Goal: Task Accomplishment & Management: Manage account settings

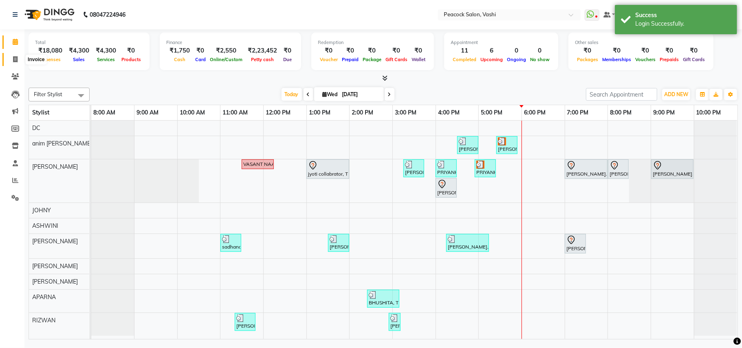
click at [17, 56] on icon at bounding box center [15, 59] width 4 height 6
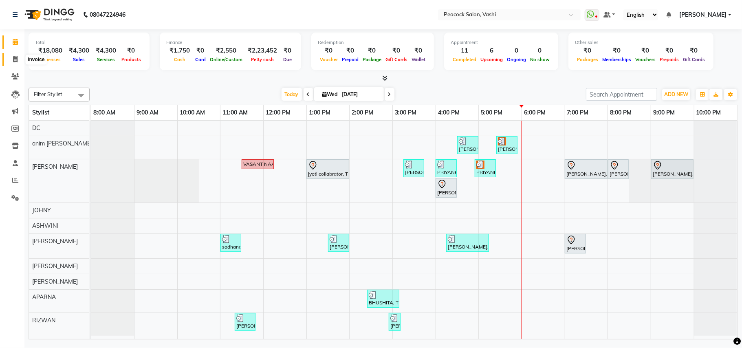
select select "619"
select select "service"
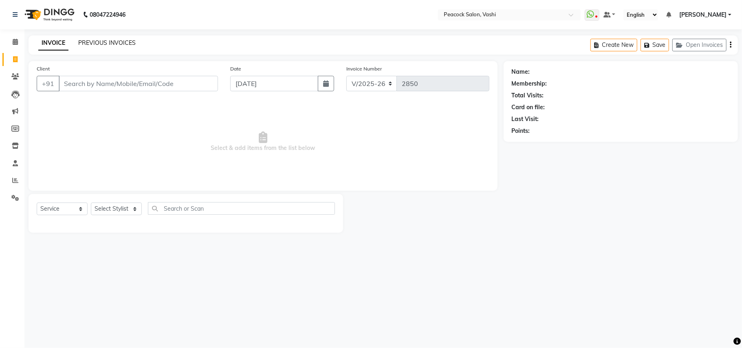
click at [108, 40] on link "PREVIOUS INVOICES" at bounding box center [106, 42] width 57 height 7
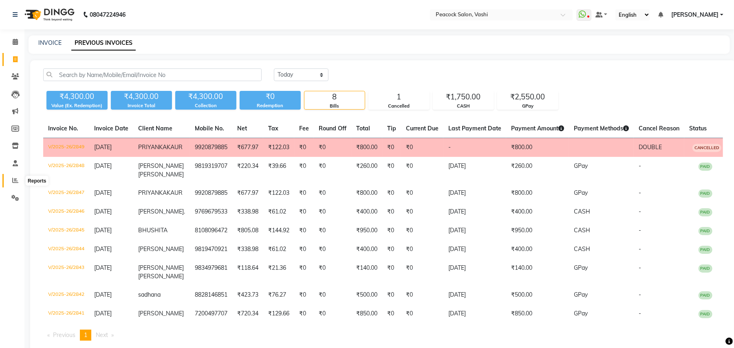
click at [15, 178] on icon at bounding box center [15, 180] width 6 height 6
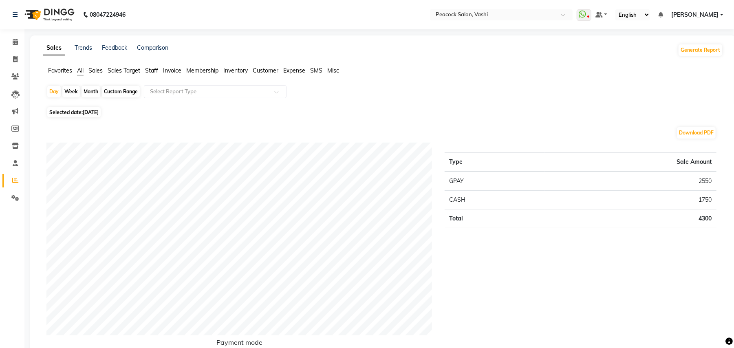
click at [90, 90] on div "Month" at bounding box center [90, 91] width 19 height 11
select select "9"
select select "2025"
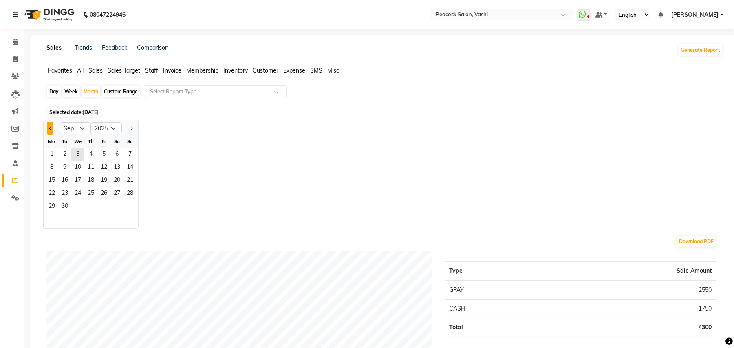
click at [50, 131] on button "Previous month" at bounding box center [50, 128] width 7 height 13
select select "8"
click at [101, 154] on span "1" at bounding box center [103, 154] width 13 height 13
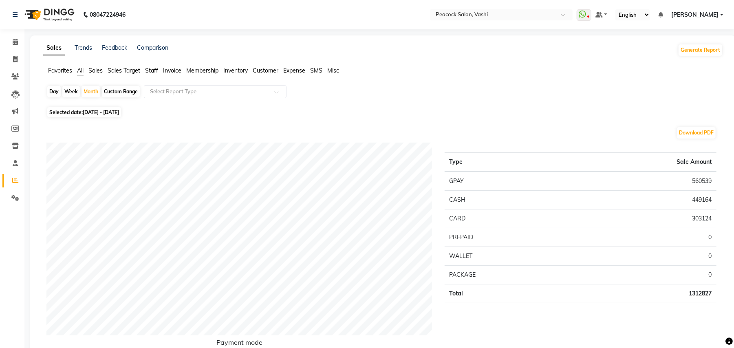
click at [292, 69] on span "Expense" at bounding box center [294, 70] width 22 height 7
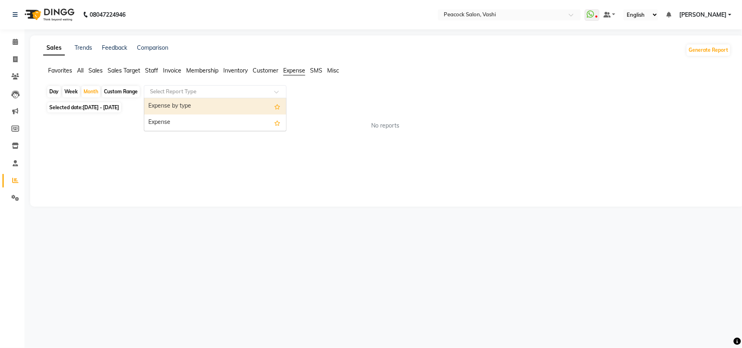
click at [240, 88] on input "text" at bounding box center [206, 92] width 117 height 8
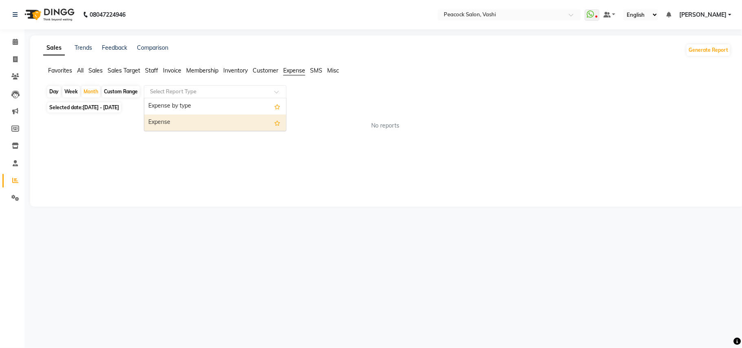
click at [169, 123] on div "Expense" at bounding box center [215, 122] width 142 height 16
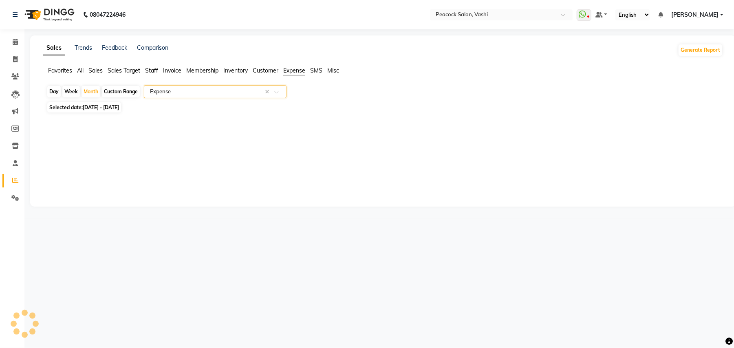
select select "filtered_report"
select select "pdf"
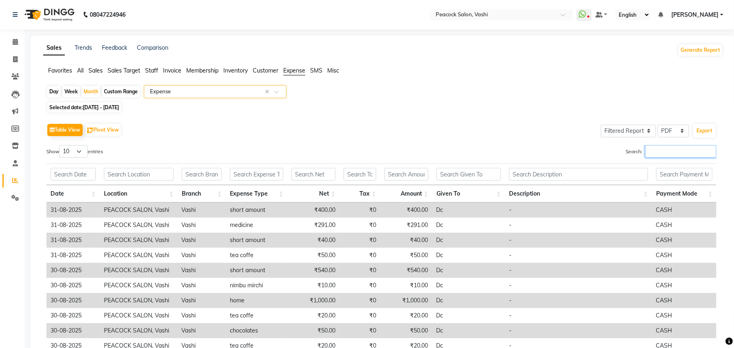
click at [657, 150] on input "Search:" at bounding box center [680, 151] width 71 height 13
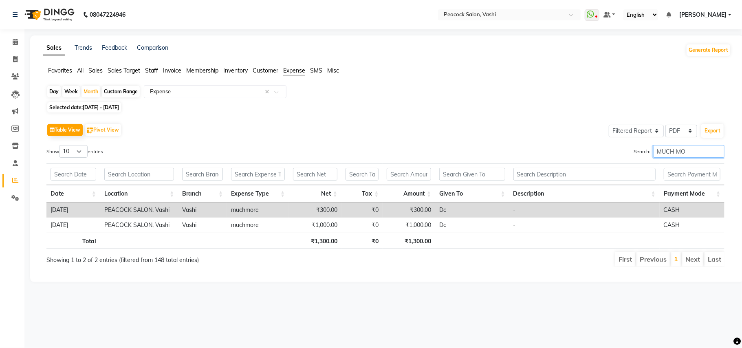
type input "MUCH MO"
click at [115, 108] on span "01-08-2025 - 31-08-2025" at bounding box center [101, 107] width 36 height 6
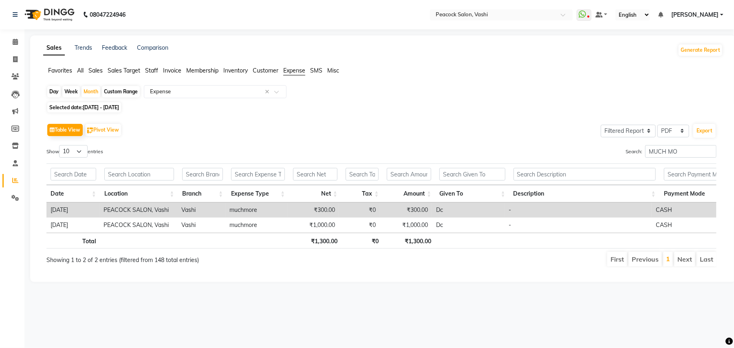
select select "8"
select select "2025"
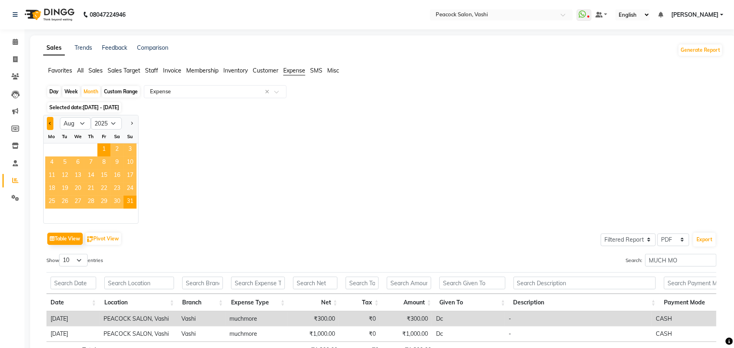
click at [51, 124] on span "Previous month" at bounding box center [50, 123] width 3 height 3
select select "7"
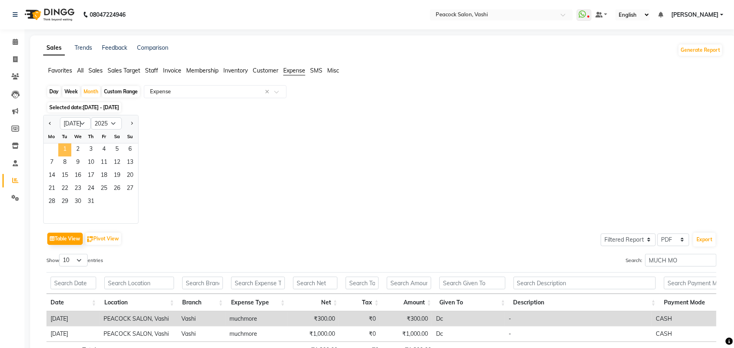
click at [66, 149] on span "1" at bounding box center [64, 149] width 13 height 13
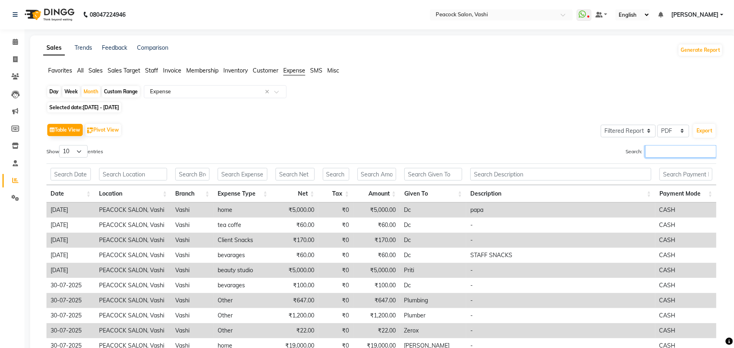
click at [681, 148] on input "Search:" at bounding box center [680, 151] width 71 height 13
type input ","
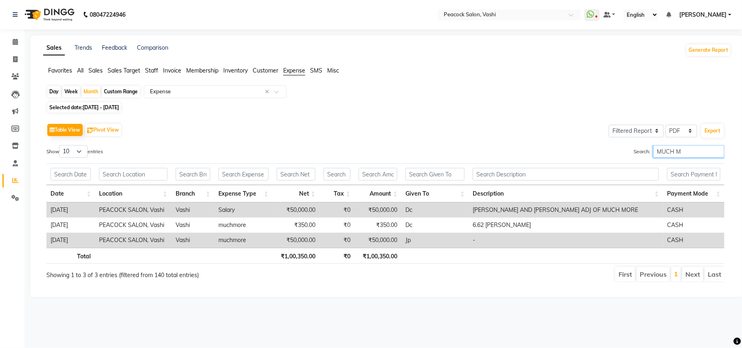
type input "MUCH M"
click at [84, 106] on span "01-07-2025 - 31-07-2025" at bounding box center [101, 107] width 36 height 6
select select "7"
select select "2025"
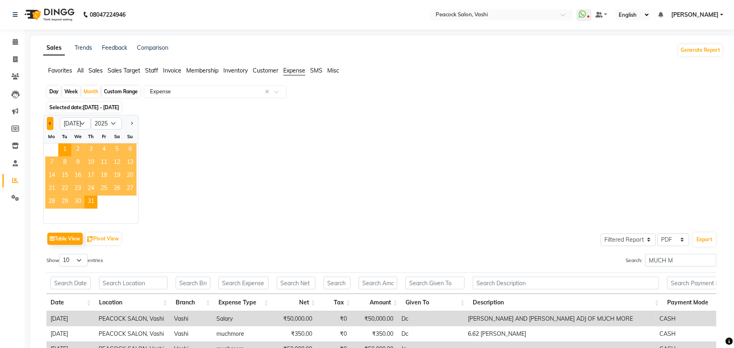
click at [50, 123] on span "Previous month" at bounding box center [50, 123] width 3 height 3
select select "6"
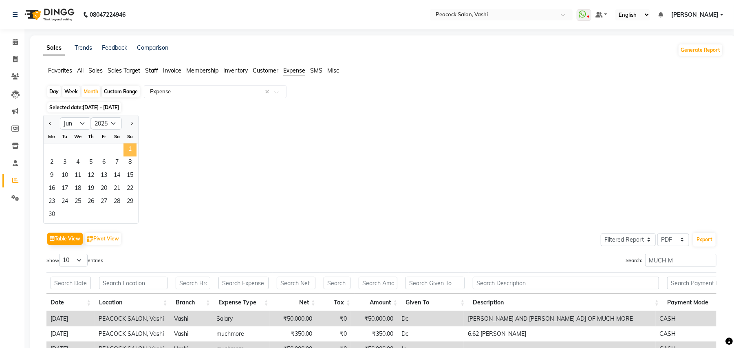
click at [131, 150] on span "1" at bounding box center [129, 149] width 13 height 13
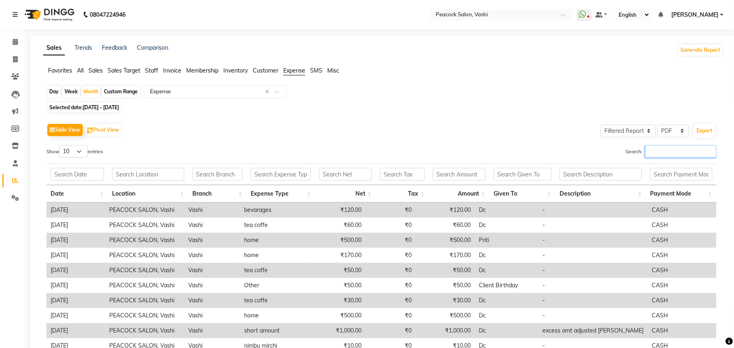
click at [670, 156] on input "Search:" at bounding box center [680, 151] width 71 height 13
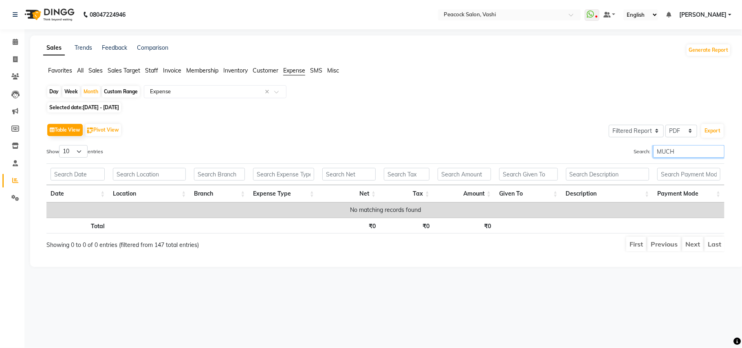
type input "MUCH"
click at [119, 106] on span "01-06-2025 - 30-06-2025" at bounding box center [101, 107] width 36 height 6
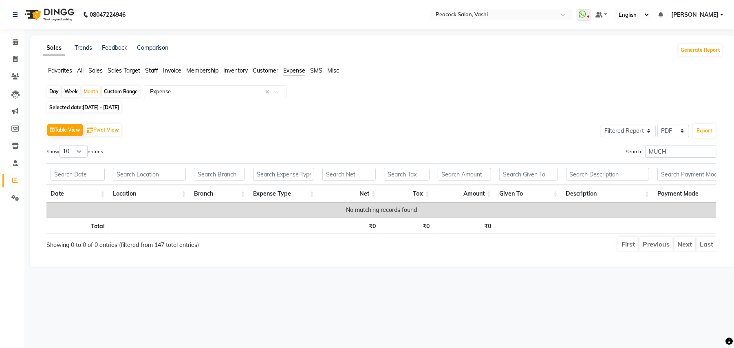
select select "6"
select select "2025"
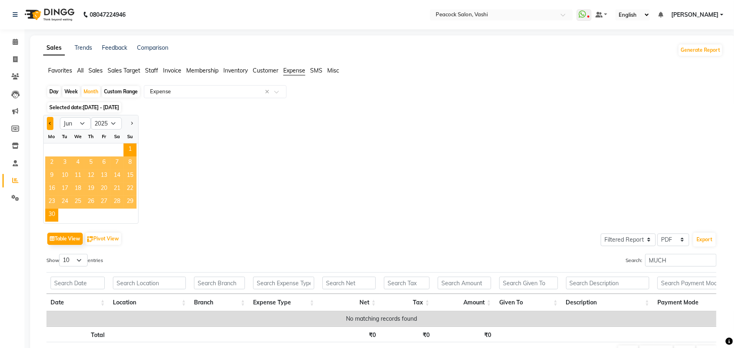
click at [48, 124] on button "Previous month" at bounding box center [50, 123] width 7 height 13
select select "5"
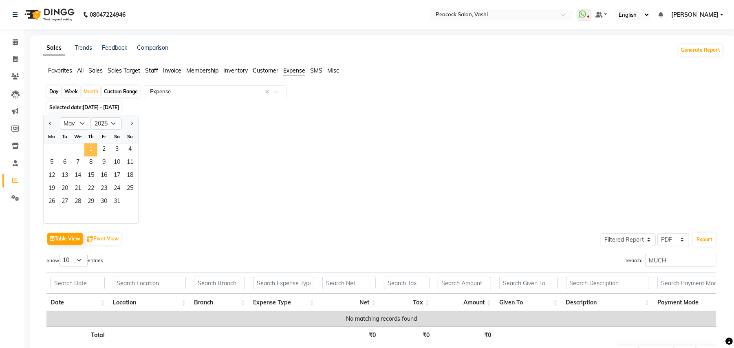
click at [94, 152] on span "1" at bounding box center [90, 149] width 13 height 13
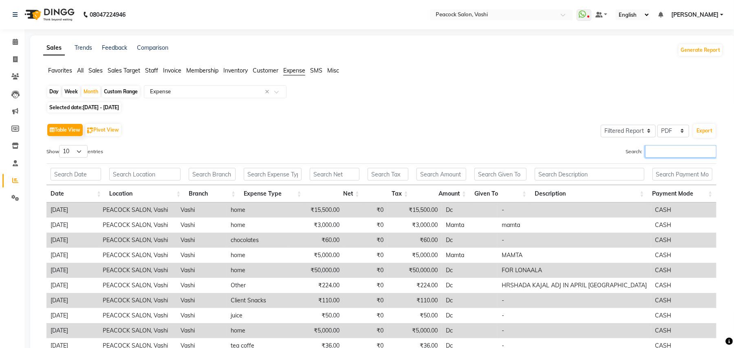
click at [675, 150] on input "Search:" at bounding box center [680, 151] width 71 height 13
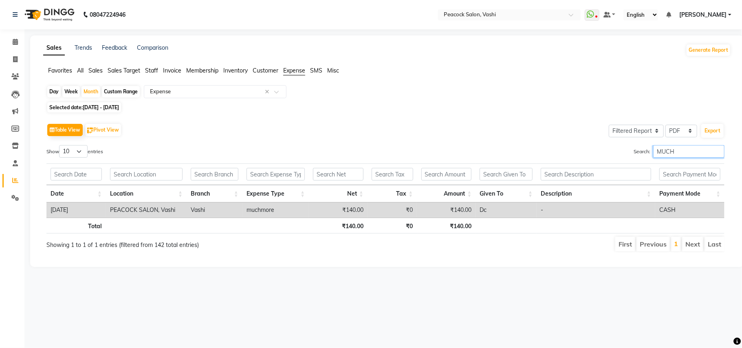
type input "MUCH"
click at [14, 62] on icon at bounding box center [15, 59] width 4 height 6
select select "619"
select select "service"
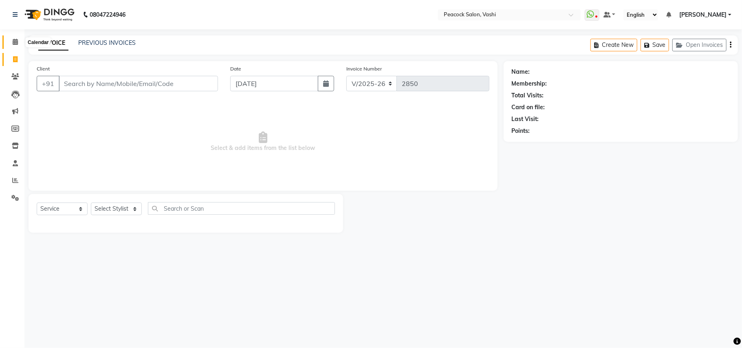
click at [17, 43] on icon at bounding box center [15, 42] width 5 height 6
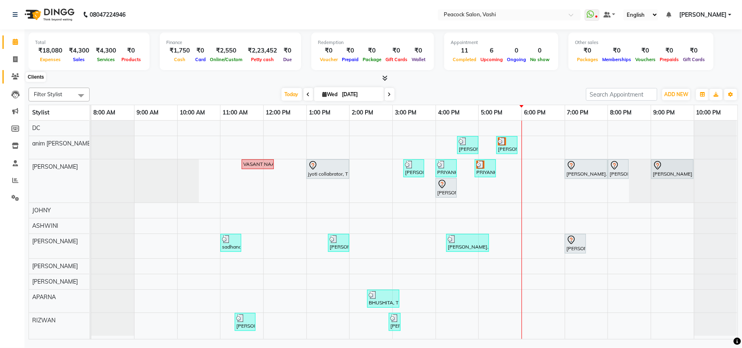
click at [15, 74] on icon at bounding box center [15, 76] width 8 height 6
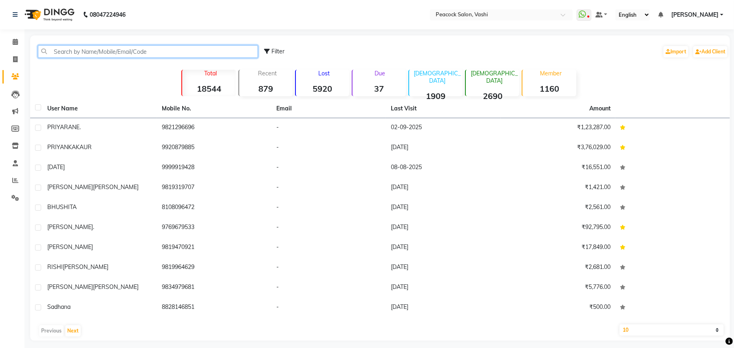
click at [73, 53] on input "text" at bounding box center [148, 51] width 220 height 13
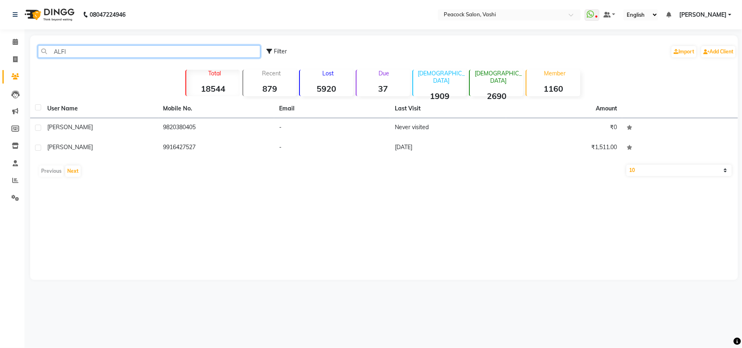
type input "ALFI"
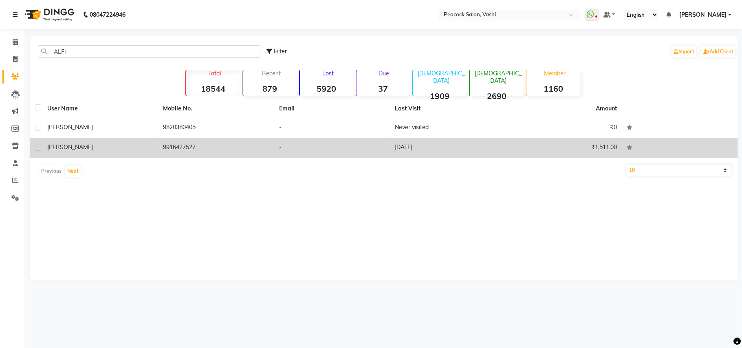
click at [57, 147] on span "[PERSON_NAME]" at bounding box center [70, 146] width 46 height 7
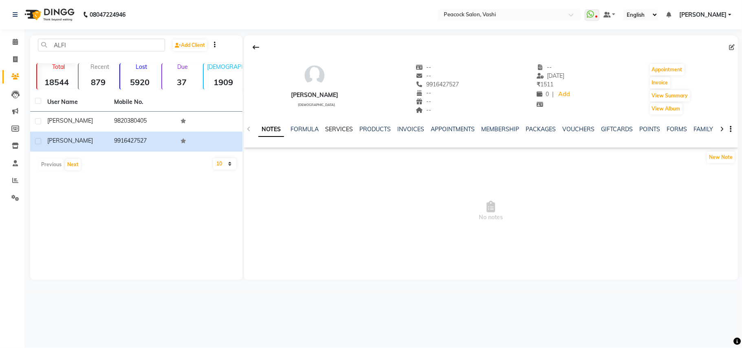
click at [338, 128] on link "SERVICES" at bounding box center [339, 128] width 28 height 7
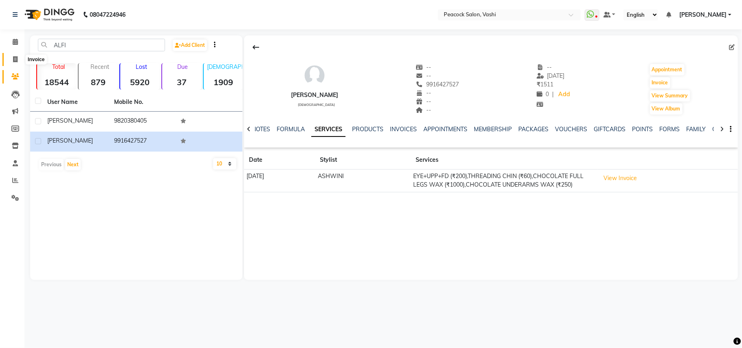
click at [14, 57] on icon at bounding box center [15, 59] width 4 height 6
select select "service"
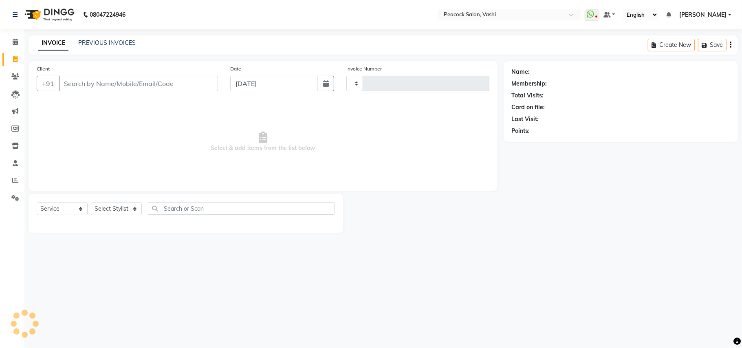
type input "2850"
select select "619"
click at [13, 41] on icon at bounding box center [15, 42] width 5 height 6
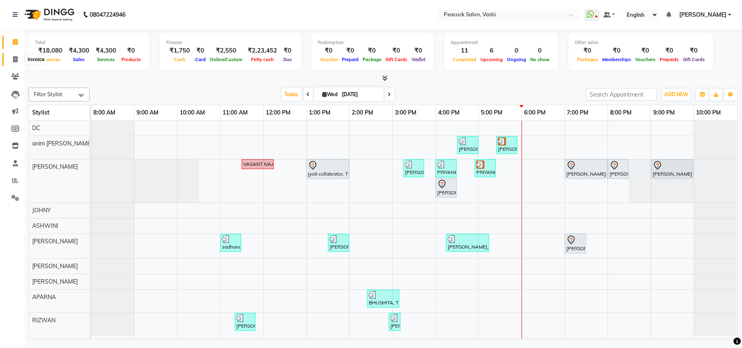
click at [15, 59] on icon at bounding box center [15, 59] width 4 height 6
select select "619"
select select "service"
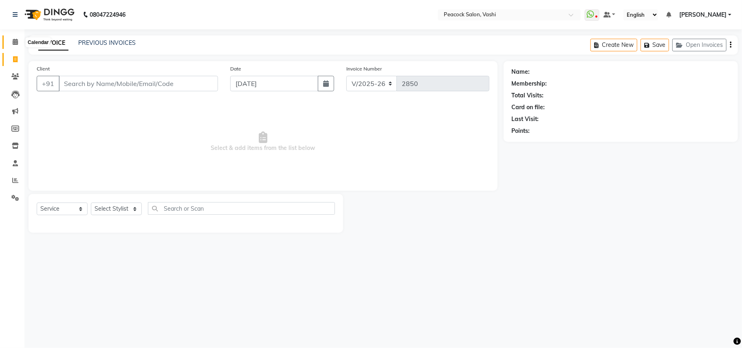
click at [15, 40] on icon at bounding box center [15, 42] width 5 height 6
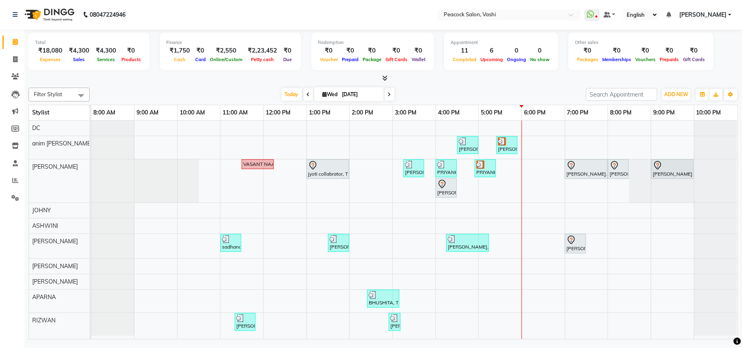
click at [121, 191] on div at bounding box center [145, 180] width 108 height 43
click at [14, 57] on icon at bounding box center [15, 59] width 4 height 6
select select "619"
select select "service"
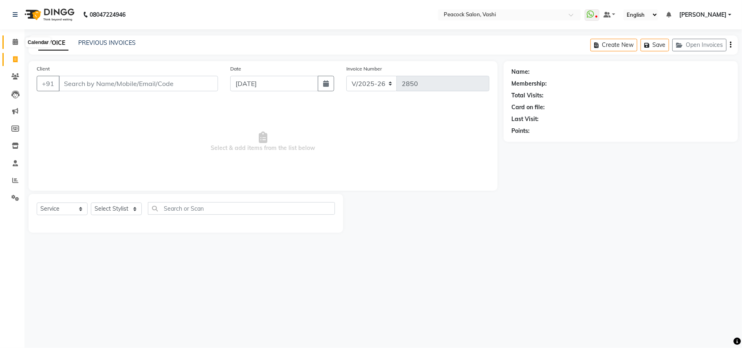
click at [15, 41] on icon at bounding box center [15, 42] width 5 height 6
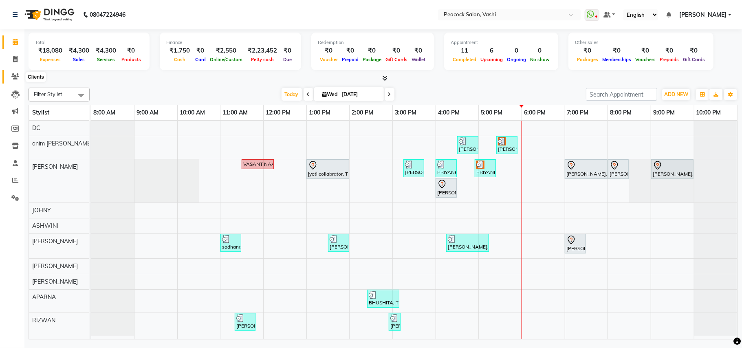
click at [11, 74] on icon at bounding box center [15, 76] width 8 height 6
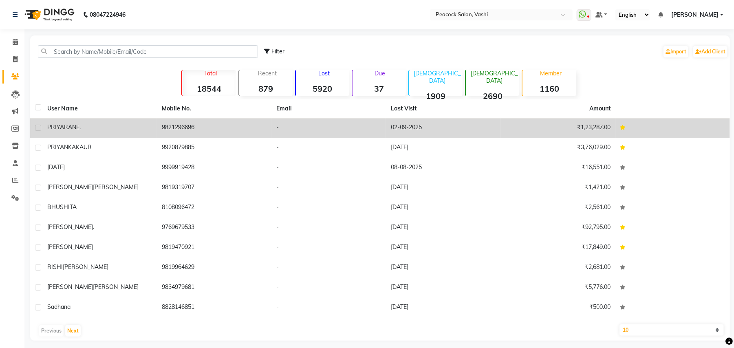
click at [75, 126] on span "RANE." at bounding box center [72, 126] width 17 height 7
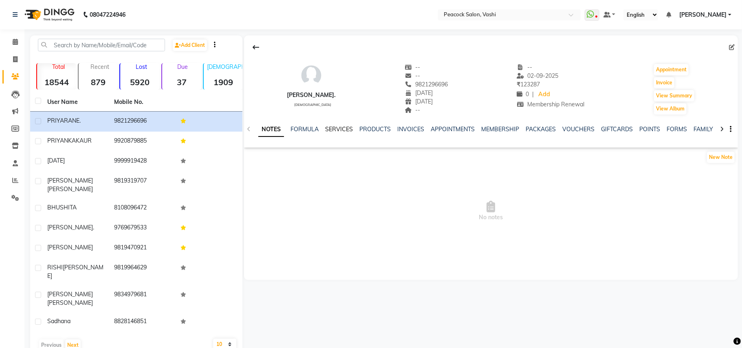
click at [335, 127] on link "SERVICES" at bounding box center [339, 128] width 28 height 7
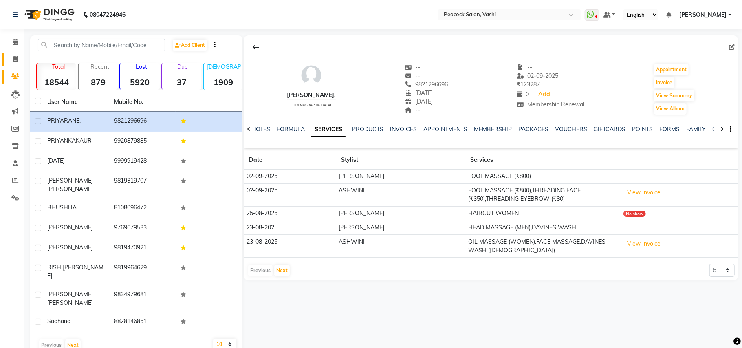
click at [14, 58] on icon at bounding box center [15, 59] width 4 height 6
select select "service"
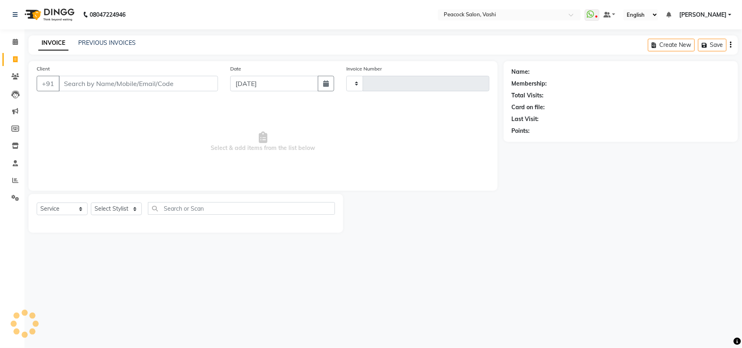
type input "2850"
select select "619"
click at [86, 86] on input "Client" at bounding box center [138, 83] width 159 height 15
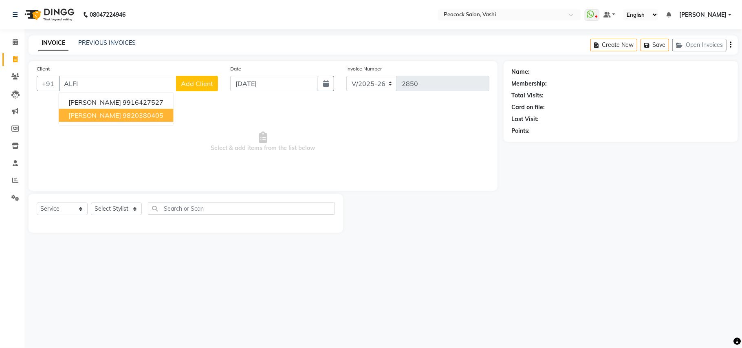
click at [123, 117] on ngb-highlight "9820380405" at bounding box center [143, 115] width 41 height 8
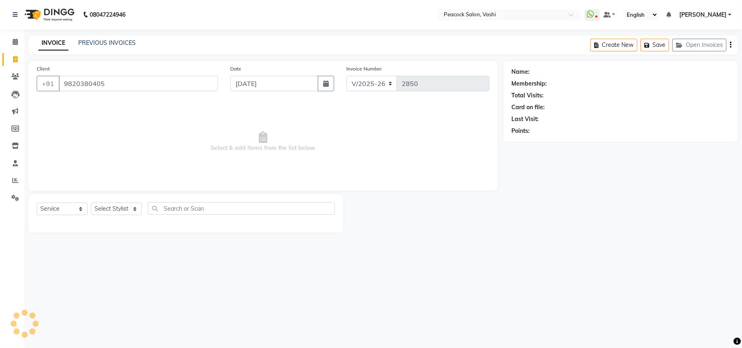
type input "9820380405"
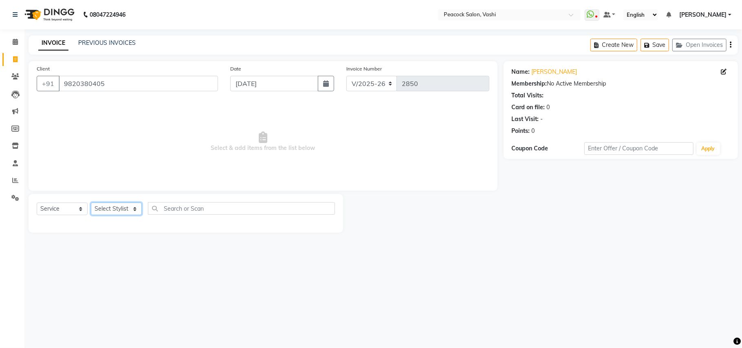
click at [110, 209] on select "Select Stylist anim shinglai ANKUSH APARNA ASHWINI BHAGWATI DC Dingg Support HA…" at bounding box center [116, 208] width 51 height 13
select select "22386"
click at [91, 202] on select "Select Stylist anim shinglai ANKUSH APARNA ASHWINI BHAGWATI DC Dingg Support HA…" at bounding box center [116, 208] width 51 height 13
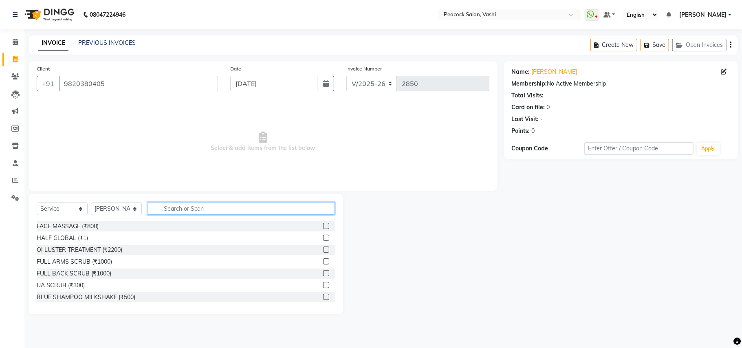
click at [212, 209] on input "text" at bounding box center [241, 208] width 187 height 13
type input "CUT W"
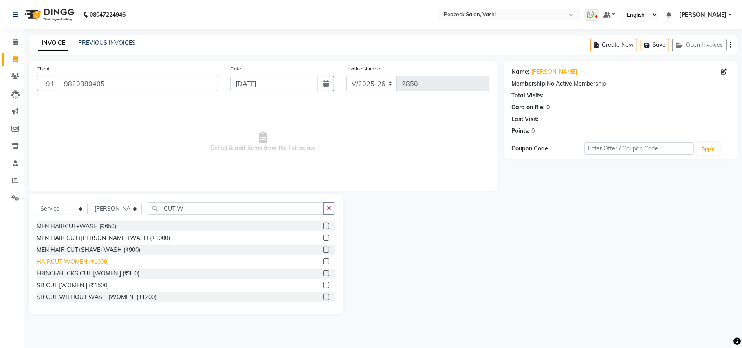
click at [79, 263] on div "HAIRCUT WOMEN (₹1000)" at bounding box center [73, 261] width 72 height 9
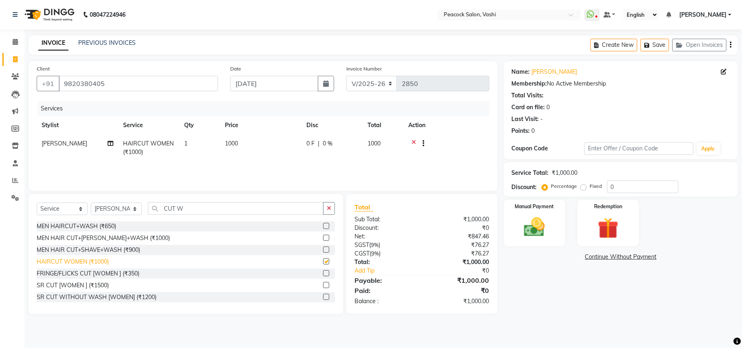
checkbox input "false"
click at [661, 46] on button "Save" at bounding box center [654, 45] width 29 height 13
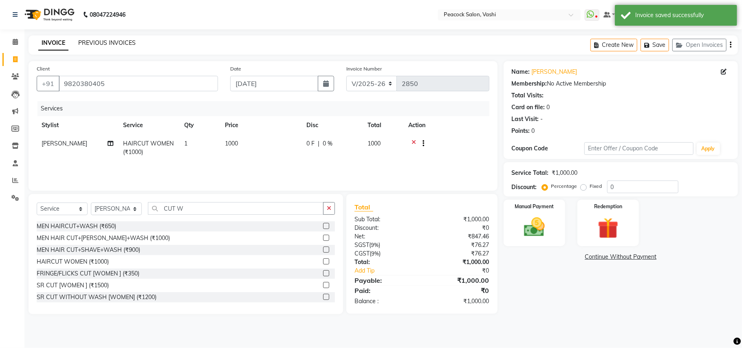
click at [122, 41] on link "PREVIOUS INVOICES" at bounding box center [106, 42] width 57 height 7
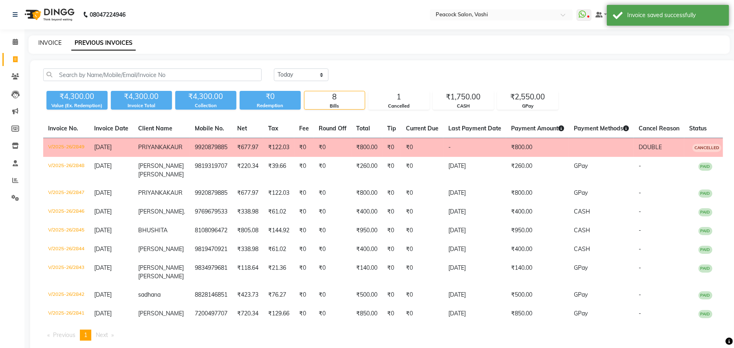
click at [54, 41] on link "INVOICE" at bounding box center [49, 42] width 23 height 7
select select "619"
select select "service"
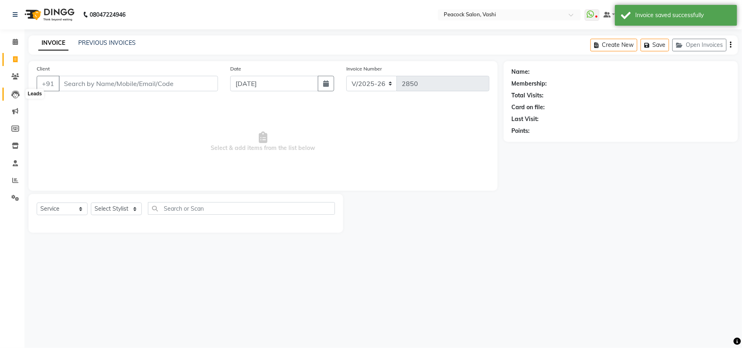
click at [15, 91] on icon at bounding box center [15, 94] width 8 height 8
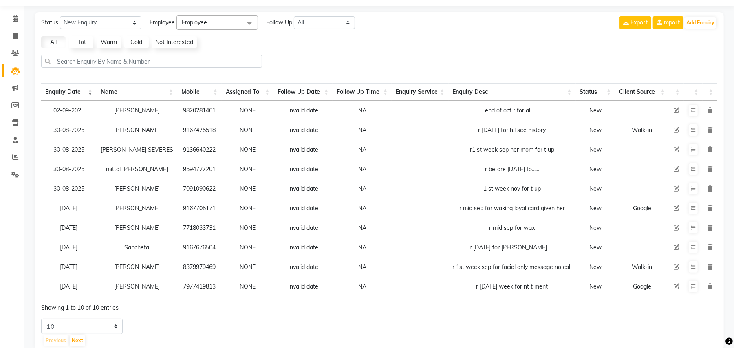
scroll to position [46, 0]
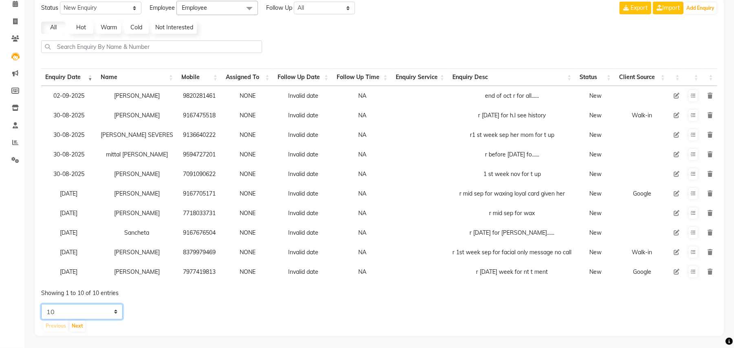
click at [90, 315] on select "5 10 20 50" at bounding box center [81, 311] width 81 height 15
select select "50"
click at [41, 304] on select "5 10 20 50" at bounding box center [81, 311] width 81 height 15
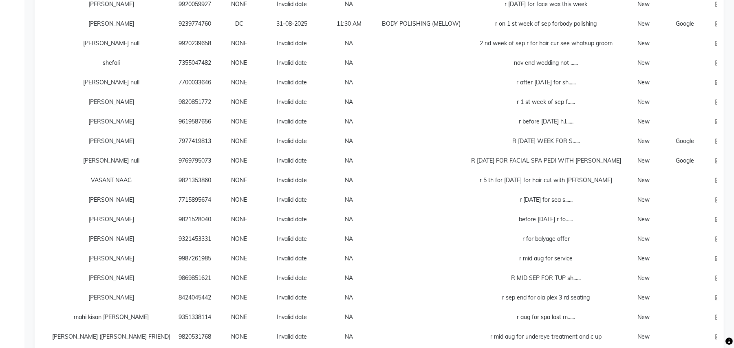
scroll to position [539, 0]
click at [714, 84] on icon at bounding box center [717, 83] width 6 height 6
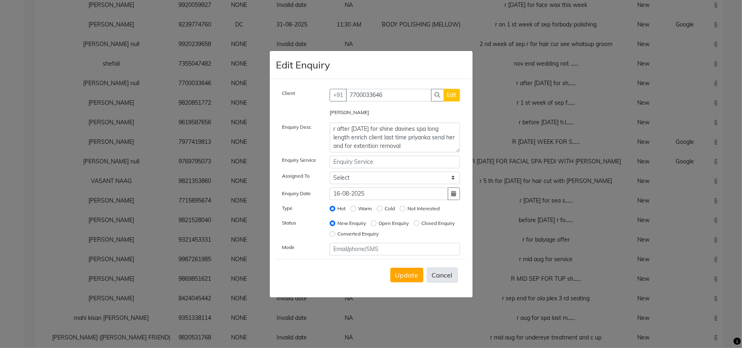
click at [445, 276] on button "Cancel" at bounding box center [441, 274] width 31 height 15
select select
radio input "false"
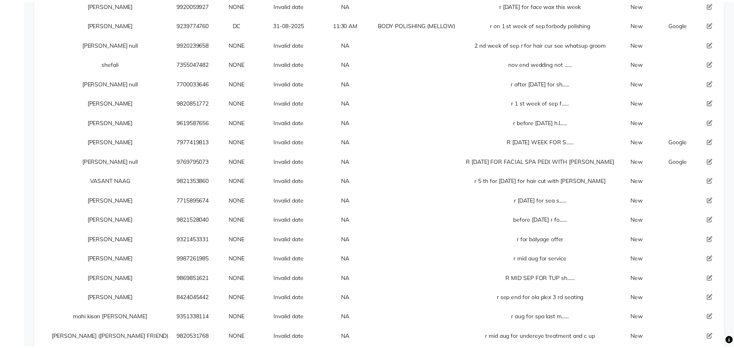
scroll to position [0, 37]
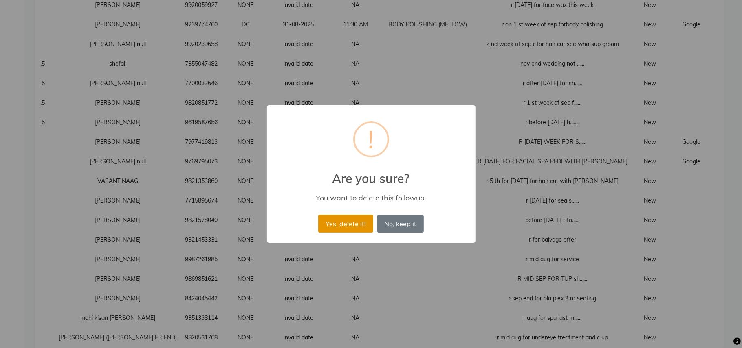
click at [362, 220] on button "Yes, delete it!" at bounding box center [345, 224] width 55 height 18
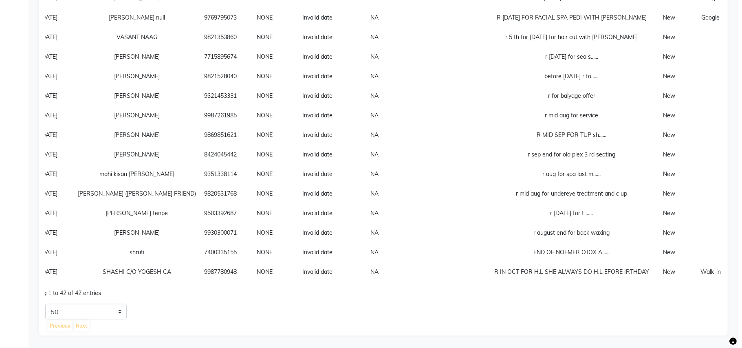
scroll to position [0, 43]
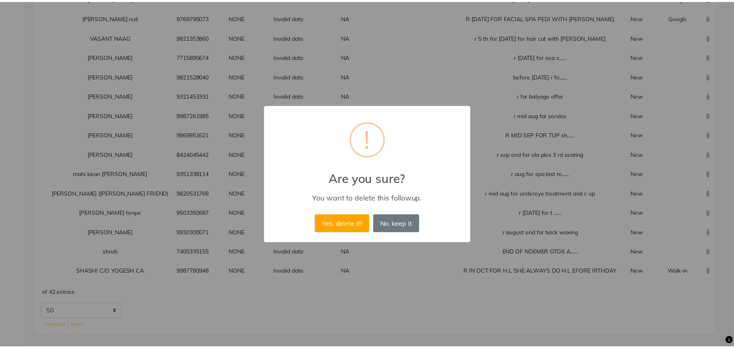
scroll to position [0, 37]
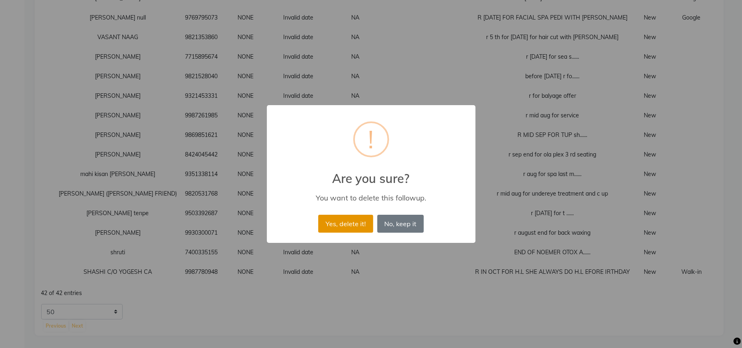
click at [353, 219] on button "Yes, delete it!" at bounding box center [345, 224] width 55 height 18
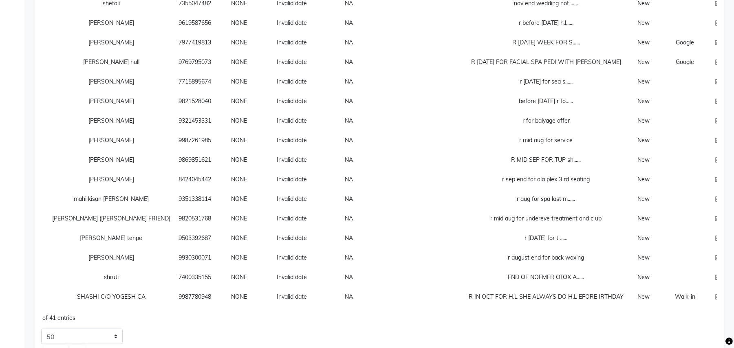
scroll to position [609, 0]
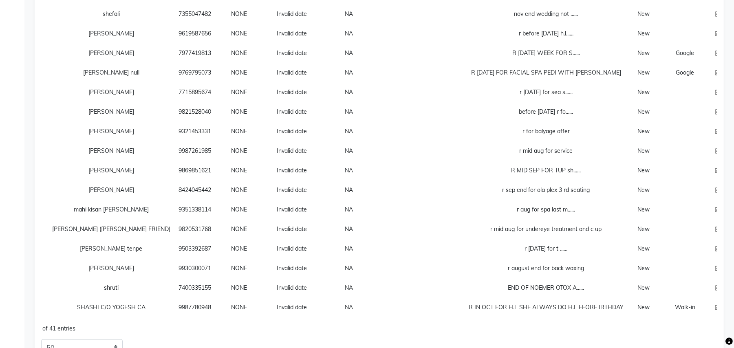
click at [714, 169] on icon at bounding box center [717, 170] width 6 height 6
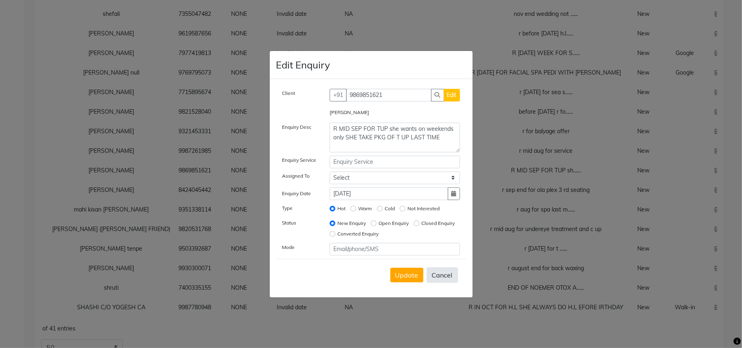
click at [445, 275] on button "Cancel" at bounding box center [441, 274] width 31 height 15
select select
radio input "false"
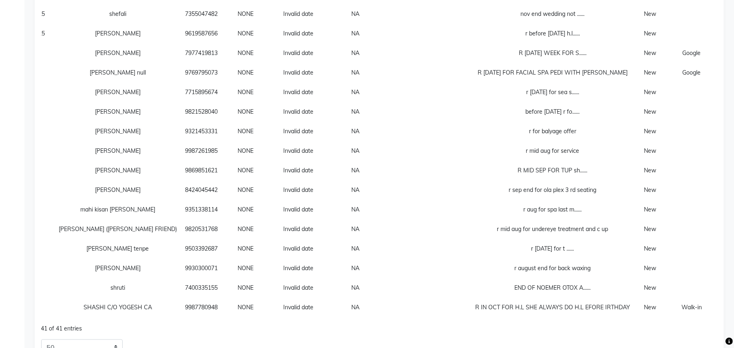
scroll to position [0, 45]
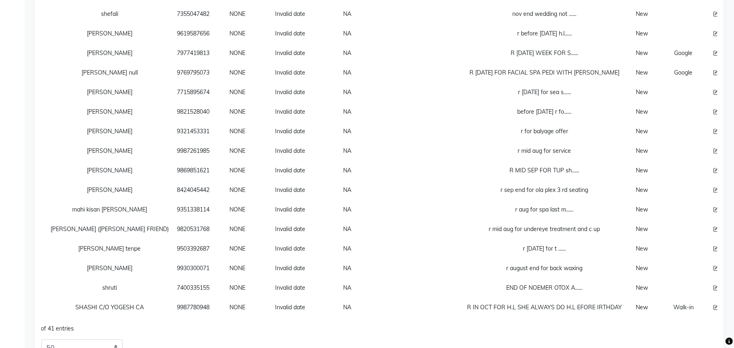
click at [713, 248] on icon at bounding box center [716, 249] width 6 height 6
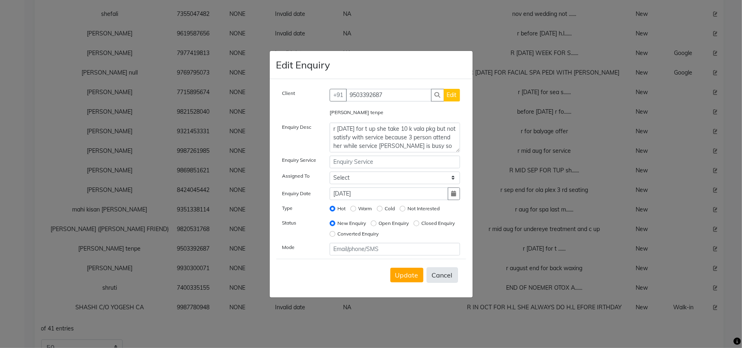
click at [438, 274] on button "Cancel" at bounding box center [441, 274] width 31 height 15
select select
radio input "false"
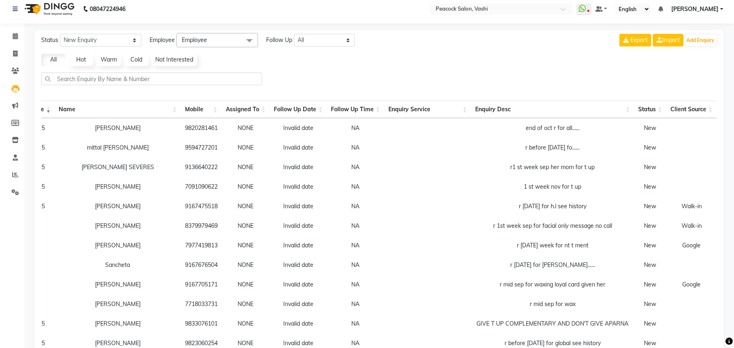
scroll to position [0, 0]
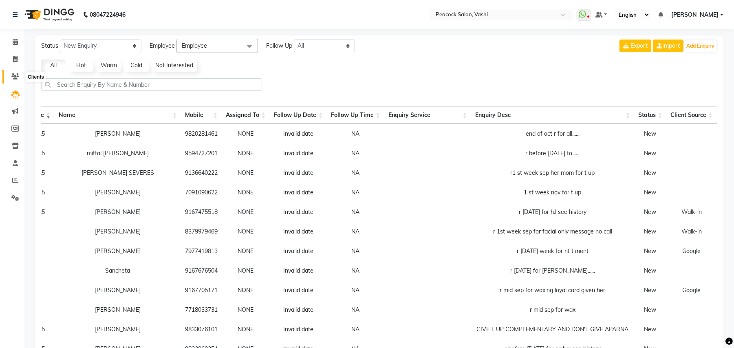
click at [15, 77] on icon at bounding box center [15, 76] width 8 height 6
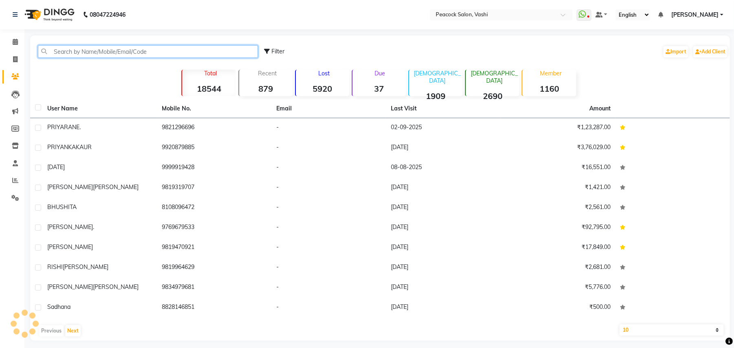
click at [89, 51] on input "text" at bounding box center [148, 51] width 220 height 13
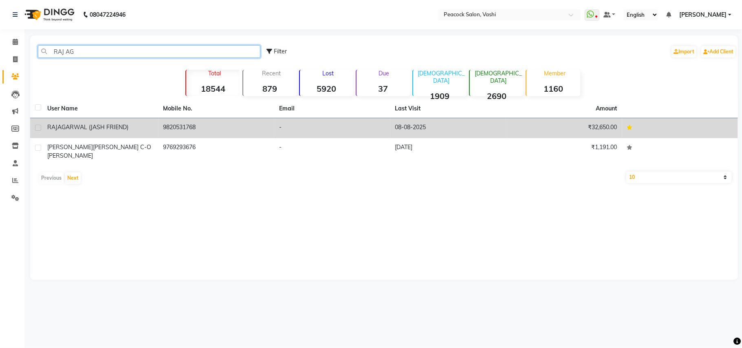
type input "RAJ AG"
click at [92, 127] on span "AGARWAL (JASH FRIEND)" at bounding box center [92, 126] width 71 height 7
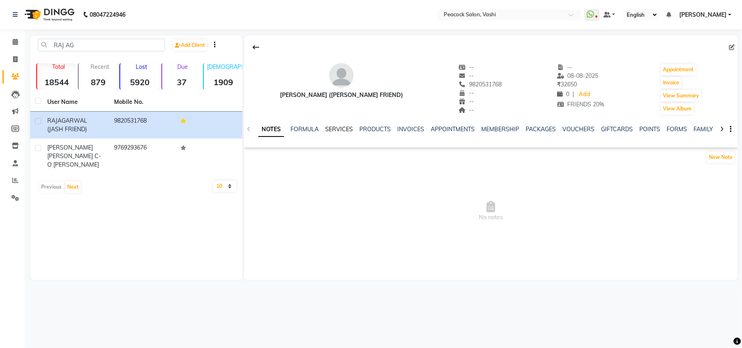
click at [333, 127] on link "SERVICES" at bounding box center [339, 128] width 28 height 7
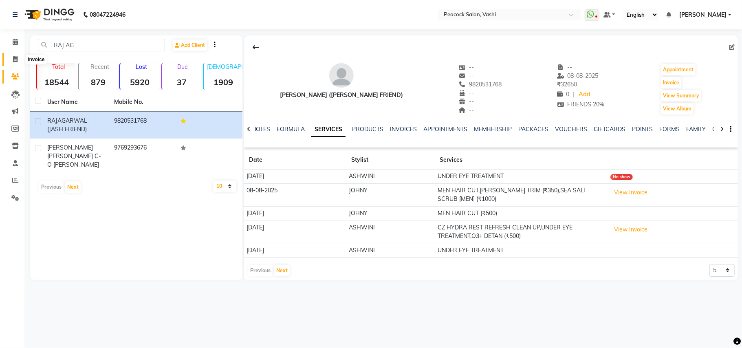
click at [14, 56] on icon at bounding box center [15, 59] width 4 height 6
select select "service"
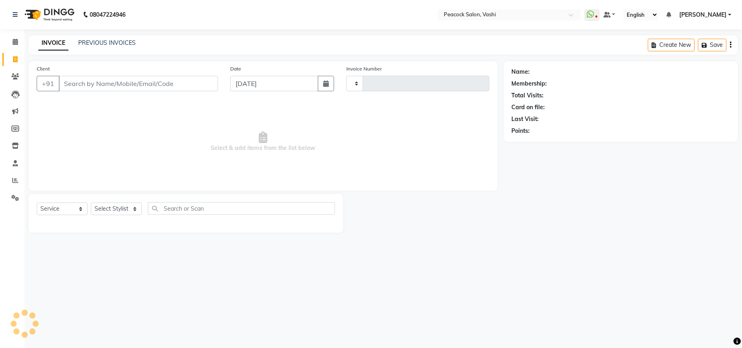
type input "2850"
select select "619"
click at [112, 43] on link "PREVIOUS INVOICES" at bounding box center [106, 42] width 57 height 7
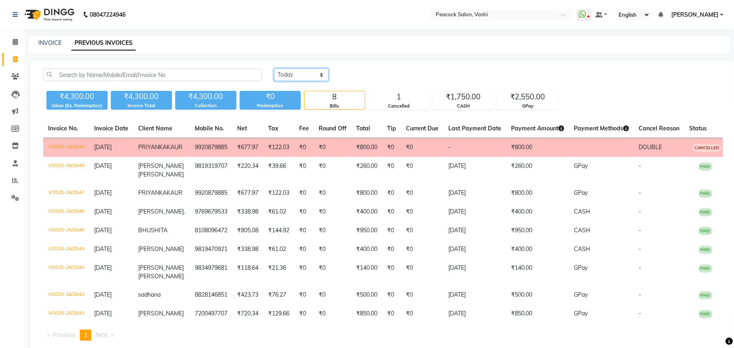
click at [288, 75] on select "Today Yesterday Custom Range" at bounding box center [301, 74] width 55 height 13
select select "yesterday"
click at [274, 68] on select "Today Yesterday Custom Range" at bounding box center [301, 74] width 55 height 13
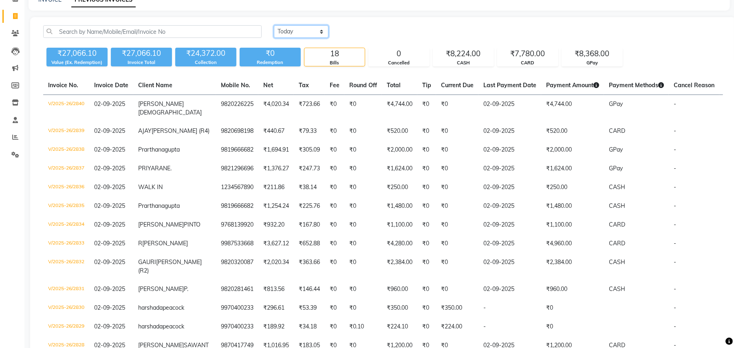
scroll to position [58, 0]
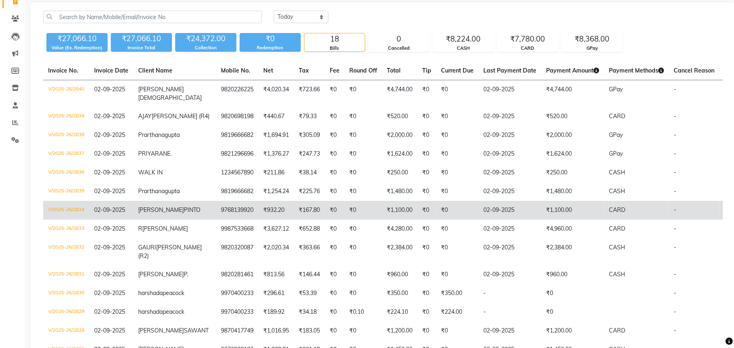
click at [159, 220] on td "BRYAN PINTO" at bounding box center [174, 210] width 83 height 19
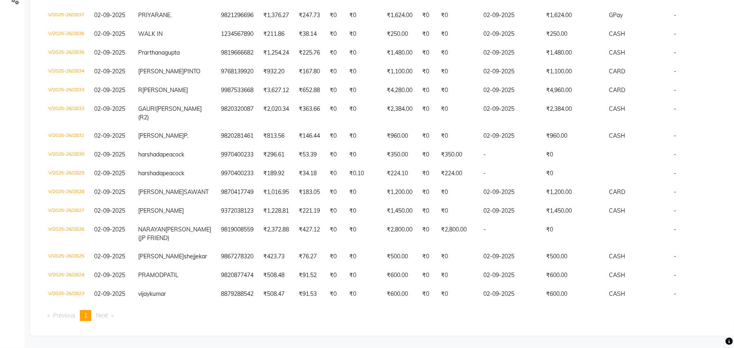
scroll to position [282, 0]
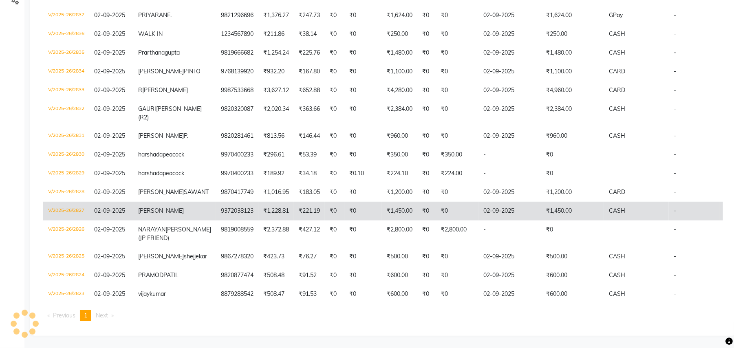
click at [162, 207] on span "sonam" at bounding box center [161, 210] width 46 height 7
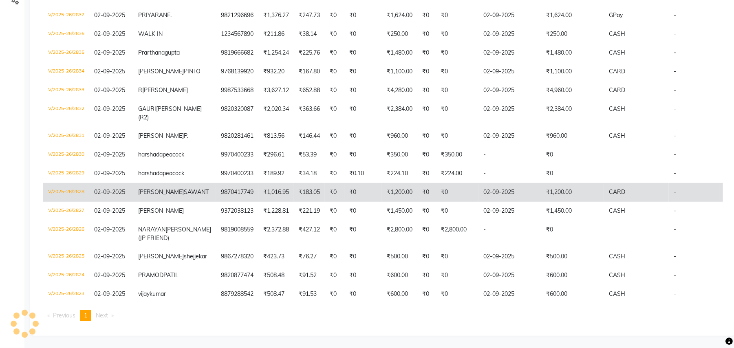
click at [152, 188] on span "SANIL" at bounding box center [161, 191] width 46 height 7
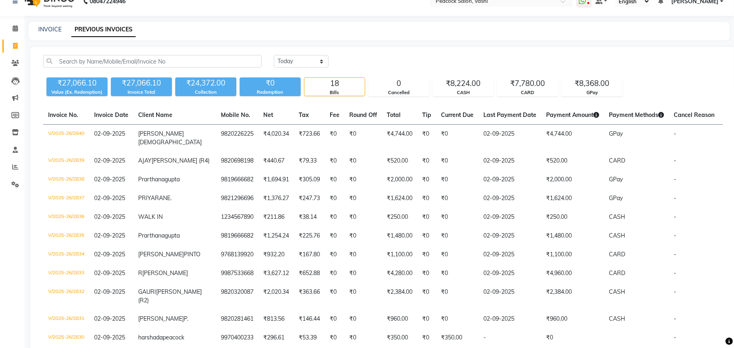
scroll to position [0, 0]
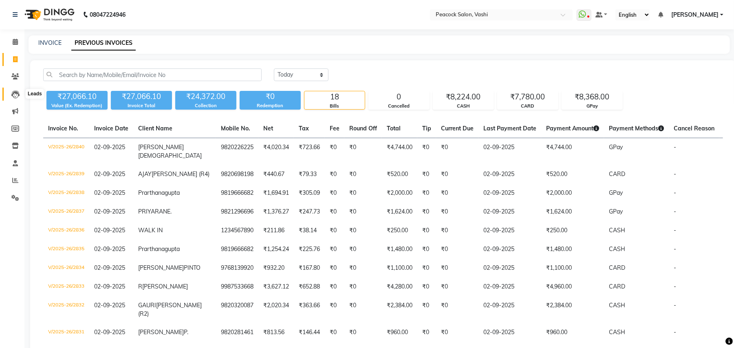
click at [12, 94] on icon at bounding box center [15, 94] width 8 height 8
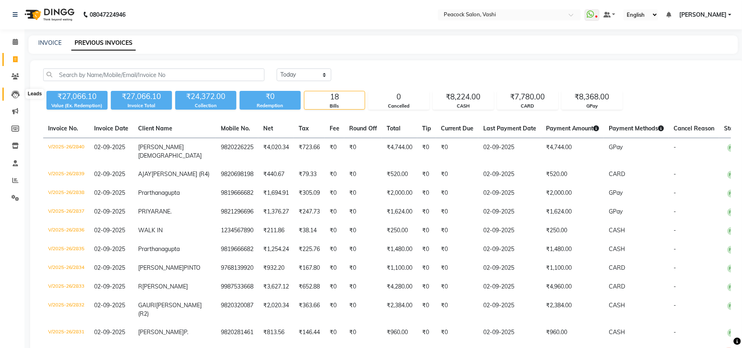
select select "10"
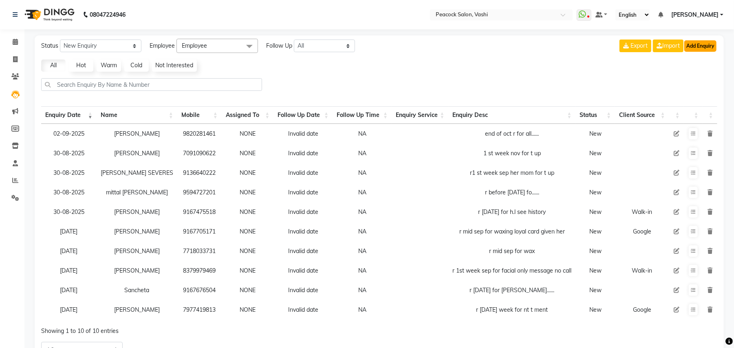
click at [707, 47] on button "Add Enquiry" at bounding box center [700, 45] width 32 height 11
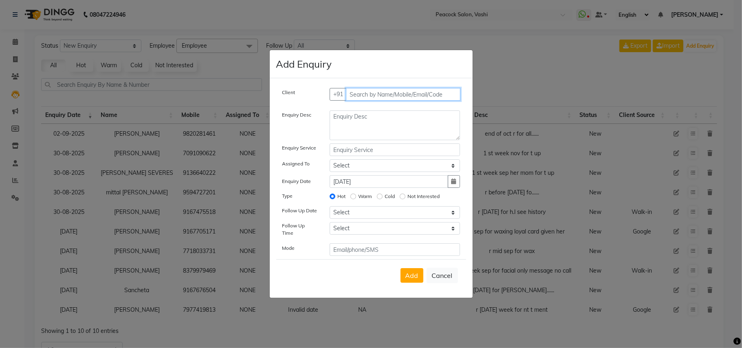
click at [372, 92] on input "text" at bounding box center [403, 94] width 114 height 13
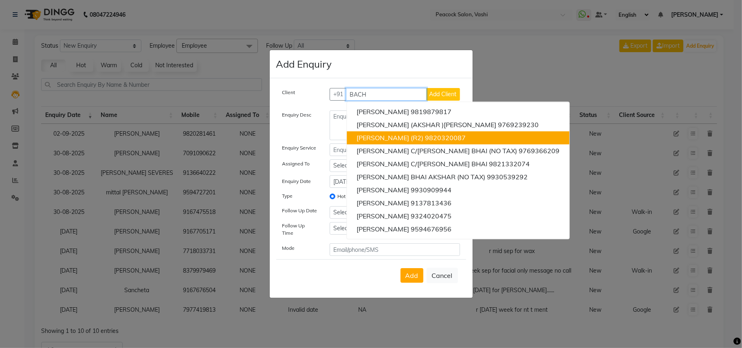
click at [381, 137] on button "GAURI R BACHEWAR (R2) 9820320087" at bounding box center [458, 137] width 222 height 13
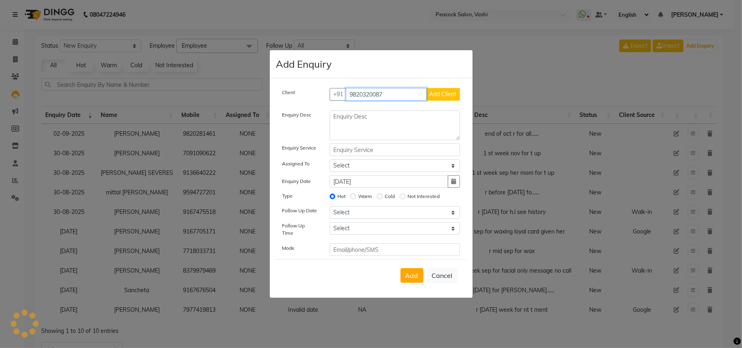
type input "9820320087"
click at [349, 122] on textarea at bounding box center [395, 125] width 130 height 30
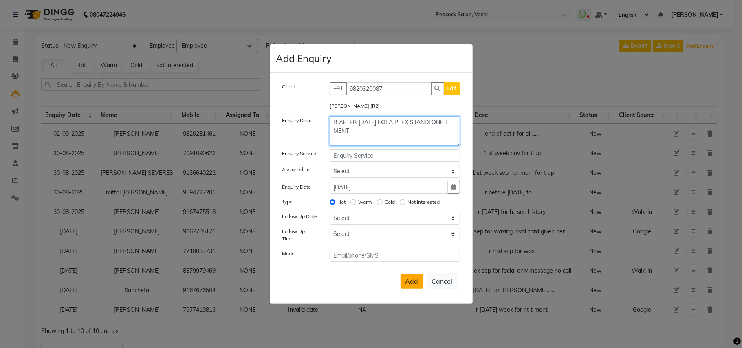
type textarea "R AFTER 7 SEP FOLA PLEX STANDLONE T MENT"
click at [411, 279] on span "Add" at bounding box center [411, 281] width 13 height 8
select select
radio input "false"
select select
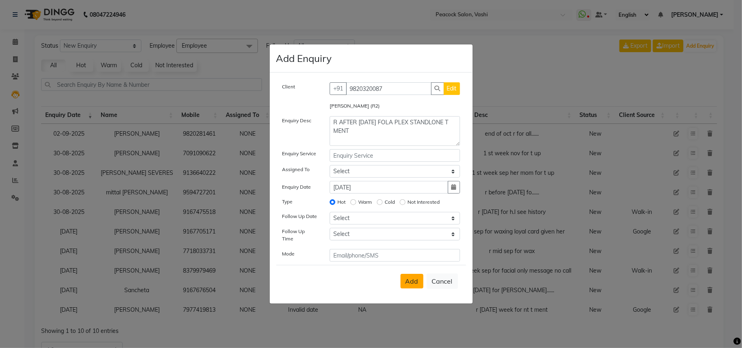
select select
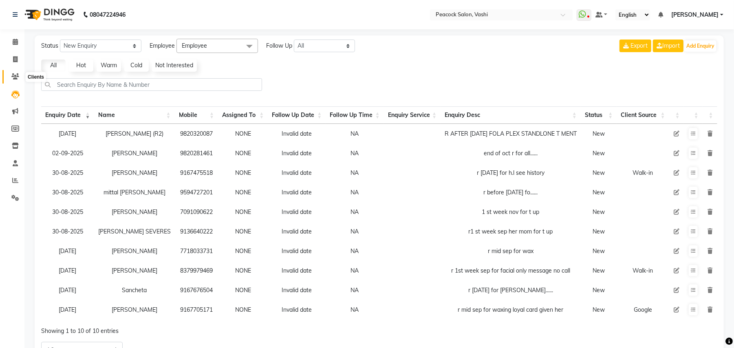
click at [12, 77] on icon at bounding box center [15, 76] width 8 height 6
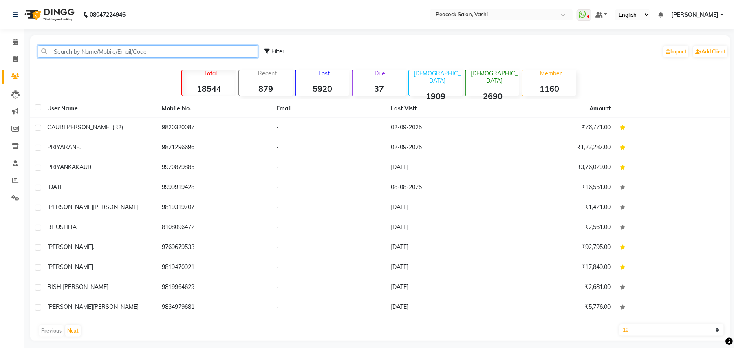
click at [73, 49] on input "text" at bounding box center [148, 51] width 220 height 13
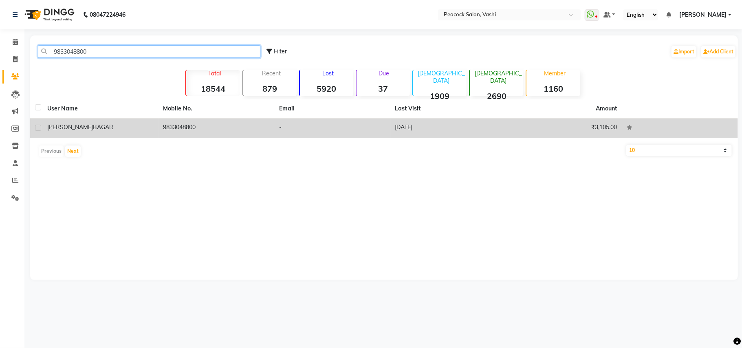
type input "9833048800"
click at [93, 126] on span "BAGAR" at bounding box center [103, 126] width 20 height 7
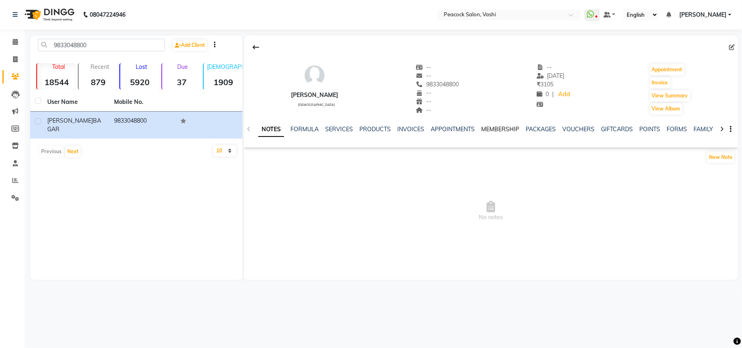
click at [491, 130] on link "MEMBERSHIP" at bounding box center [500, 128] width 38 height 7
click at [302, 126] on link "SERVICES" at bounding box center [299, 128] width 28 height 7
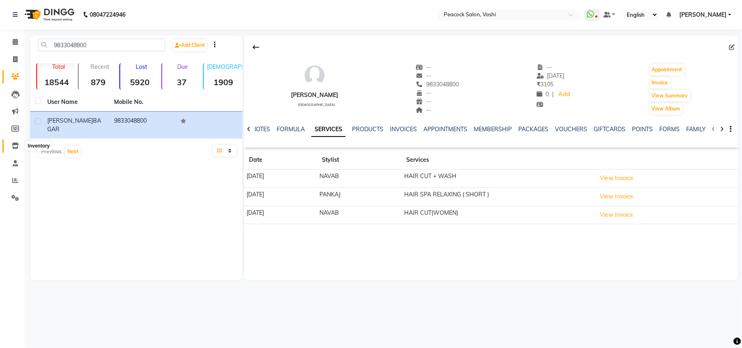
click at [15, 143] on icon at bounding box center [15, 146] width 7 height 6
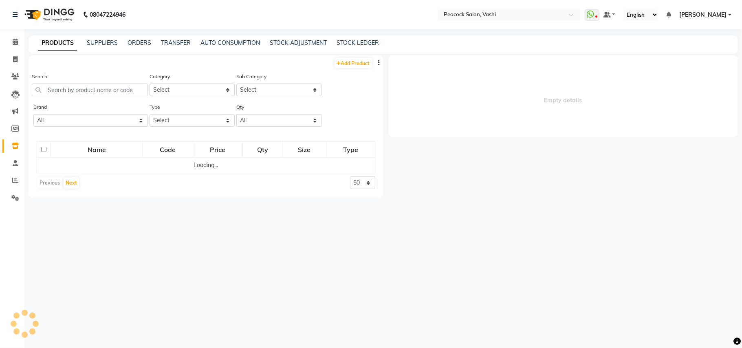
select select
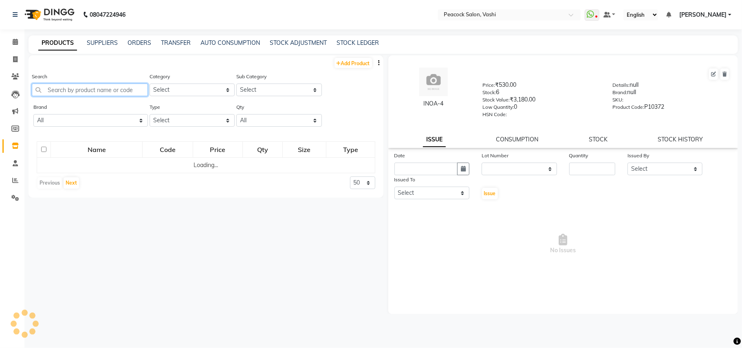
click at [75, 87] on input "text" at bounding box center [90, 90] width 116 height 13
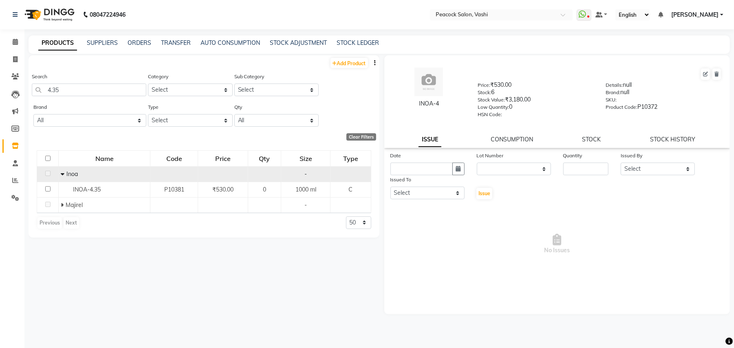
click at [61, 171] on icon at bounding box center [63, 174] width 4 height 6
click at [62, 171] on td "Inoa" at bounding box center [108, 173] width 92 height 15
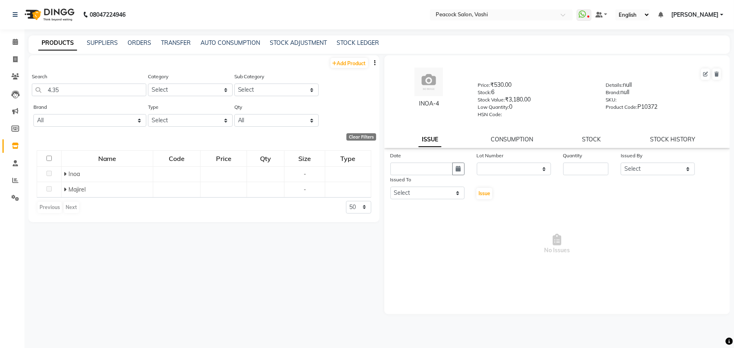
click at [64, 173] on icon at bounding box center [65, 174] width 3 height 6
click at [59, 94] on input "4.35" at bounding box center [89, 90] width 114 height 13
type input "4"
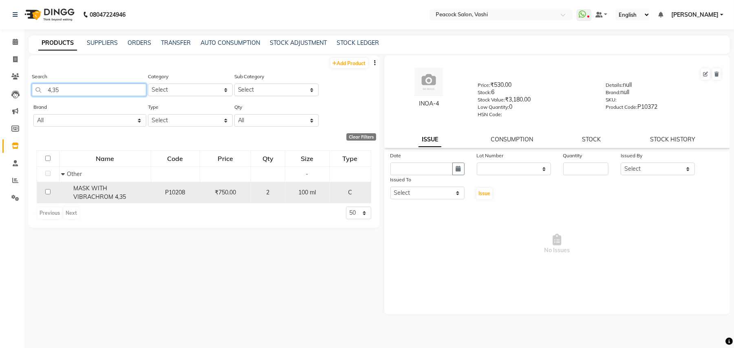
type input "4,35"
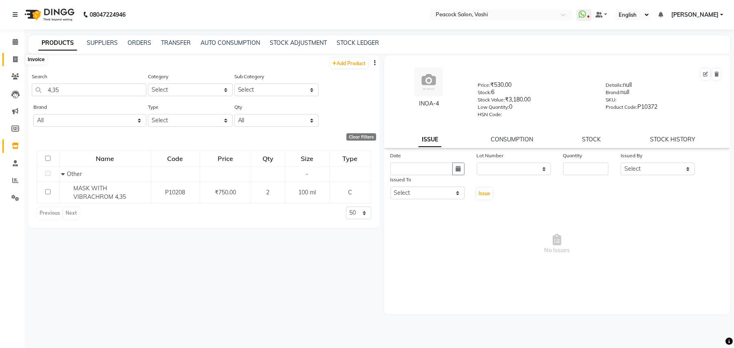
click at [13, 59] on icon at bounding box center [15, 59] width 4 height 6
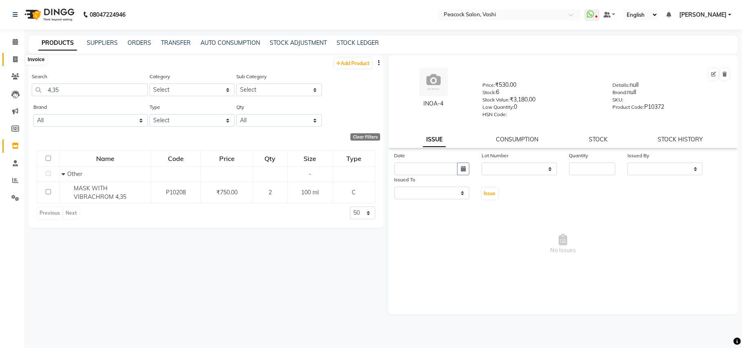
select select "619"
select select "service"
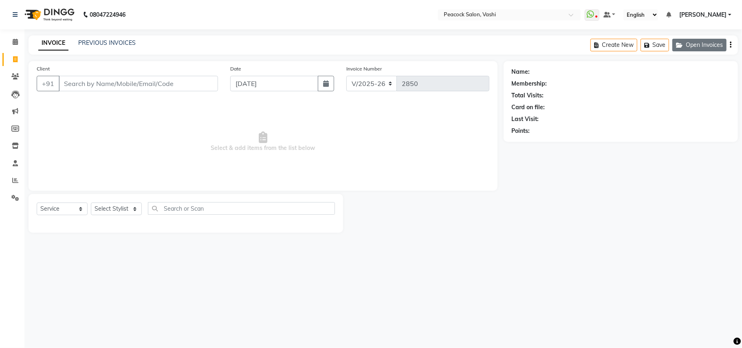
click at [718, 45] on button "Open Invoices" at bounding box center [699, 45] width 54 height 13
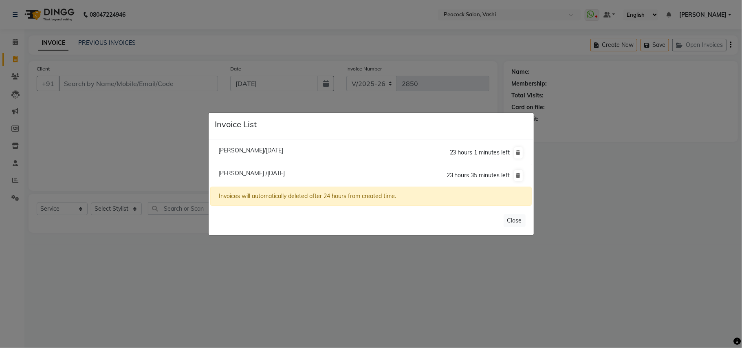
click at [283, 150] on span "Pratap Thakkar/03 September 2025" at bounding box center [250, 150] width 65 height 7
type input "9821219769"
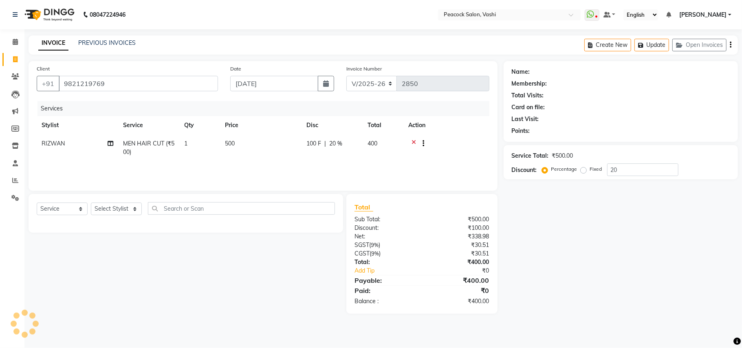
type input "0"
select select "1: Object"
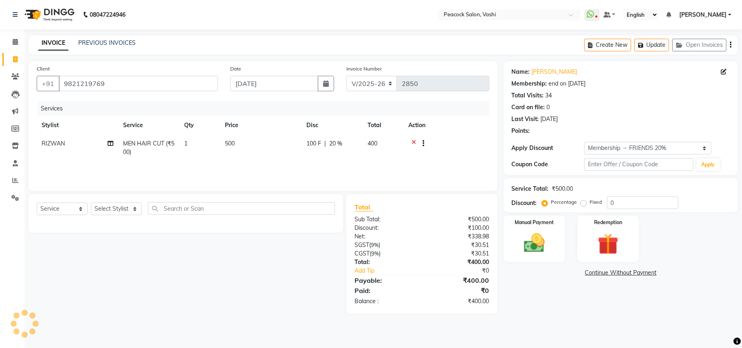
type input "20"
click at [554, 237] on div "Manual Payment" at bounding box center [534, 239] width 64 height 48
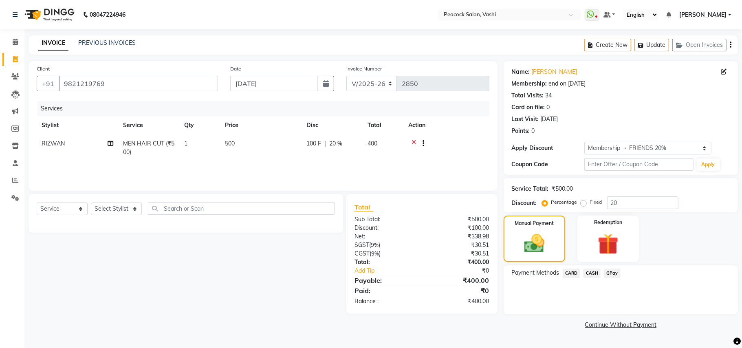
click at [595, 273] on span "CASH" at bounding box center [592, 272] width 18 height 9
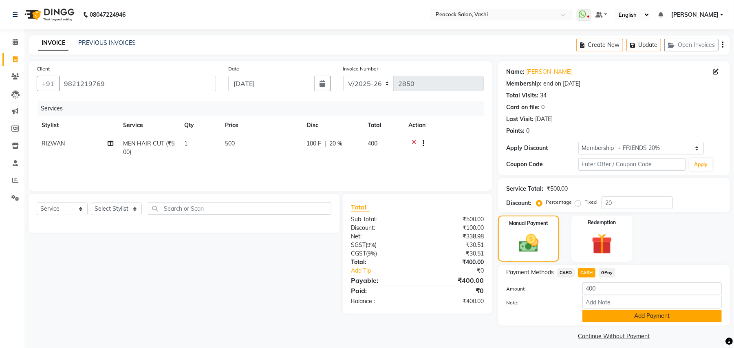
click at [629, 318] on button "Add Payment" at bounding box center [651, 316] width 139 height 13
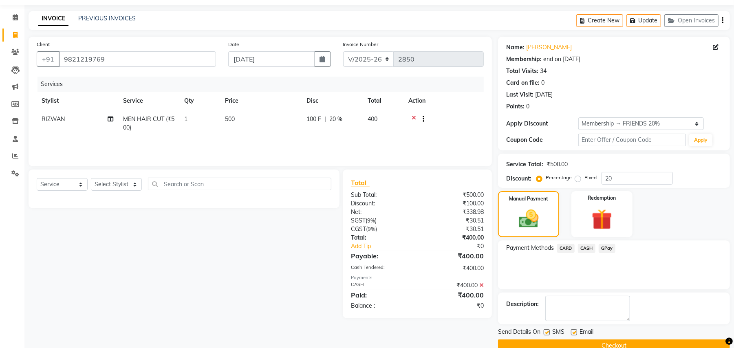
scroll to position [41, 0]
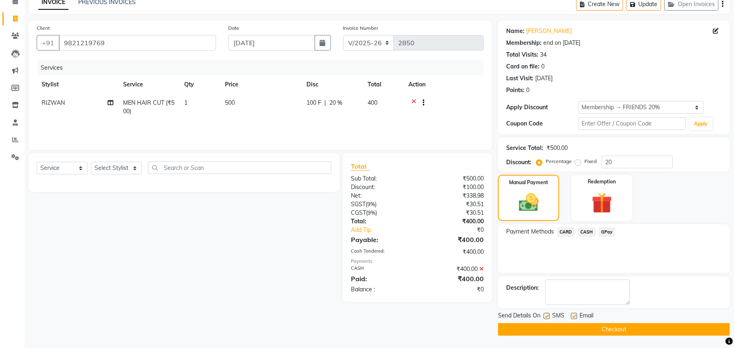
click at [621, 330] on button "Checkout" at bounding box center [614, 329] width 232 height 13
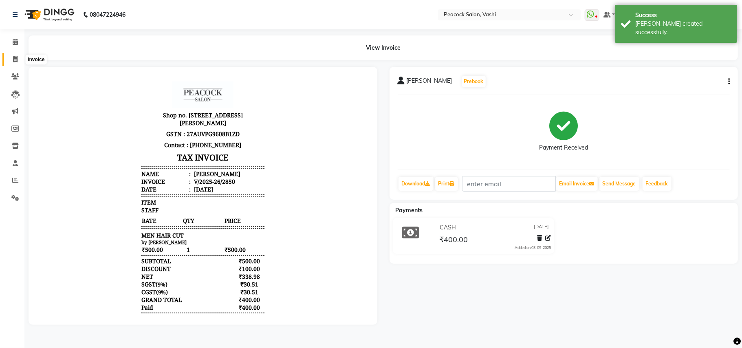
click at [17, 57] on icon at bounding box center [15, 59] width 4 height 6
select select "619"
select select "service"
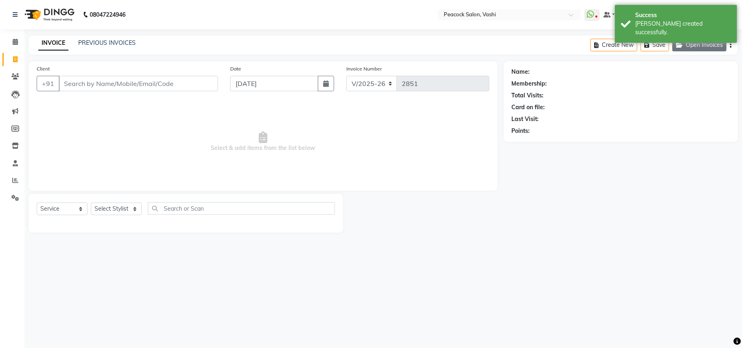
click at [700, 43] on button "Open Invoices" at bounding box center [699, 45] width 54 height 13
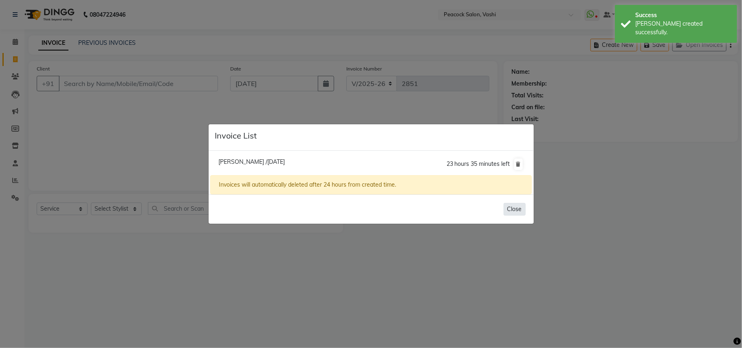
click at [516, 211] on button "Close" at bounding box center [514, 209] width 22 height 13
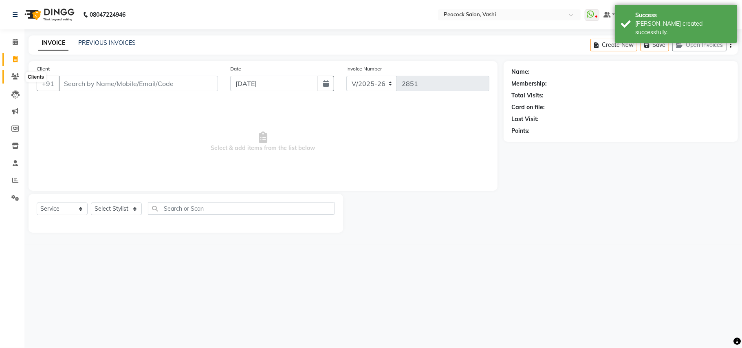
click at [15, 77] on icon at bounding box center [15, 76] width 8 height 6
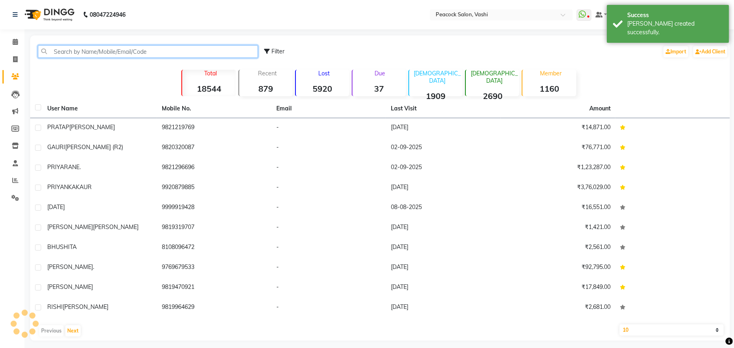
click at [108, 51] on input "text" at bounding box center [148, 51] width 220 height 13
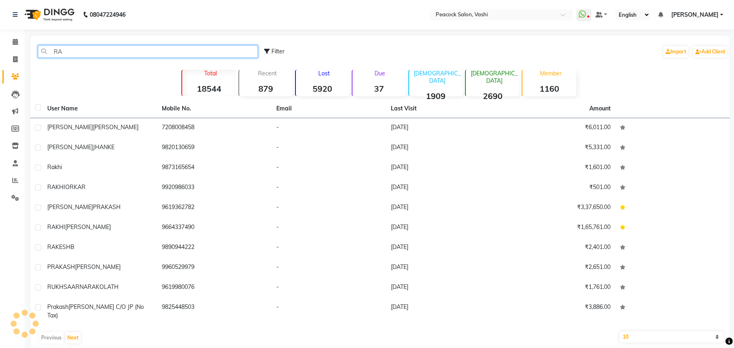
type input "R"
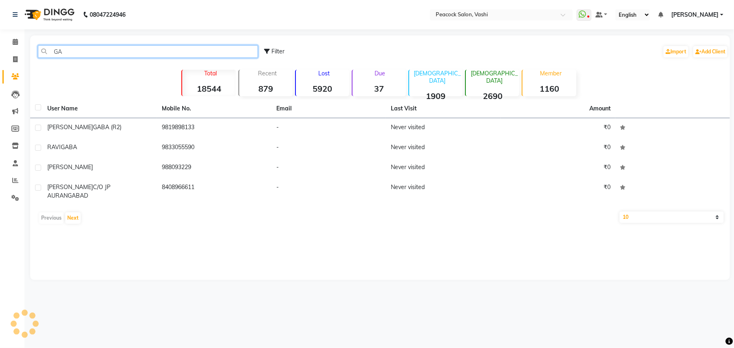
type input "G"
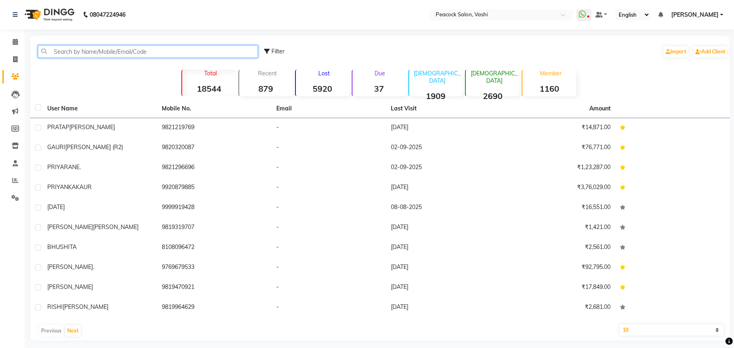
click at [123, 53] on input "text" at bounding box center [148, 51] width 220 height 13
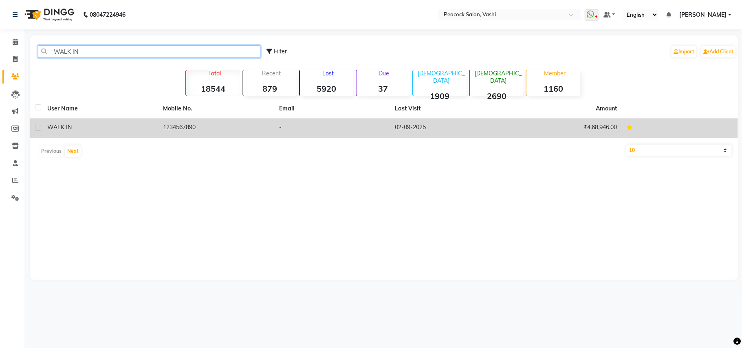
type input "WALK IN"
click at [57, 129] on span "WALK IN" at bounding box center [59, 126] width 24 height 7
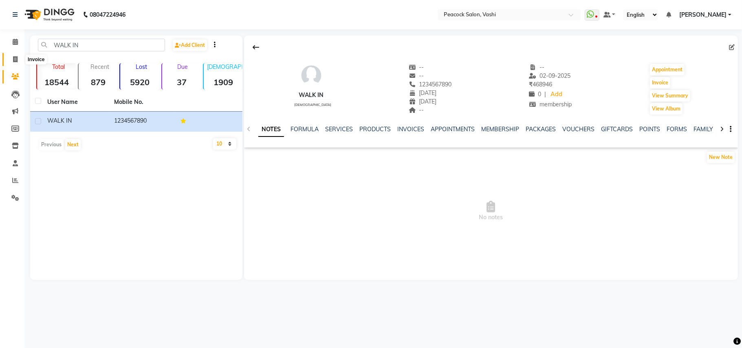
click at [14, 57] on icon at bounding box center [15, 59] width 4 height 6
select select "service"
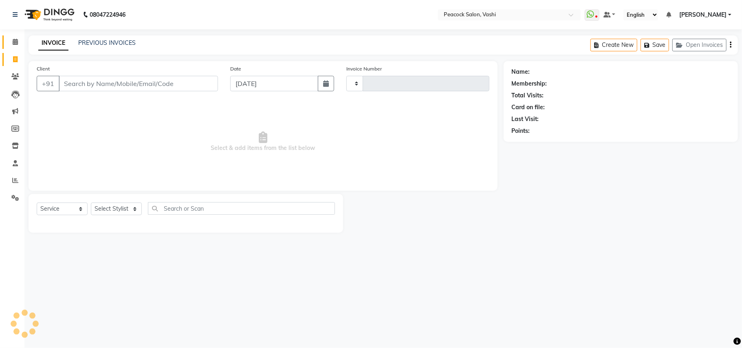
type input "2851"
select select "619"
click at [146, 85] on input "Client" at bounding box center [138, 83] width 159 height 15
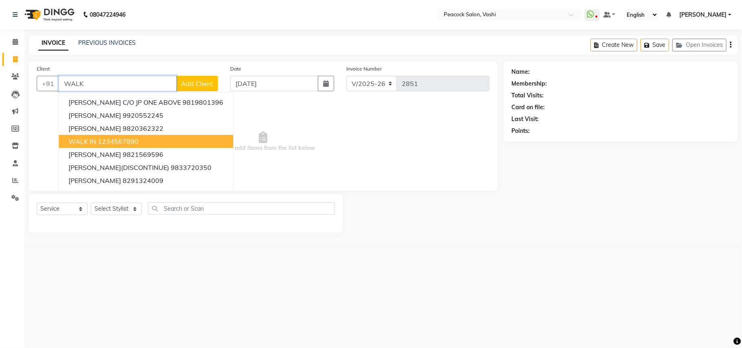
click at [108, 141] on ngb-highlight "1234567890" at bounding box center [118, 141] width 41 height 8
type input "1234567890"
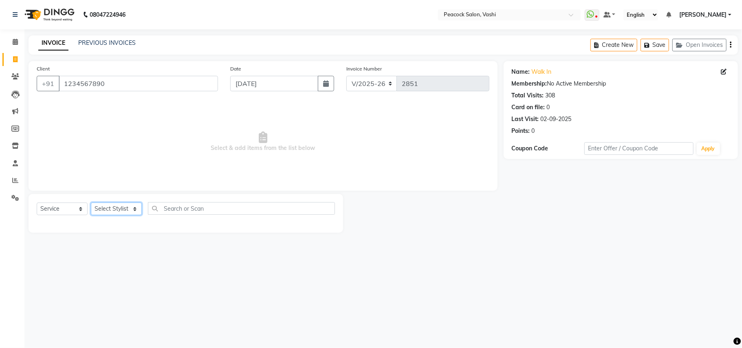
click at [114, 210] on select "Select Stylist anim shinglai ANKUSH APARNA ASHWINI BHAGWATI DC Dingg Support HA…" at bounding box center [116, 208] width 51 height 13
select select "86866"
click at [91, 202] on select "Select Stylist anim shinglai ANKUSH APARNA ASHWINI BHAGWATI DC Dingg Support HA…" at bounding box center [116, 208] width 51 height 13
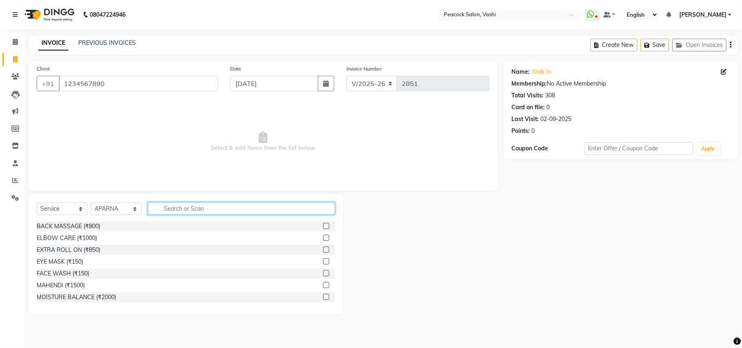
click at [213, 209] on input "text" at bounding box center [241, 208] width 187 height 13
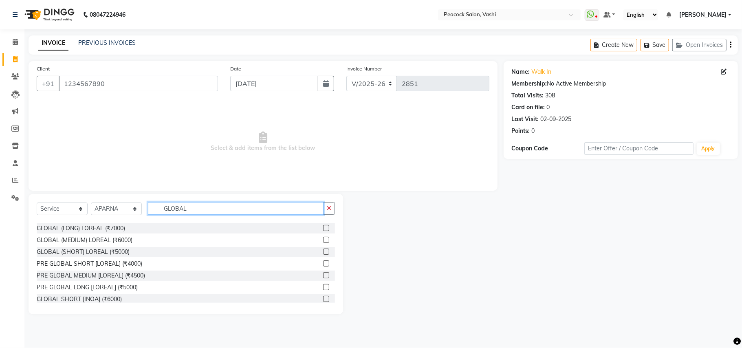
scroll to position [43, 0]
type input "GLOBAL"
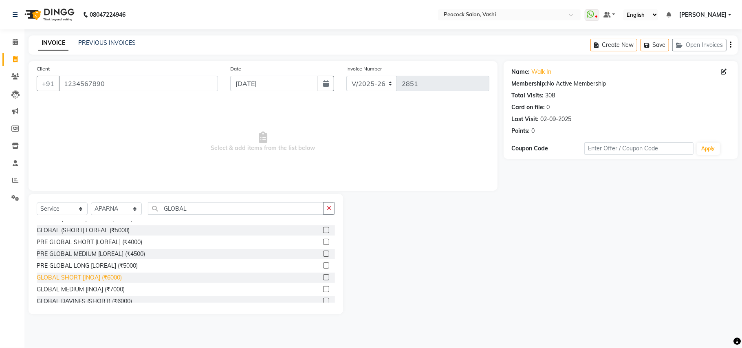
click at [86, 279] on div "GLOBAL SHORT [INOA] (₹6000)" at bounding box center [79, 277] width 85 height 9
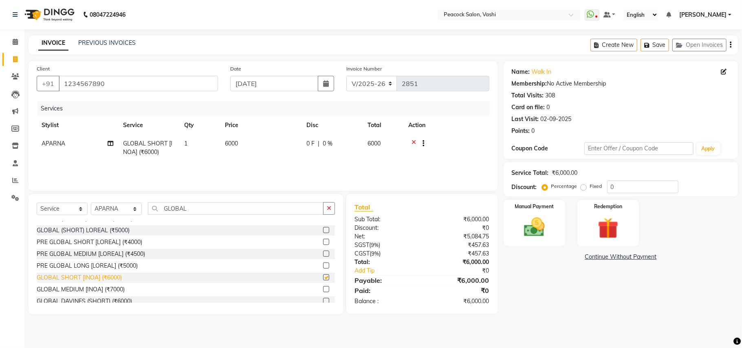
checkbox input "false"
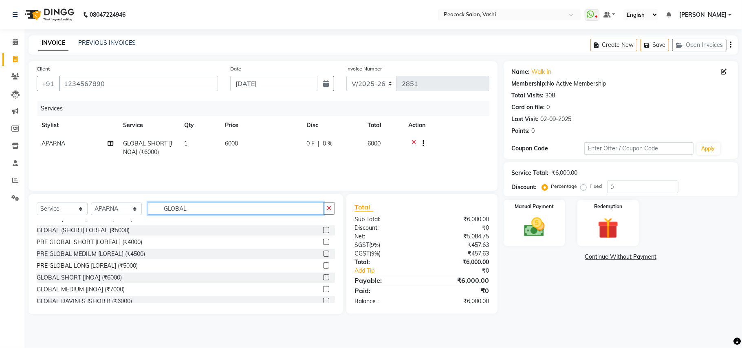
click at [210, 208] on input "GLOBAL" at bounding box center [236, 208] width 176 height 13
type input "G"
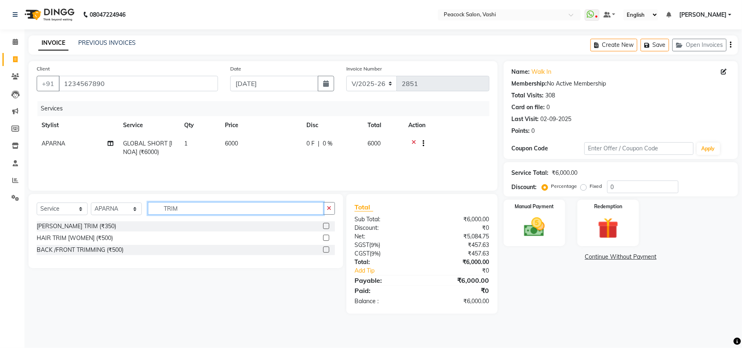
scroll to position [0, 0]
type input "TRIM"
click at [85, 236] on div "HAIR TRIM [WOMEN] (₹500)" at bounding box center [75, 238] width 76 height 9
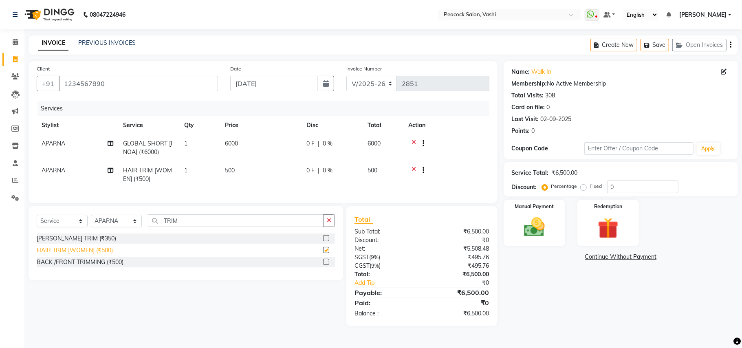
checkbox input "false"
click at [661, 43] on button "Save" at bounding box center [654, 45] width 29 height 13
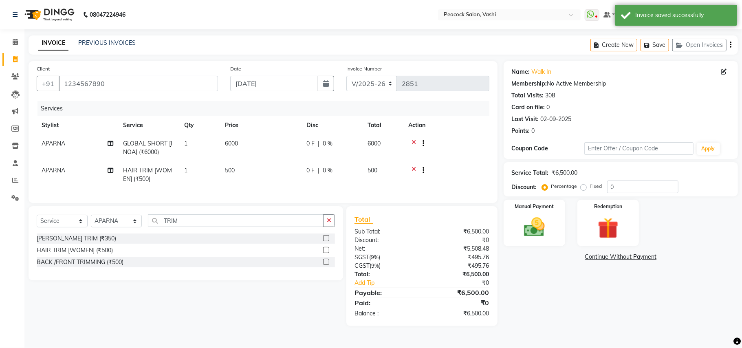
click at [113, 38] on div "INVOICE PREVIOUS INVOICES Create New Save Open Invoices" at bounding box center [383, 44] width 709 height 19
click at [114, 41] on link "PREVIOUS INVOICES" at bounding box center [106, 42] width 57 height 7
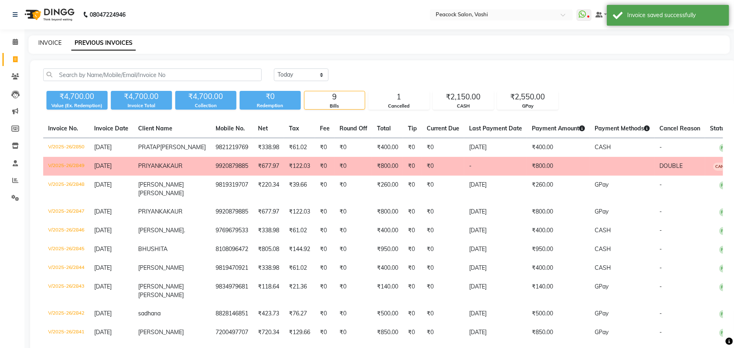
click at [51, 40] on link "INVOICE" at bounding box center [49, 42] width 23 height 7
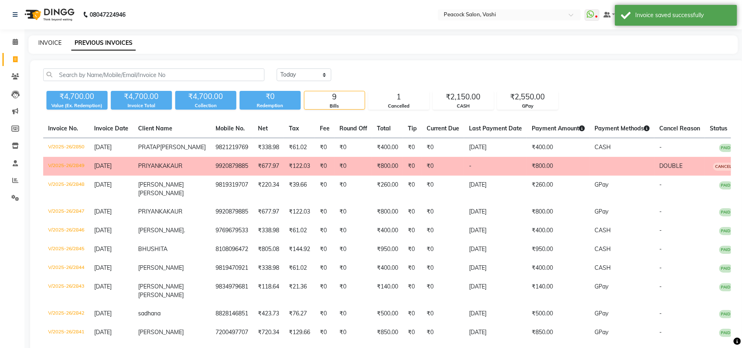
select select "619"
select select "service"
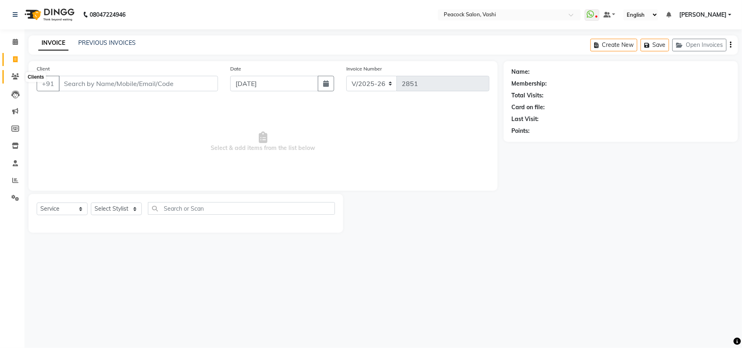
click at [14, 77] on icon at bounding box center [15, 76] width 8 height 6
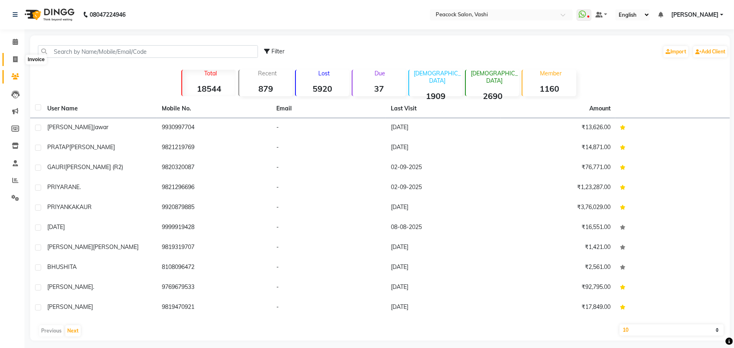
click at [15, 60] on icon at bounding box center [15, 59] width 4 height 6
select select "service"
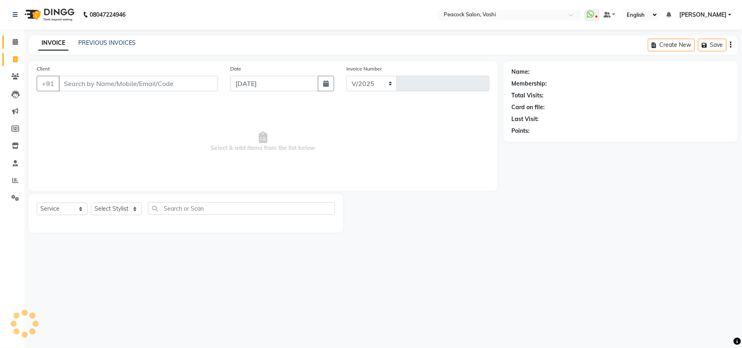
select select "619"
type input "2851"
click at [15, 40] on icon at bounding box center [15, 42] width 5 height 6
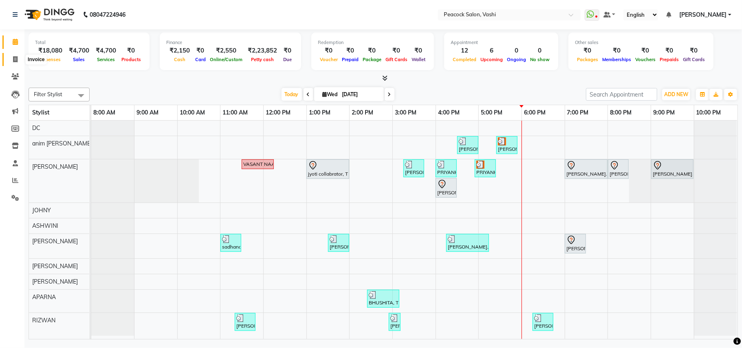
click at [16, 61] on icon at bounding box center [15, 59] width 4 height 6
select select "619"
select select "service"
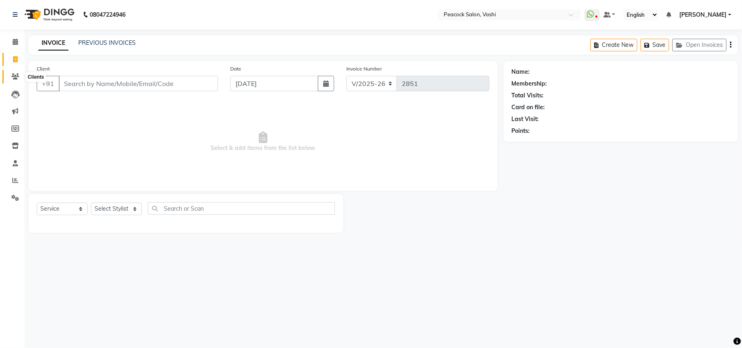
click at [17, 77] on icon at bounding box center [15, 76] width 8 height 6
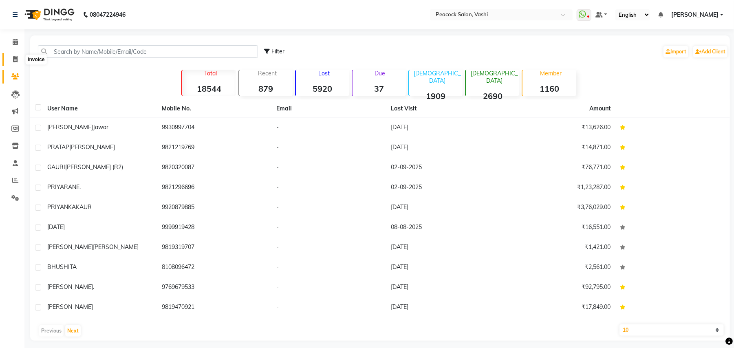
click at [15, 56] on icon at bounding box center [15, 59] width 4 height 6
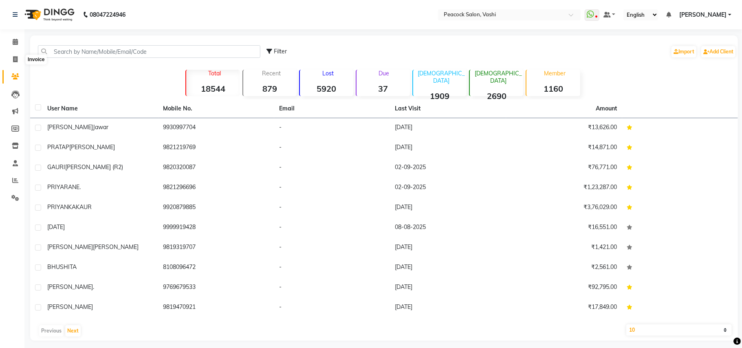
select select "619"
select select "service"
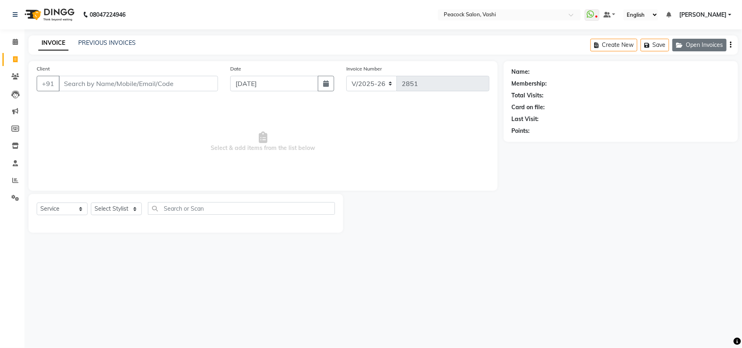
click at [694, 44] on button "Open Invoices" at bounding box center [699, 45] width 54 height 13
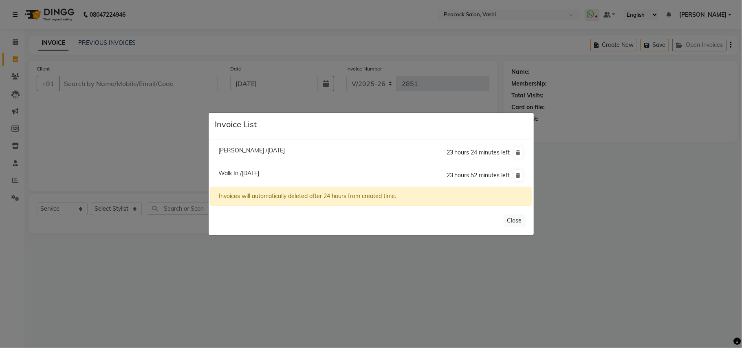
click at [258, 150] on span "Alfiya /03 September 2025" at bounding box center [251, 150] width 66 height 7
type input "9820380405"
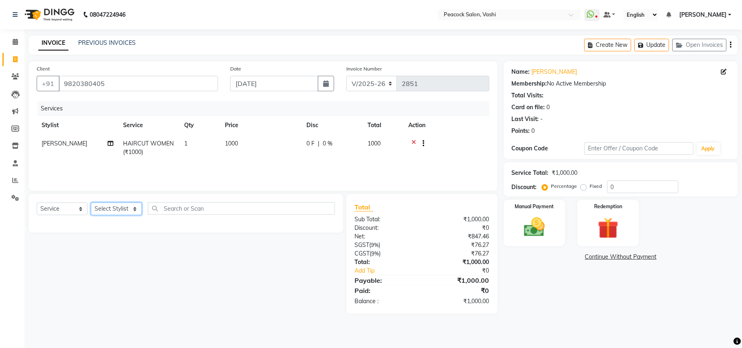
click at [114, 209] on select "Select Stylist anim shinglai ANKUSH APARNA ASHWINI BHAGWATI DC Dingg Support HA…" at bounding box center [116, 208] width 51 height 13
select select "22386"
click at [91, 202] on select "Select Stylist anim shinglai ANKUSH APARNA ASHWINI BHAGWATI DC Dingg Support HA…" at bounding box center [116, 208] width 51 height 13
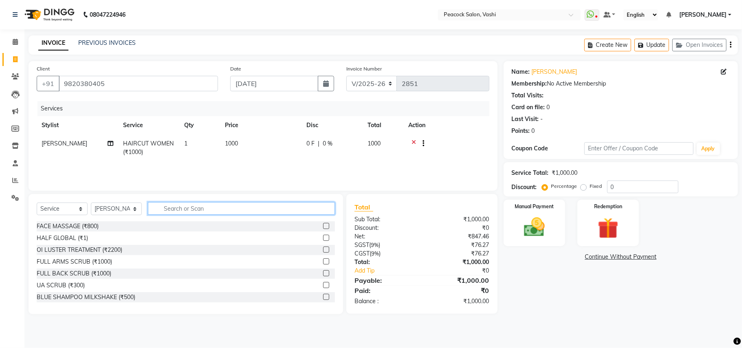
click at [189, 209] on input "text" at bounding box center [241, 208] width 187 height 13
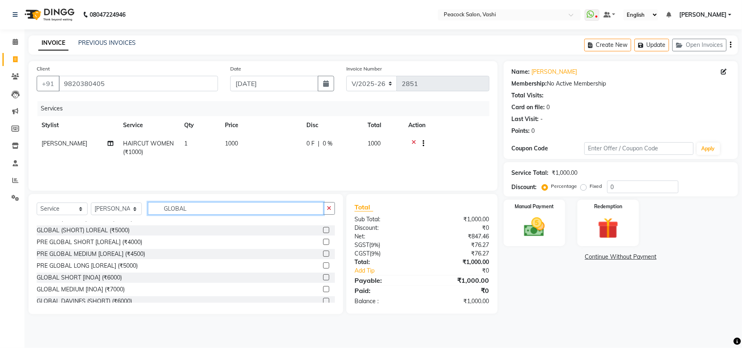
scroll to position [65, 0]
type input "GLOBAL"
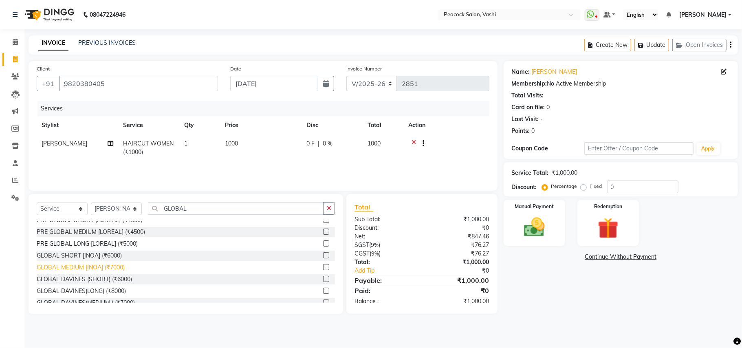
click at [84, 268] on div "GLOBAL MEDIUM [INOA] (₹7000)" at bounding box center [81, 267] width 88 height 9
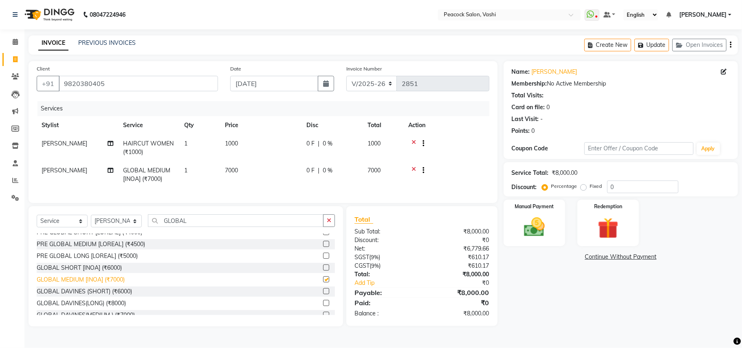
checkbox input "false"
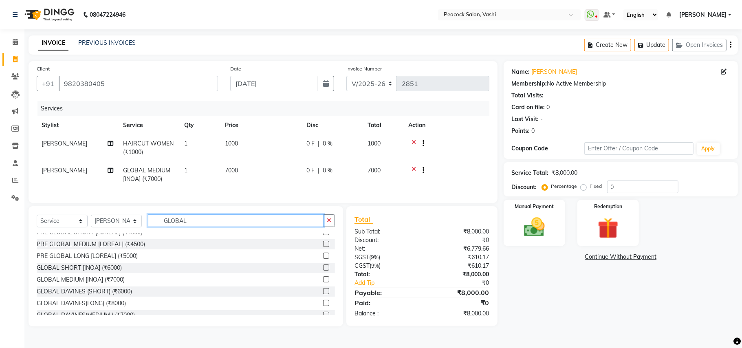
click at [196, 226] on input "GLOBAL" at bounding box center [236, 220] width 176 height 13
type input "G"
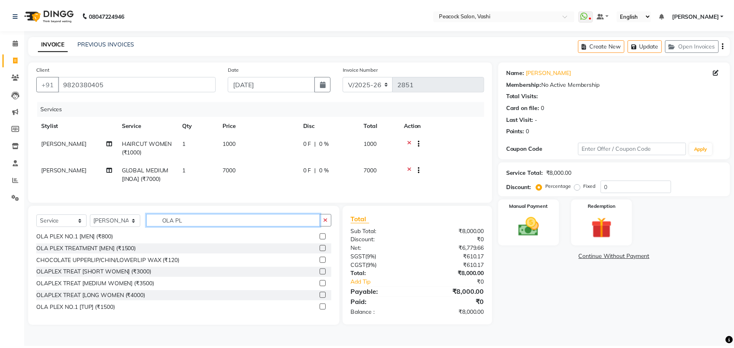
scroll to position [1, 0]
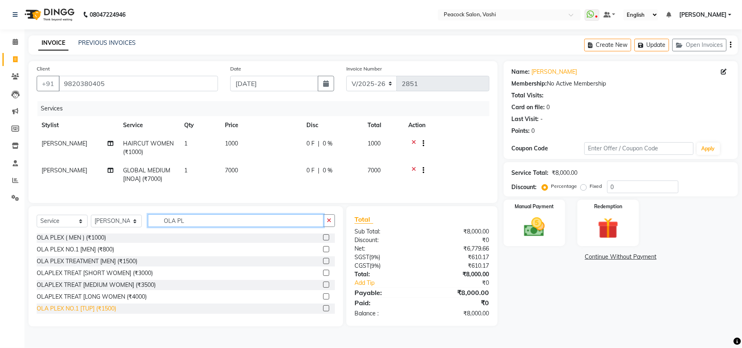
type input "OLA PL"
click at [73, 313] on div "OLA PLEX NO.1 [TUP] (₹1500)" at bounding box center [76, 308] width 79 height 9
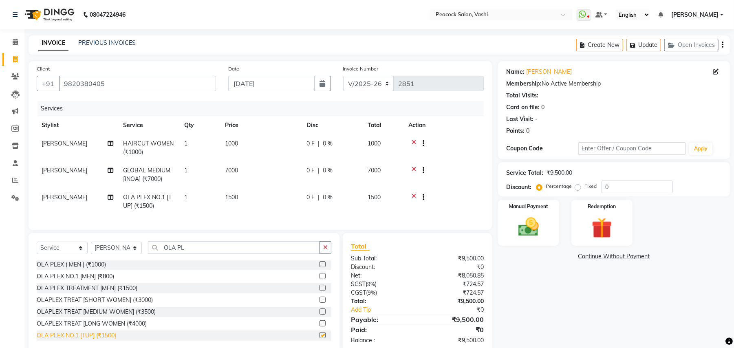
checkbox input "false"
click at [215, 254] on input "OLA PL" at bounding box center [234, 247] width 172 height 13
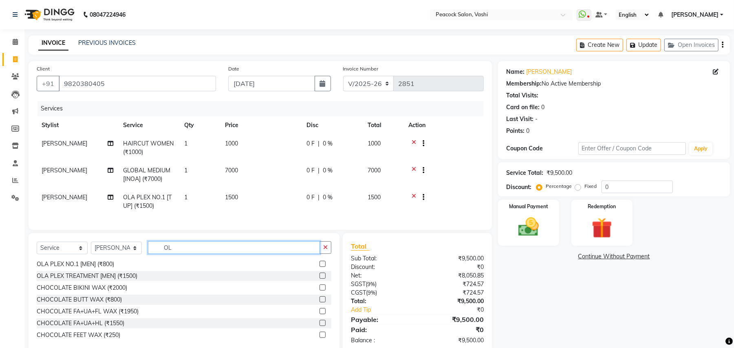
type input "O"
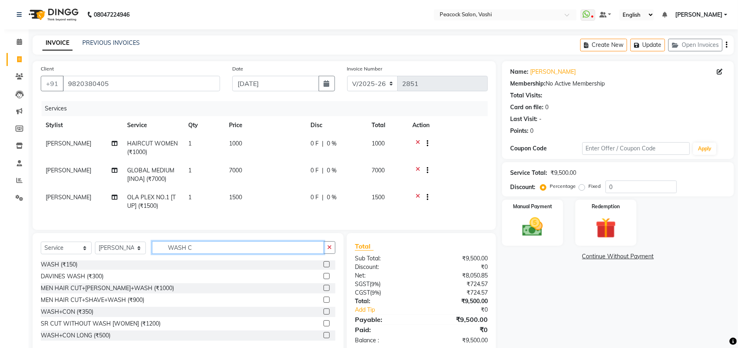
scroll to position [0, 0]
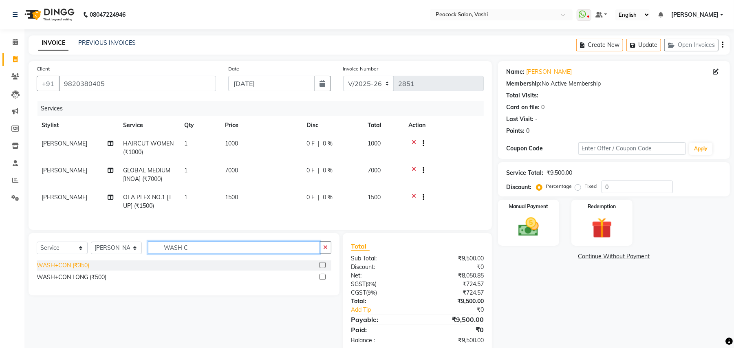
type input "WASH C"
click at [55, 270] on div "WASH+CON (₹350)" at bounding box center [63, 265] width 53 height 9
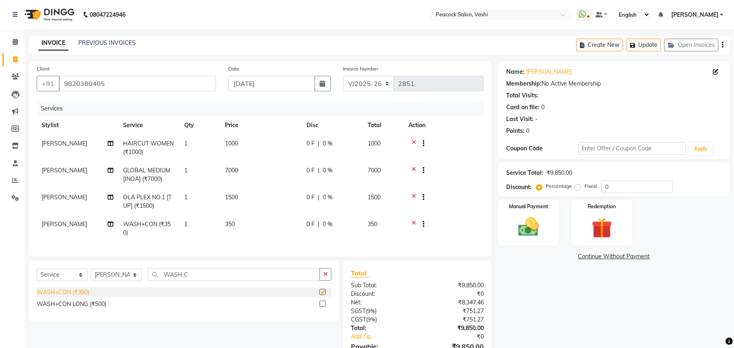
checkbox input "false"
click at [648, 43] on button "Update" at bounding box center [643, 45] width 35 height 13
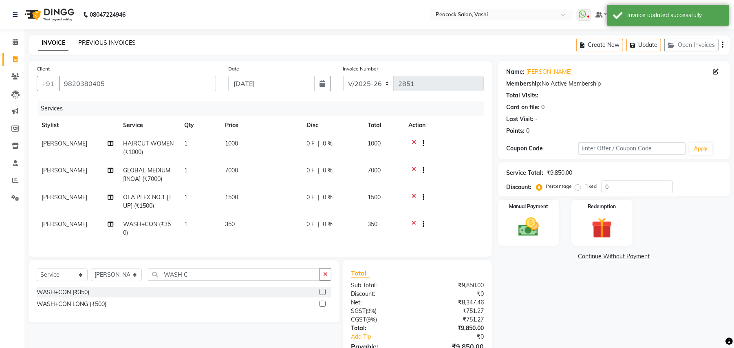
click at [104, 42] on link "PREVIOUS INVOICES" at bounding box center [106, 42] width 57 height 7
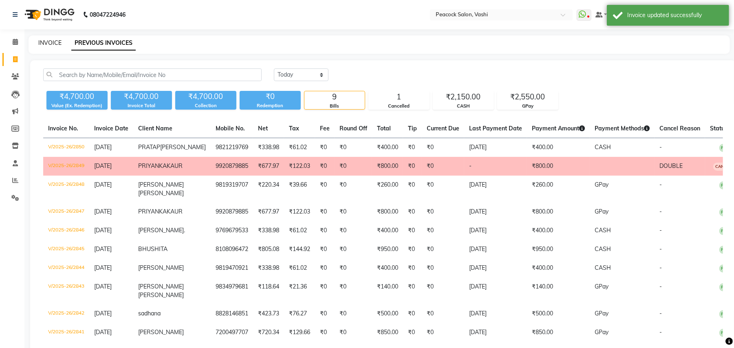
click at [56, 42] on link "INVOICE" at bounding box center [49, 42] width 23 height 7
select select "service"
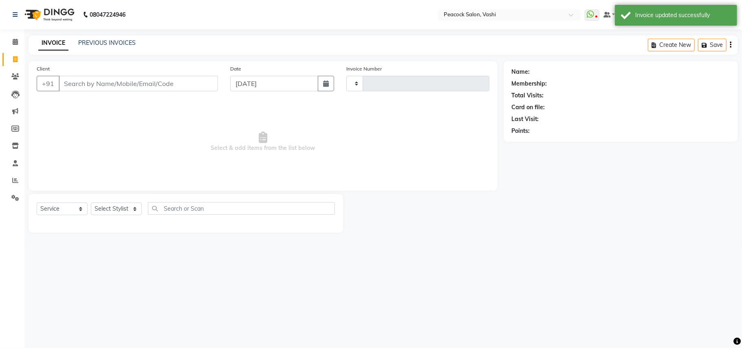
type input "2851"
select select "619"
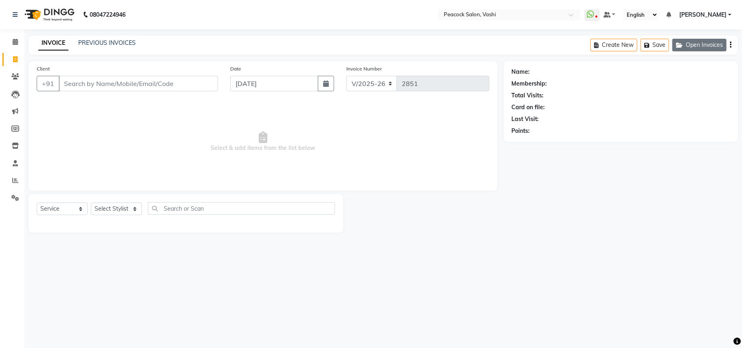
click at [701, 43] on button "Open Invoices" at bounding box center [699, 45] width 54 height 13
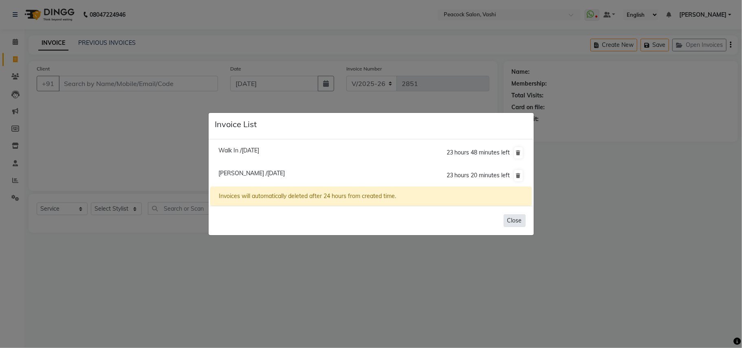
click at [517, 219] on button "Close" at bounding box center [514, 220] width 22 height 13
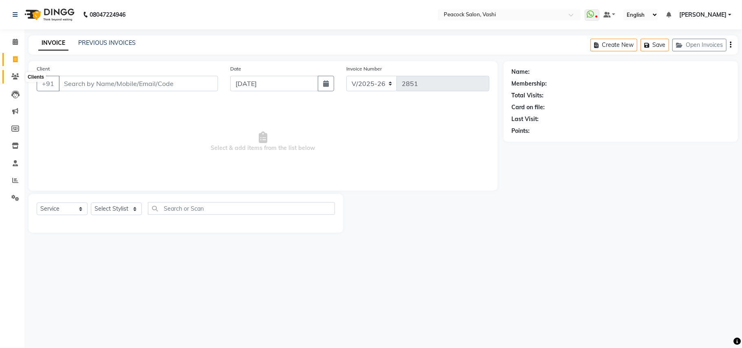
click at [13, 74] on icon at bounding box center [15, 76] width 8 height 6
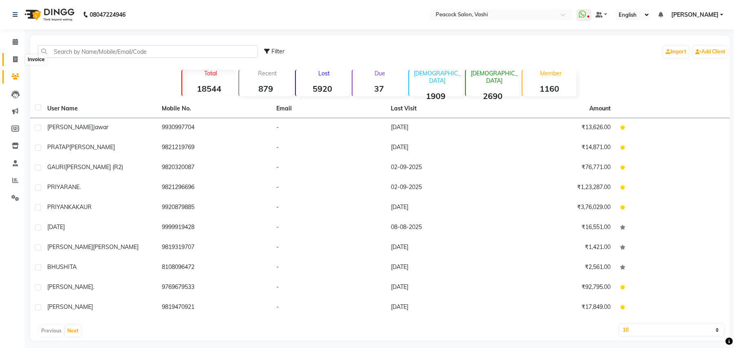
click at [13, 59] on icon at bounding box center [15, 59] width 4 height 6
select select "service"
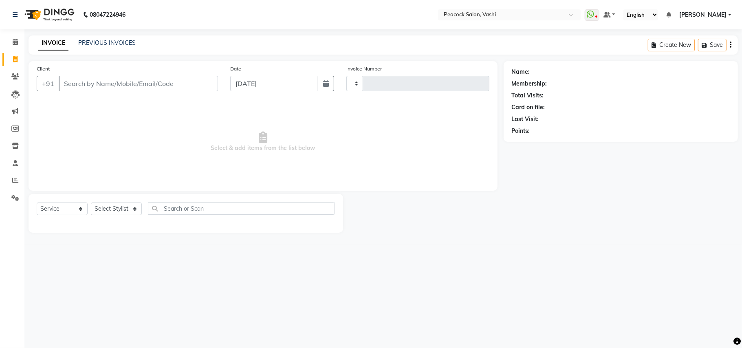
type input "2851"
select select "619"
click at [699, 47] on button "Open Invoices" at bounding box center [699, 45] width 54 height 13
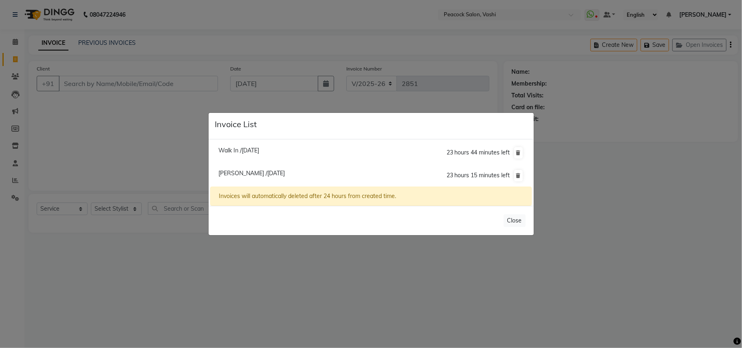
click at [257, 173] on span "Alfiya /03 September 2025" at bounding box center [251, 172] width 66 height 7
type input "9820380405"
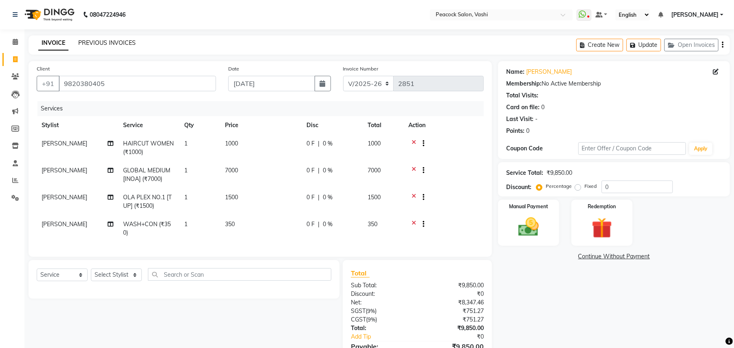
click at [121, 44] on link "PREVIOUS INVOICES" at bounding box center [106, 42] width 57 height 7
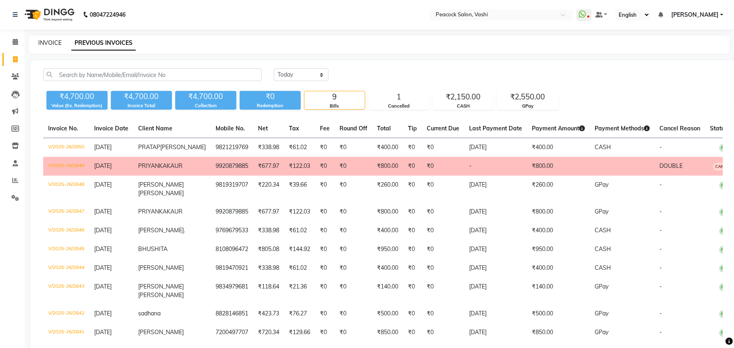
click at [46, 40] on link "INVOICE" at bounding box center [49, 42] width 23 height 7
select select "service"
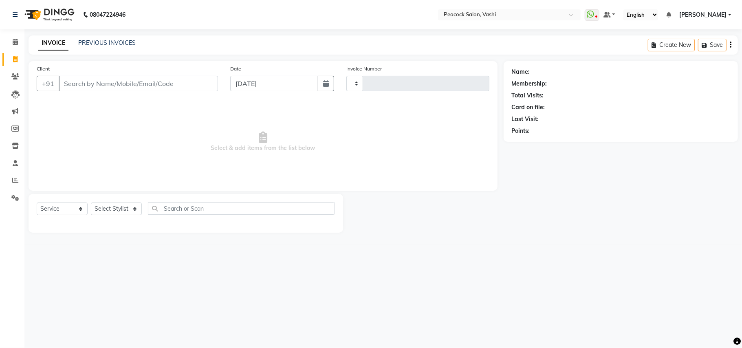
type input "2851"
select select "619"
click at [13, 39] on icon at bounding box center [15, 42] width 5 height 6
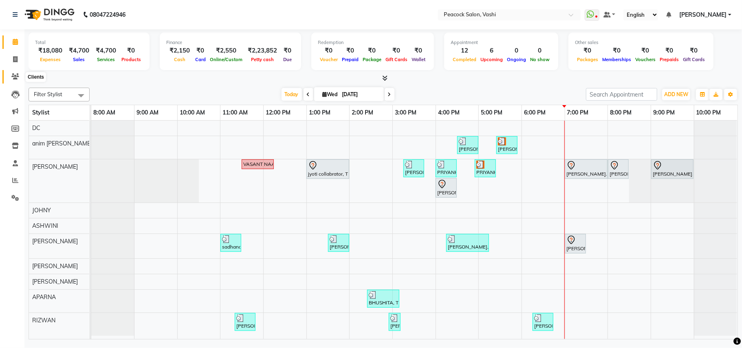
click at [15, 78] on icon at bounding box center [15, 76] width 8 height 6
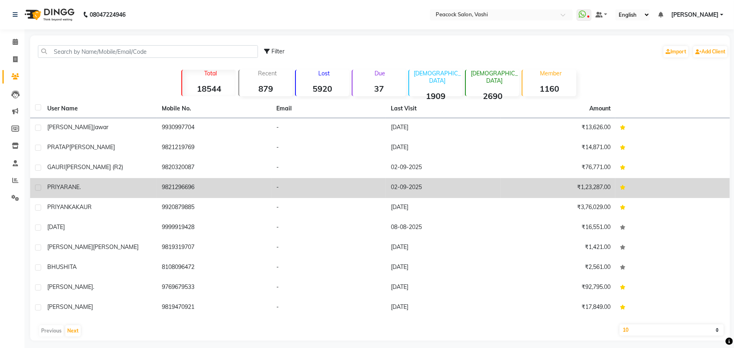
click at [74, 185] on span "RANE." at bounding box center [72, 186] width 17 height 7
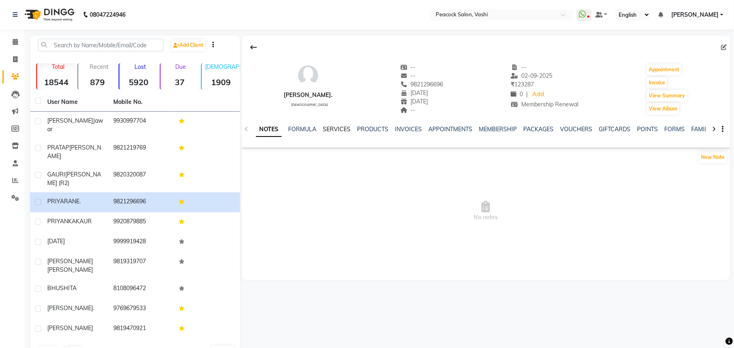
click at [338, 130] on link "SERVICES" at bounding box center [337, 128] width 28 height 7
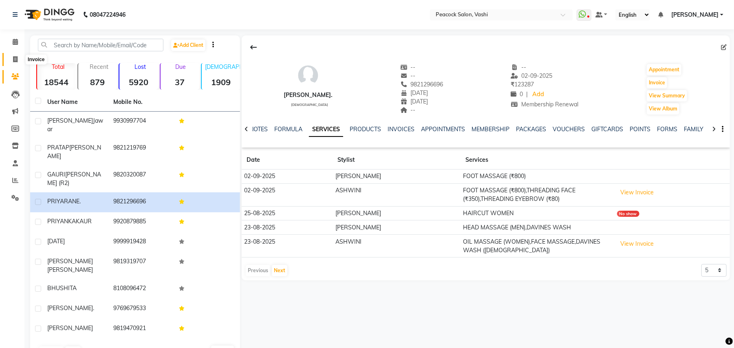
click at [17, 55] on span at bounding box center [15, 59] width 14 height 9
select select "service"
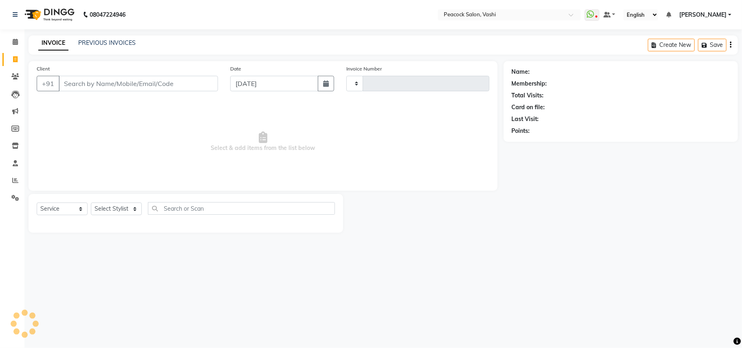
type input "2851"
select select "619"
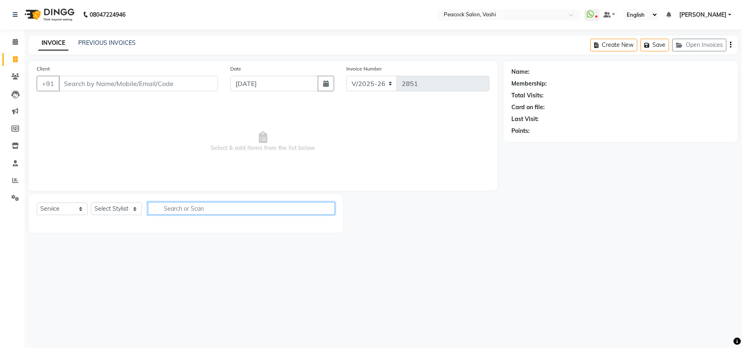
click at [191, 209] on input "text" at bounding box center [241, 208] width 187 height 13
type input "MORO"
click at [118, 206] on select "Select Stylist anim shinglai ANKUSH APARNA ASHWINI BHAGWATI DC Dingg Support HA…" at bounding box center [116, 208] width 51 height 13
select select "86665"
click at [91, 202] on select "Select Stylist anim shinglai ANKUSH APARNA ASHWINI BHAGWATI DC Dingg Support HA…" at bounding box center [116, 208] width 51 height 13
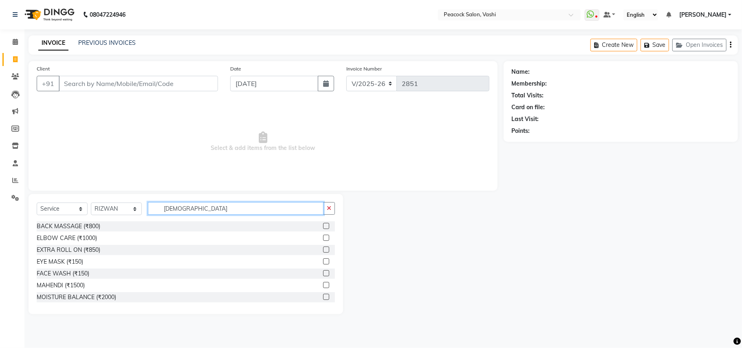
click at [201, 211] on input "MORO" at bounding box center [236, 208] width 176 height 13
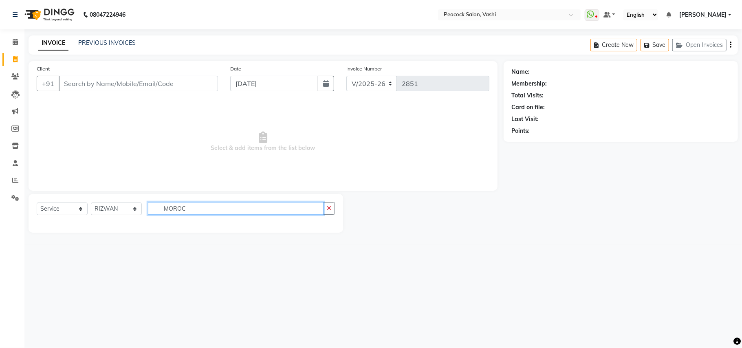
type input "MOROC"
click at [15, 76] on icon at bounding box center [15, 76] width 8 height 6
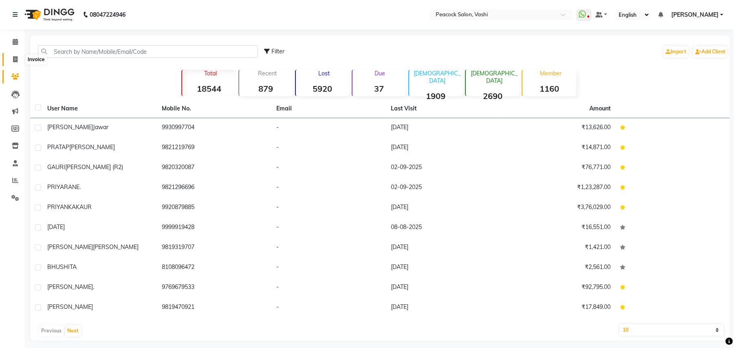
click at [14, 60] on icon at bounding box center [15, 59] width 4 height 6
select select "service"
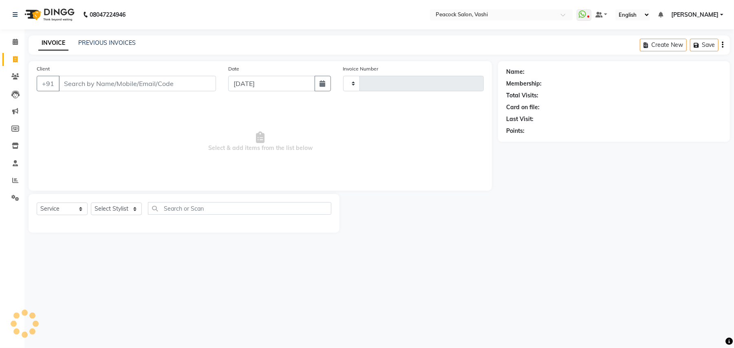
type input "2851"
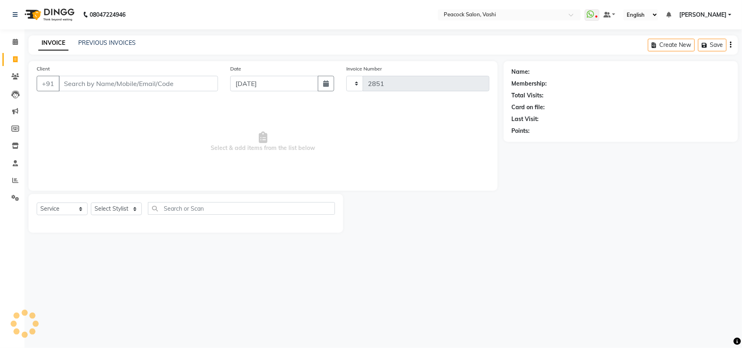
select select "619"
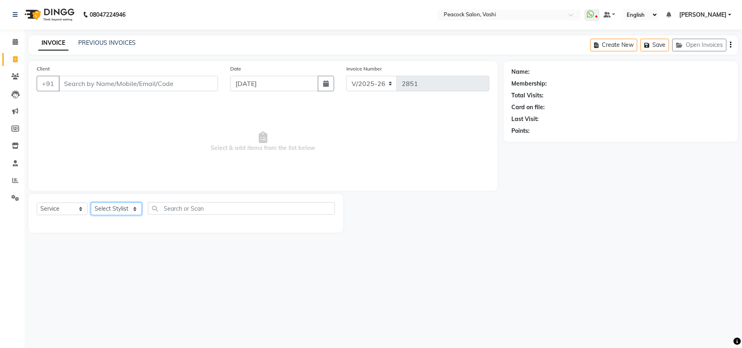
click at [123, 210] on select "Select Stylist" at bounding box center [116, 208] width 51 height 13
click at [123, 207] on select "Select Stylist anim shinglai ANKUSH APARNA ASHWINI BHAGWATI DC Dingg Support HA…" at bounding box center [116, 208] width 51 height 13
click at [123, 205] on select "Select Stylist anim shinglai ANKUSH APARNA ASHWINI BHAGWATI DC Dingg Support HA…" at bounding box center [116, 208] width 51 height 13
select select "86665"
click at [91, 202] on select "Select Stylist anim shinglai ANKUSH APARNA ASHWINI BHAGWATI DC Dingg Support HA…" at bounding box center [116, 208] width 51 height 13
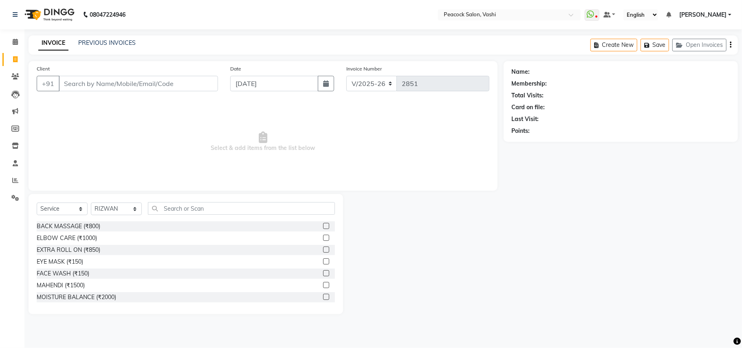
click at [202, 201] on div "Select Service Product Membership Package Voucher Prepaid Gift Card Select Styl…" at bounding box center [186, 254] width 314 height 120
click at [202, 206] on input "text" at bounding box center [241, 208] width 187 height 13
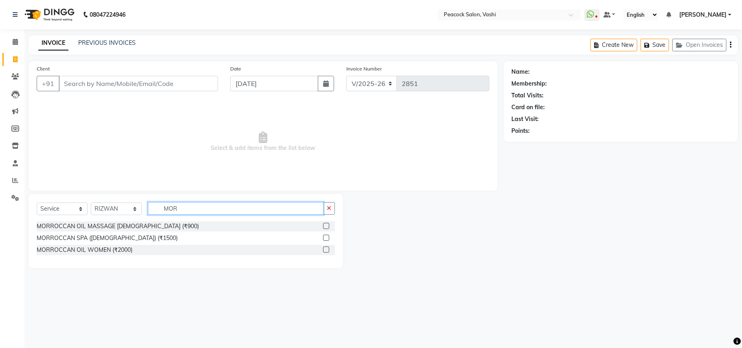
click at [196, 206] on input "MOR" at bounding box center [236, 208] width 176 height 13
type input "M"
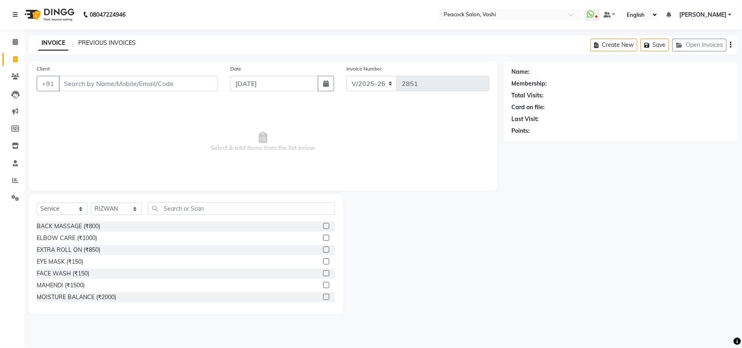
click at [116, 40] on link "PREVIOUS INVOICES" at bounding box center [106, 42] width 57 height 7
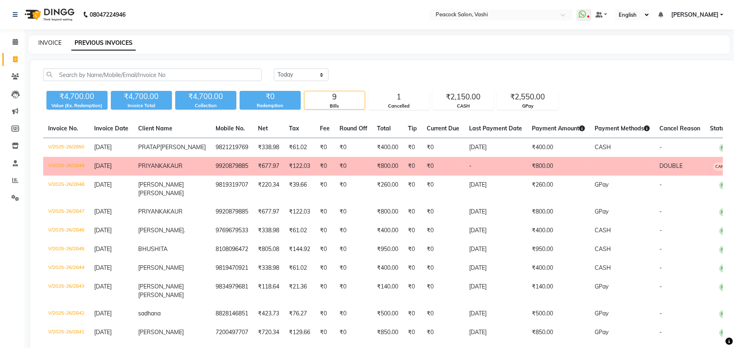
click at [49, 40] on link "INVOICE" at bounding box center [49, 42] width 23 height 7
select select "619"
select select "service"
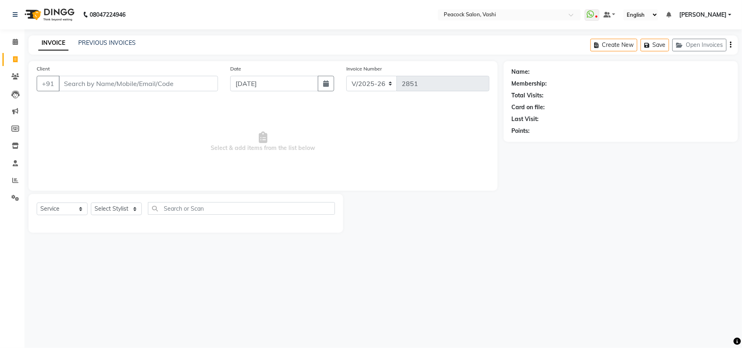
click at [106, 82] on input "Client" at bounding box center [138, 83] width 159 height 15
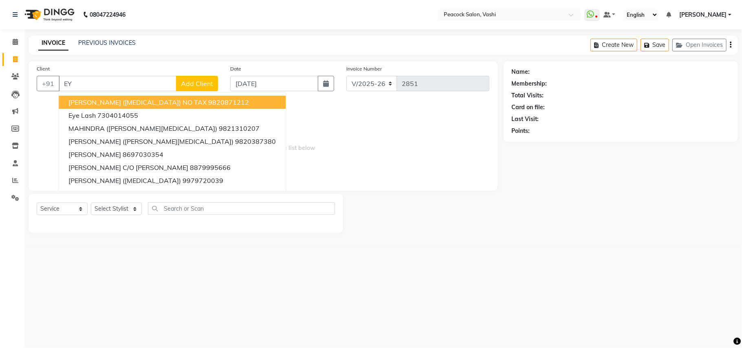
type input "E"
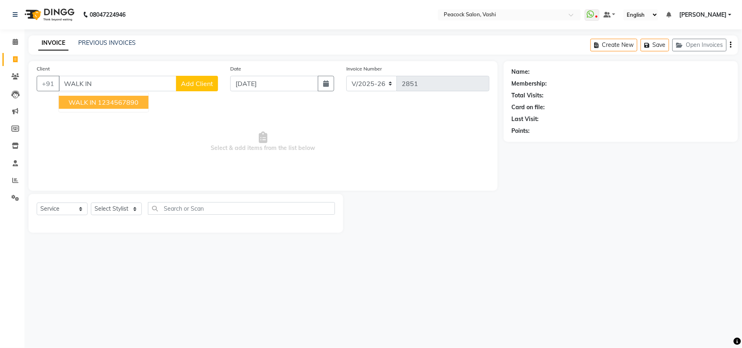
click at [98, 100] on ngb-highlight "1234567890" at bounding box center [118, 102] width 41 height 8
type input "1234567890"
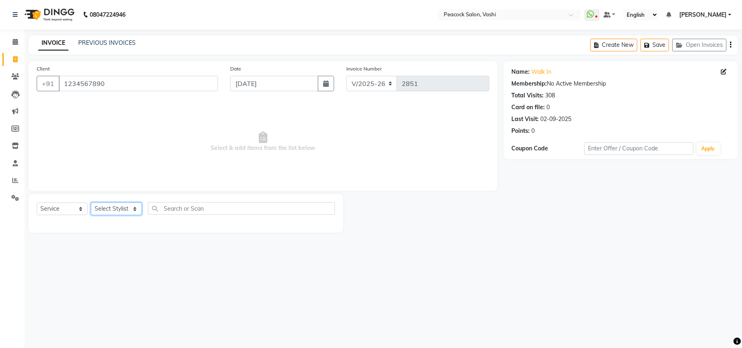
click at [118, 209] on select "Select Stylist anim shinglai ANKUSH APARNA ASHWINI BHAGWATI DC Dingg Support HA…" at bounding box center [116, 208] width 51 height 13
select select "37757"
click at [91, 202] on select "Select Stylist anim shinglai ANKUSH APARNA ASHWINI BHAGWATI DC Dingg Support HA…" at bounding box center [116, 208] width 51 height 13
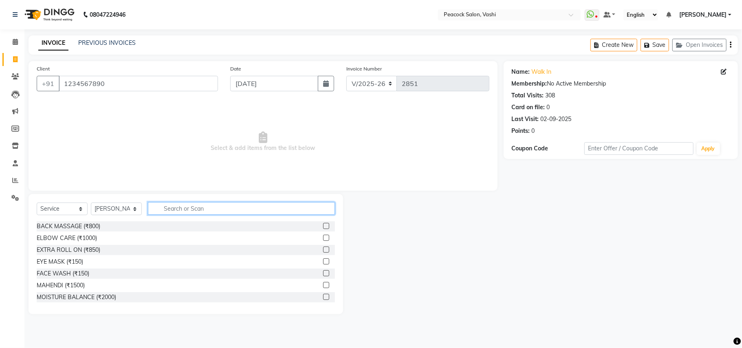
click at [197, 206] on input "text" at bounding box center [241, 208] width 187 height 13
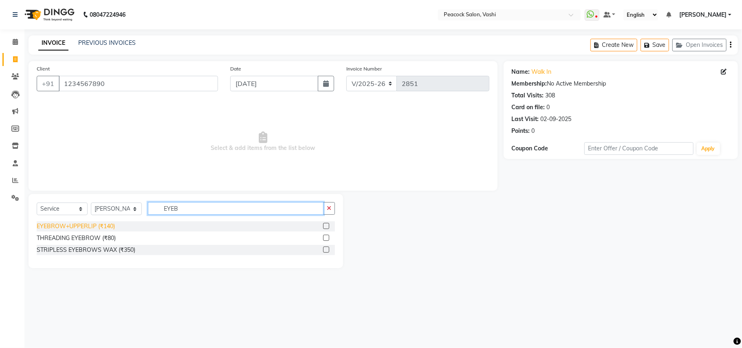
type input "EYEB"
click at [93, 225] on div "EYEBROW+UPPERLIP (₹140)" at bounding box center [76, 226] width 78 height 9
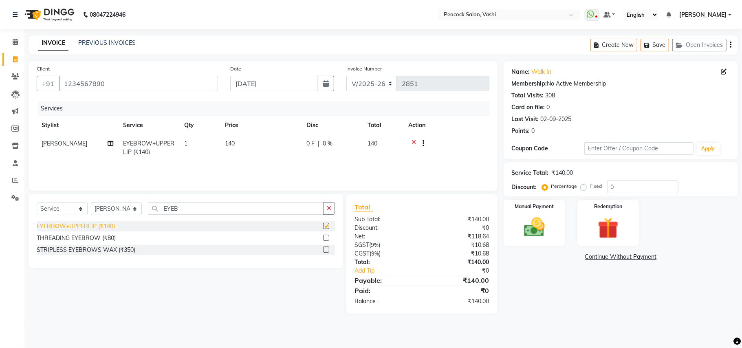
checkbox input "false"
click at [660, 45] on button "Save" at bounding box center [654, 45] width 29 height 13
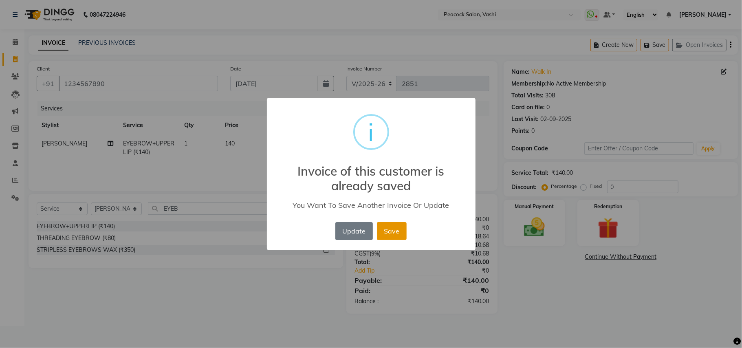
click at [390, 231] on button "Save" at bounding box center [392, 231] width 30 height 18
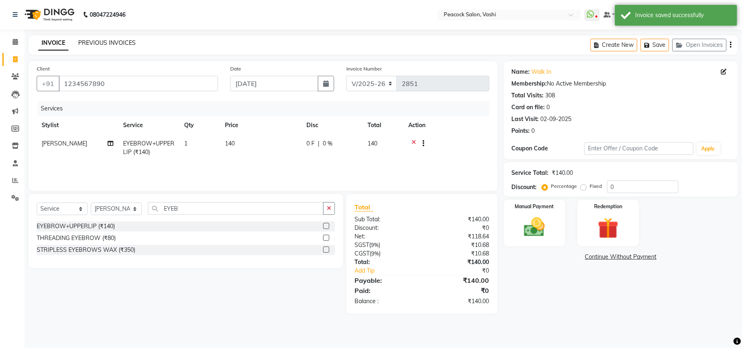
click at [119, 43] on link "PREVIOUS INVOICES" at bounding box center [106, 42] width 57 height 7
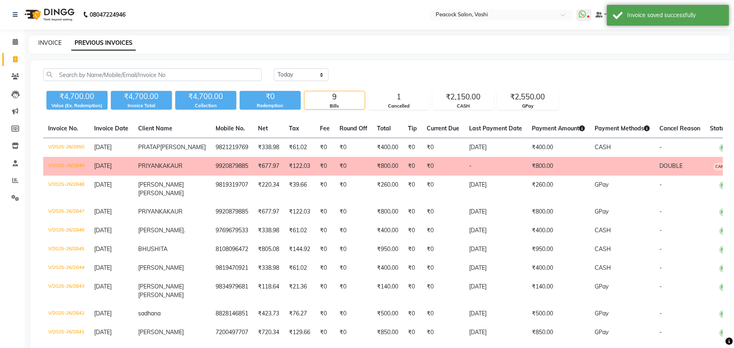
click at [46, 43] on link "INVOICE" at bounding box center [49, 42] width 23 height 7
select select "619"
select select "service"
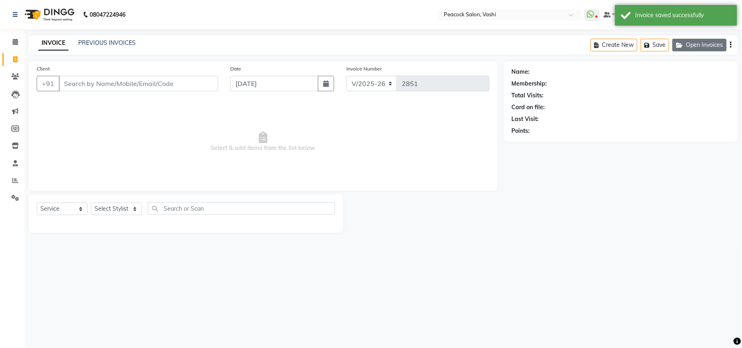
click at [701, 46] on button "Open Invoices" at bounding box center [699, 45] width 54 height 13
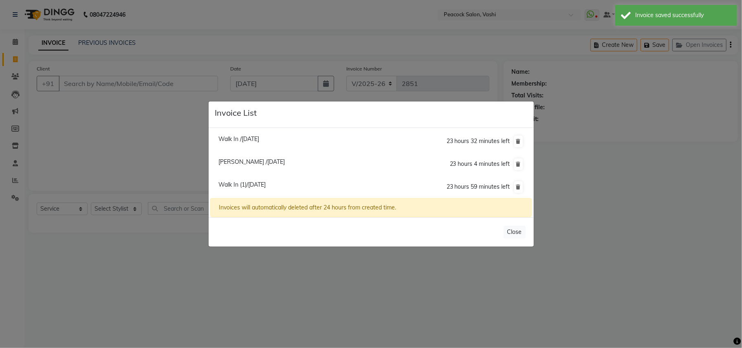
click at [266, 184] on span "Walk In (1)/03 September 2025" at bounding box center [241, 184] width 47 height 7
type input "1234567890"
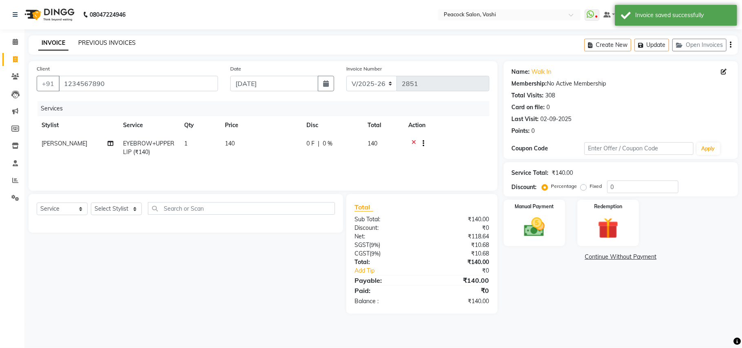
click at [117, 43] on link "PREVIOUS INVOICES" at bounding box center [106, 42] width 57 height 7
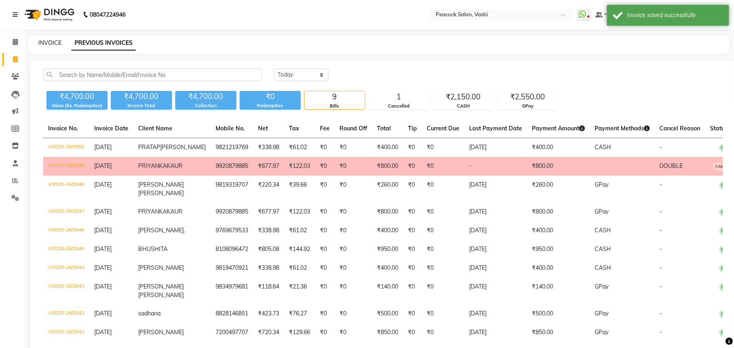
click at [53, 42] on link "INVOICE" at bounding box center [49, 42] width 23 height 7
select select "619"
select select "service"
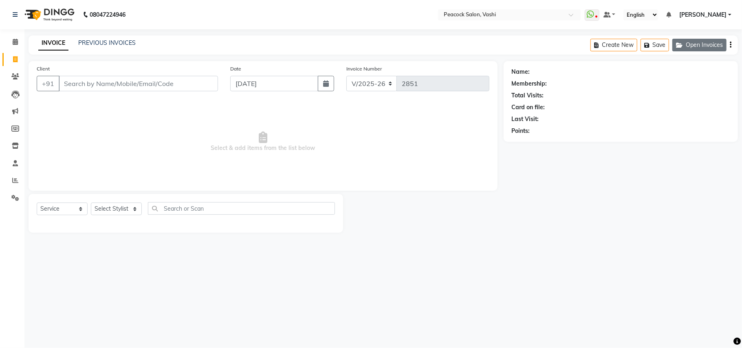
click at [714, 44] on button "Open Invoices" at bounding box center [699, 45] width 54 height 13
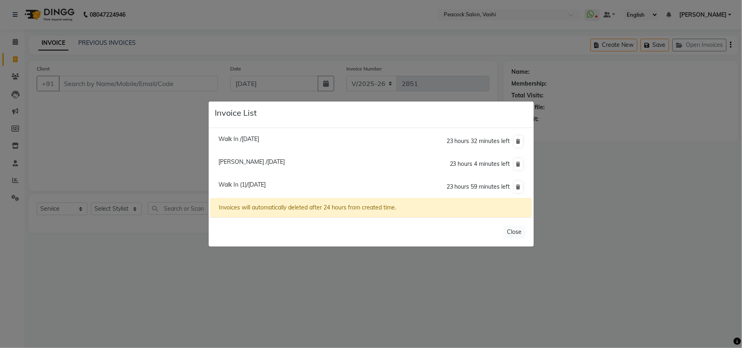
click at [259, 139] on span "Walk In /03 September 2025" at bounding box center [238, 138] width 41 height 7
type input "1234567890"
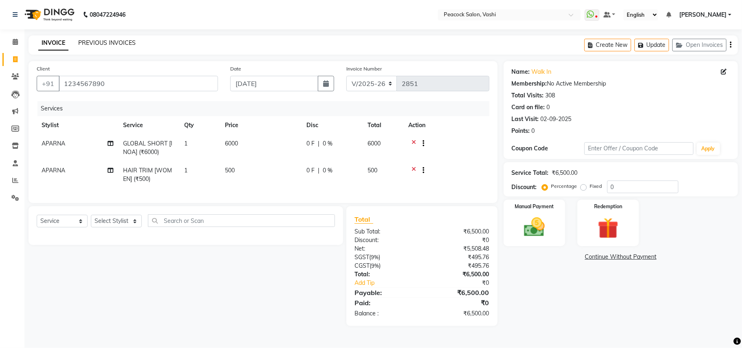
click at [108, 40] on link "PREVIOUS INVOICES" at bounding box center [106, 42] width 57 height 7
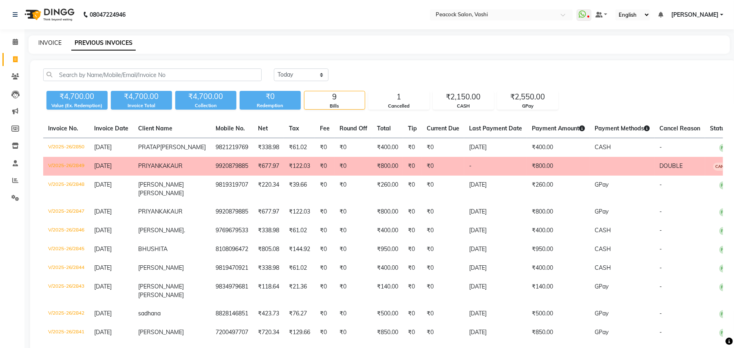
click at [54, 39] on link "INVOICE" at bounding box center [49, 42] width 23 height 7
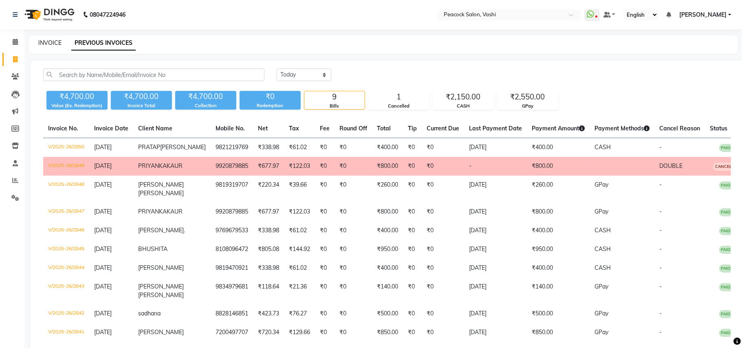
select select "619"
select select "service"
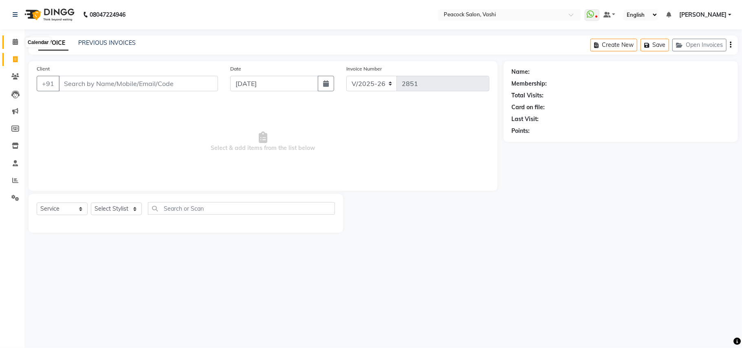
click at [13, 41] on icon at bounding box center [15, 42] width 5 height 6
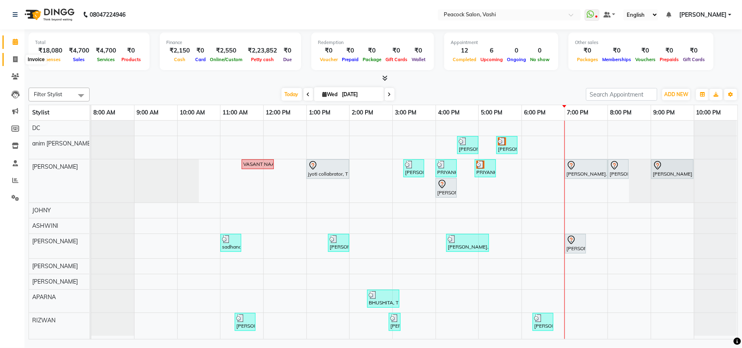
click at [15, 61] on icon at bounding box center [15, 59] width 4 height 6
select select "service"
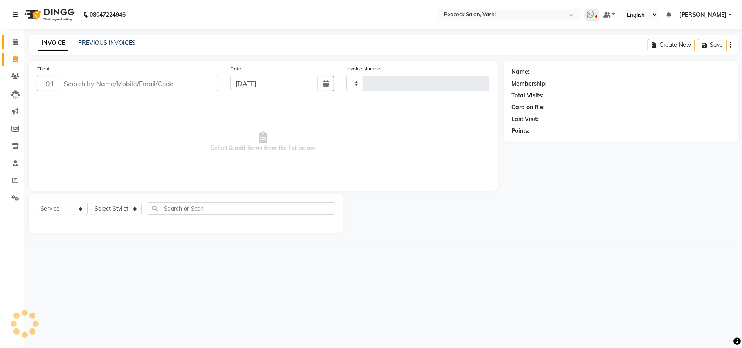
type input "2851"
select select "619"
click at [708, 43] on button "Open Invoices" at bounding box center [699, 45] width 54 height 13
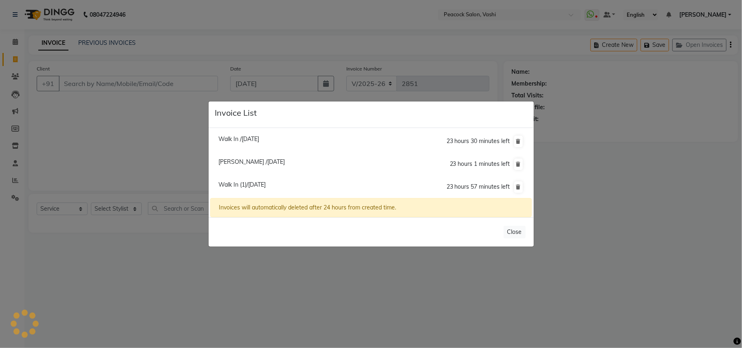
click at [259, 141] on span "Walk In /03 September 2025" at bounding box center [238, 138] width 41 height 7
type input "1234567890"
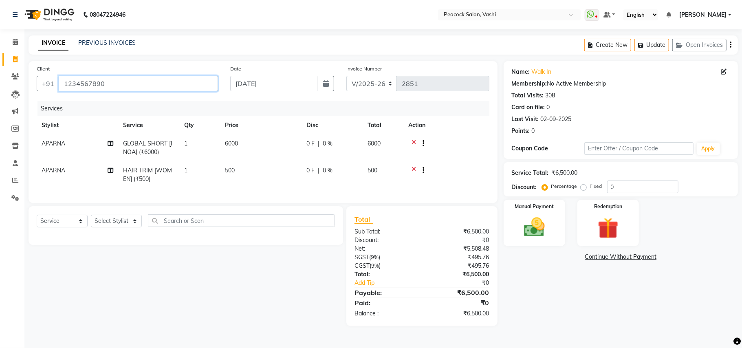
click at [131, 84] on input "1234567890" at bounding box center [138, 83] width 159 height 15
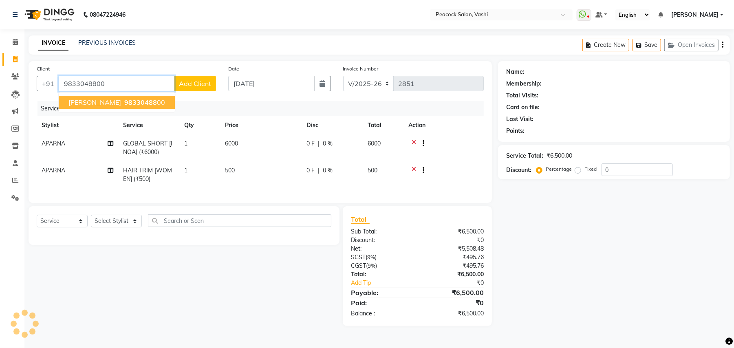
type input "9833048800"
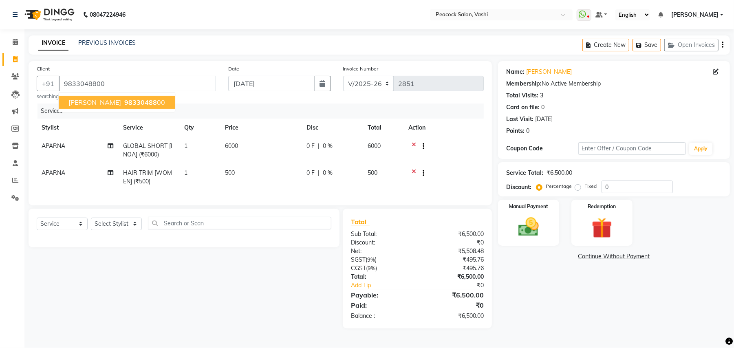
click at [111, 105] on span "REETA BAGAR" at bounding box center [94, 102] width 53 height 8
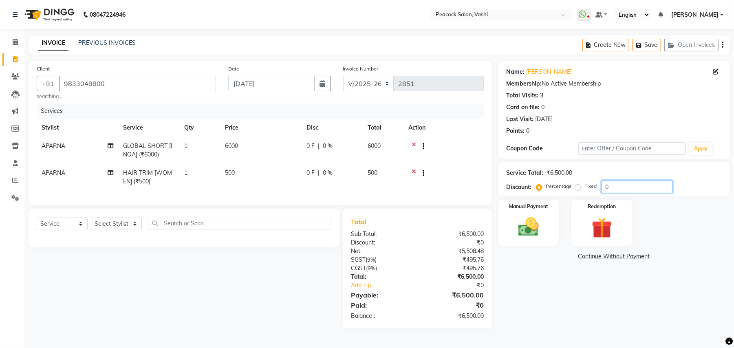
click at [622, 187] on input "0" at bounding box center [636, 186] width 71 height 13
type input "20"
click at [651, 44] on button "Save" at bounding box center [646, 45] width 29 height 13
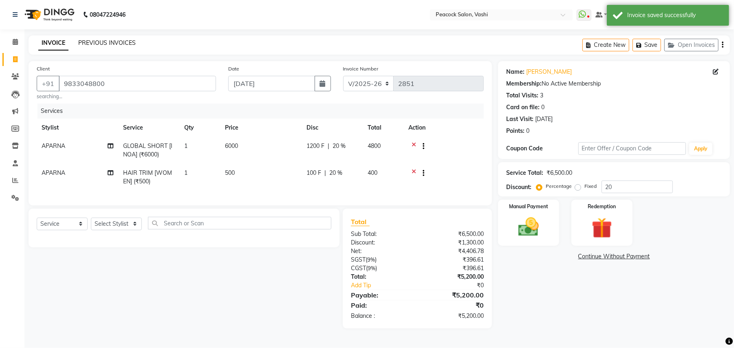
click at [120, 40] on link "PREVIOUS INVOICES" at bounding box center [106, 42] width 57 height 7
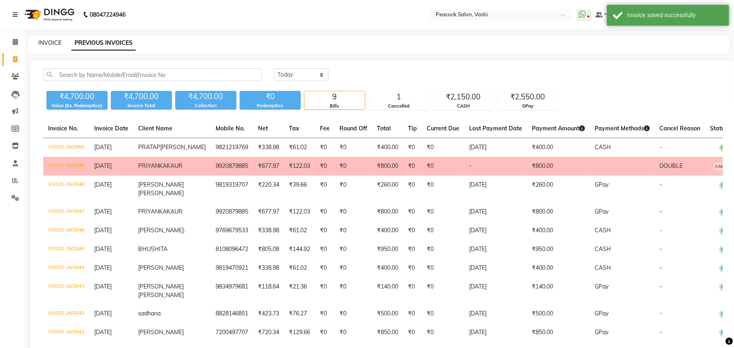
click at [45, 41] on link "INVOICE" at bounding box center [49, 42] width 23 height 7
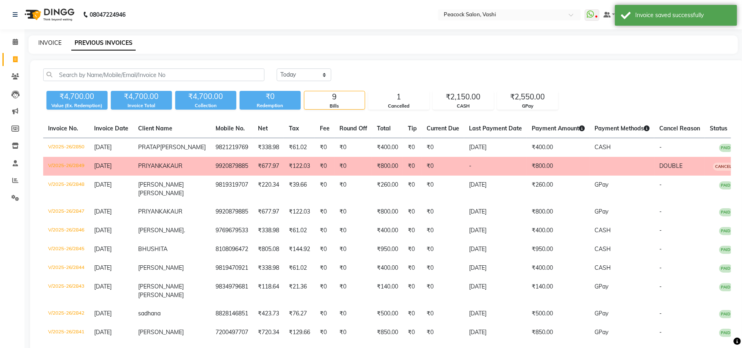
select select "619"
select select "service"
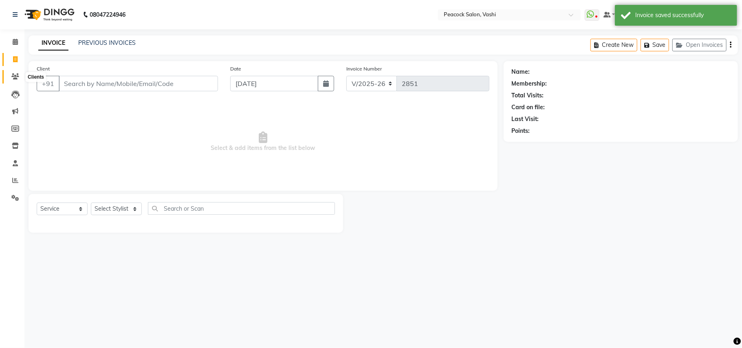
click at [15, 73] on icon at bounding box center [15, 76] width 8 height 6
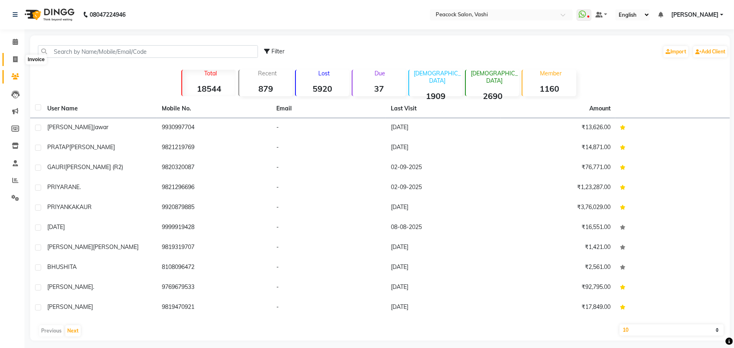
click at [15, 60] on icon at bounding box center [15, 59] width 4 height 6
select select "619"
select select "service"
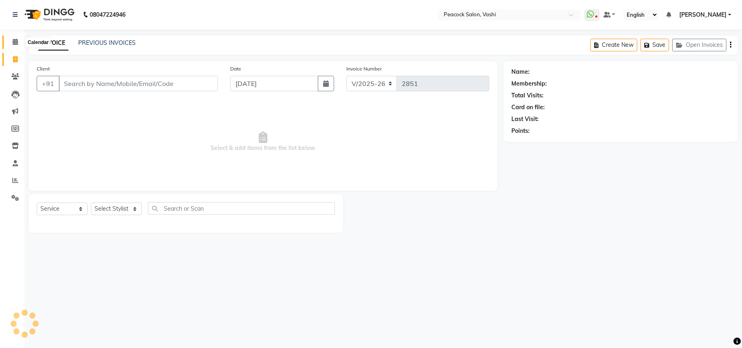
click at [13, 40] on icon at bounding box center [15, 42] width 5 height 6
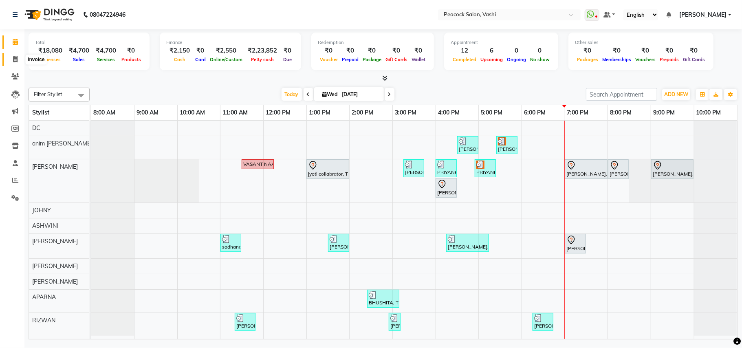
click at [16, 57] on icon at bounding box center [15, 59] width 4 height 6
select select "619"
select select "service"
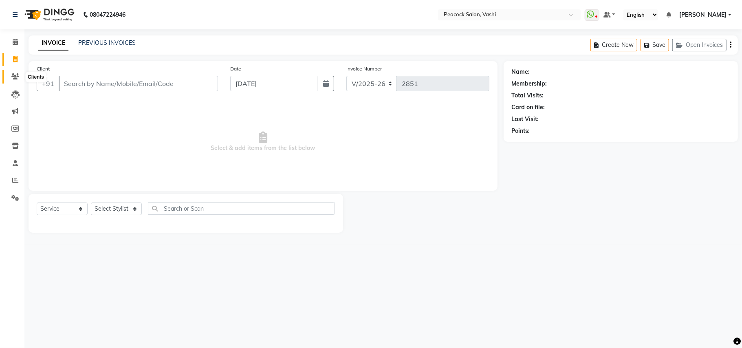
click at [12, 76] on icon at bounding box center [15, 76] width 8 height 6
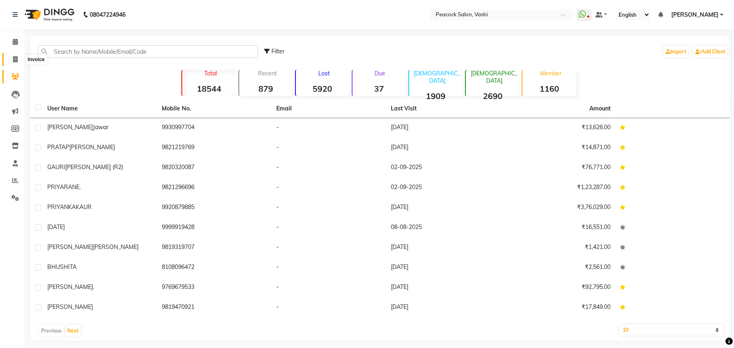
click at [13, 59] on icon at bounding box center [15, 59] width 4 height 6
select select "service"
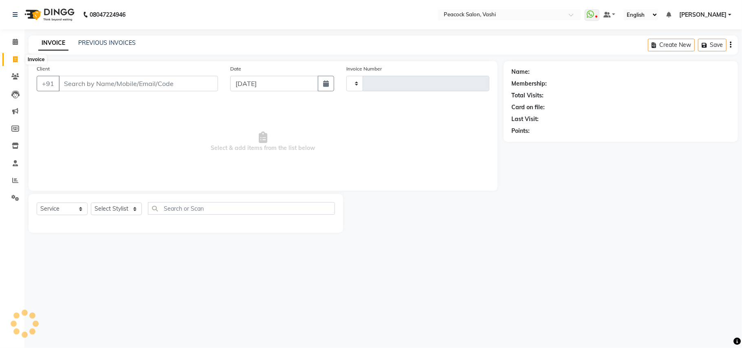
type input "2851"
select select "619"
click at [714, 46] on button "Open Invoices" at bounding box center [699, 45] width 54 height 13
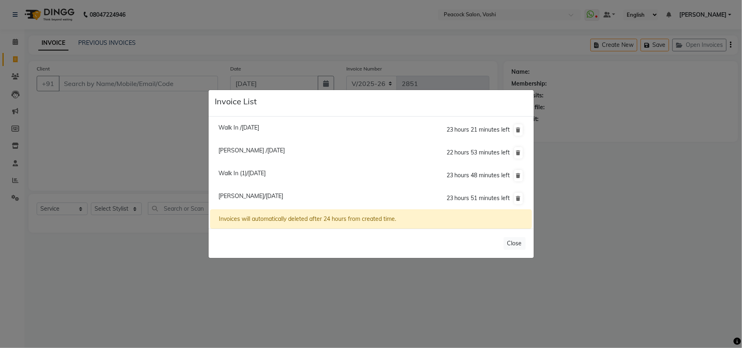
click at [251, 152] on span "Alfiya /03 September 2025" at bounding box center [251, 150] width 66 height 7
type input "9820380405"
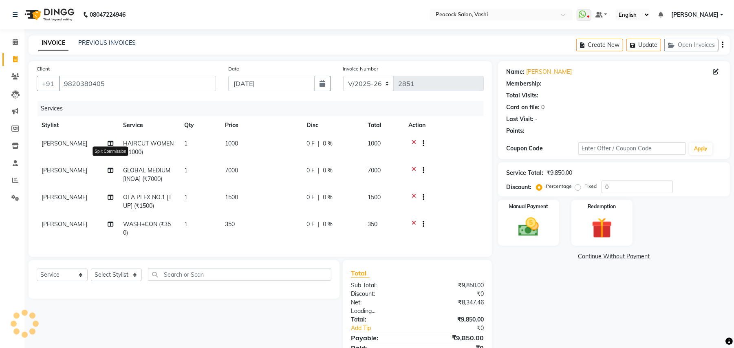
click at [108, 169] on icon at bounding box center [111, 170] width 6 height 6
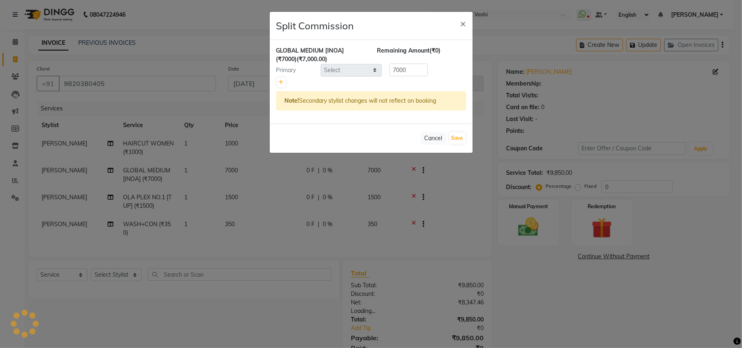
select select "22386"
click at [281, 81] on icon at bounding box center [281, 82] width 4 height 5
type input "3500"
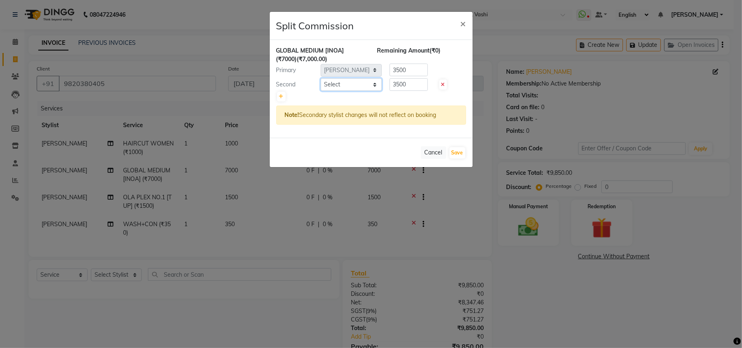
click at [344, 84] on select "Select anim shinglai ANKUSH APARNA ASHWINI BHAGWATI DC Dingg Support HARSHADA J…" at bounding box center [351, 84] width 61 height 13
select select "86665"
click at [321, 79] on select "Select anim shinglai ANKUSH APARNA ASHWINI BHAGWATI DC Dingg Support HARSHADA J…" at bounding box center [351, 84] width 61 height 13
click at [459, 153] on button "Save" at bounding box center [457, 152] width 16 height 11
select select "Select"
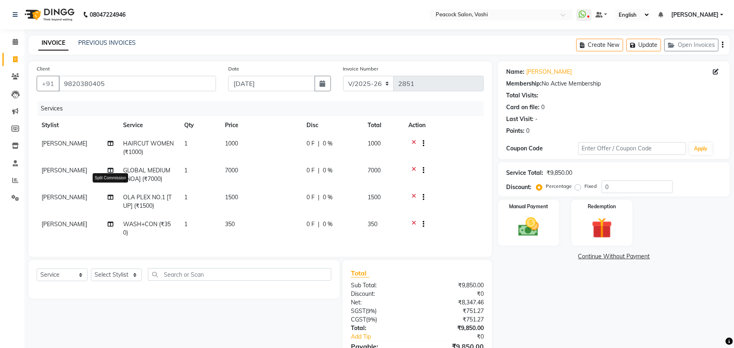
click at [111, 197] on icon at bounding box center [111, 197] width 6 height 6
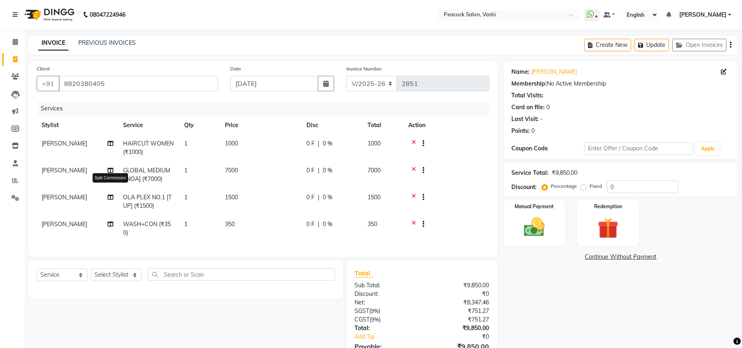
select select "22386"
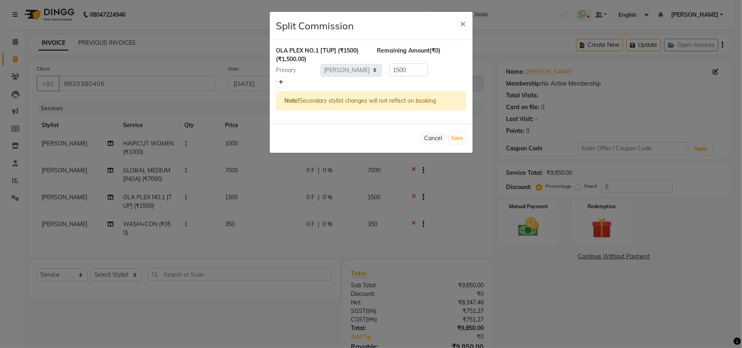
click at [279, 84] on icon at bounding box center [281, 82] width 4 height 5
type input "750"
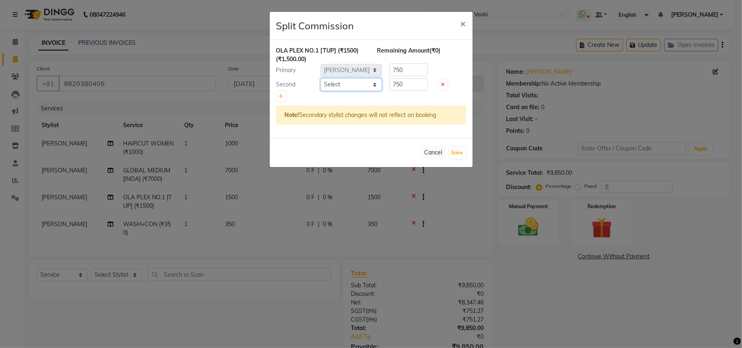
click at [345, 85] on select "Select anim shinglai ANKUSH APARNA ASHWINI BHAGWATI DC Dingg Support HARSHADA J…" at bounding box center [351, 84] width 61 height 13
select select "86665"
click at [321, 79] on select "Select anim shinglai ANKUSH APARNA ASHWINI BHAGWATI DC Dingg Support HARSHADA J…" at bounding box center [351, 84] width 61 height 13
click at [459, 152] on button "Save" at bounding box center [457, 152] width 16 height 11
select select "Select"
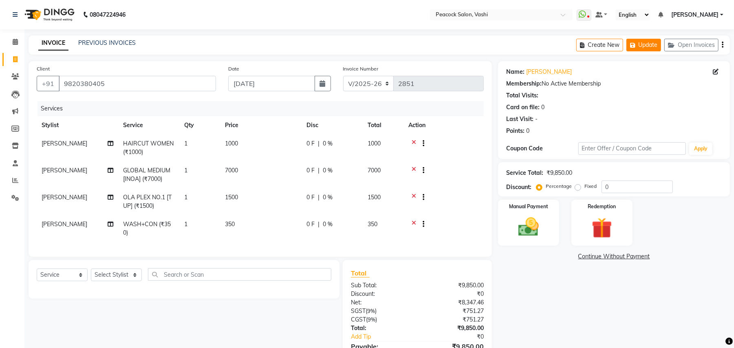
click at [650, 43] on button "Update" at bounding box center [643, 45] width 35 height 13
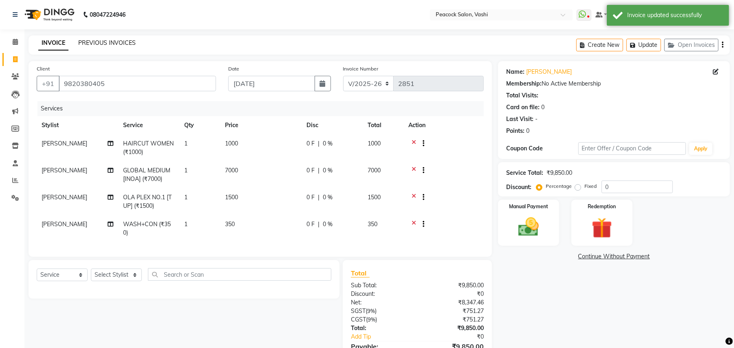
click at [114, 43] on link "PREVIOUS INVOICES" at bounding box center [106, 42] width 57 height 7
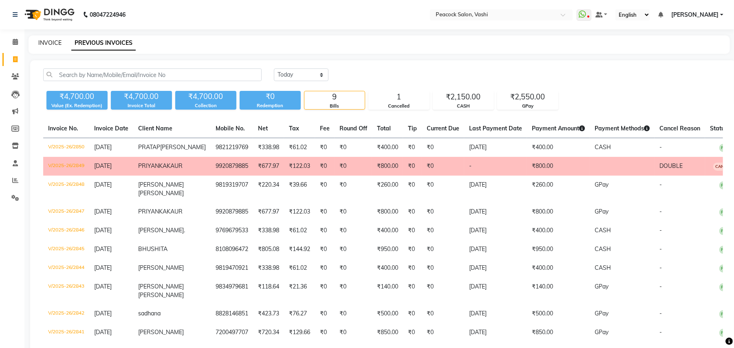
click at [48, 44] on link "INVOICE" at bounding box center [49, 42] width 23 height 7
select select "service"
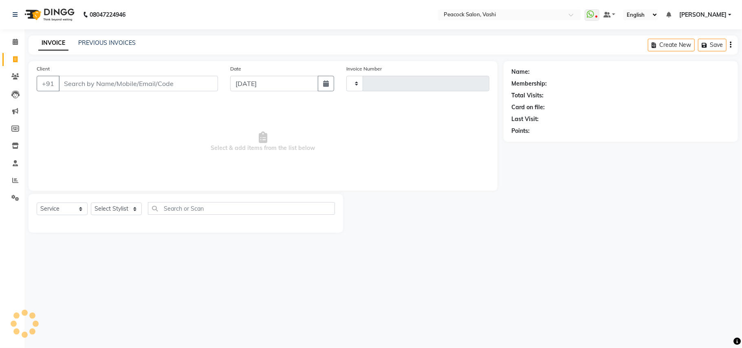
type input "2851"
select select "619"
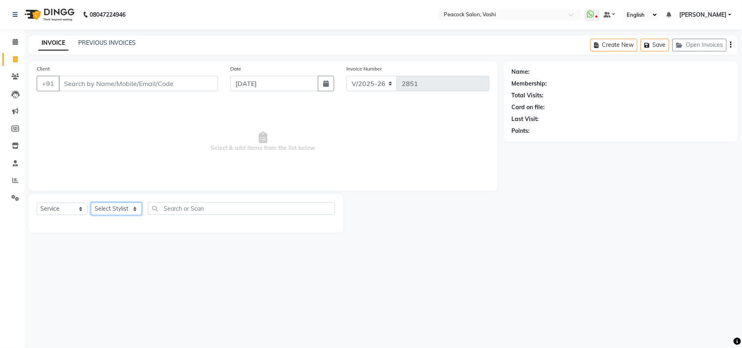
click at [123, 212] on select "Select Stylist anim shinglai ANKUSH APARNA ASHWINI BHAGWATI DC Dingg Support HA…" at bounding box center [116, 208] width 51 height 13
select select "37757"
click at [91, 202] on select "Select Stylist anim shinglai ANKUSH APARNA ASHWINI BHAGWATI DC Dingg Support HA…" at bounding box center [116, 208] width 51 height 13
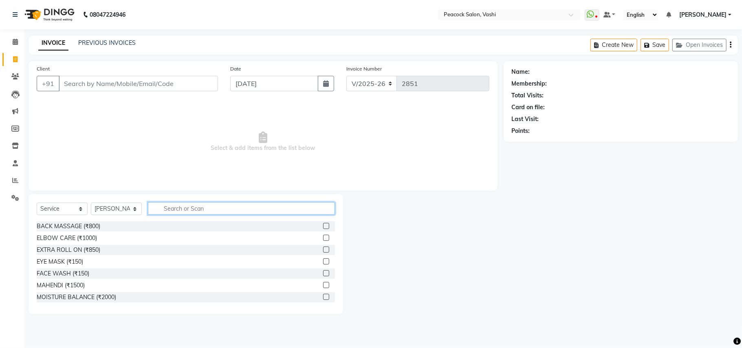
click at [208, 209] on input "text" at bounding box center [241, 208] width 187 height 13
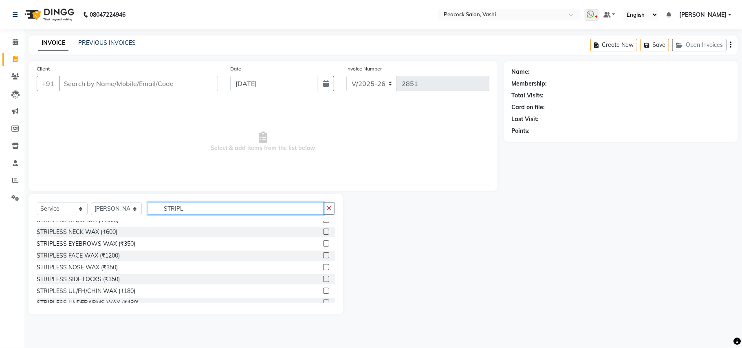
scroll to position [87, 0]
type input "STRIPL"
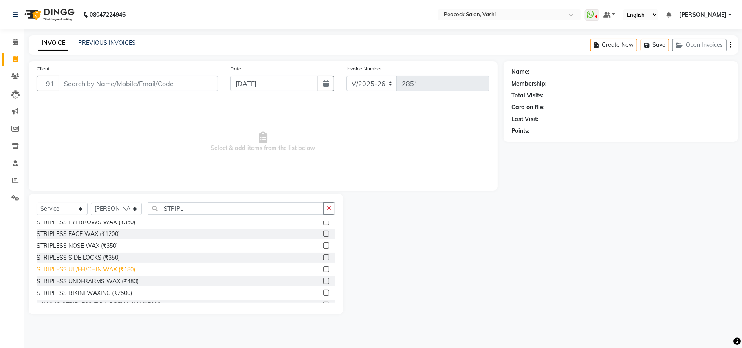
click at [103, 267] on div "STRIPLESS UL/FH/CHIN WAX (₹180)" at bounding box center [86, 269] width 99 height 9
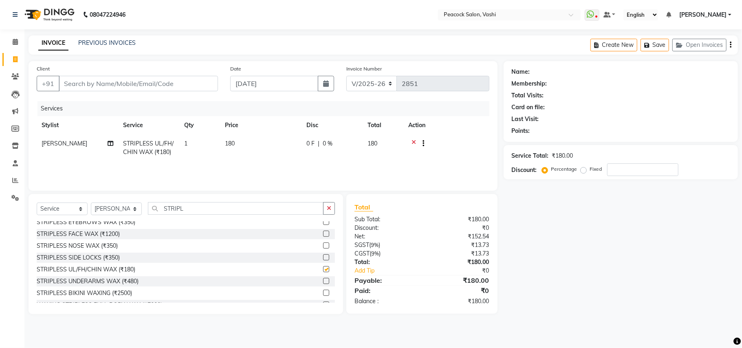
checkbox input "false"
click at [206, 206] on input "STRIPL" at bounding box center [236, 208] width 176 height 13
type input "S"
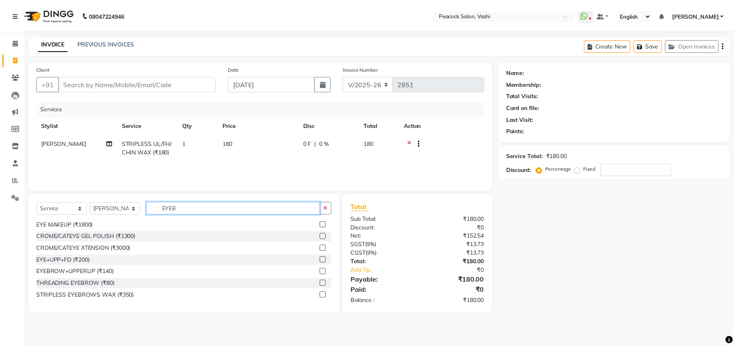
scroll to position [0, 0]
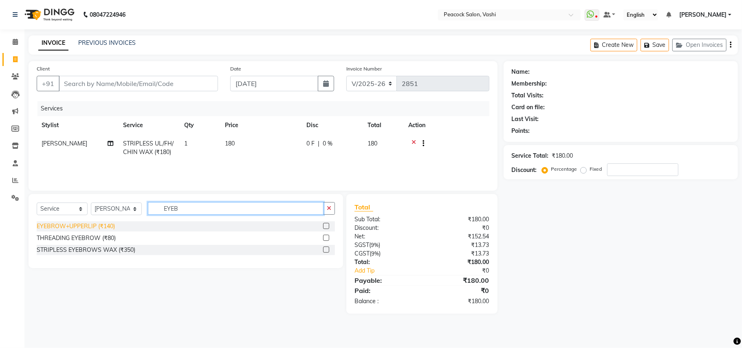
type input "EYEB"
click at [88, 227] on div "EYEBROW+UPPERLIP (₹140)" at bounding box center [76, 226] width 78 height 9
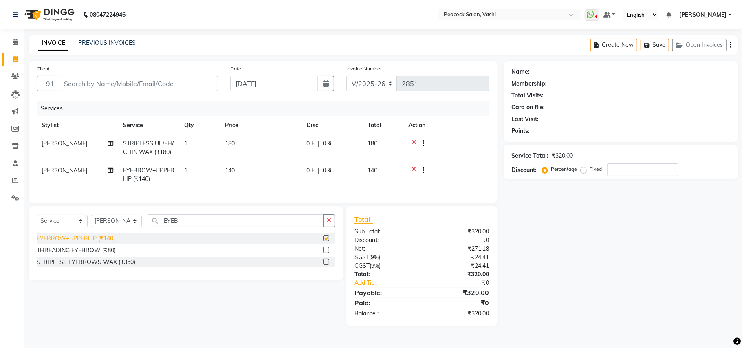
checkbox input "false"
click at [138, 85] on input "Client" at bounding box center [138, 83] width 159 height 15
type input "9"
type input "0"
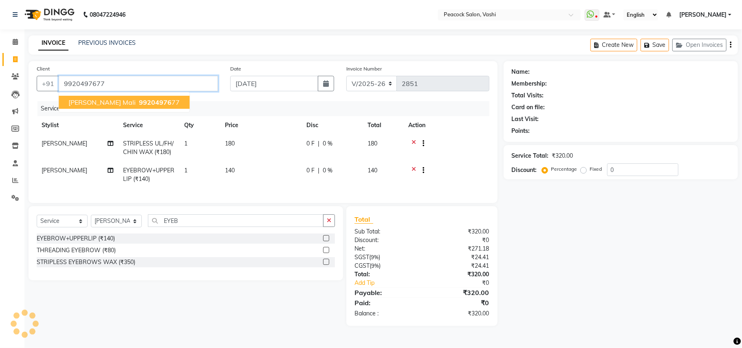
type input "9920497677"
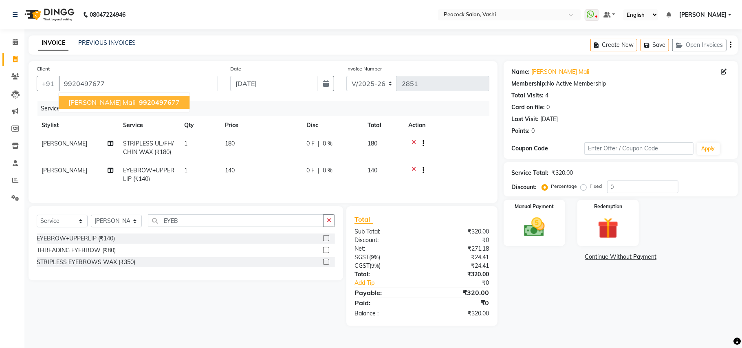
click at [108, 101] on button "vaishali mali 99204976 77" at bounding box center [124, 102] width 131 height 13
click at [545, 220] on img at bounding box center [533, 227] width 35 height 25
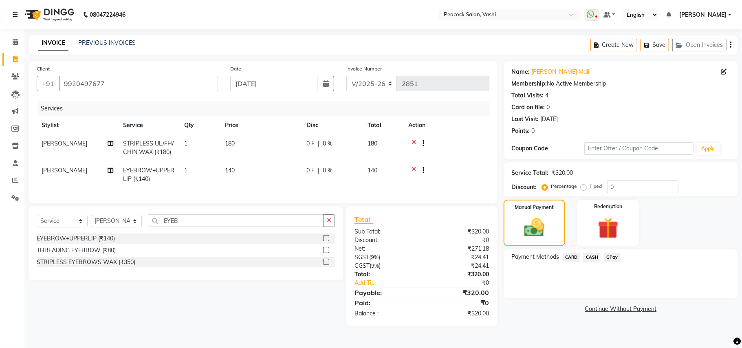
click at [593, 257] on span "CASH" at bounding box center [592, 257] width 18 height 9
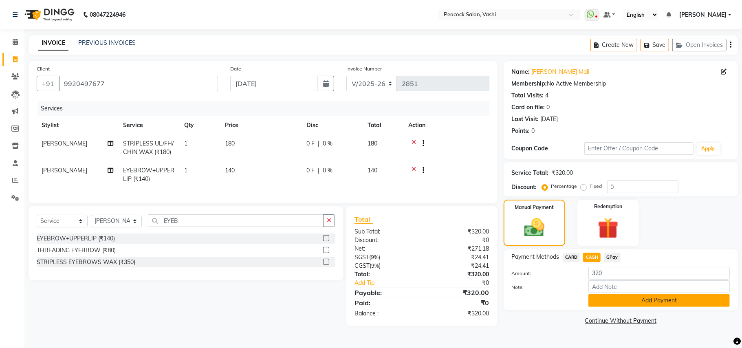
click at [618, 299] on button "Add Payment" at bounding box center [658, 300] width 141 height 13
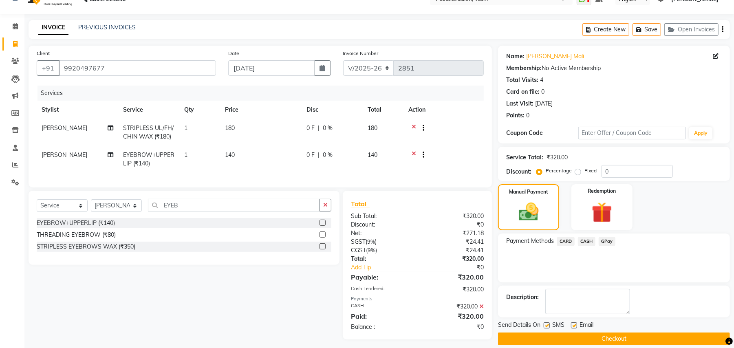
scroll to position [27, 0]
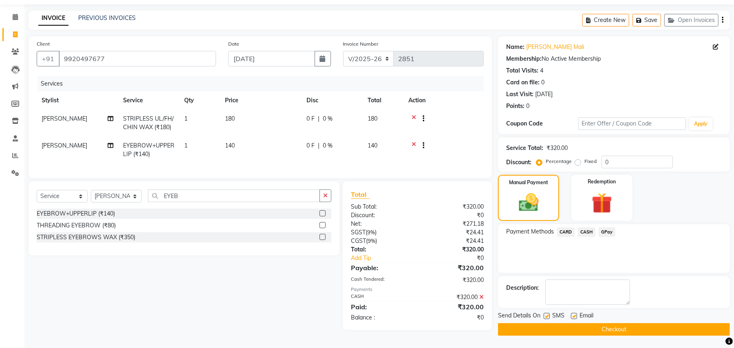
click at [667, 330] on button "Checkout" at bounding box center [614, 329] width 232 height 13
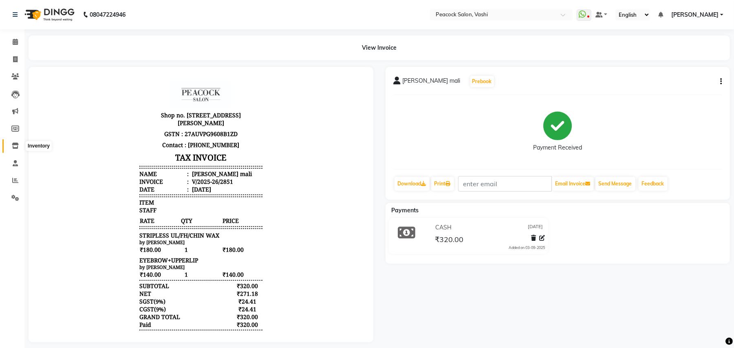
click at [17, 144] on icon at bounding box center [15, 146] width 7 height 6
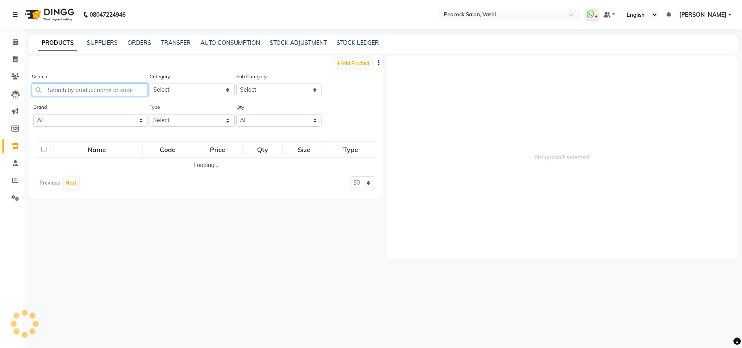
click at [114, 89] on input "text" at bounding box center [90, 90] width 116 height 13
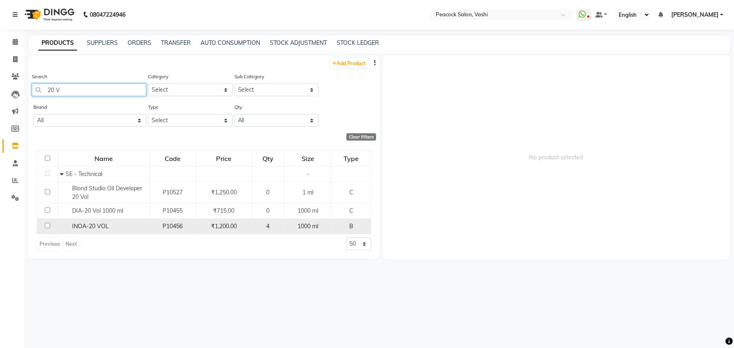
type input "20 V"
click at [46, 224] on input "checkbox" at bounding box center [47, 225] width 5 height 5
checkbox input "true"
select select
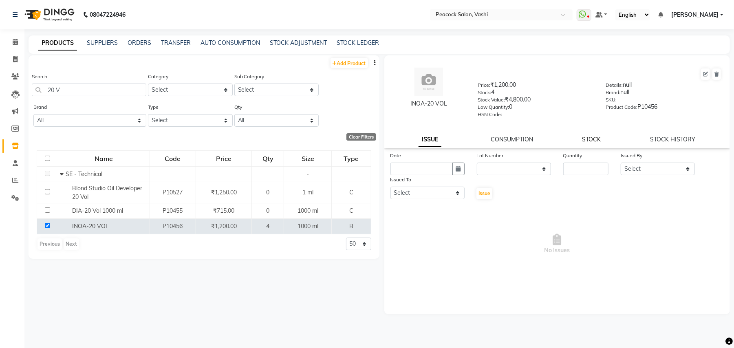
click at [597, 138] on link "STOCK" at bounding box center [591, 139] width 19 height 7
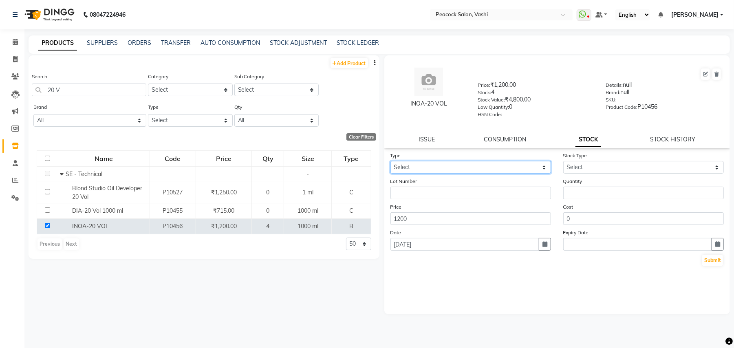
drag, startPoint x: 463, startPoint y: 167, endPoint x: 460, endPoint y: 171, distance: 5.5
click at [462, 168] on select "Select In Out" at bounding box center [470, 167] width 160 height 13
select select "out"
click at [390, 161] on select "Select In Out" at bounding box center [470, 167] width 160 height 13
select select
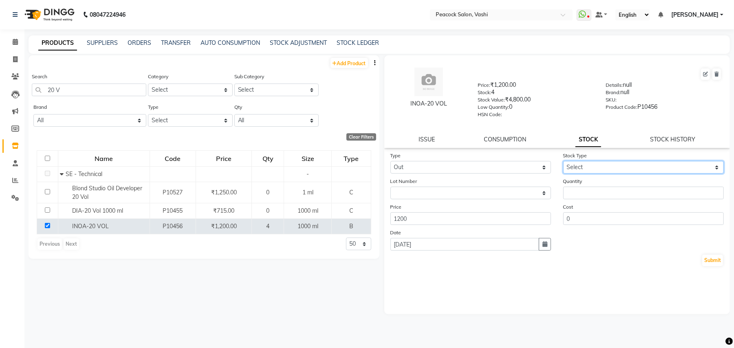
click at [572, 165] on select "Select Internal Use Damaged Expired Adjustment Return Other" at bounding box center [643, 167] width 160 height 13
select select "internal use"
click at [563, 161] on select "Select Internal Use Damaged Expired Adjustment Return Other" at bounding box center [643, 167] width 160 height 13
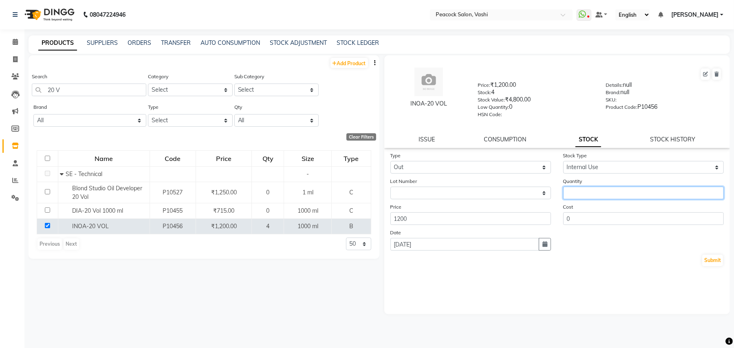
click at [593, 191] on input "number" at bounding box center [643, 193] width 160 height 13
type input "1"
click at [714, 255] on button "Submit" at bounding box center [712, 260] width 21 height 11
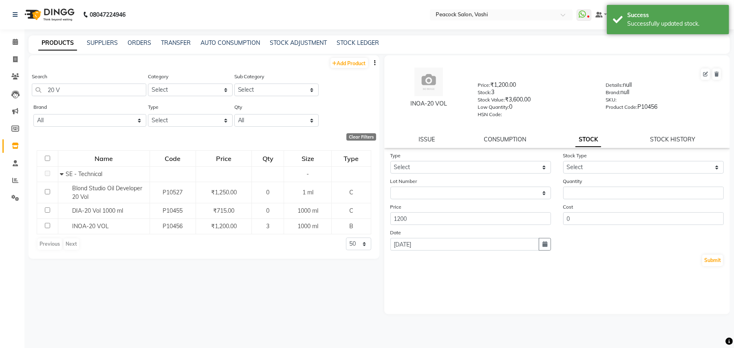
click at [74, 82] on div "Search 20 V" at bounding box center [89, 84] width 114 height 24
click at [76, 88] on input "20 V" at bounding box center [89, 90] width 114 height 13
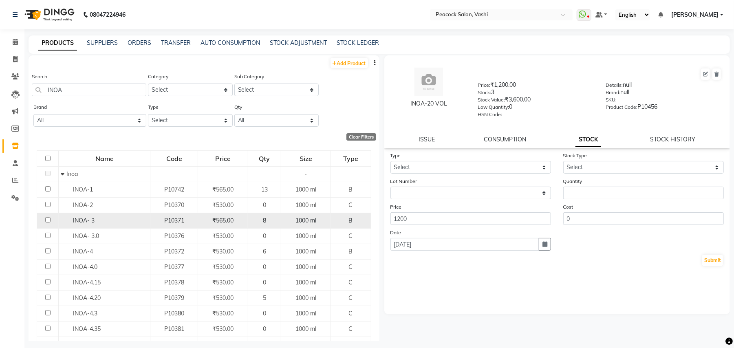
click at [48, 220] on input "checkbox" at bounding box center [47, 219] width 5 height 5
click at [484, 164] on select "Select In Out" at bounding box center [470, 167] width 160 height 13
click at [390, 161] on select "Select In Out" at bounding box center [470, 167] width 160 height 13
click at [603, 162] on select "Select Internal Use Damaged Expired Adjustment Return Other" at bounding box center [643, 167] width 160 height 13
click at [563, 161] on select "Select Internal Use Damaged Expired Adjustment Return Other" at bounding box center [643, 167] width 160 height 13
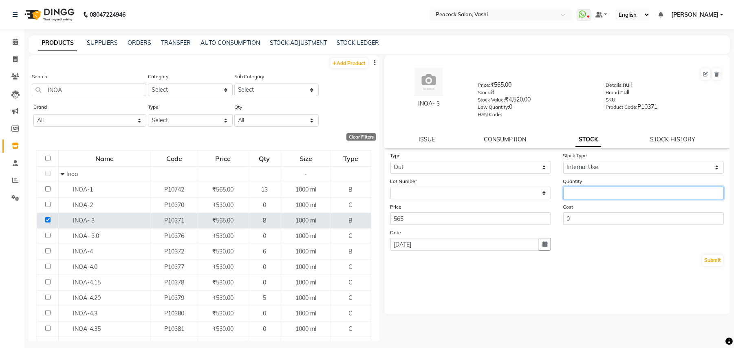
click at [587, 194] on input "number" at bounding box center [643, 193] width 160 height 13
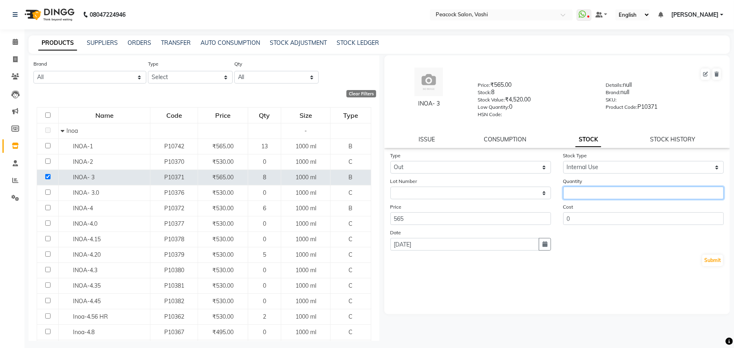
scroll to position [65, 0]
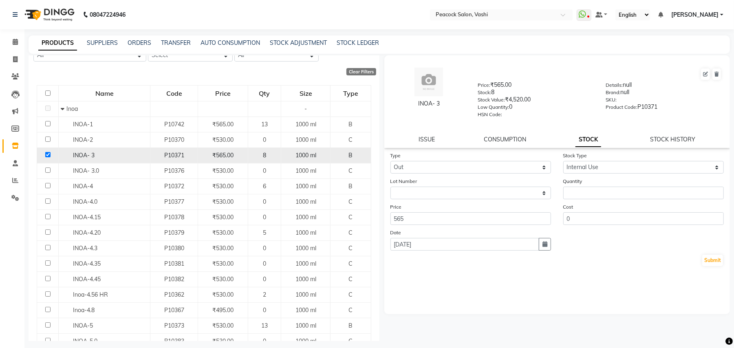
click at [49, 152] on input "checkbox" at bounding box center [47, 154] width 5 height 5
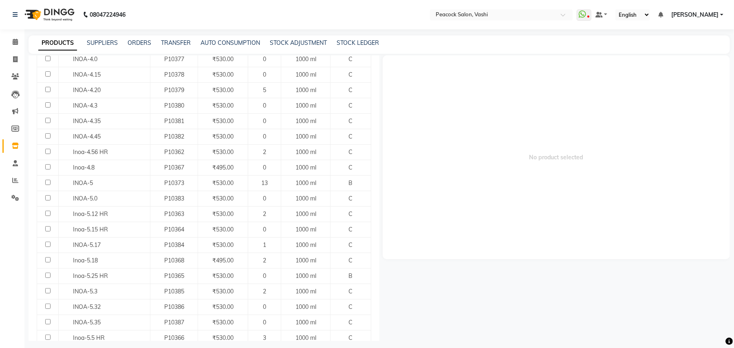
scroll to position [217, 0]
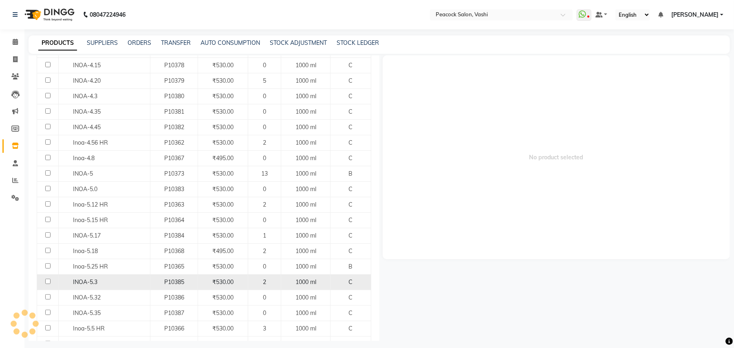
click at [46, 283] on input "checkbox" at bounding box center [47, 281] width 5 height 5
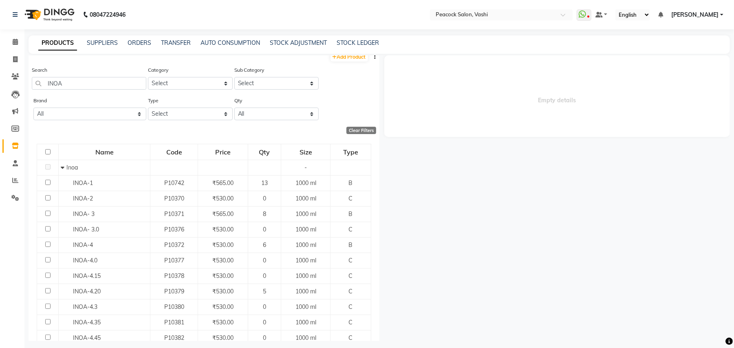
scroll to position [0, 0]
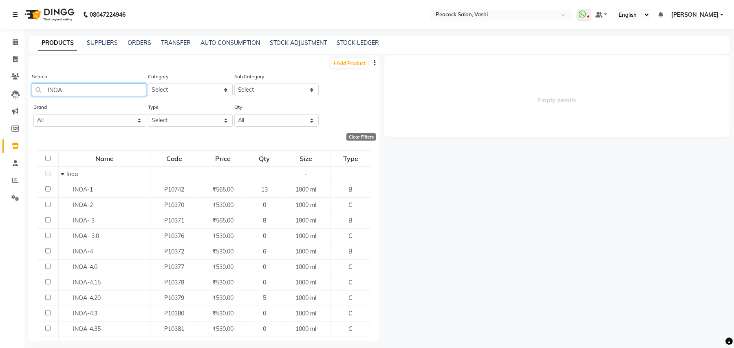
click at [94, 91] on input "INOA" at bounding box center [89, 90] width 114 height 13
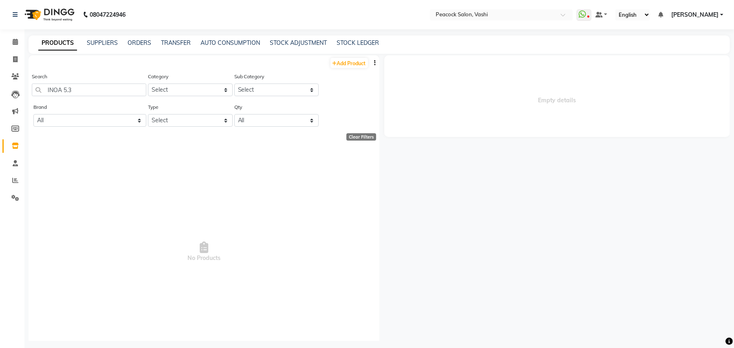
click at [64, 43] on link "PRODUCTS" at bounding box center [57, 43] width 39 height 15
click at [88, 90] on input "INOA 5.3" at bounding box center [89, 90] width 114 height 13
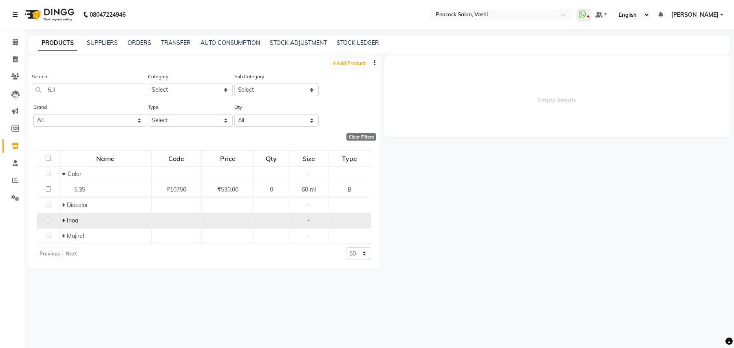
click at [62, 220] on icon at bounding box center [63, 221] width 3 height 6
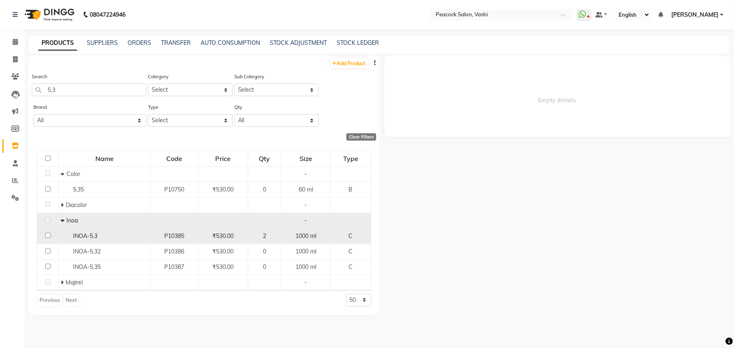
click at [48, 235] on input "checkbox" at bounding box center [47, 235] width 5 height 5
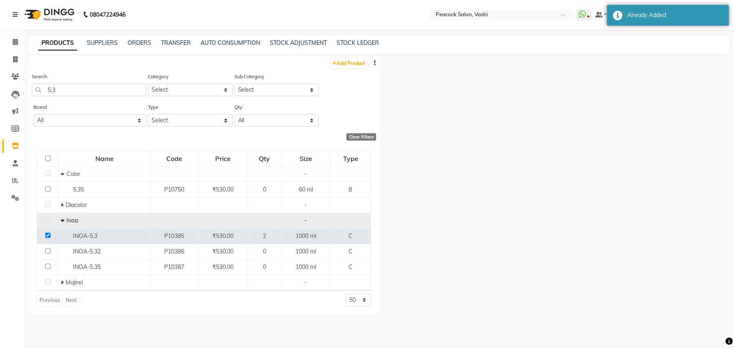
click at [472, 88] on div at bounding box center [554, 198] width 351 height 286
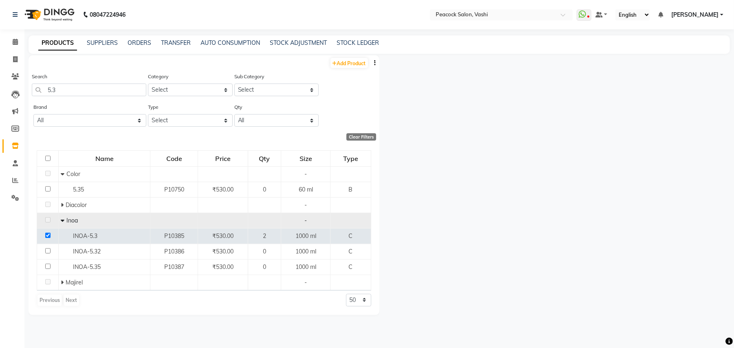
click at [628, 136] on div at bounding box center [554, 198] width 351 height 286
click at [14, 160] on icon at bounding box center [15, 163] width 5 height 6
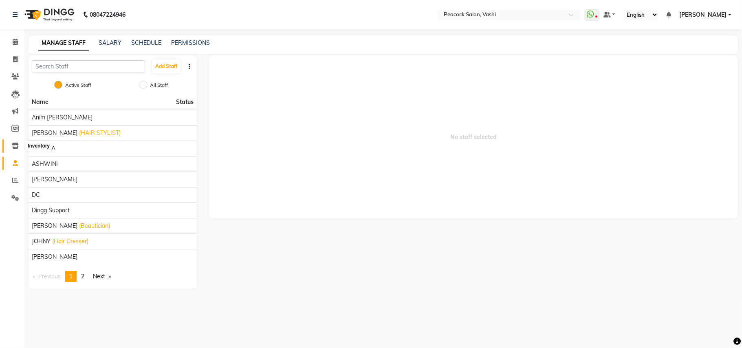
click at [16, 143] on icon at bounding box center [15, 146] width 7 height 6
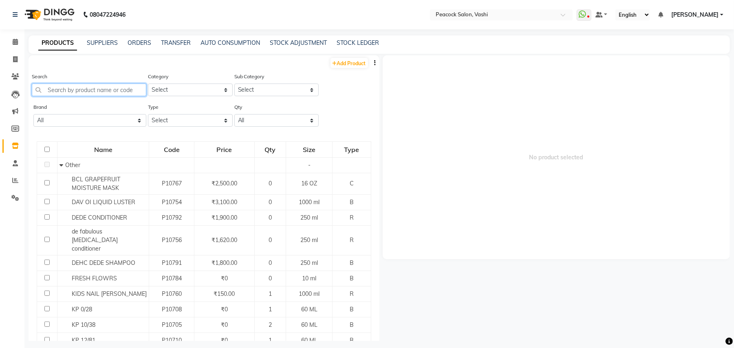
click at [111, 88] on input "text" at bounding box center [89, 90] width 114 height 13
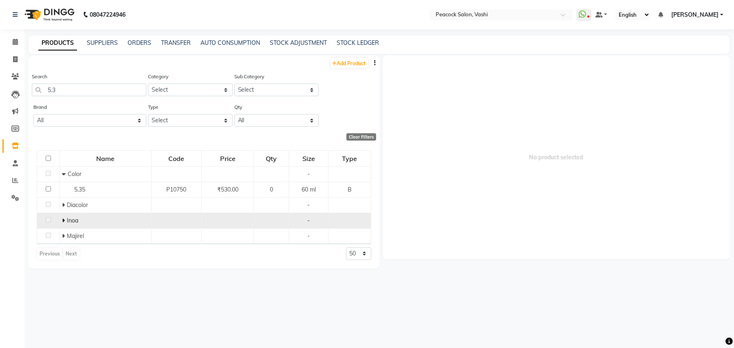
click at [64, 220] on span at bounding box center [64, 220] width 5 height 7
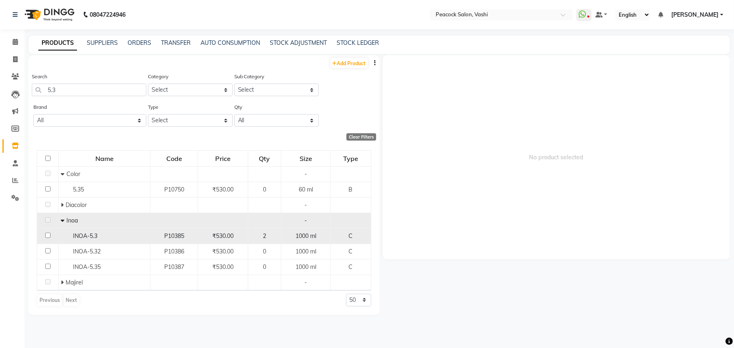
click at [46, 235] on input "checkbox" at bounding box center [47, 235] width 5 height 5
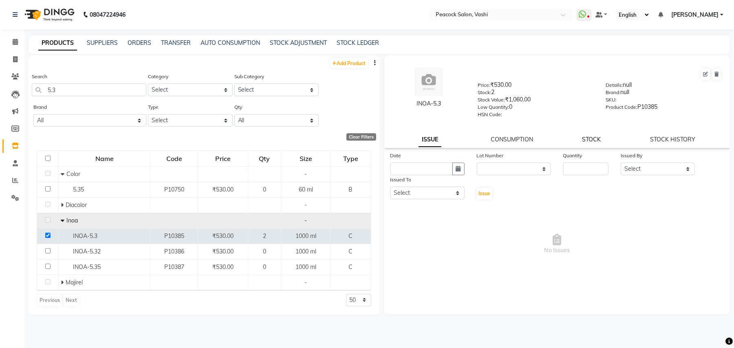
click at [587, 138] on link "STOCK" at bounding box center [591, 139] width 19 height 7
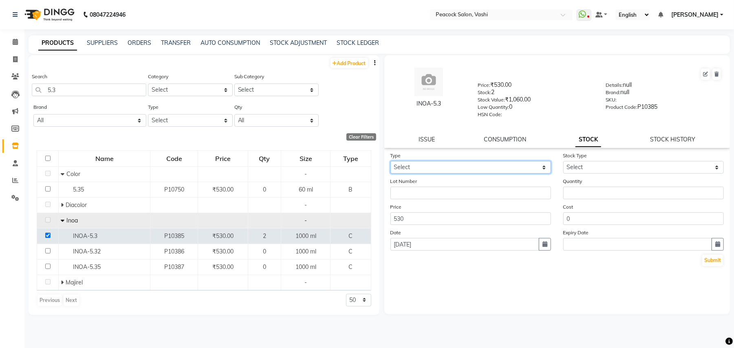
click at [447, 165] on select "Select In Out" at bounding box center [470, 167] width 160 height 13
click at [390, 161] on select "Select In Out" at bounding box center [470, 167] width 160 height 13
click at [583, 168] on select "Select Internal Use Damaged Expired Adjustment Return Other" at bounding box center [643, 167] width 160 height 13
click at [563, 161] on select "Select Internal Use Damaged Expired Adjustment Return Other" at bounding box center [643, 167] width 160 height 13
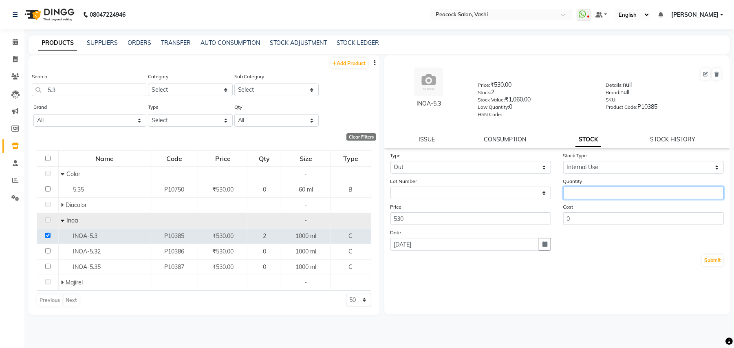
click at [589, 191] on input "number" at bounding box center [643, 193] width 160 height 13
click at [713, 259] on button "Submit" at bounding box center [712, 260] width 21 height 11
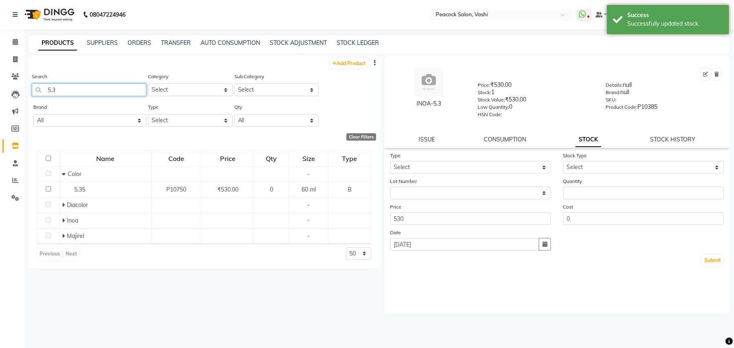
click at [104, 87] on input "5.3" at bounding box center [89, 90] width 114 height 13
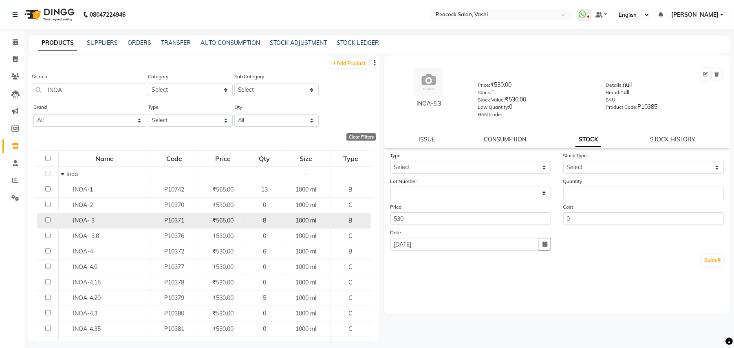
click at [46, 219] on input "checkbox" at bounding box center [47, 219] width 5 height 5
click at [425, 165] on select "Select In Out" at bounding box center [470, 167] width 160 height 13
click at [390, 161] on select "Select In Out" at bounding box center [470, 167] width 160 height 13
click at [603, 162] on select "Select Internal Use Damaged Expired Adjustment Return Other" at bounding box center [643, 167] width 160 height 13
click at [563, 161] on select "Select Internal Use Damaged Expired Adjustment Return Other" at bounding box center [643, 167] width 160 height 13
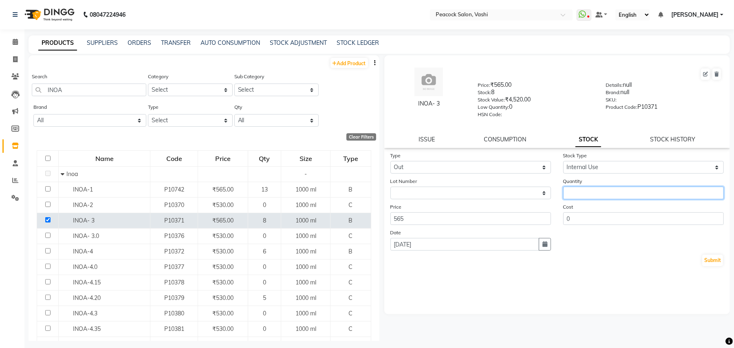
click at [590, 191] on input "number" at bounding box center [643, 193] width 160 height 13
click at [713, 260] on button "Submit" at bounding box center [712, 260] width 21 height 11
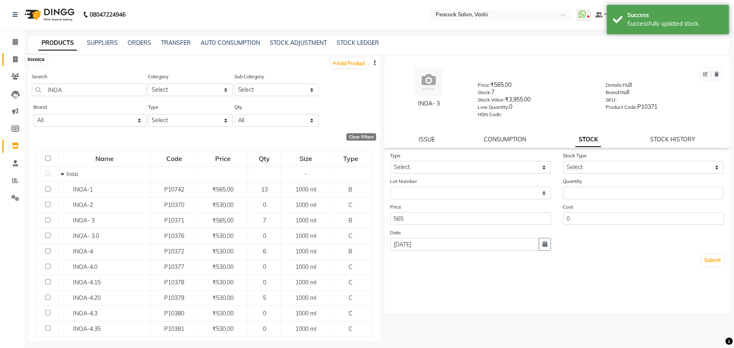
click at [16, 58] on icon at bounding box center [15, 59] width 4 height 6
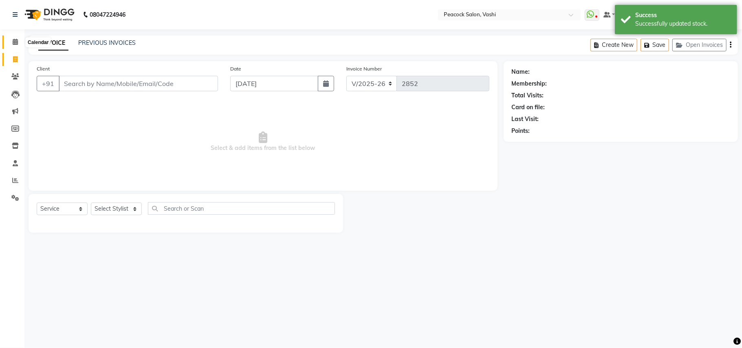
click at [15, 41] on icon at bounding box center [15, 42] width 5 height 6
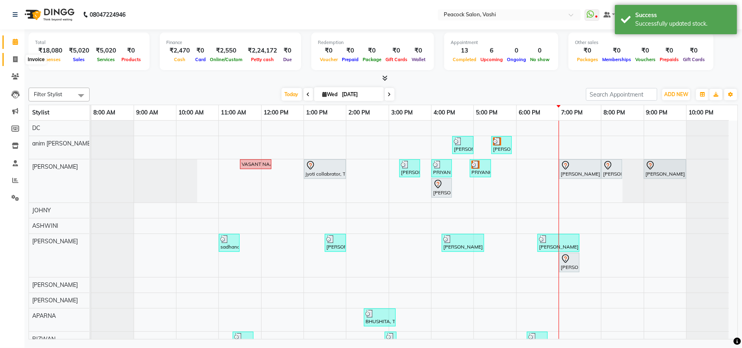
click at [16, 57] on icon at bounding box center [15, 59] width 4 height 6
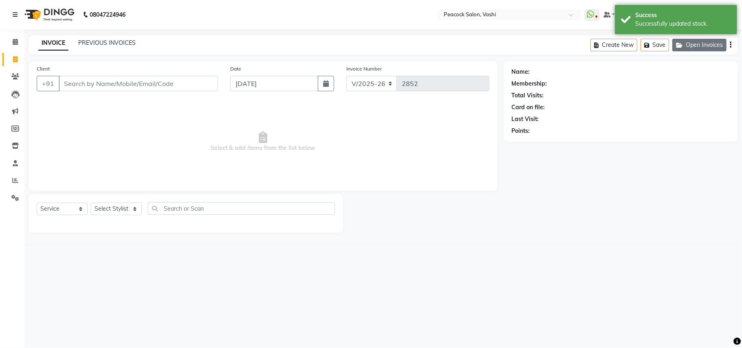
click at [704, 46] on button "Open Invoices" at bounding box center [699, 45] width 54 height 13
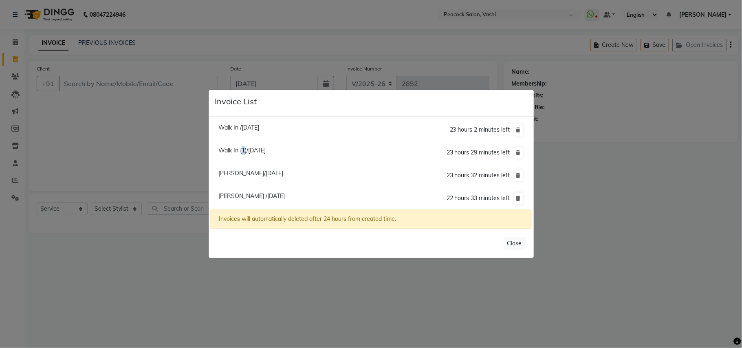
click at [242, 147] on span "Walk In (1)/03 September 2025" at bounding box center [241, 150] width 47 height 7
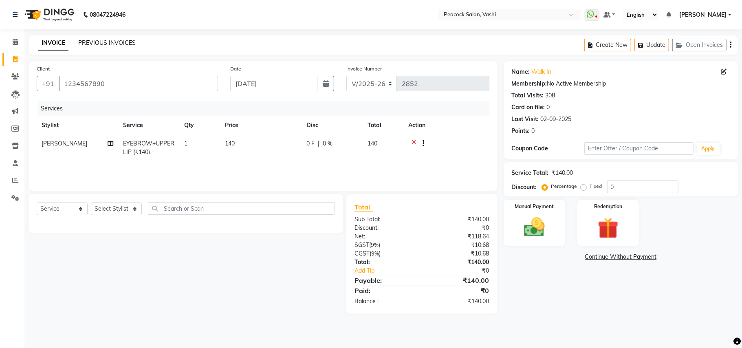
click at [118, 41] on link "PREVIOUS INVOICES" at bounding box center [106, 42] width 57 height 7
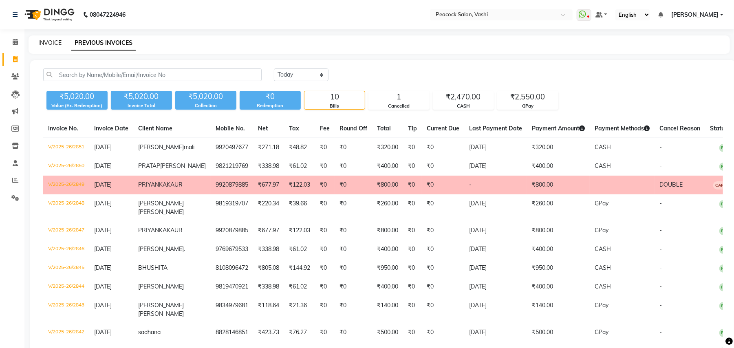
click at [55, 44] on link "INVOICE" at bounding box center [49, 42] width 23 height 7
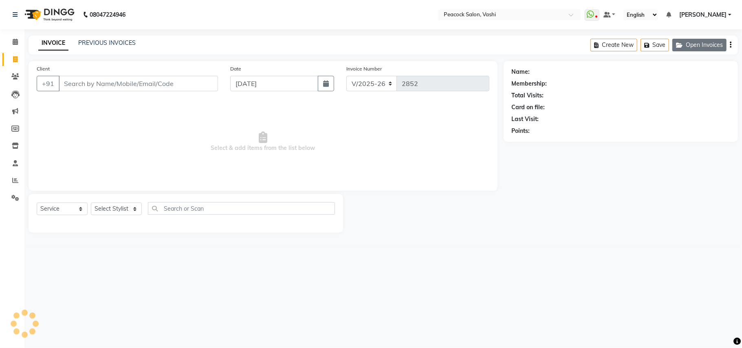
click at [701, 47] on button "Open Invoices" at bounding box center [699, 45] width 54 height 13
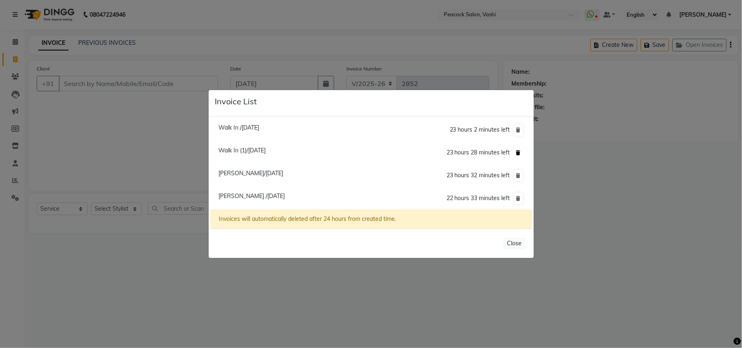
click at [517, 150] on icon at bounding box center [518, 152] width 4 height 5
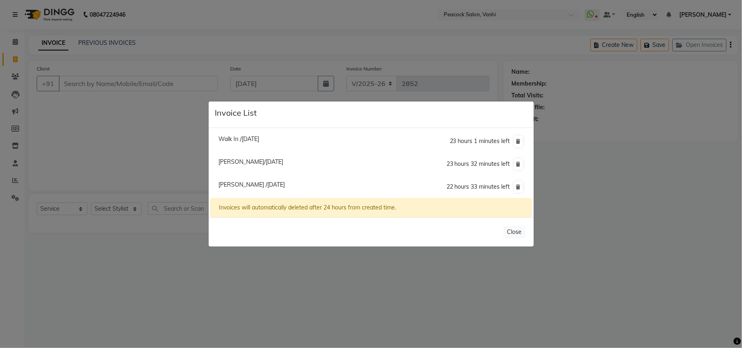
click at [259, 138] on span "Walk In /03 September 2025" at bounding box center [238, 138] width 41 height 7
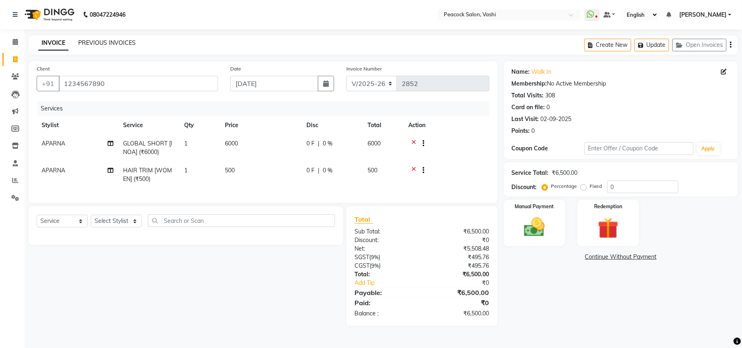
click at [113, 40] on link "PREVIOUS INVOICES" at bounding box center [106, 42] width 57 height 7
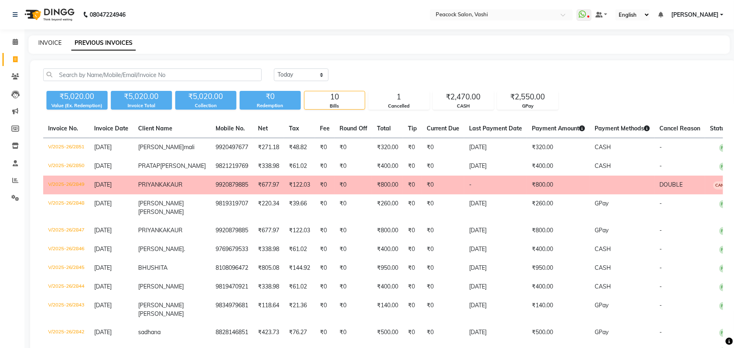
click at [55, 42] on link "INVOICE" at bounding box center [49, 42] width 23 height 7
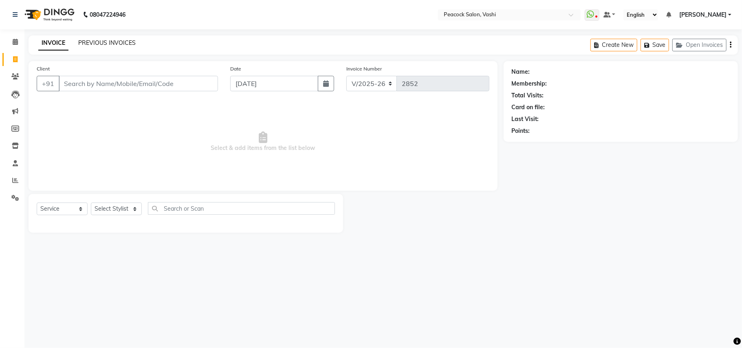
click at [110, 41] on link "PREVIOUS INVOICES" at bounding box center [106, 42] width 57 height 7
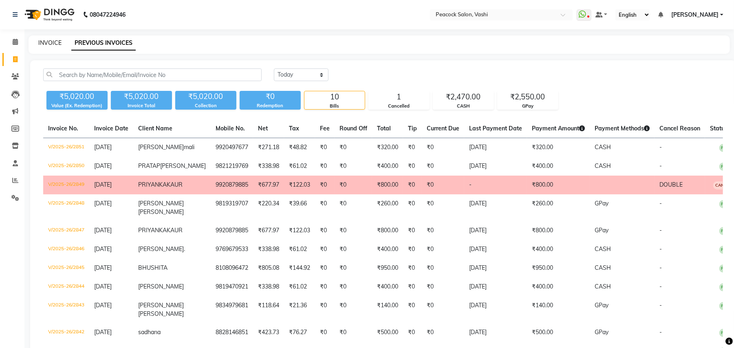
click at [43, 40] on link "INVOICE" at bounding box center [49, 42] width 23 height 7
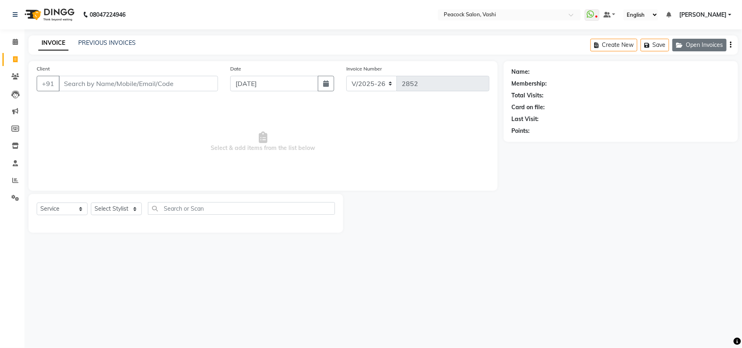
click at [703, 46] on button "Open Invoices" at bounding box center [699, 45] width 54 height 13
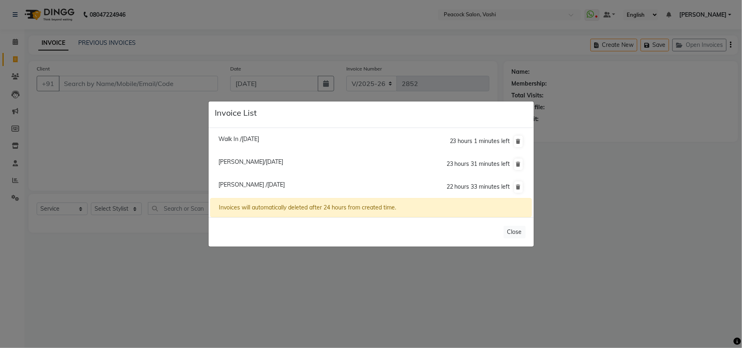
click at [259, 137] on span "Walk In /03 September 2025" at bounding box center [238, 138] width 41 height 7
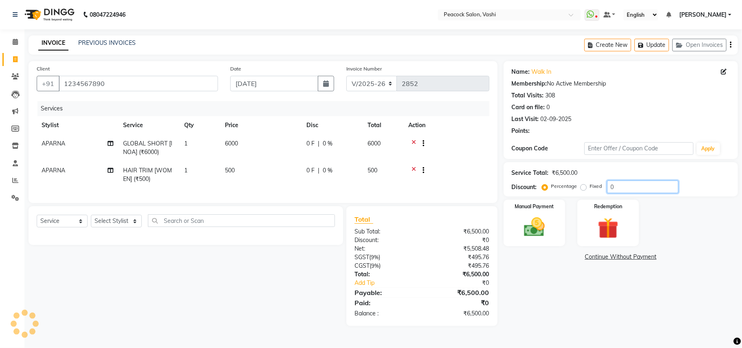
click at [640, 187] on input "0" at bounding box center [642, 186] width 71 height 13
click at [650, 46] on button "Update" at bounding box center [651, 45] width 35 height 13
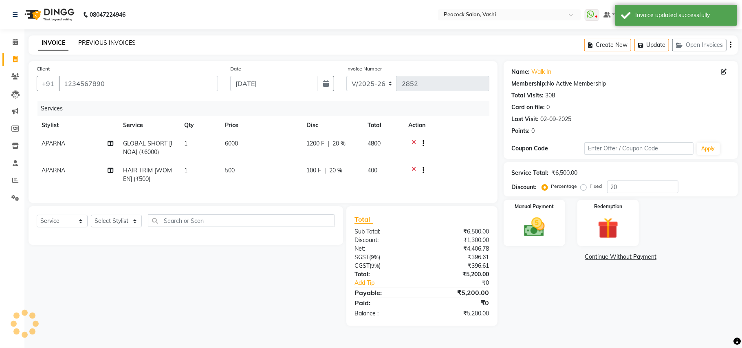
click at [114, 41] on link "PREVIOUS INVOICES" at bounding box center [106, 42] width 57 height 7
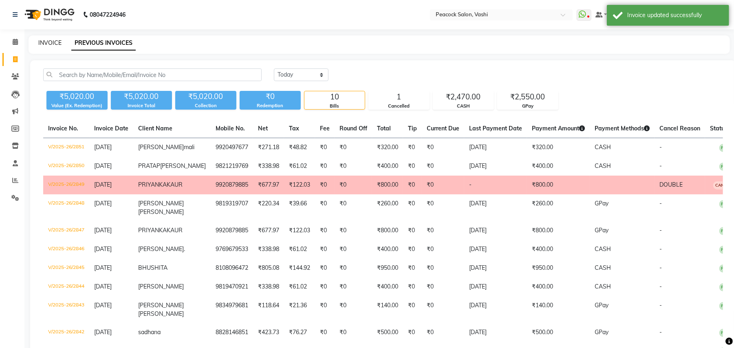
click at [51, 40] on link "INVOICE" at bounding box center [49, 42] width 23 height 7
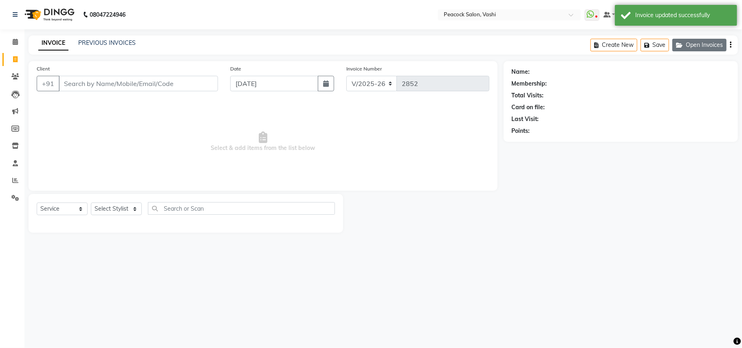
click at [716, 47] on button "Open Invoices" at bounding box center [699, 45] width 54 height 13
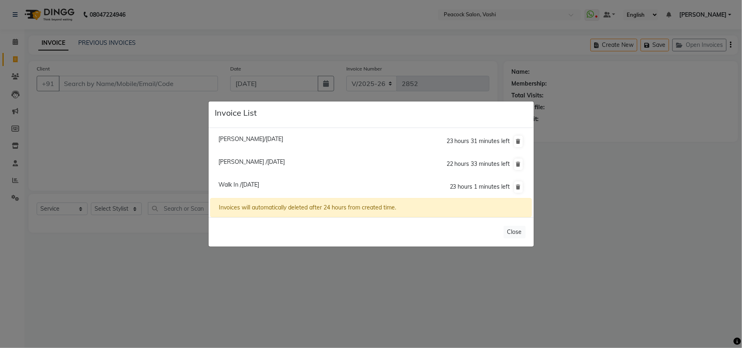
click at [259, 184] on span "Walk In /03 September 2025" at bounding box center [238, 184] width 41 height 7
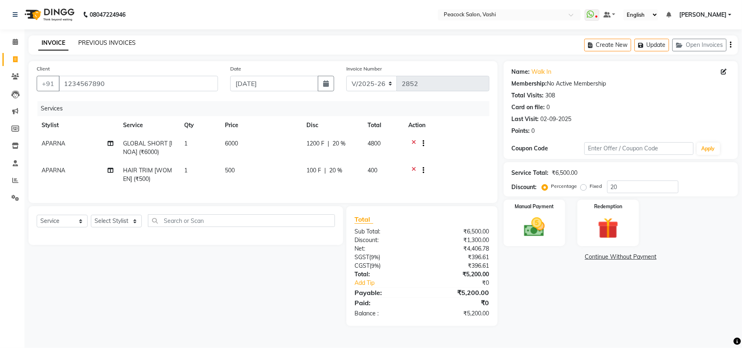
click at [127, 45] on link "PREVIOUS INVOICES" at bounding box center [106, 42] width 57 height 7
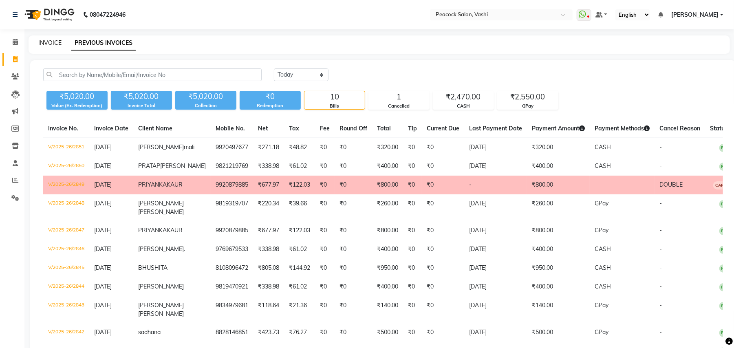
click at [51, 40] on link "INVOICE" at bounding box center [49, 42] width 23 height 7
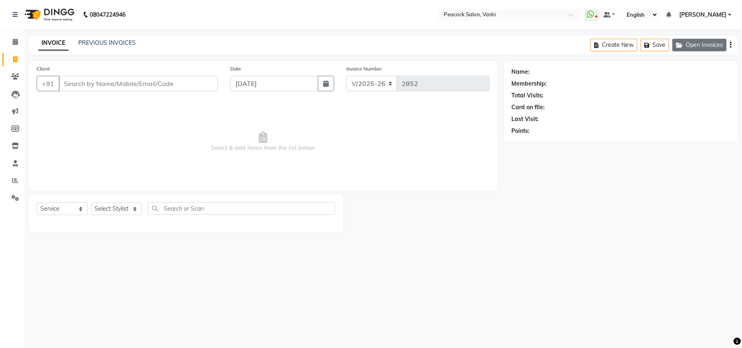
click at [712, 44] on button "Open Invoices" at bounding box center [699, 45] width 54 height 13
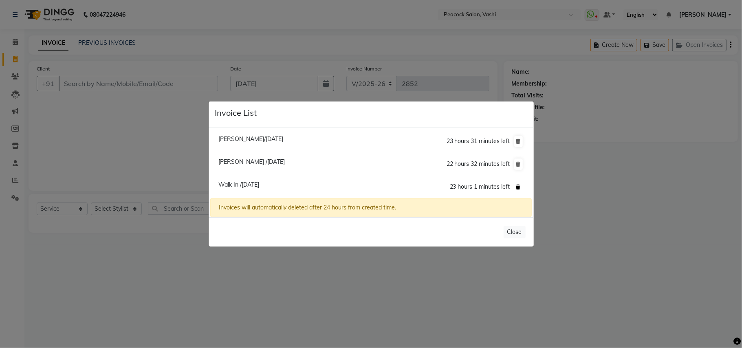
click at [519, 186] on icon at bounding box center [518, 187] width 4 height 5
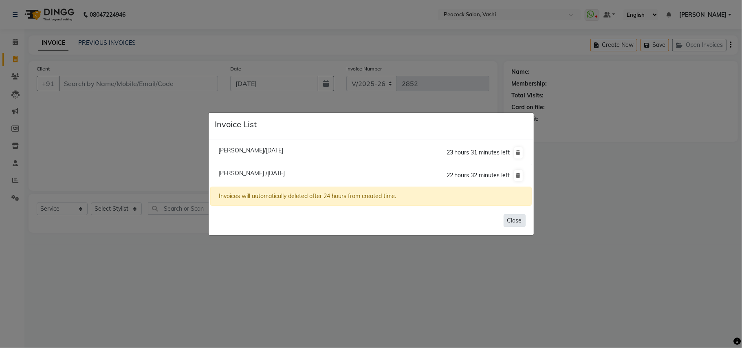
click at [515, 219] on button "Close" at bounding box center [514, 220] width 22 height 13
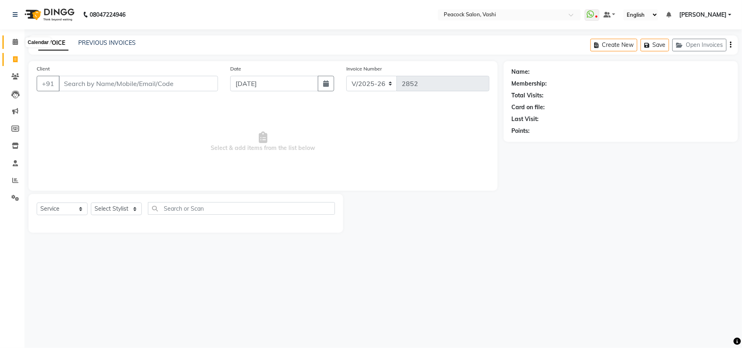
click at [15, 40] on icon at bounding box center [15, 42] width 5 height 6
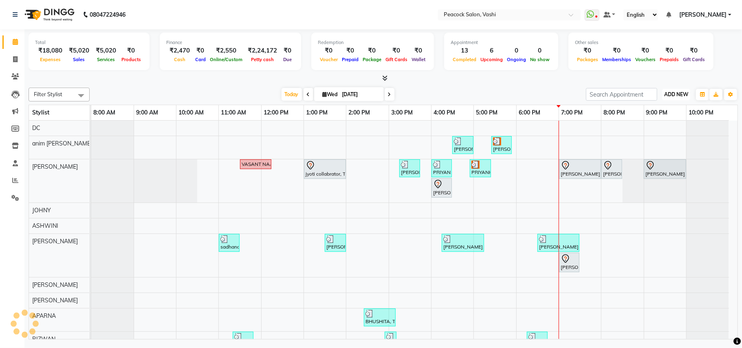
click at [681, 96] on span "ADD NEW" at bounding box center [676, 94] width 24 height 6
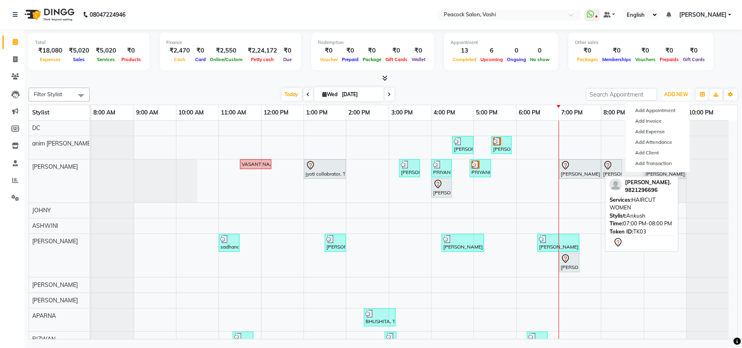
click at [584, 173] on div "PRIYA RANE., TK03, 07:00 PM-08:00 PM, HAIRCUT WOMEN" at bounding box center [580, 168] width 40 height 17
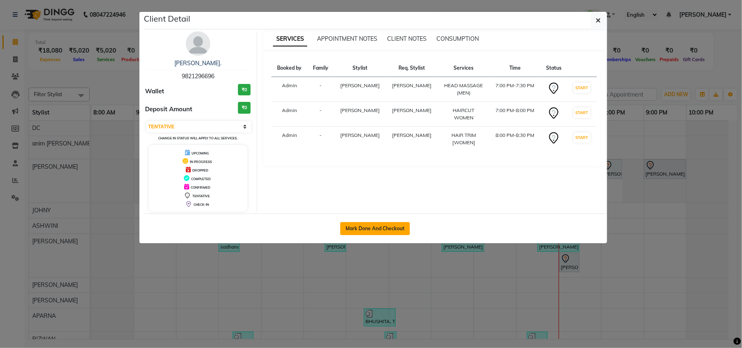
click at [393, 229] on button "Mark Done And Checkout" at bounding box center [375, 228] width 70 height 13
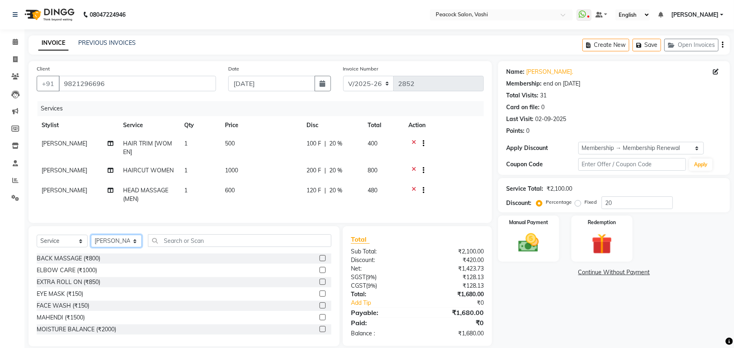
click at [114, 247] on select "Select Stylist anim shinglai ANKUSH APARNA ASHWINI BHAGWATI DC Dingg Support HA…" at bounding box center [116, 241] width 51 height 13
click at [91, 243] on select "Select Stylist anim shinglai ANKUSH APARNA ASHWINI BHAGWATI DC Dingg Support HA…" at bounding box center [116, 241] width 51 height 13
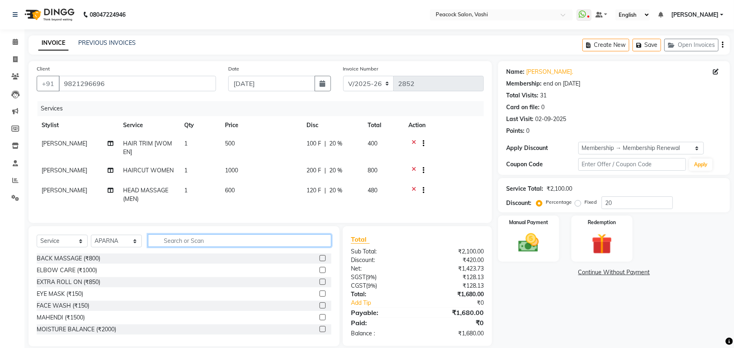
click at [204, 245] on input "text" at bounding box center [239, 240] width 183 height 13
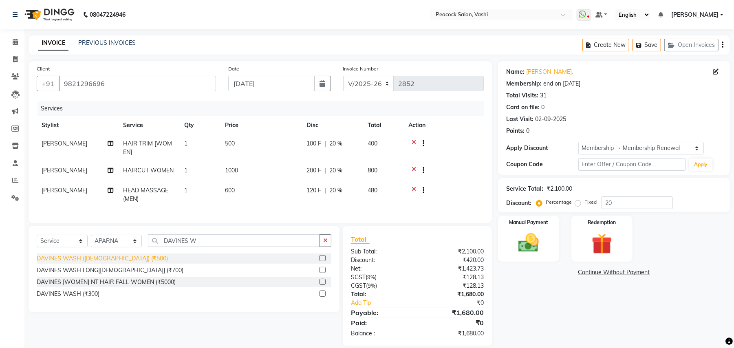
click at [84, 263] on div "DAVINES WASH (FEMALE) (₹500)" at bounding box center [102, 258] width 131 height 9
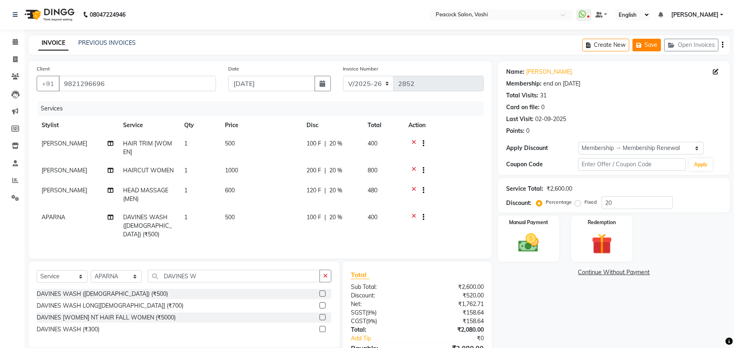
click at [654, 44] on button "Save" at bounding box center [646, 45] width 29 height 13
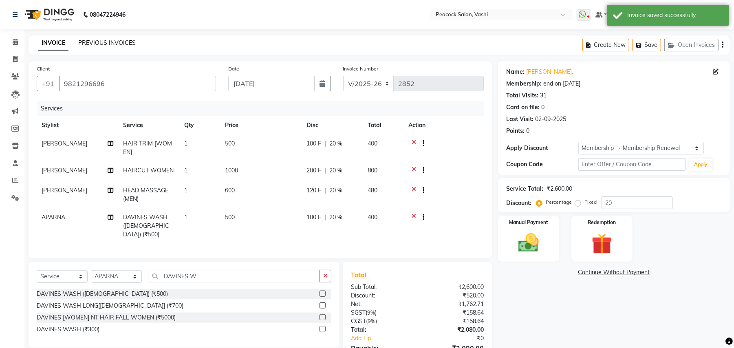
click at [100, 40] on link "PREVIOUS INVOICES" at bounding box center [106, 42] width 57 height 7
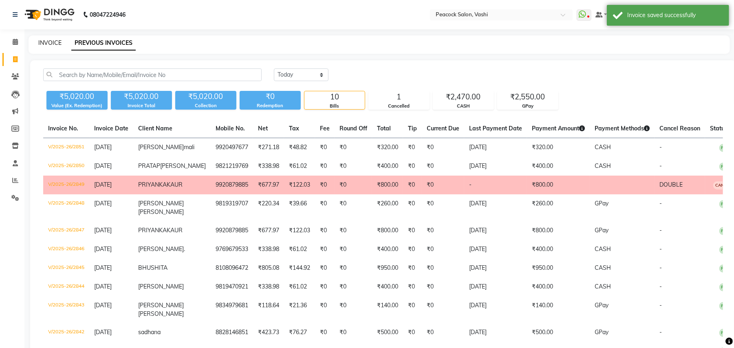
click at [47, 42] on link "INVOICE" at bounding box center [49, 42] width 23 height 7
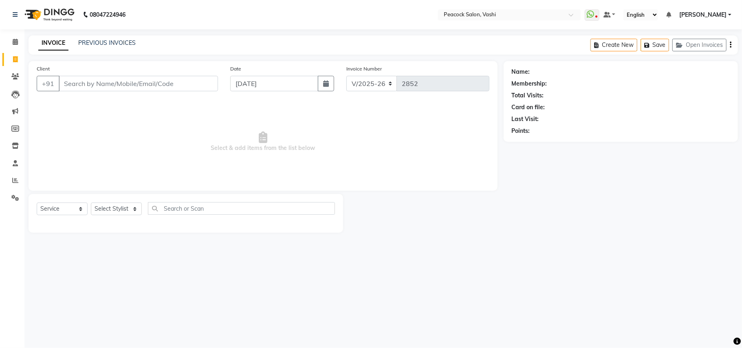
click at [92, 82] on input "Client" at bounding box center [138, 83] width 159 height 15
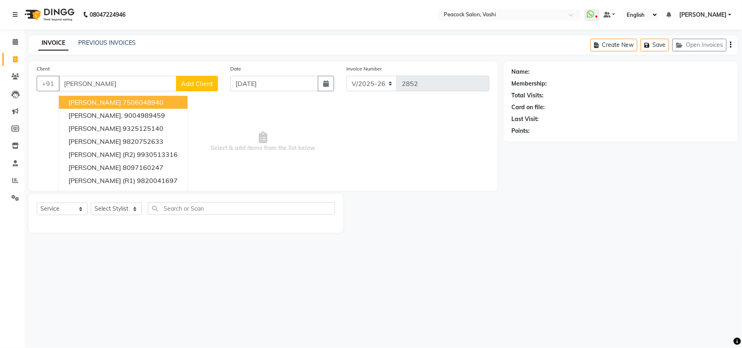
click at [90, 79] on input "GUPTA" at bounding box center [118, 83] width 118 height 15
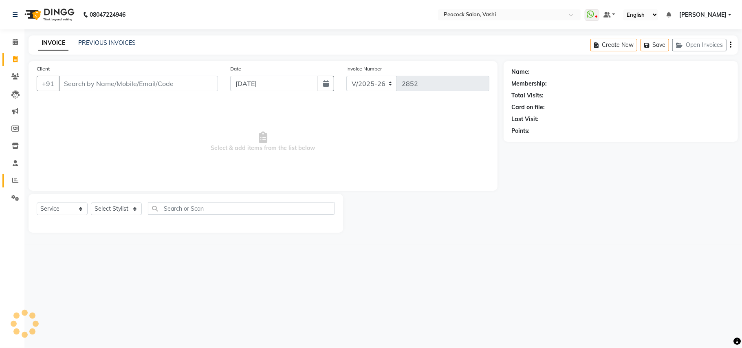
click at [16, 182] on icon at bounding box center [15, 180] width 6 height 6
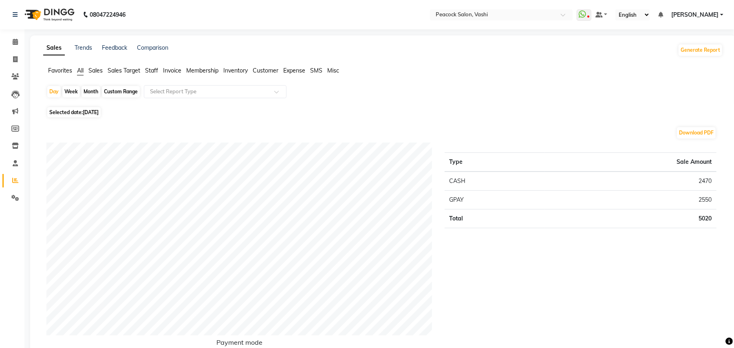
click at [91, 91] on div "Month" at bounding box center [90, 91] width 19 height 11
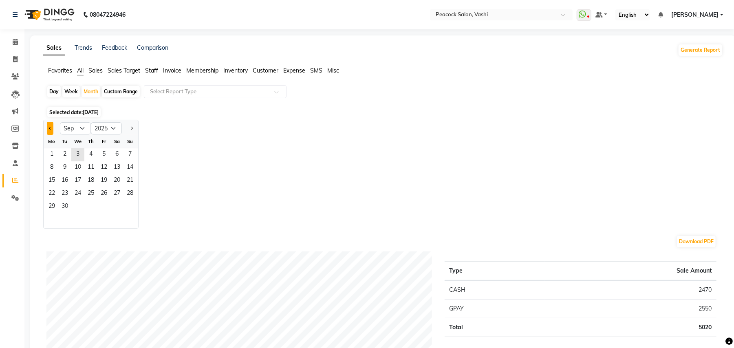
click at [51, 129] on span "Previous month" at bounding box center [50, 127] width 3 height 3
click at [104, 153] on span "1" at bounding box center [103, 154] width 13 height 13
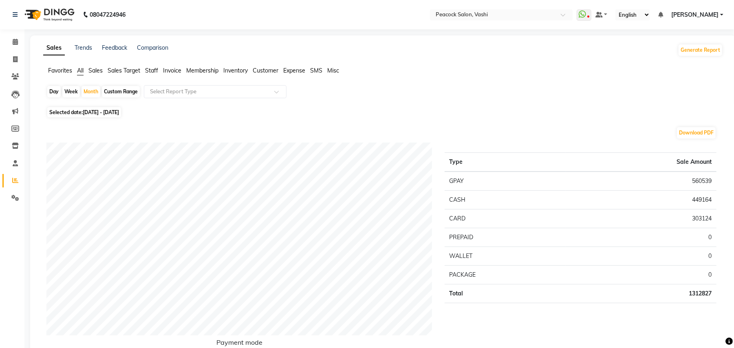
click at [156, 70] on span "Staff" at bounding box center [151, 70] width 13 height 7
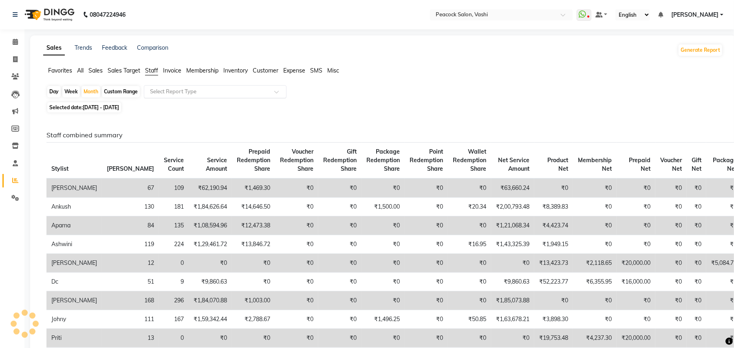
click at [184, 94] on input "text" at bounding box center [206, 92] width 117 height 8
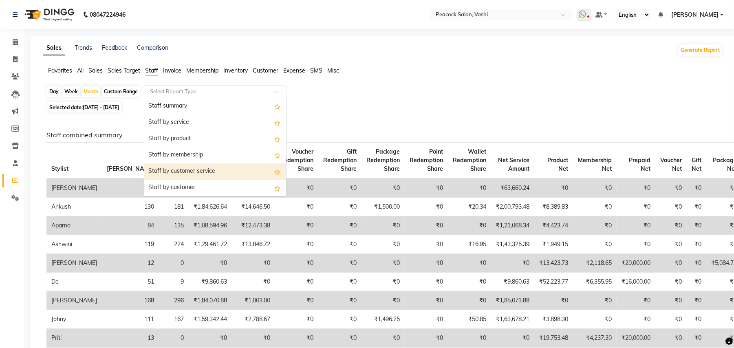
click at [197, 166] on div "Staff by customer service" at bounding box center [215, 171] width 142 height 16
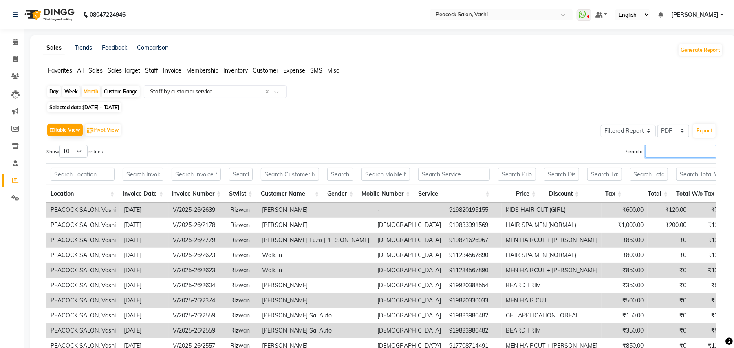
click at [659, 158] on input "Search:" at bounding box center [680, 151] width 71 height 13
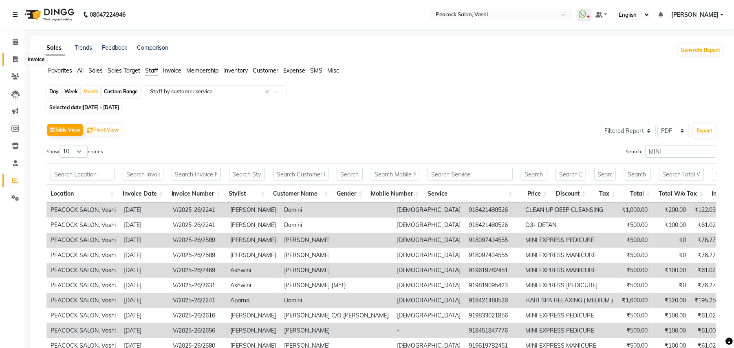
click at [17, 57] on icon at bounding box center [15, 59] width 4 height 6
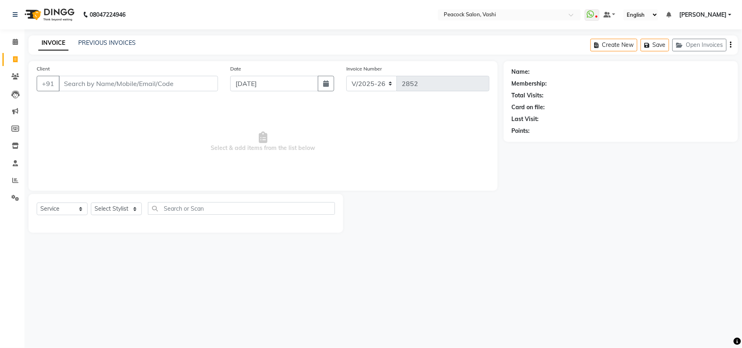
click at [123, 87] on input "Client" at bounding box center [138, 83] width 159 height 15
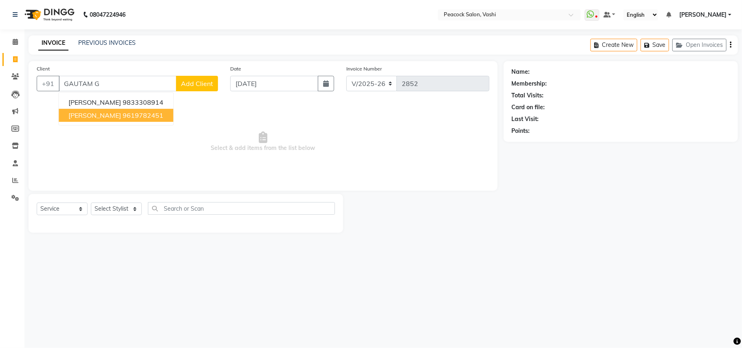
click at [107, 113] on span "Gautam Gupta" at bounding box center [94, 115] width 53 height 8
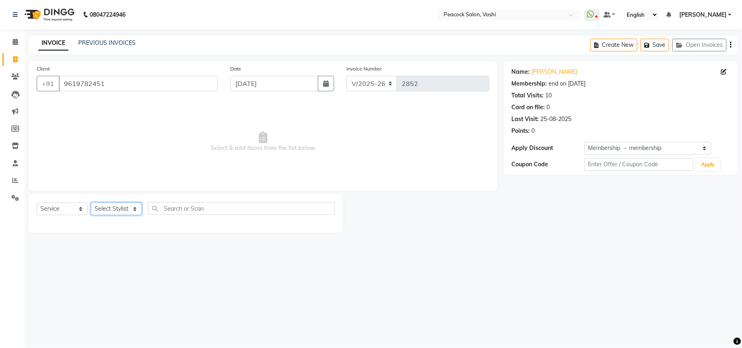
click at [119, 209] on select "Select Stylist anim shinglai ANKUSH APARNA ASHWINI BHAGWATI DC Dingg Support HA…" at bounding box center [116, 208] width 51 height 13
click at [91, 202] on select "Select Stylist anim shinglai ANKUSH APARNA ASHWINI BHAGWATI DC Dingg Support HA…" at bounding box center [116, 208] width 51 height 13
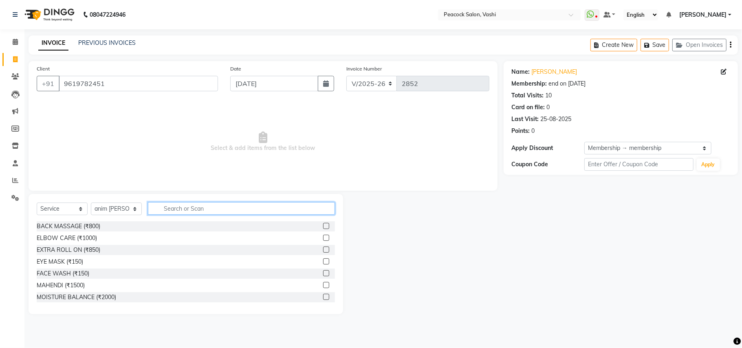
click at [194, 202] on input "text" at bounding box center [241, 208] width 187 height 13
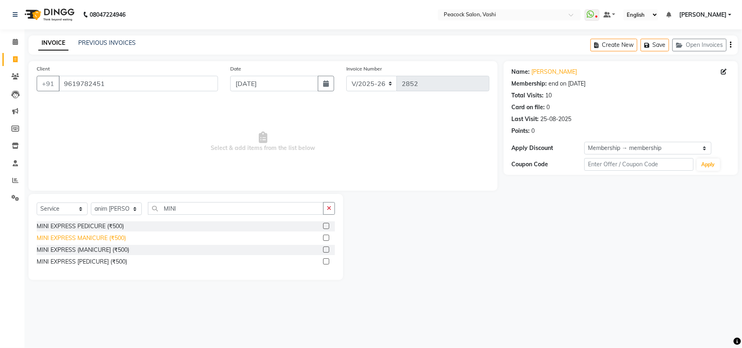
click at [108, 237] on div "MINI EXPRESS MANICURE (₹500)" at bounding box center [81, 238] width 89 height 9
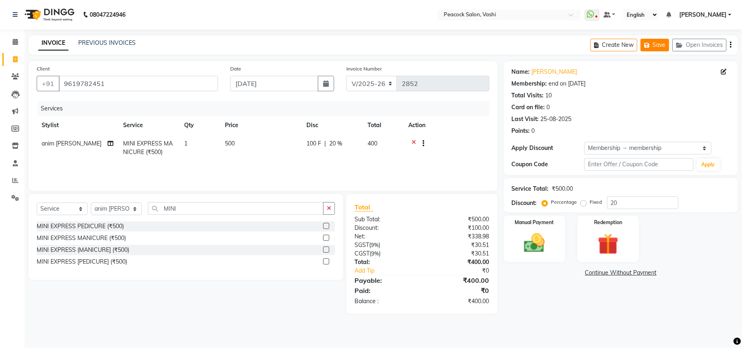
click at [656, 44] on button "Save" at bounding box center [654, 45] width 29 height 13
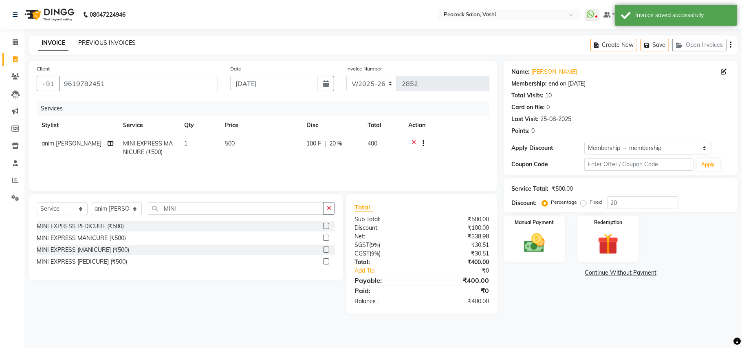
click at [114, 43] on link "PREVIOUS INVOICES" at bounding box center [106, 42] width 57 height 7
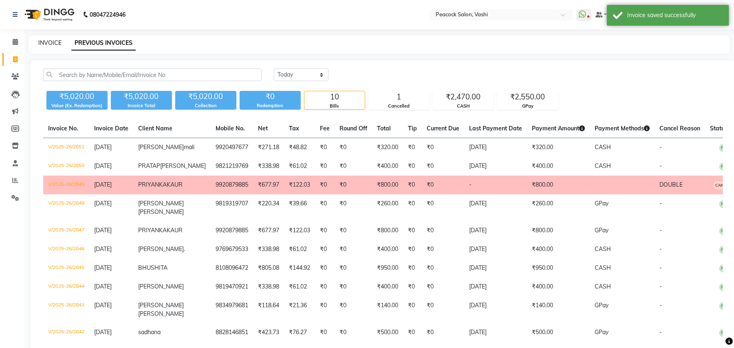
click at [46, 44] on link "INVOICE" at bounding box center [49, 42] width 23 height 7
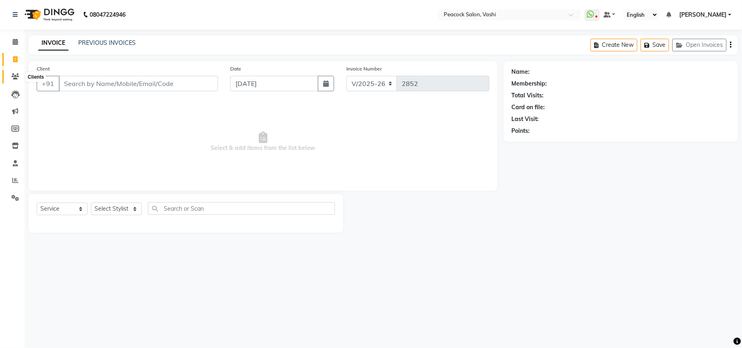
click at [12, 77] on icon at bounding box center [15, 76] width 8 height 6
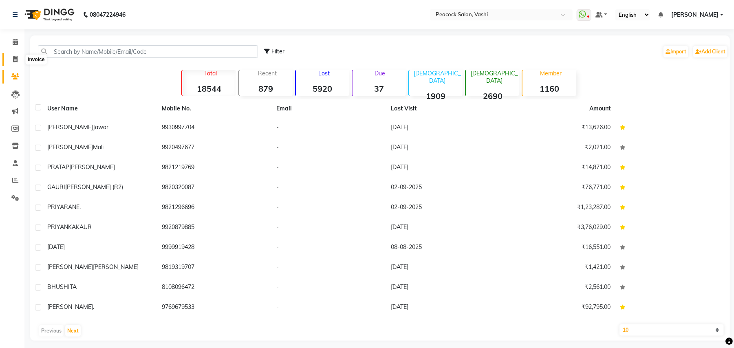
click at [13, 58] on icon at bounding box center [15, 59] width 4 height 6
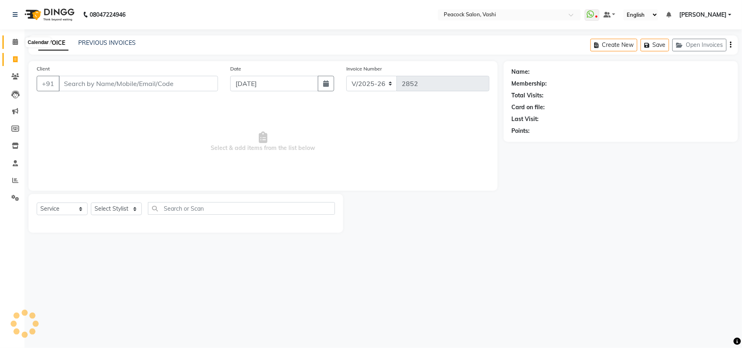
click at [15, 40] on icon at bounding box center [15, 42] width 5 height 6
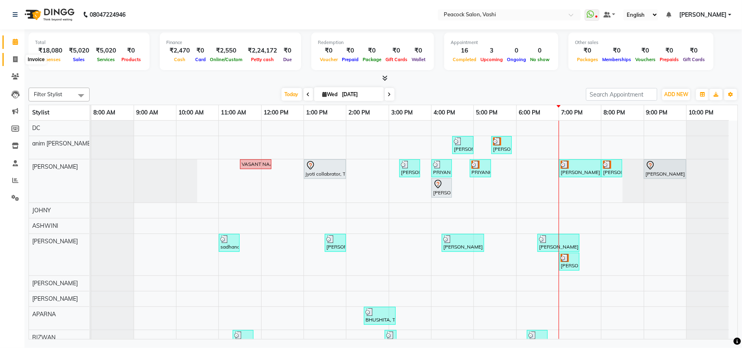
click at [14, 59] on icon at bounding box center [15, 59] width 4 height 6
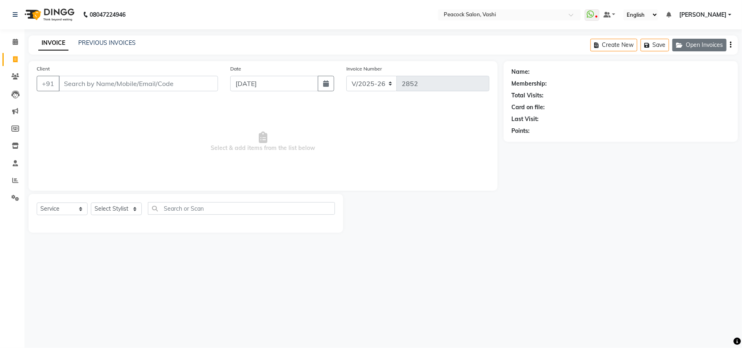
click at [711, 42] on button "Open Invoices" at bounding box center [699, 45] width 54 height 13
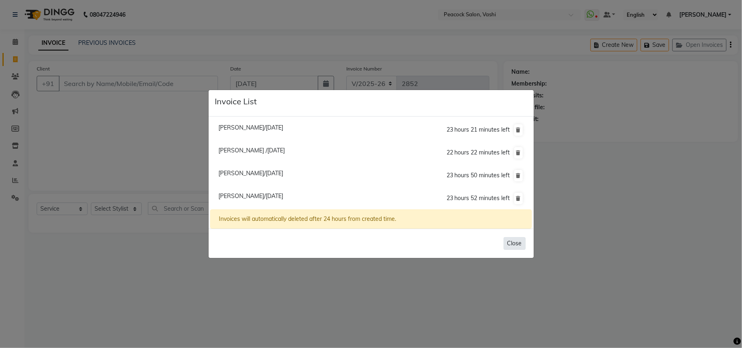
click at [518, 244] on button "Close" at bounding box center [514, 243] width 22 height 13
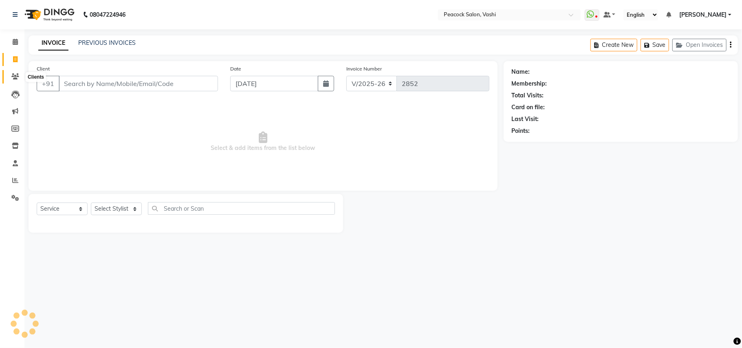
click at [15, 75] on icon at bounding box center [15, 76] width 8 height 6
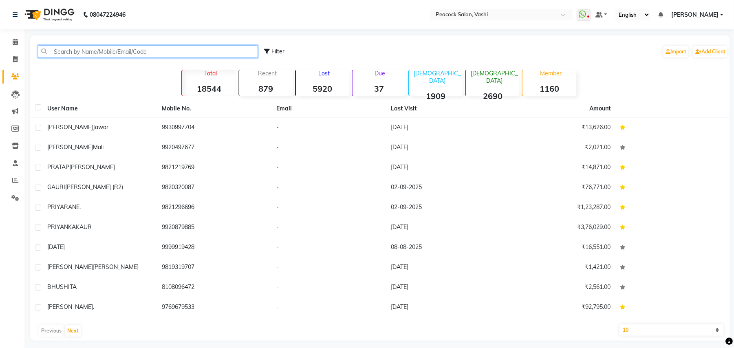
click at [118, 46] on input "text" at bounding box center [148, 51] width 220 height 13
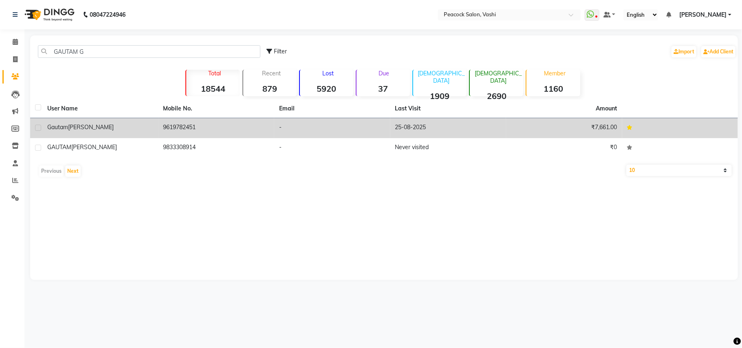
click at [76, 128] on span "Gupta" at bounding box center [91, 126] width 46 height 7
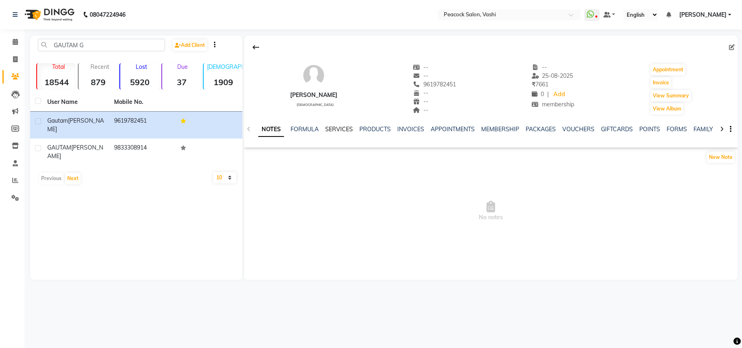
click at [340, 127] on link "SERVICES" at bounding box center [339, 128] width 28 height 7
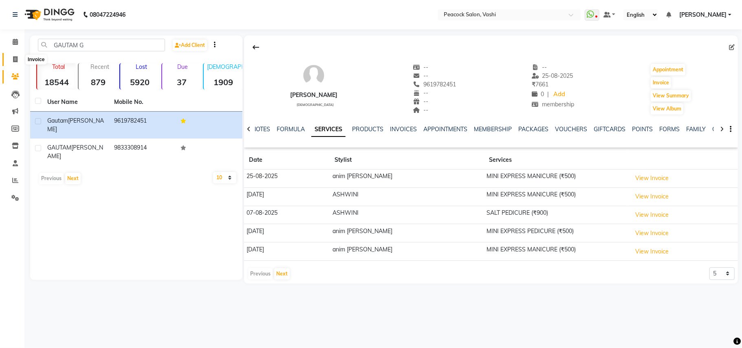
click at [13, 59] on icon at bounding box center [15, 59] width 4 height 6
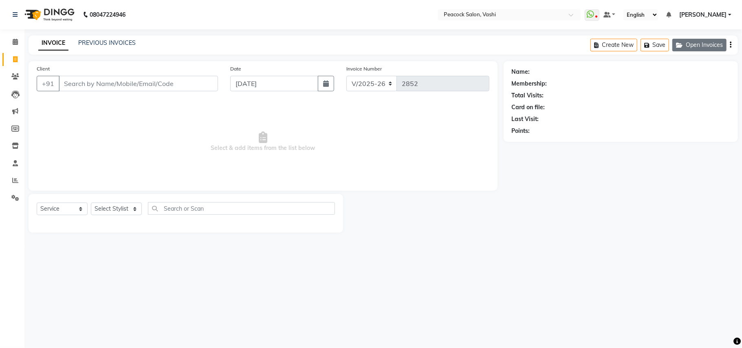
click at [726, 43] on button "Open Invoices" at bounding box center [699, 45] width 54 height 13
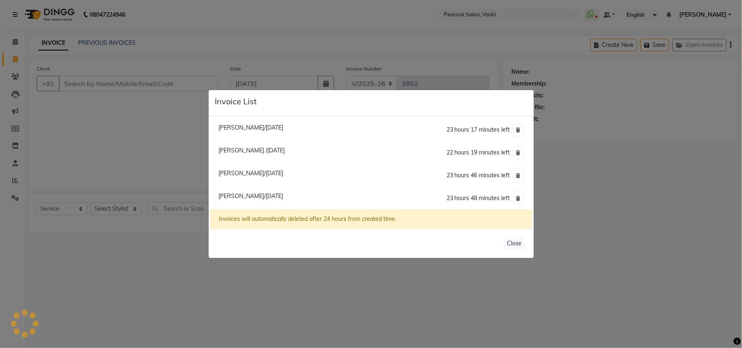
click at [249, 173] on span "Priya Rane./03 September 2025" at bounding box center [250, 172] width 65 height 7
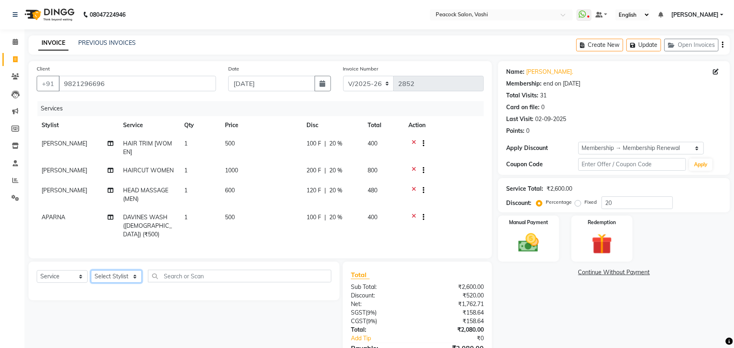
click at [117, 274] on select "Select Stylist anim shinglai ANKUSH APARNA ASHWINI BHAGWATI DC Dingg Support HA…" at bounding box center [116, 276] width 51 height 13
click at [91, 270] on select "Select Stylist anim shinglai ANKUSH APARNA ASHWINI BHAGWATI DC Dingg Support HA…" at bounding box center [116, 276] width 51 height 13
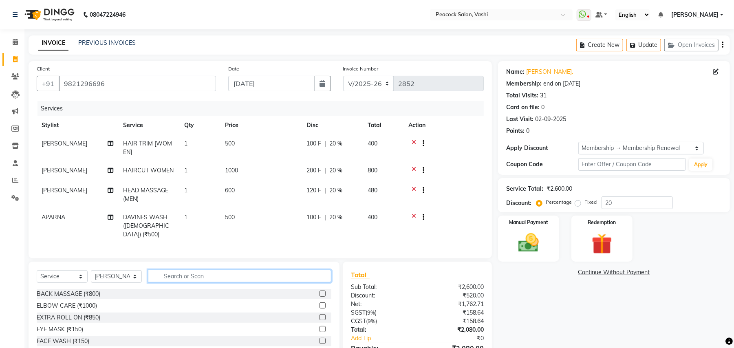
click at [189, 276] on input "text" at bounding box center [239, 276] width 183 height 13
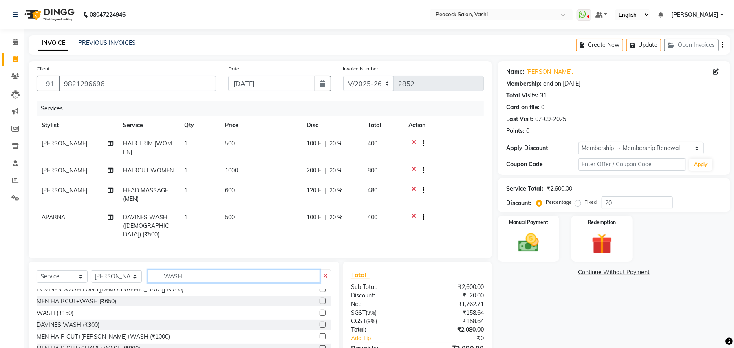
scroll to position [60, 0]
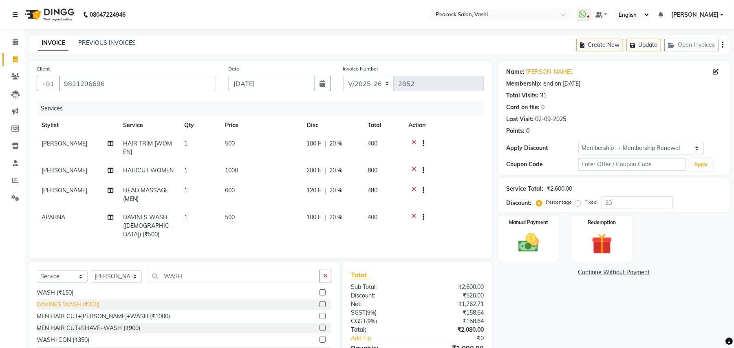
click at [73, 304] on div "DAVINES WASH (₹300)" at bounding box center [68, 304] width 63 height 9
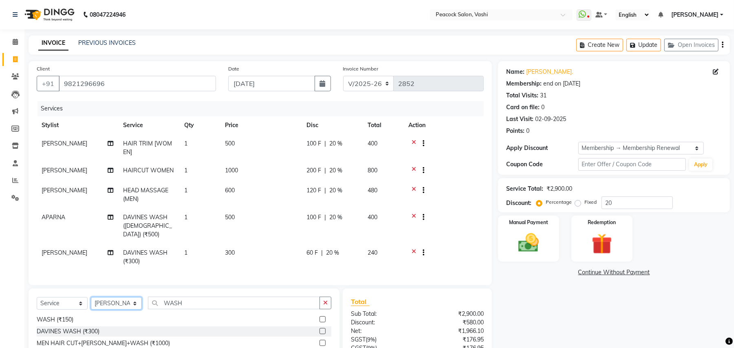
click at [121, 302] on select "Select Stylist anim shinglai ANKUSH APARNA ASHWINI BHAGWATI DC Dingg Support HA…" at bounding box center [116, 303] width 51 height 13
click at [91, 297] on select "Select Stylist anim shinglai ANKUSH APARNA ASHWINI BHAGWATI DC Dingg Support HA…" at bounding box center [116, 303] width 51 height 13
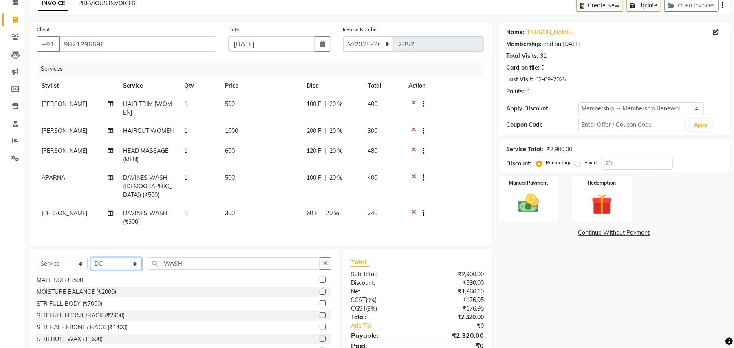
scroll to position [73, 0]
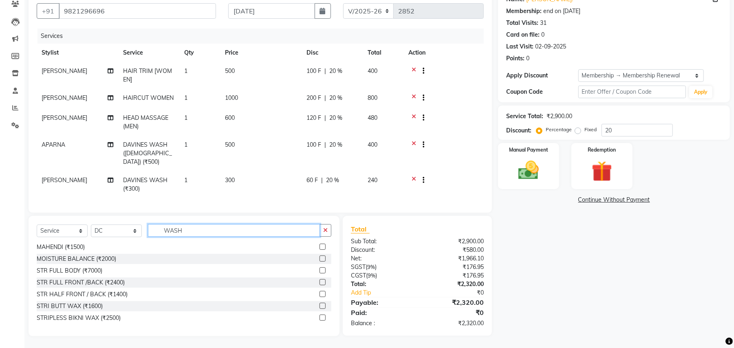
click at [204, 225] on input "WASH" at bounding box center [234, 230] width 172 height 13
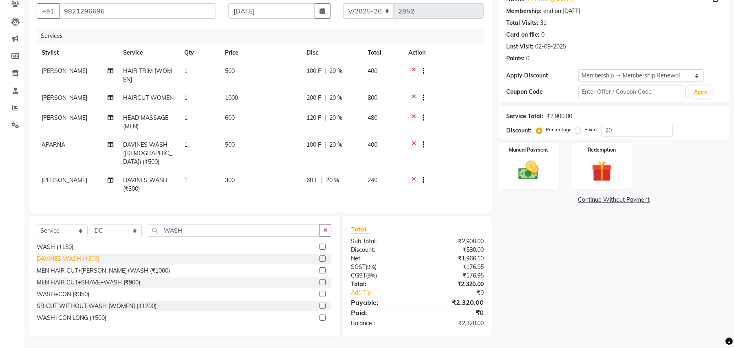
click at [70, 258] on div "DAVINES WASH (₹300)" at bounding box center [68, 259] width 63 height 9
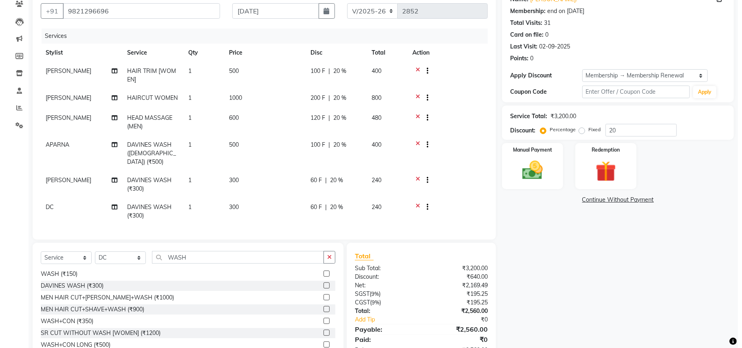
scroll to position [0, 0]
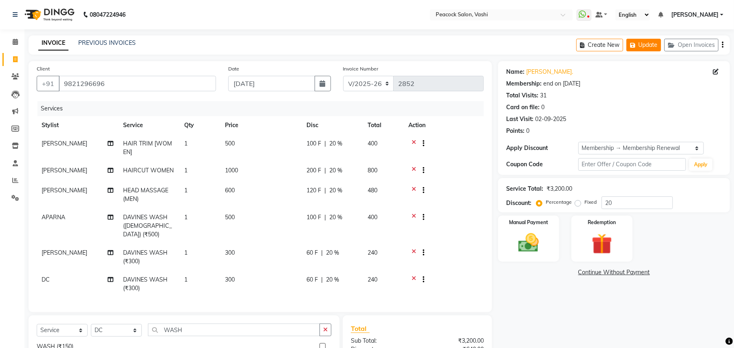
click at [646, 45] on button "Update" at bounding box center [643, 45] width 35 height 13
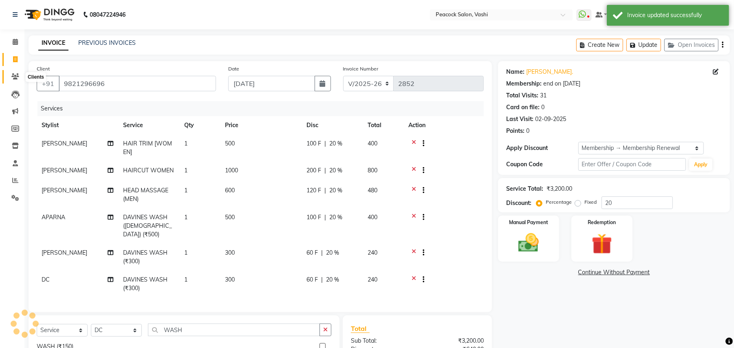
click at [13, 77] on icon at bounding box center [15, 76] width 8 height 6
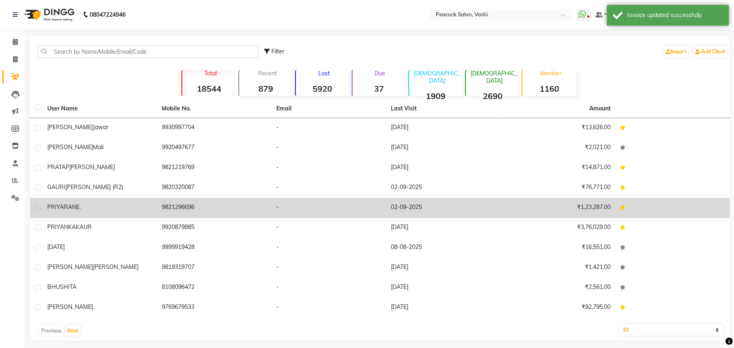
click at [76, 209] on span "RANE." at bounding box center [72, 206] width 17 height 7
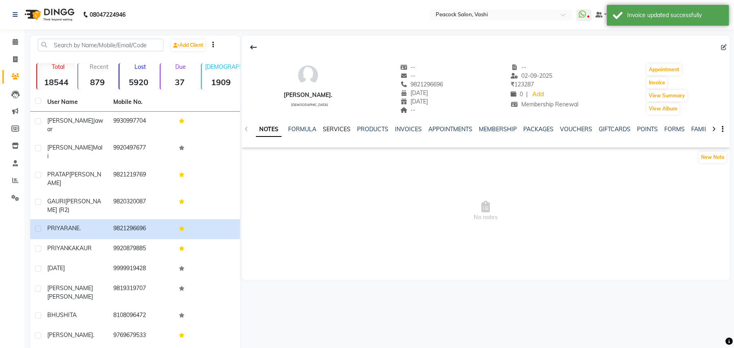
click at [338, 129] on link "SERVICES" at bounding box center [337, 128] width 28 height 7
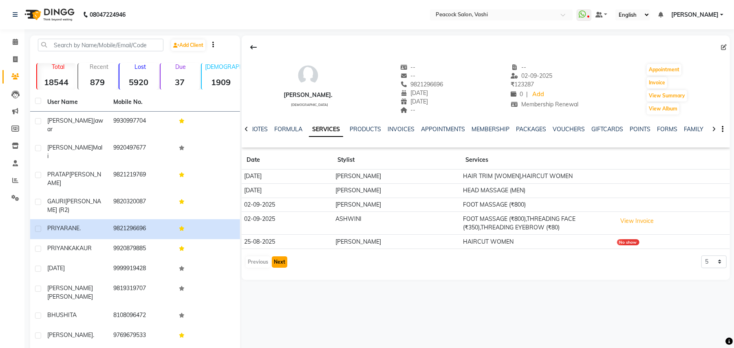
click at [279, 260] on button "Next" at bounding box center [279, 261] width 15 height 11
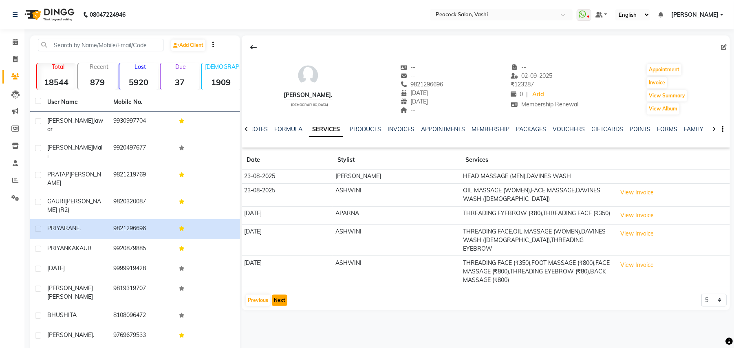
click at [280, 295] on button "Next" at bounding box center [279, 299] width 15 height 11
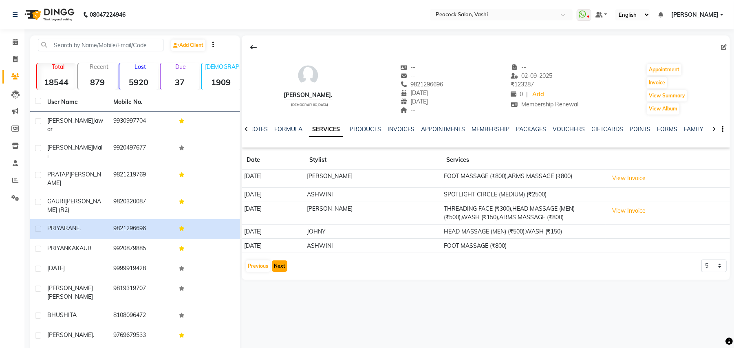
click at [281, 266] on button "Next" at bounding box center [279, 265] width 15 height 11
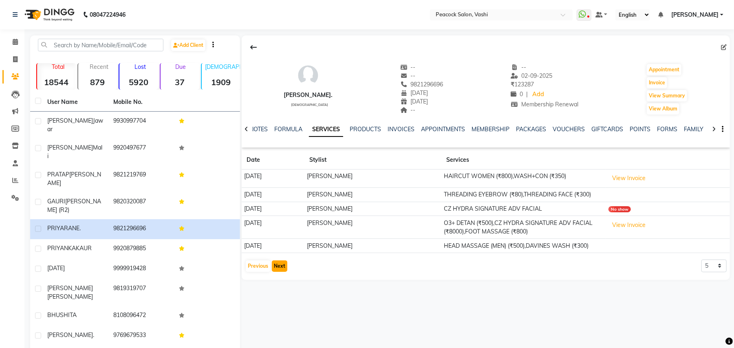
click at [281, 266] on button "Next" at bounding box center [279, 265] width 15 height 11
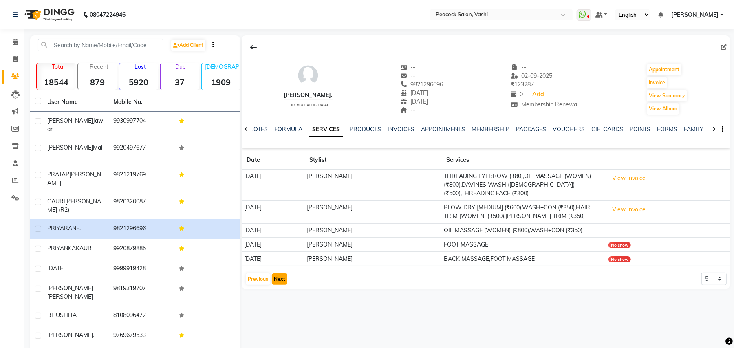
click at [282, 279] on button "Next" at bounding box center [279, 278] width 15 height 11
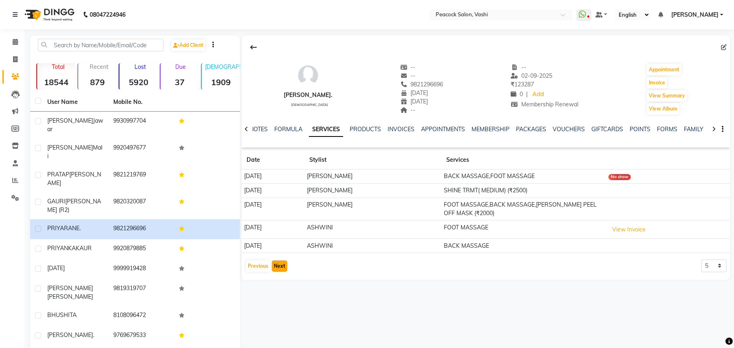
click at [282, 269] on button "Next" at bounding box center [279, 265] width 15 height 11
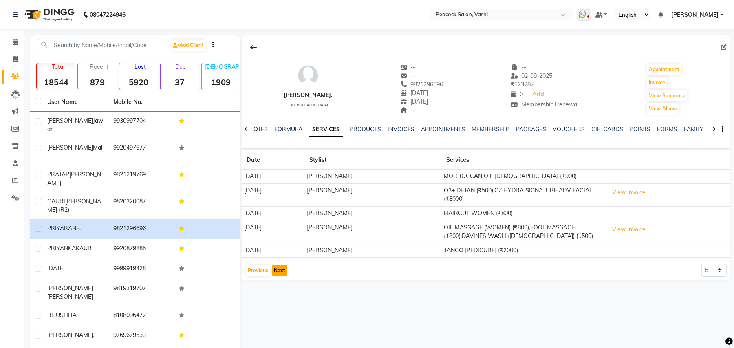
click at [282, 269] on button "Next" at bounding box center [279, 270] width 15 height 11
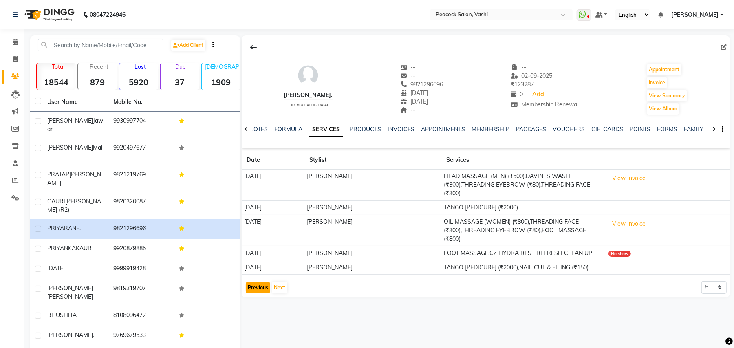
click at [259, 286] on button "Previous" at bounding box center [258, 287] width 24 height 11
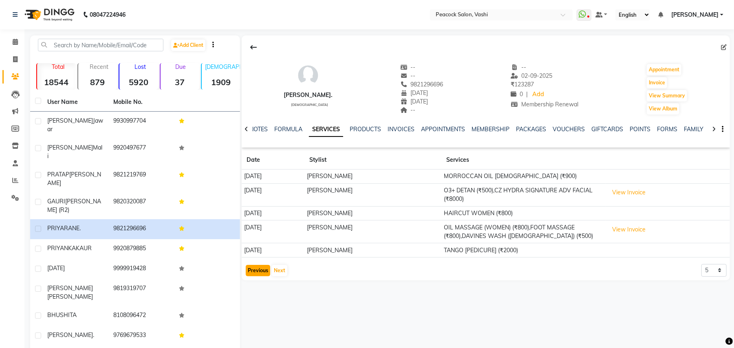
click at [261, 274] on button "Previous" at bounding box center [258, 270] width 24 height 11
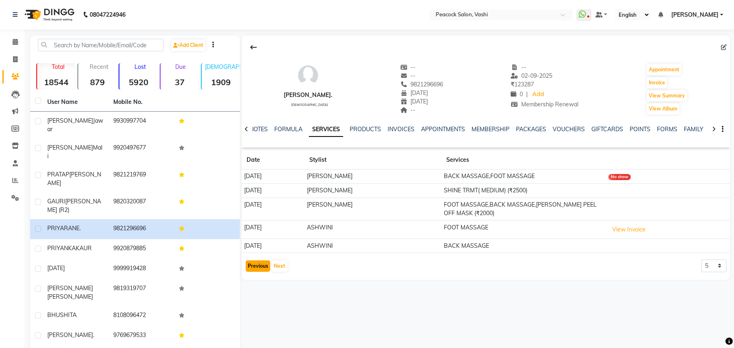
click at [263, 266] on button "Previous" at bounding box center [258, 265] width 24 height 11
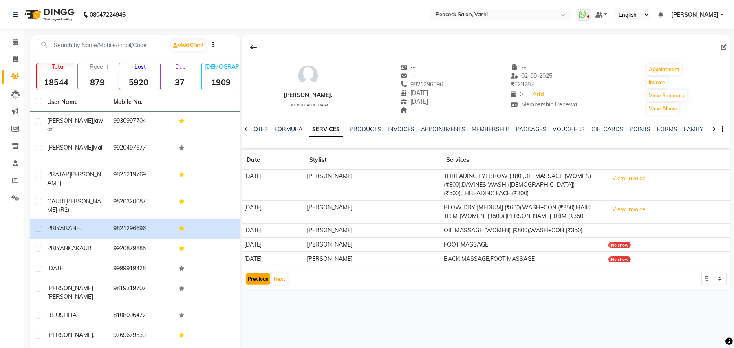
click at [261, 279] on button "Previous" at bounding box center [258, 278] width 24 height 11
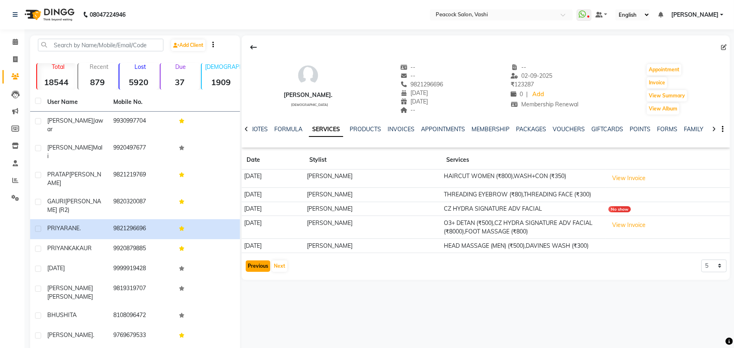
click at [261, 269] on button "Previous" at bounding box center [258, 265] width 24 height 11
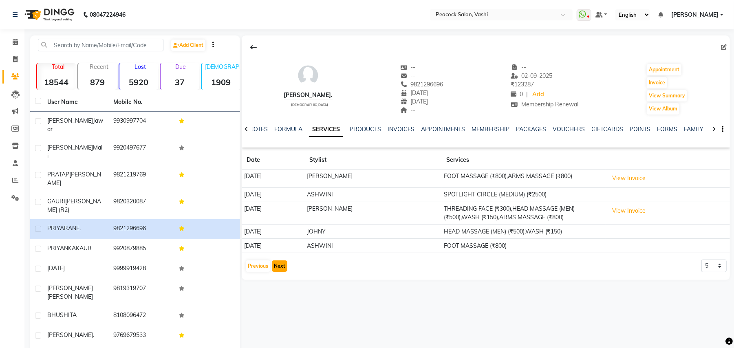
click at [281, 269] on button "Next" at bounding box center [279, 265] width 15 height 11
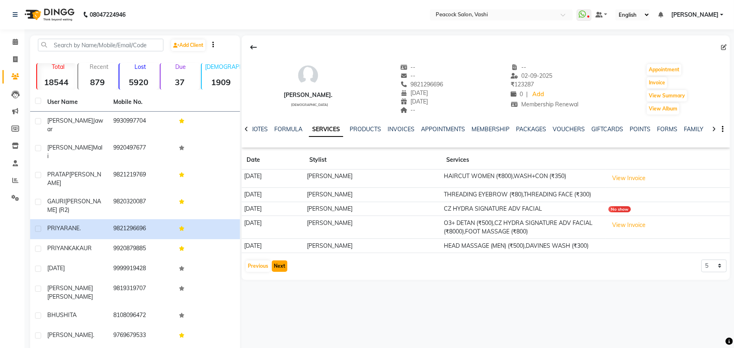
click at [281, 269] on button "Next" at bounding box center [279, 265] width 15 height 11
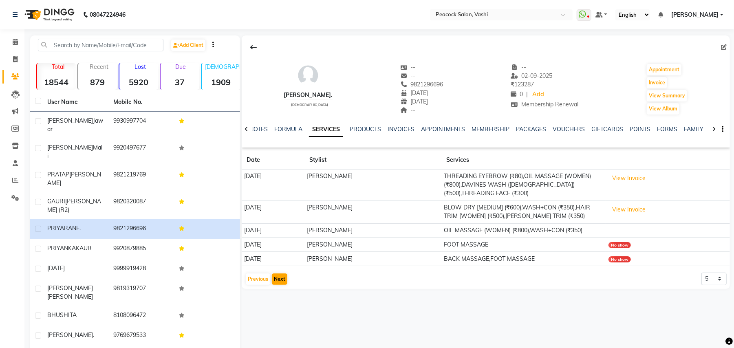
click at [281, 269] on app-client-history "Date Stylist Services 06-03-2025 HARSHADA THREADING EYEBROW (₹80),OIL MASSAGE (…" at bounding box center [486, 218] width 488 height 135
click at [281, 280] on button "Next" at bounding box center [279, 278] width 15 height 11
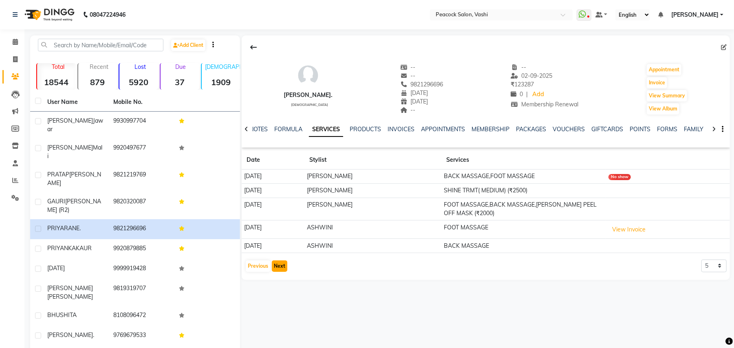
click at [282, 266] on button "Next" at bounding box center [279, 265] width 15 height 11
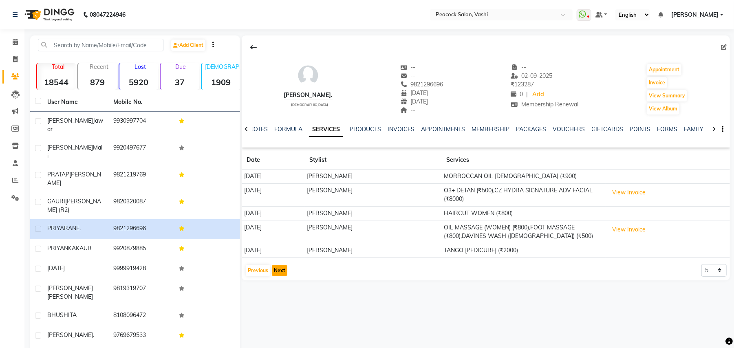
click at [282, 271] on button "Next" at bounding box center [279, 270] width 15 height 11
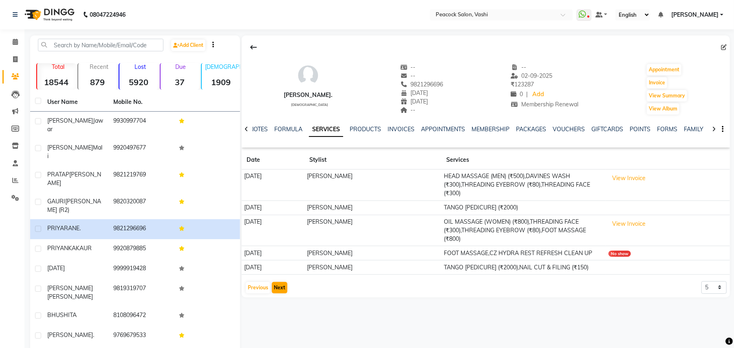
click at [282, 271] on td "01-12-2024" at bounding box center [273, 267] width 63 height 14
click at [281, 288] on button "Next" at bounding box center [279, 287] width 15 height 11
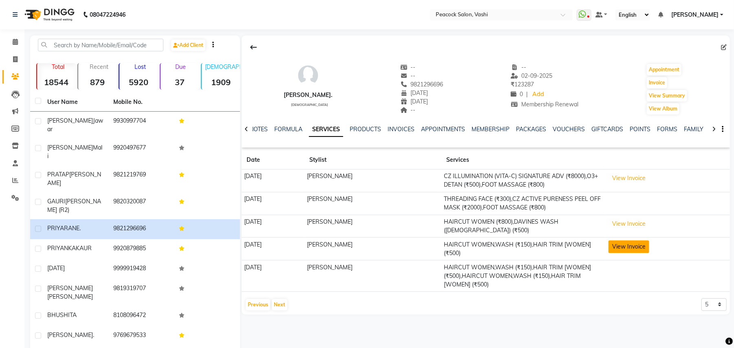
click at [644, 250] on button "View Invoice" at bounding box center [628, 246] width 41 height 13
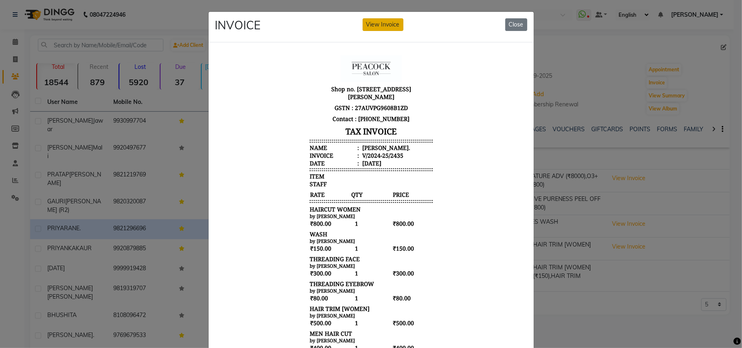
click at [391, 24] on button "View Invoice" at bounding box center [383, 24] width 41 height 13
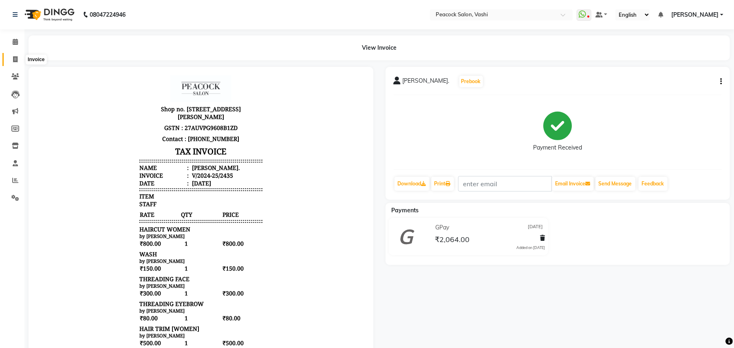
click at [15, 57] on icon at bounding box center [15, 59] width 4 height 6
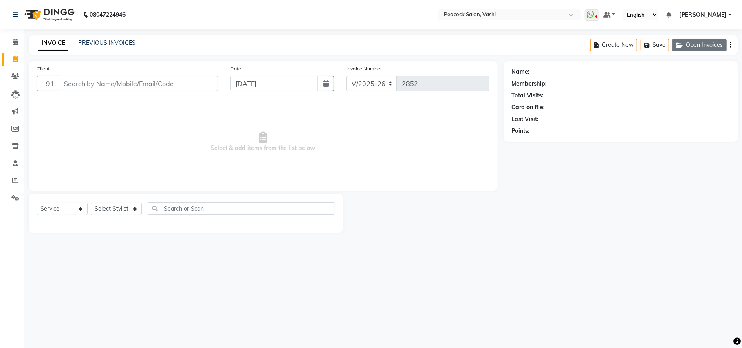
click at [717, 46] on button "Open Invoices" at bounding box center [699, 45] width 54 height 13
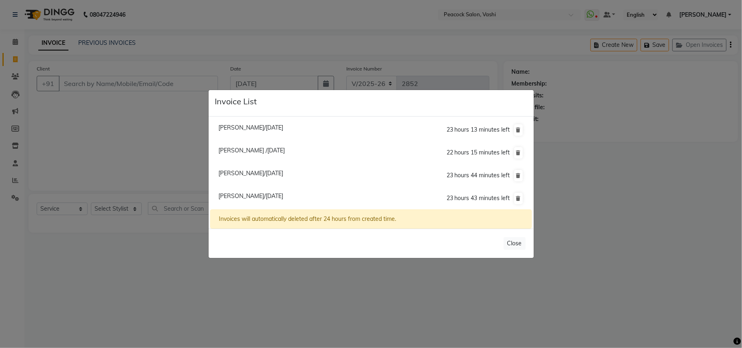
click at [246, 129] on span "Reeta Bagar/03 September 2025" at bounding box center [250, 127] width 65 height 7
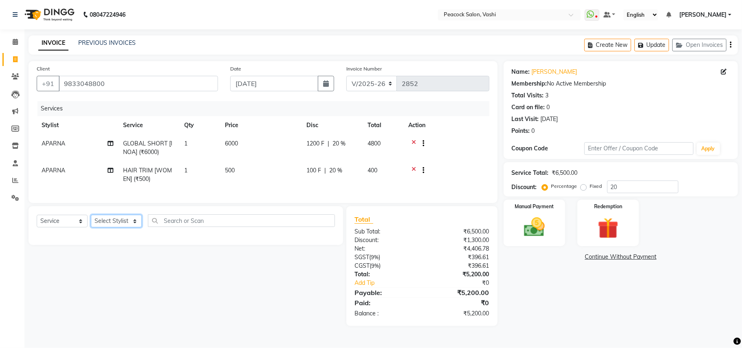
click at [116, 227] on select "Select Stylist anim shinglai ANKUSH APARNA ASHWINI BHAGWATI DC Dingg Support HA…" at bounding box center [116, 221] width 51 height 13
click at [91, 223] on select "Select Stylist anim shinglai ANKUSH APARNA ASHWINI BHAGWATI DC Dingg Support HA…" at bounding box center [116, 221] width 51 height 13
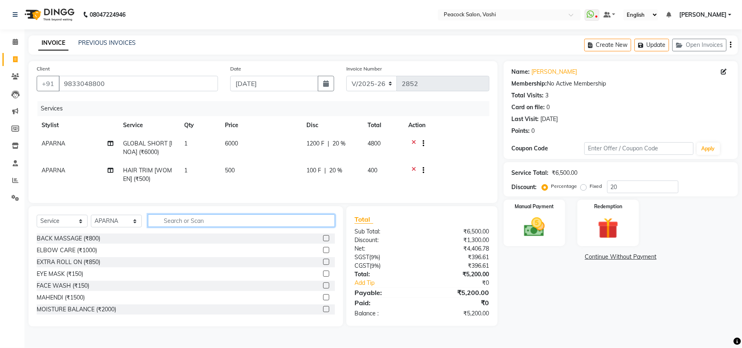
click at [187, 227] on input "text" at bounding box center [241, 220] width 187 height 13
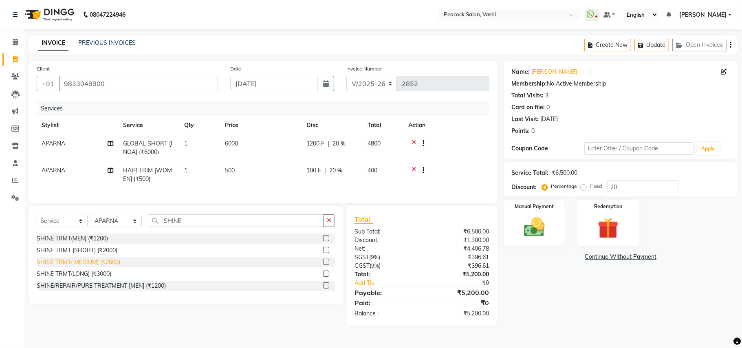
click at [87, 266] on div "SHINE TRMT( MEDIUM) (₹2500)" at bounding box center [79, 262] width 84 height 9
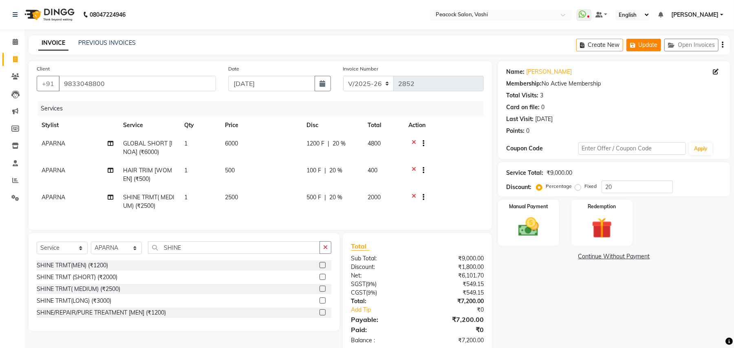
click at [654, 46] on button "Update" at bounding box center [643, 45] width 35 height 13
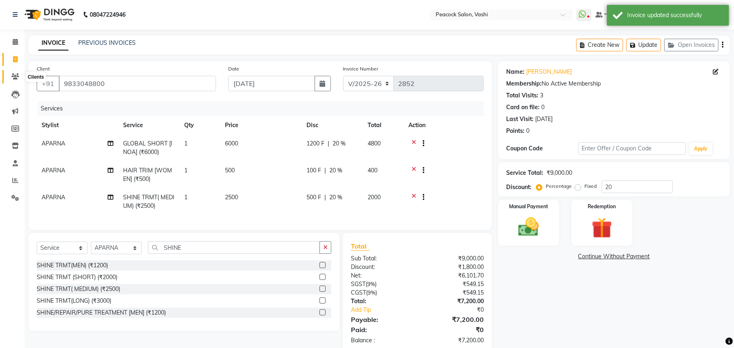
click at [15, 76] on icon at bounding box center [15, 76] width 8 height 6
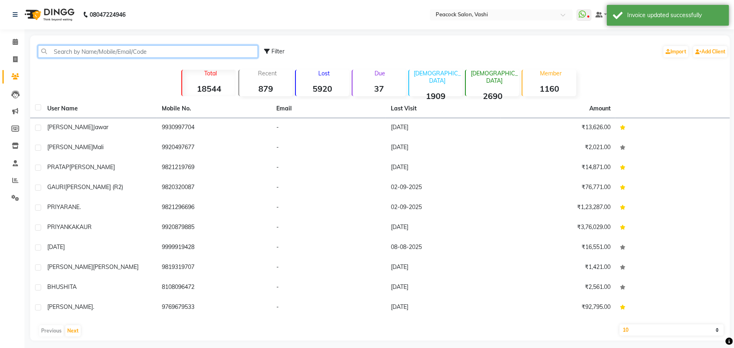
click at [102, 49] on input "text" at bounding box center [148, 51] width 220 height 13
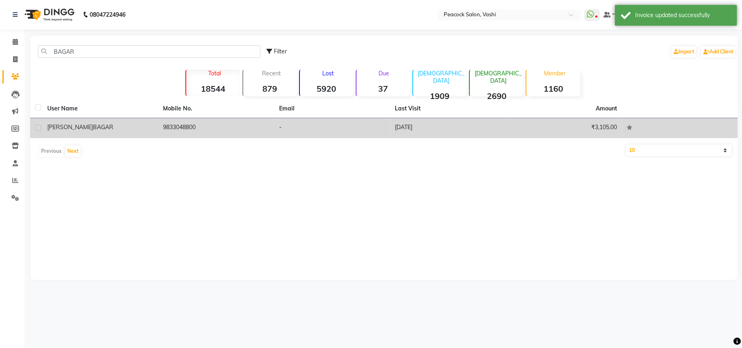
click at [93, 127] on span "BAGAR" at bounding box center [103, 126] width 20 height 7
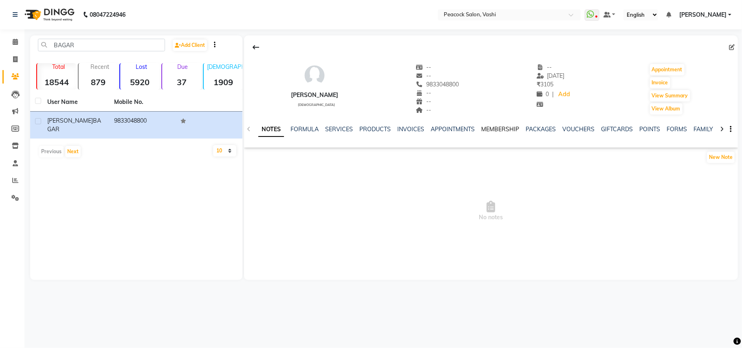
click at [492, 129] on link "MEMBERSHIP" at bounding box center [500, 128] width 38 height 7
click at [294, 129] on link "SERVICES" at bounding box center [299, 128] width 28 height 7
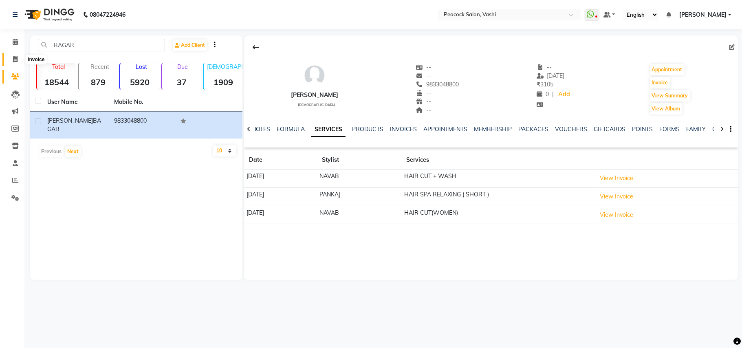
click at [13, 57] on icon at bounding box center [15, 59] width 4 height 6
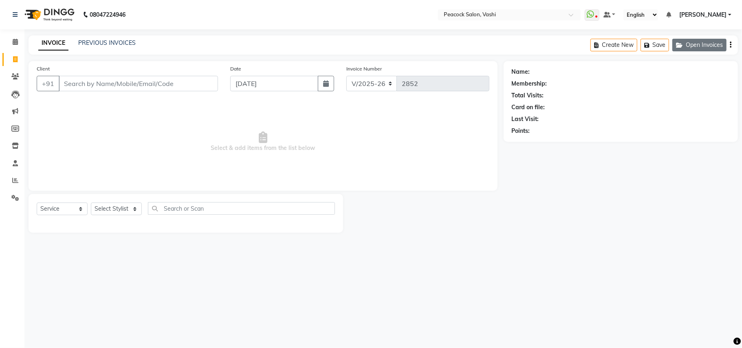
click at [706, 45] on button "Open Invoices" at bounding box center [699, 45] width 54 height 13
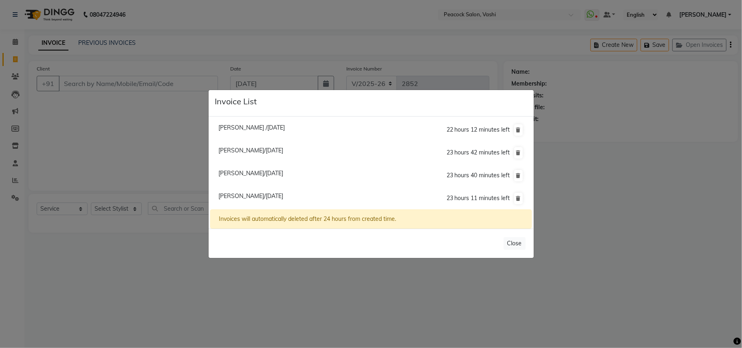
click at [246, 170] on span "Priya Rane./03 September 2025" at bounding box center [250, 172] width 65 height 7
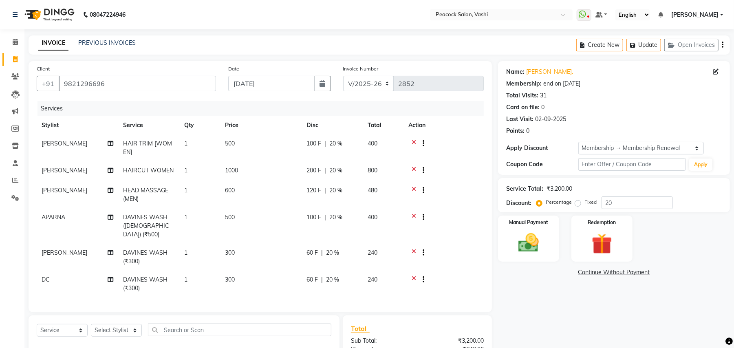
click at [49, 276] on span "DC" at bounding box center [46, 279] width 8 height 7
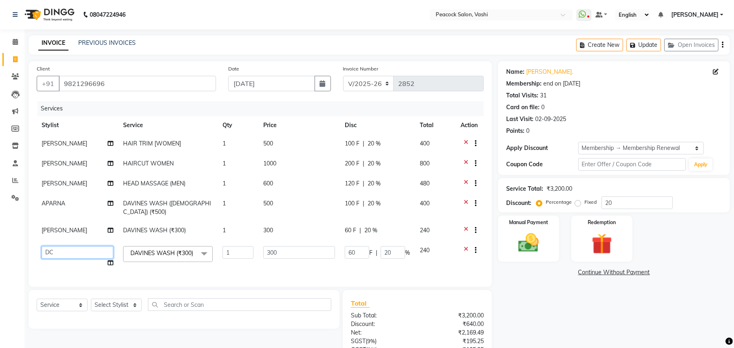
click at [59, 251] on select "anim shinglai ANKUSH APARNA ASHWINI BHAGWATI DC Dingg Support HARSHADA JOHNY PR…" at bounding box center [78, 252] width 72 height 13
click at [653, 44] on button "Update" at bounding box center [643, 45] width 35 height 13
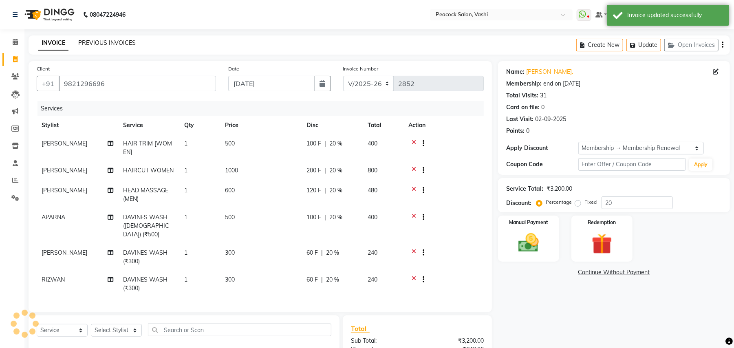
click at [118, 43] on link "PREVIOUS INVOICES" at bounding box center [106, 42] width 57 height 7
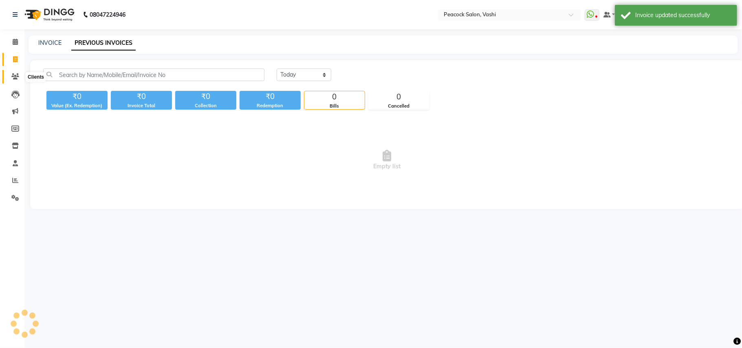
click at [13, 75] on icon at bounding box center [15, 76] width 8 height 6
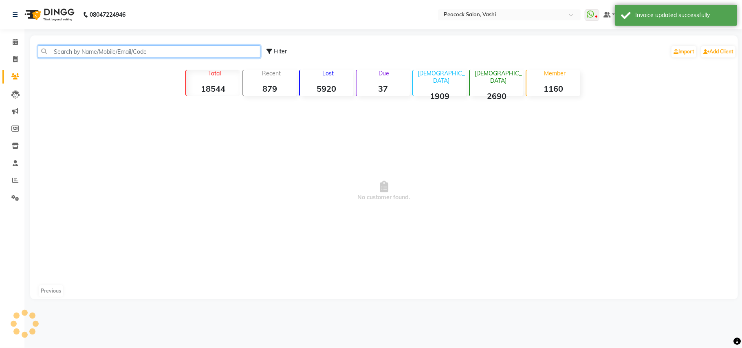
click at [74, 51] on input "text" at bounding box center [149, 51] width 222 height 13
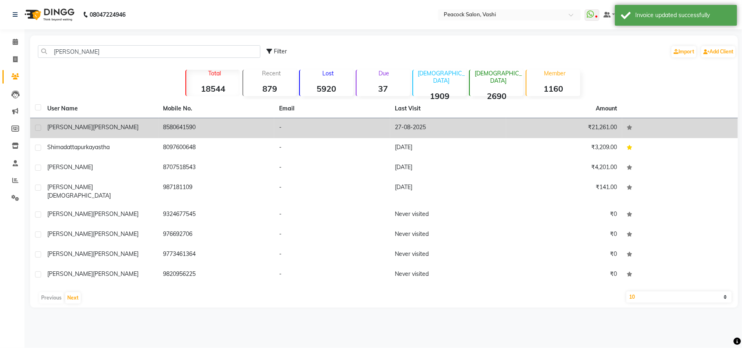
click at [53, 126] on span "Aastha" at bounding box center [70, 126] width 46 height 7
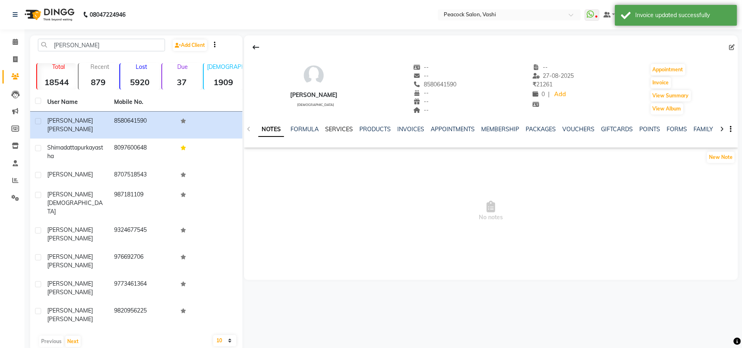
click at [337, 129] on link "SERVICES" at bounding box center [339, 128] width 28 height 7
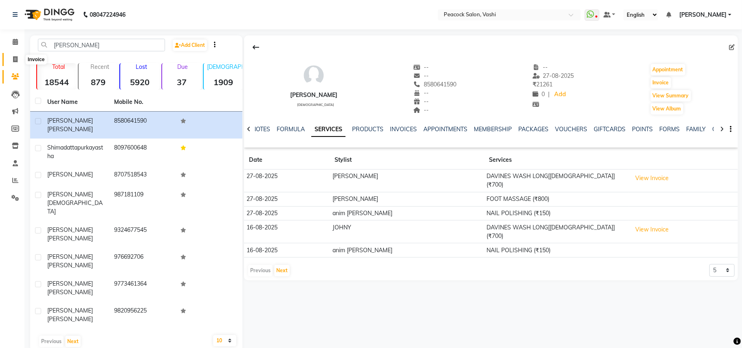
click at [11, 57] on span at bounding box center [15, 59] width 14 height 9
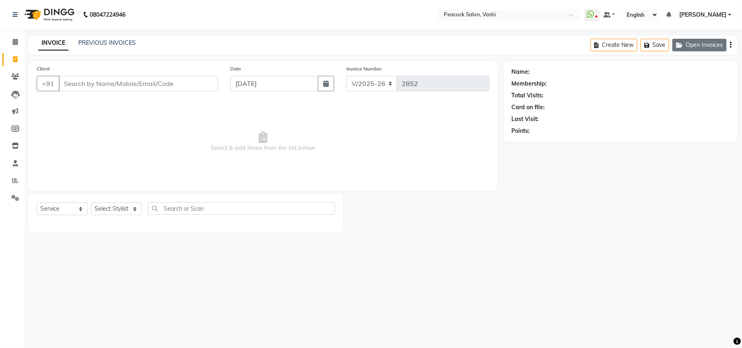
click at [717, 46] on button "Open Invoices" at bounding box center [699, 45] width 54 height 13
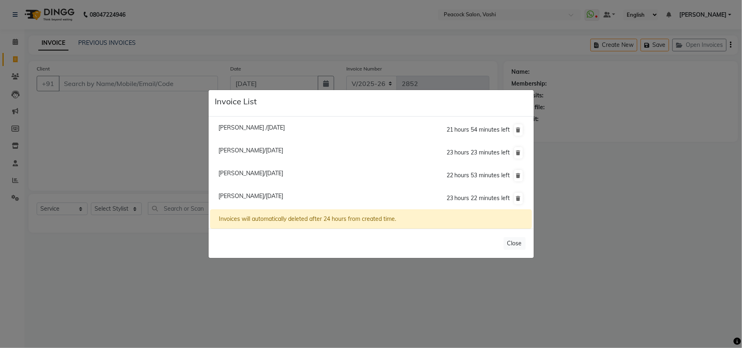
click at [242, 196] on span "Priya Rane./03 September 2025" at bounding box center [250, 195] width 65 height 7
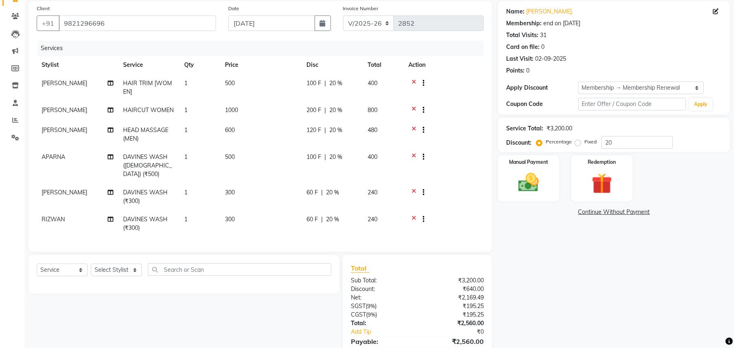
scroll to position [99, 0]
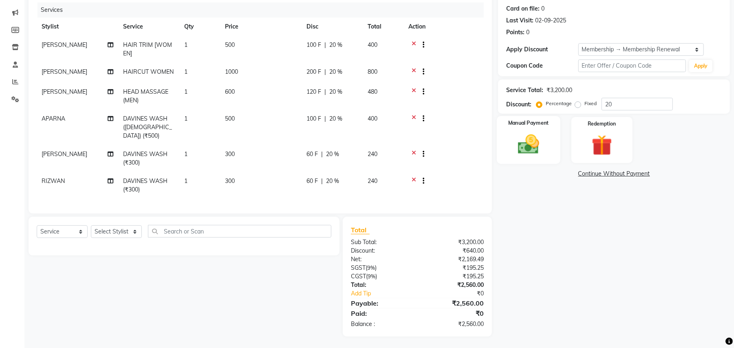
click at [553, 150] on div "Manual Payment" at bounding box center [529, 140] width 64 height 48
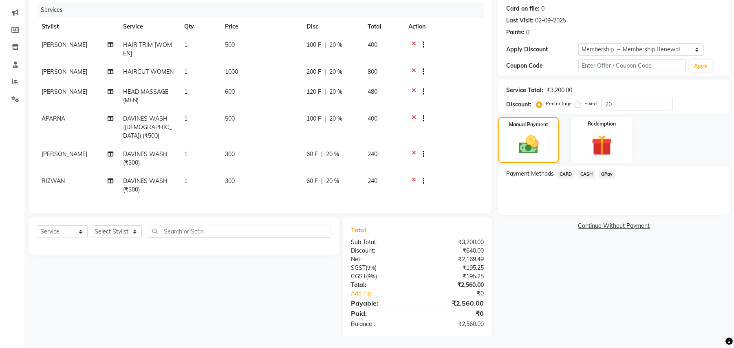
click at [611, 174] on span "GPay" at bounding box center [606, 173] width 17 height 9
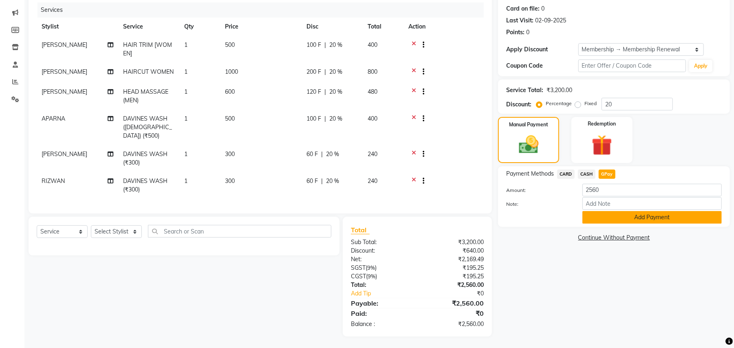
click at [637, 218] on button "Add Payment" at bounding box center [651, 217] width 139 height 13
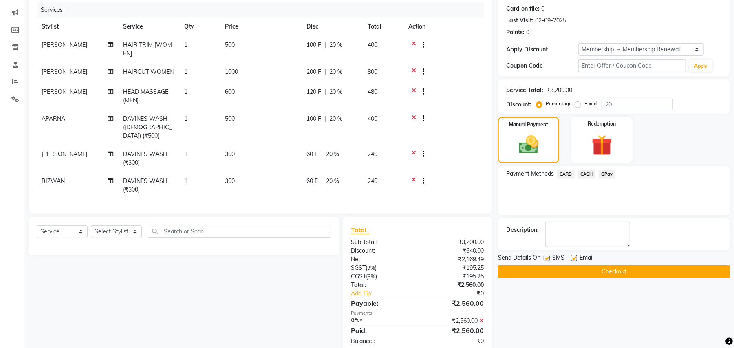
click at [598, 269] on button "Checkout" at bounding box center [614, 271] width 232 height 13
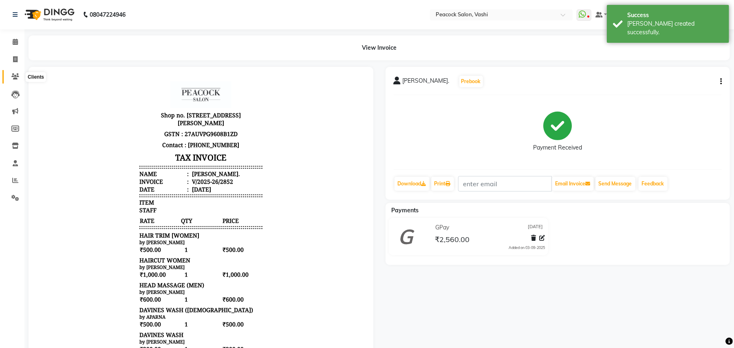
click at [13, 77] on icon at bounding box center [15, 76] width 8 height 6
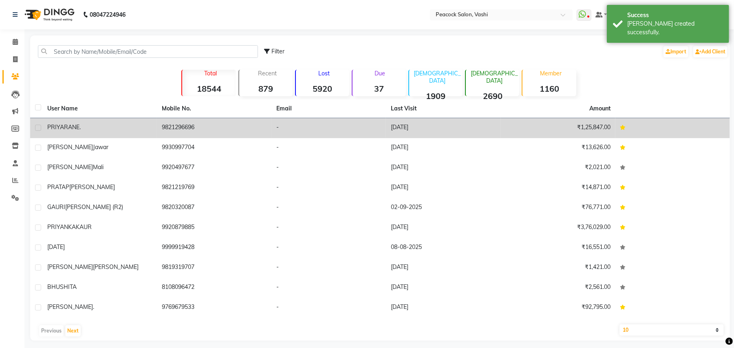
click at [69, 126] on span "RANE." at bounding box center [72, 126] width 17 height 7
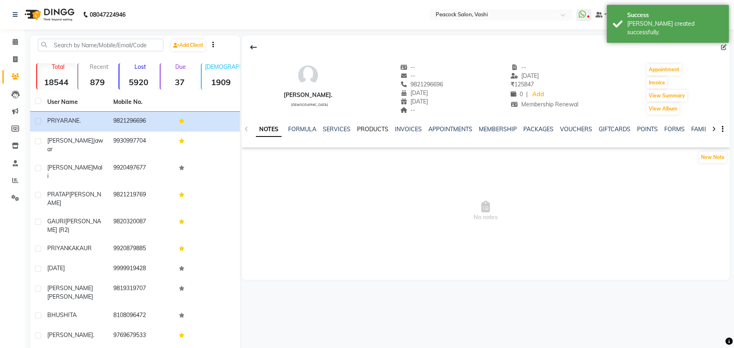
click at [369, 128] on link "PRODUCTS" at bounding box center [372, 128] width 31 height 7
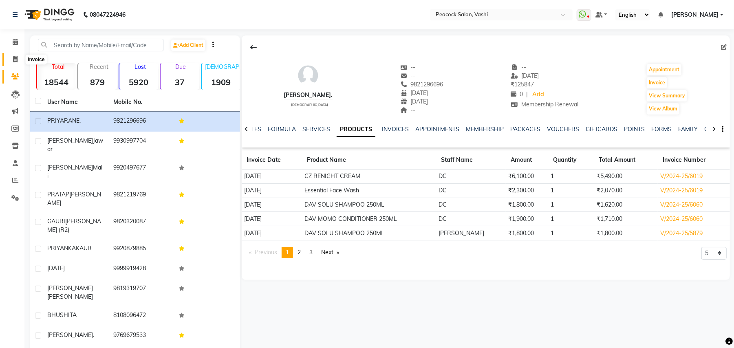
click at [17, 55] on span at bounding box center [15, 59] width 14 height 9
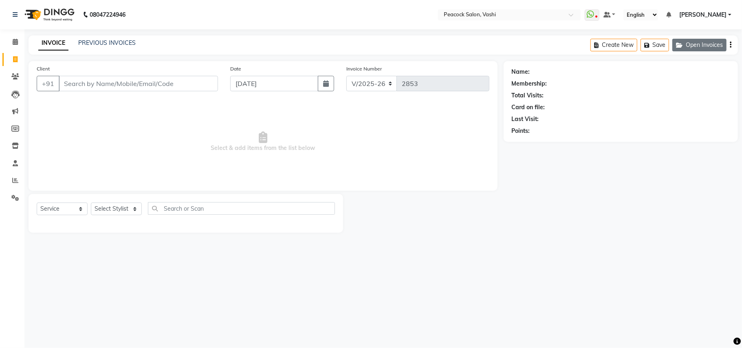
click at [717, 45] on button "Open Invoices" at bounding box center [699, 45] width 54 height 13
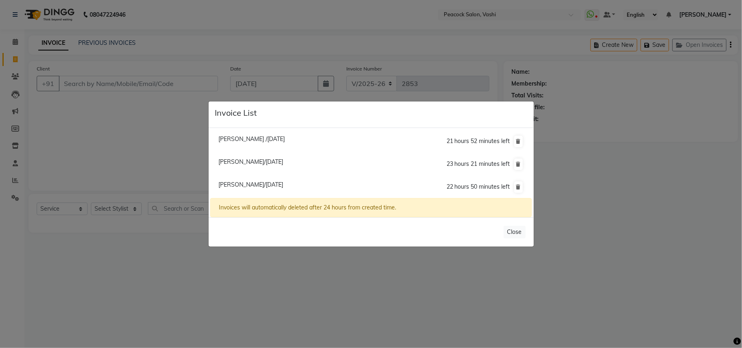
click at [253, 185] on span "Reeta Bagar/03 September 2025" at bounding box center [250, 184] width 65 height 7
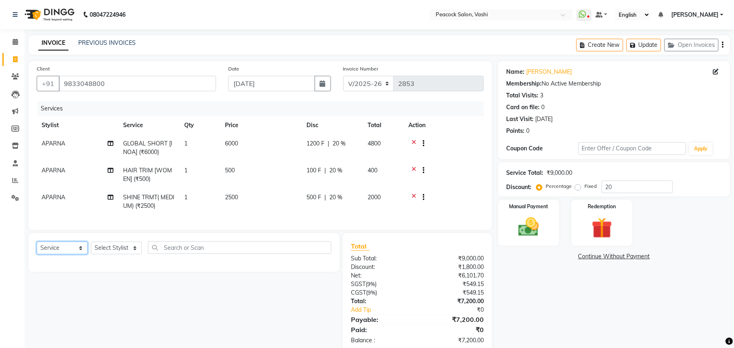
click at [56, 254] on select "Select Service Product Membership Package Voucher Prepaid Gift Card" at bounding box center [62, 248] width 51 height 13
click at [37, 250] on select "Select Service Product Membership Package Voucher Prepaid Gift Card" at bounding box center [62, 248] width 51 height 13
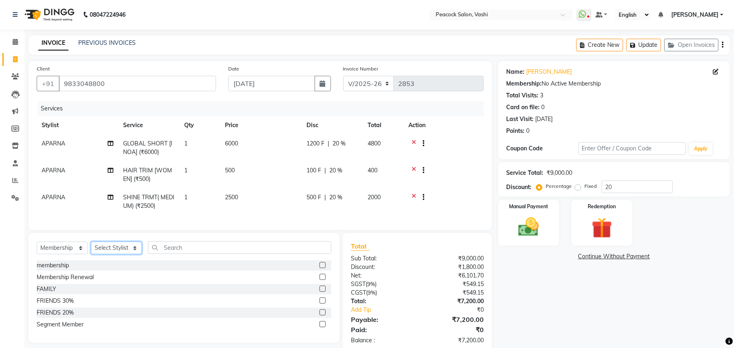
click at [112, 254] on select "Select Stylist anim shinglai ANKUSH APARNA ASHWINI BHAGWATI DC Dingg Support HA…" at bounding box center [116, 248] width 51 height 13
click at [91, 250] on select "Select Stylist anim shinglai ANKUSH APARNA ASHWINI BHAGWATI DC Dingg Support HA…" at bounding box center [116, 248] width 51 height 13
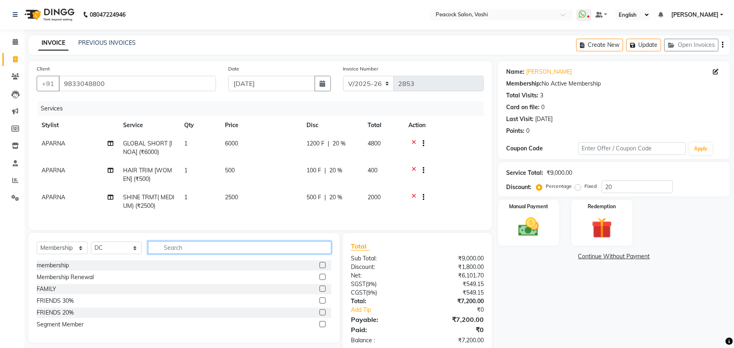
click at [207, 254] on input "text" at bounding box center [239, 247] width 183 height 13
click at [79, 281] on div "Membership Renewal" at bounding box center [65, 277] width 57 height 9
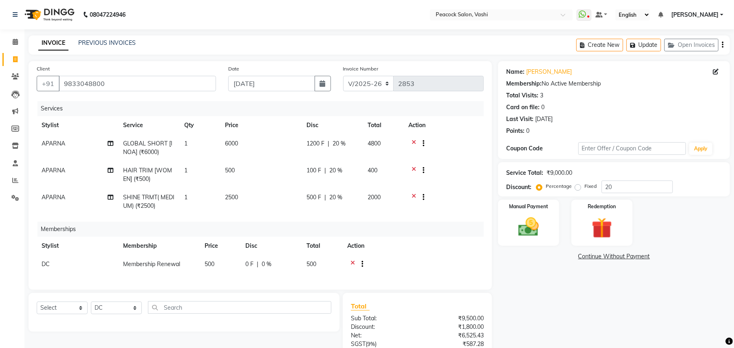
scroll to position [85, 0]
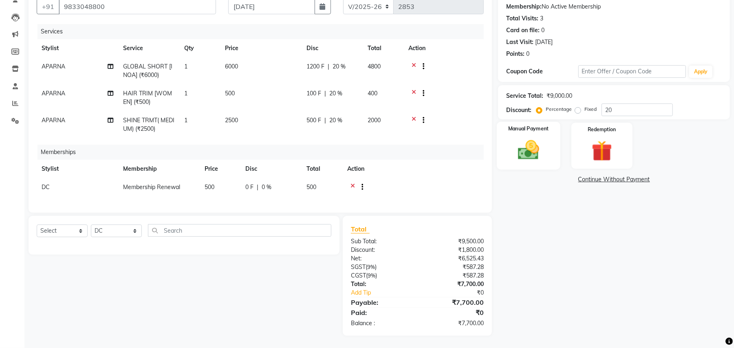
click at [556, 149] on div "Manual Payment" at bounding box center [529, 146] width 64 height 48
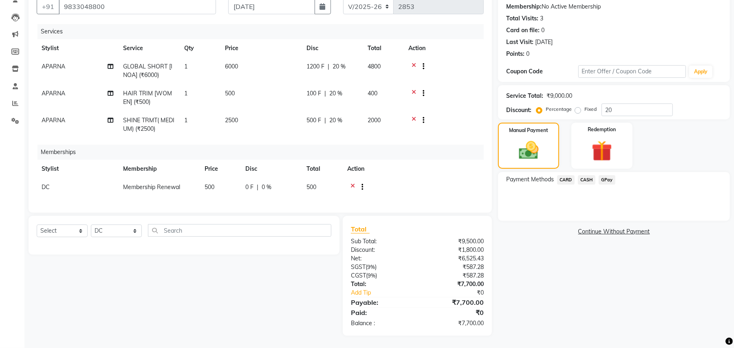
click at [569, 175] on span "CARD" at bounding box center [566, 179] width 18 height 9
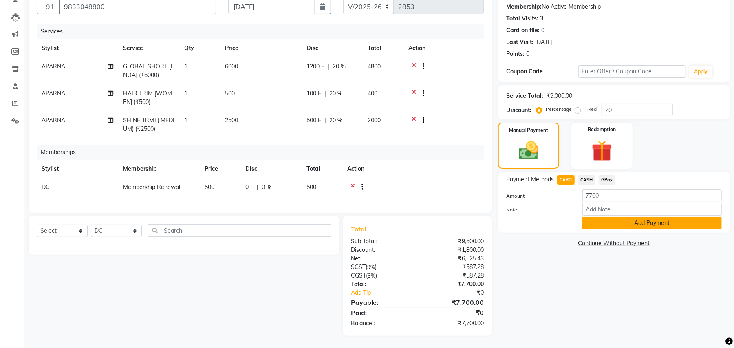
click at [661, 218] on button "Add Payment" at bounding box center [651, 223] width 139 height 13
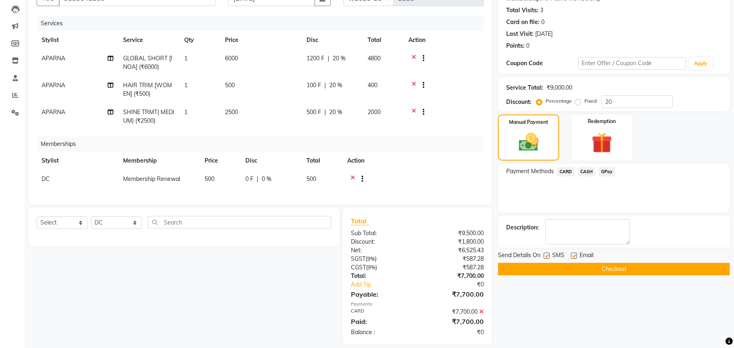
click at [670, 269] on button "Checkout" at bounding box center [614, 269] width 232 height 13
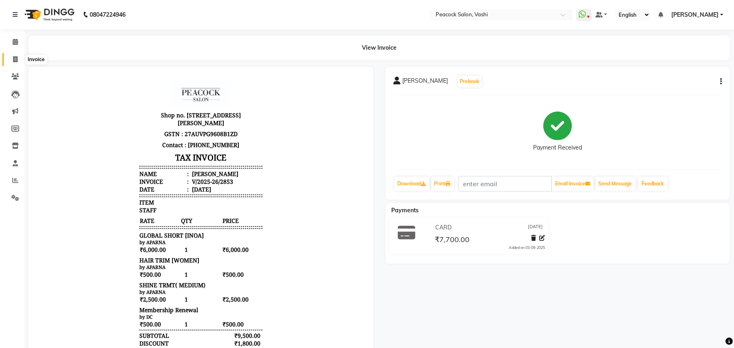
click at [14, 59] on icon at bounding box center [15, 59] width 4 height 6
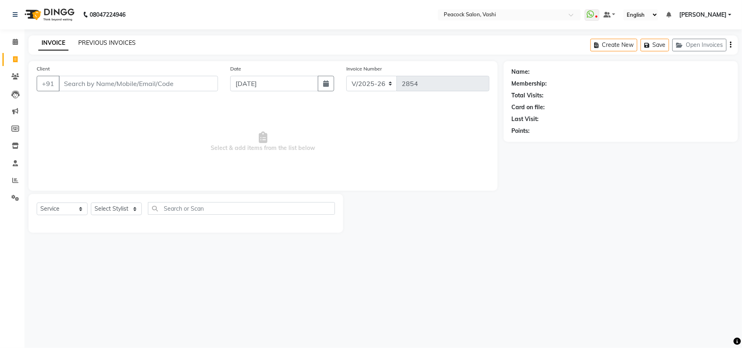
click at [114, 43] on link "PREVIOUS INVOICES" at bounding box center [106, 42] width 57 height 7
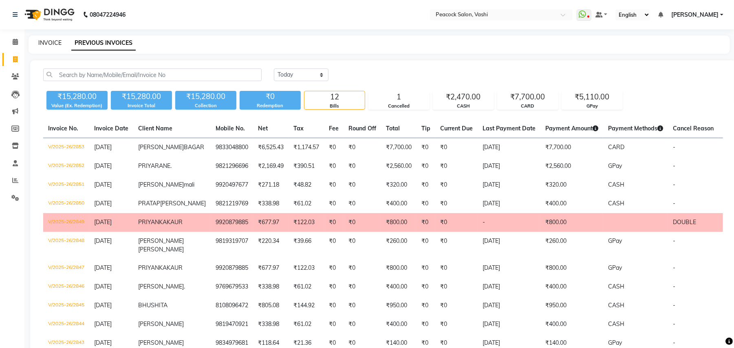
click at [42, 40] on link "INVOICE" at bounding box center [49, 42] width 23 height 7
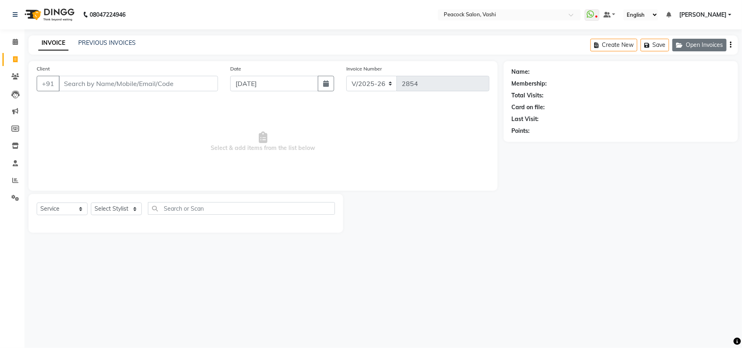
click at [716, 46] on button "Open Invoices" at bounding box center [699, 45] width 54 height 13
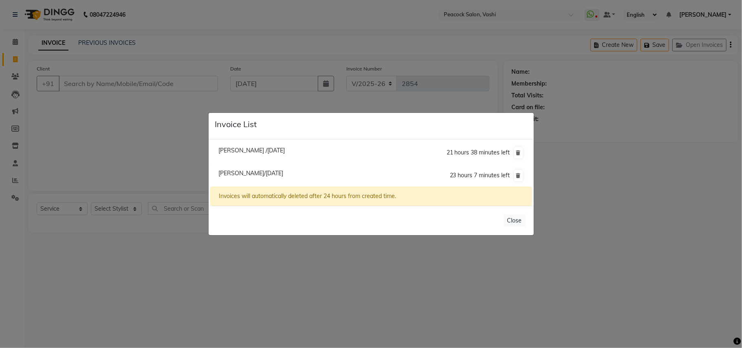
click at [279, 173] on span "Gautam Gupta/03 September 2025" at bounding box center [250, 172] width 65 height 7
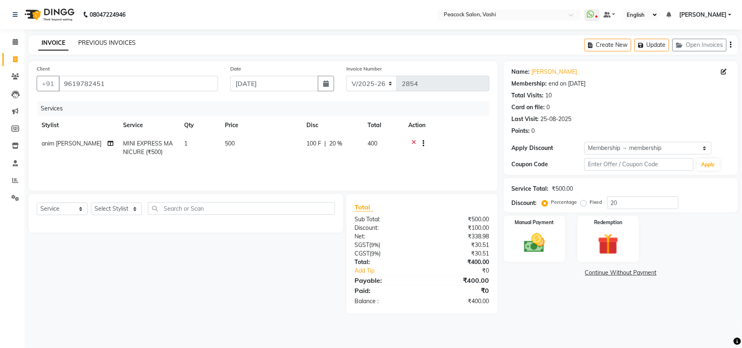
click at [113, 43] on link "PREVIOUS INVOICES" at bounding box center [106, 42] width 57 height 7
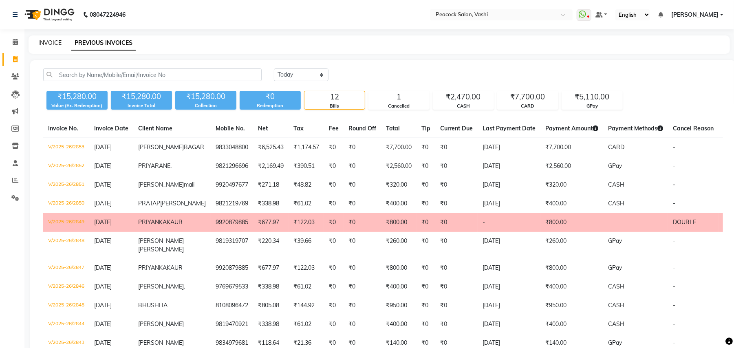
click at [55, 41] on link "INVOICE" at bounding box center [49, 42] width 23 height 7
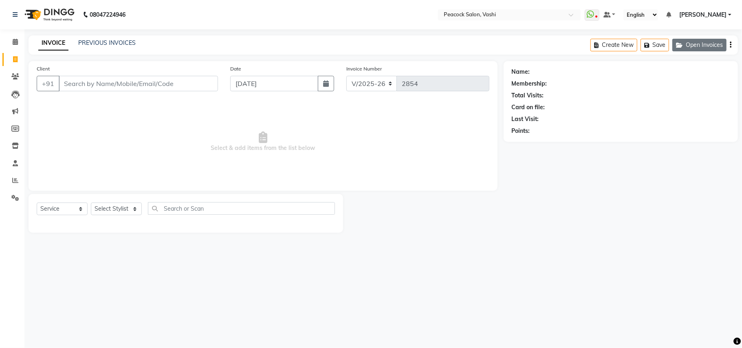
click at [707, 46] on button "Open Invoices" at bounding box center [699, 45] width 54 height 13
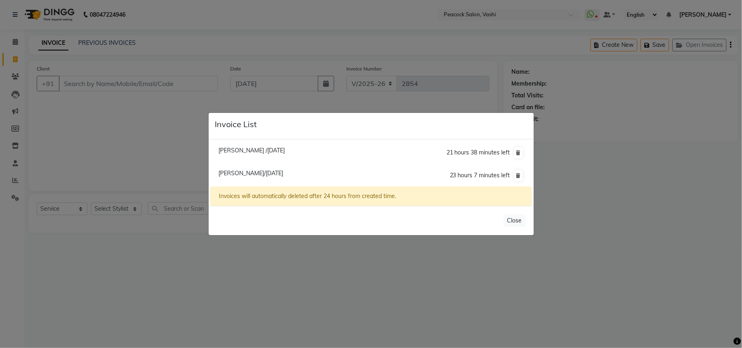
click at [282, 172] on span "Gautam Gupta/03 September 2025" at bounding box center [250, 172] width 65 height 7
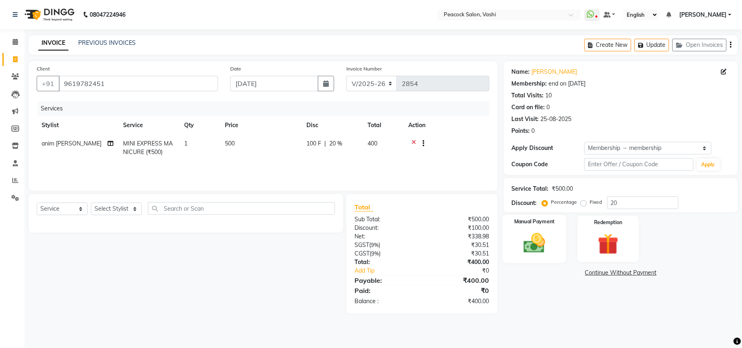
click at [547, 238] on img at bounding box center [533, 243] width 35 height 25
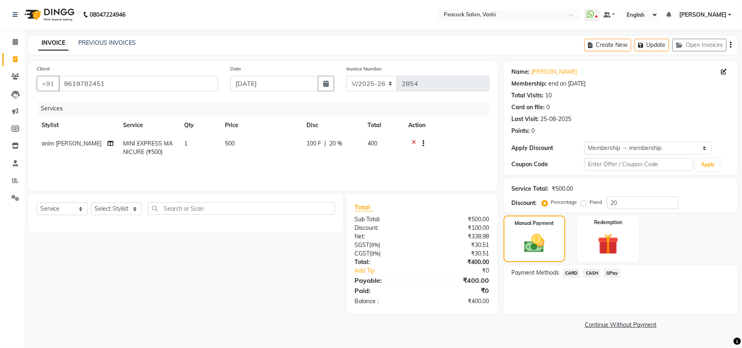
click at [593, 273] on span "CASH" at bounding box center [592, 272] width 18 height 9
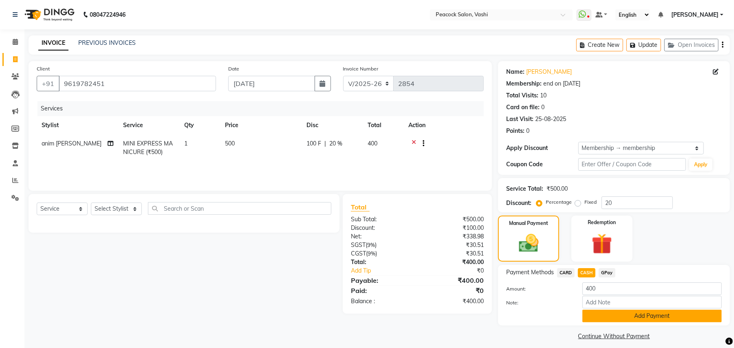
click at [644, 319] on button "Add Payment" at bounding box center [651, 316] width 139 height 13
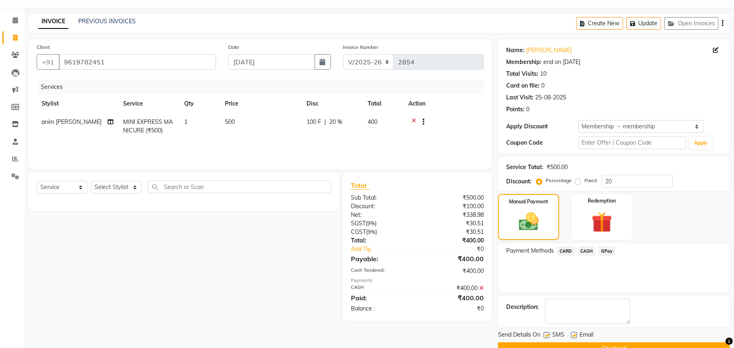
scroll to position [41, 0]
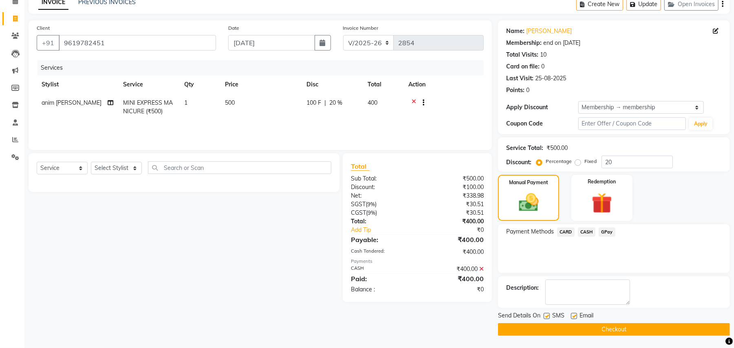
click at [639, 330] on button "Checkout" at bounding box center [614, 329] width 232 height 13
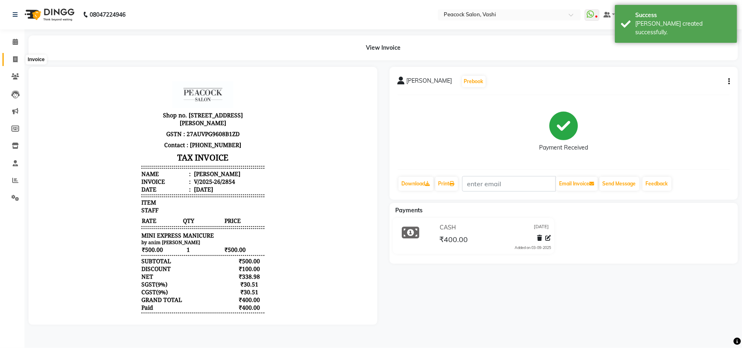
click at [15, 57] on icon at bounding box center [15, 59] width 4 height 6
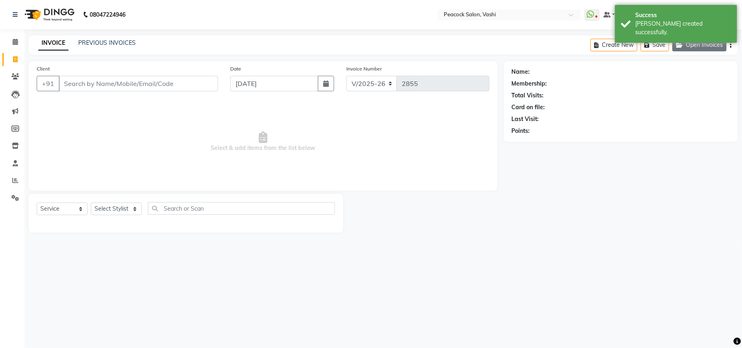
click at [705, 46] on button "Open Invoices" at bounding box center [699, 45] width 54 height 13
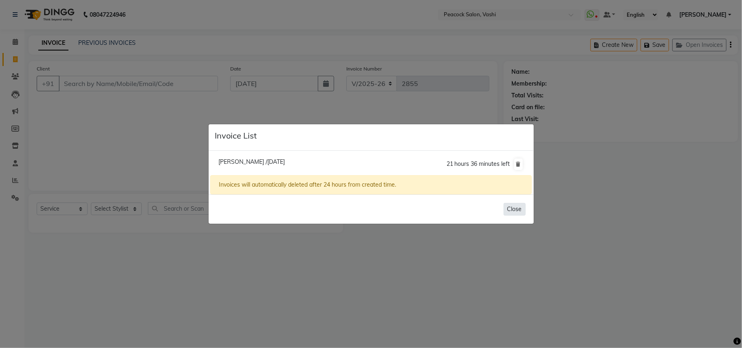
click at [517, 209] on button "Close" at bounding box center [514, 209] width 22 height 13
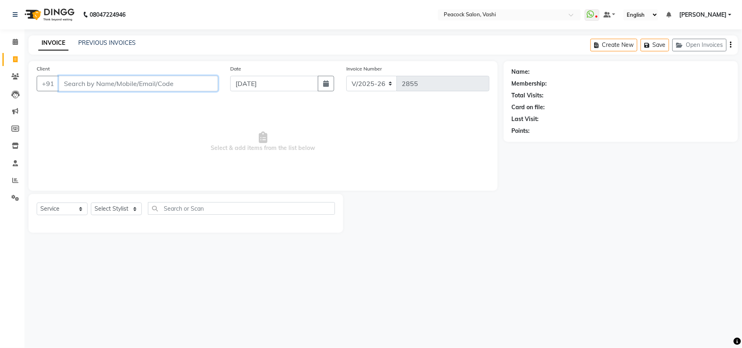
click at [121, 86] on input "Client" at bounding box center [138, 83] width 159 height 15
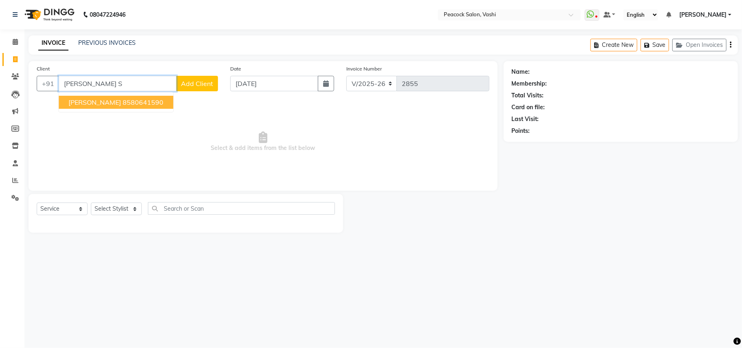
click at [99, 103] on span "Aastha Sharma" at bounding box center [94, 102] width 53 height 8
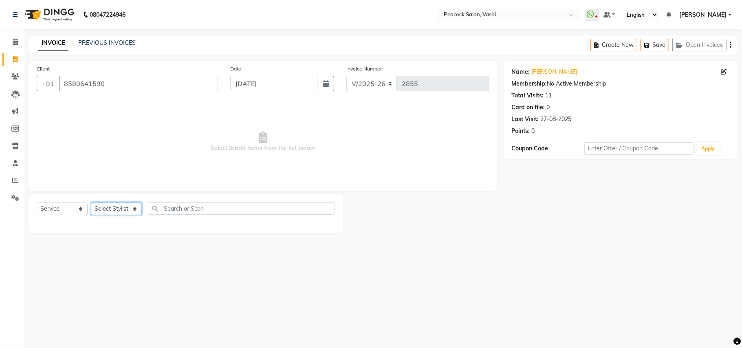
click at [108, 210] on select "Select Stylist anim shinglai ANKUSH APARNA ASHWINI BHAGWATI DC Dingg Support HA…" at bounding box center [116, 208] width 51 height 13
click at [91, 202] on select "Select Stylist anim shinglai ANKUSH APARNA ASHWINI BHAGWATI DC Dingg Support HA…" at bounding box center [116, 208] width 51 height 13
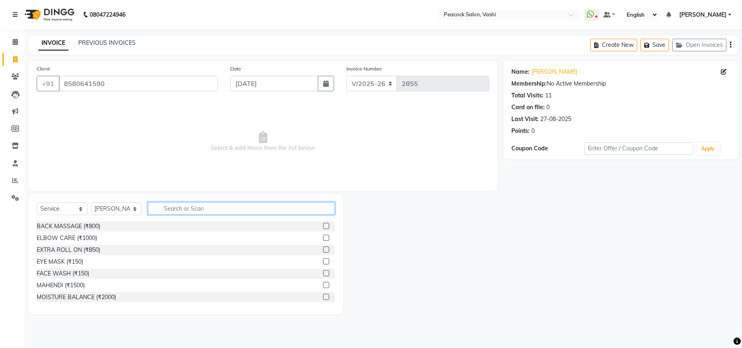
click at [203, 207] on input "text" at bounding box center [241, 208] width 187 height 13
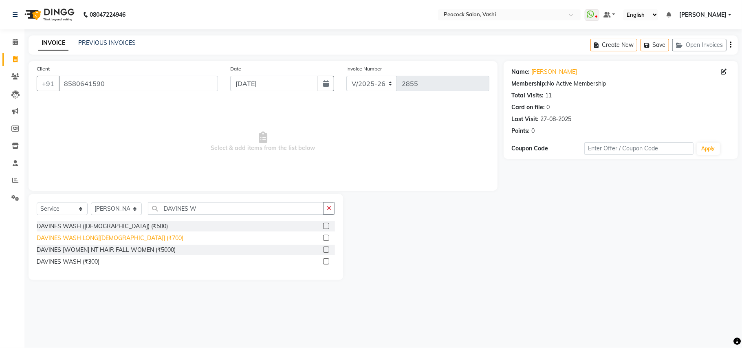
click at [84, 238] on div "DAVINES WASH LONG[FEMALE] (₹700)" at bounding box center [110, 238] width 147 height 9
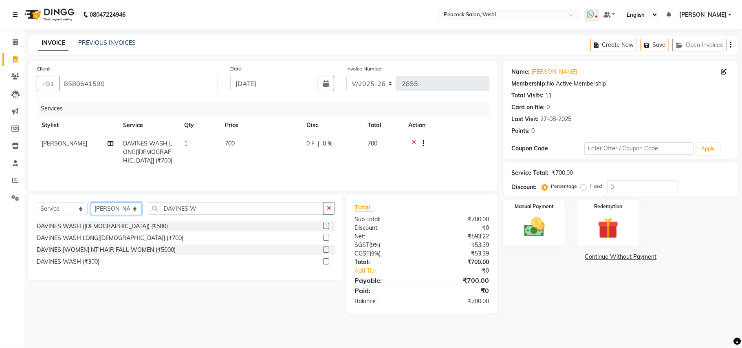
click at [122, 212] on select "Select Stylist anim shinglai ANKUSH APARNA ASHWINI BHAGWATI DC Dingg Support HA…" at bounding box center [116, 208] width 51 height 13
click at [91, 204] on select "Select Stylist anim shinglai ANKUSH APARNA ASHWINI BHAGWATI DC Dingg Support HA…" at bounding box center [116, 208] width 51 height 13
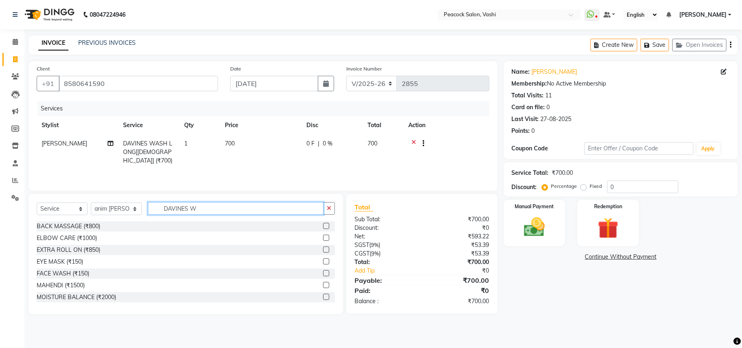
click at [214, 211] on input "DAVINES W" at bounding box center [236, 208] width 176 height 13
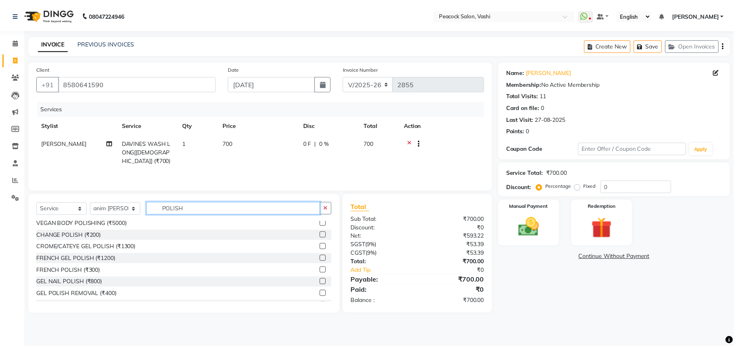
scroll to position [72, 0]
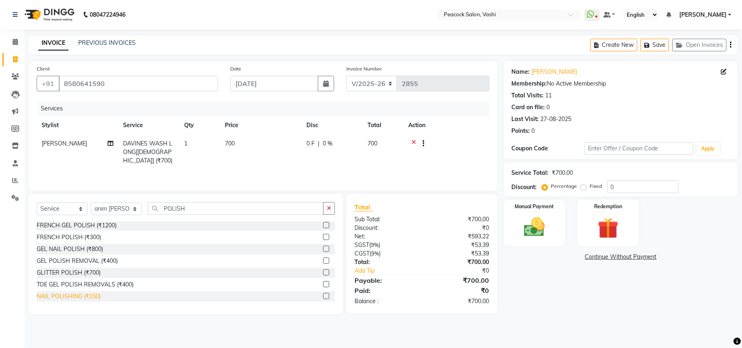
click at [68, 300] on div "NAIL POLISHING (₹150)" at bounding box center [69, 296] width 64 height 9
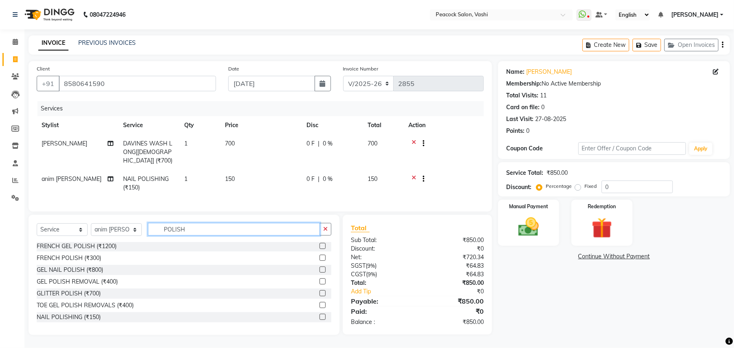
click at [211, 233] on input "POLISH" at bounding box center [234, 229] width 172 height 13
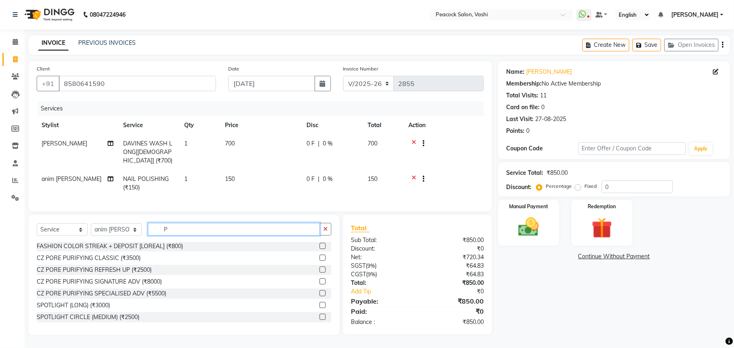
scroll to position [213, 0]
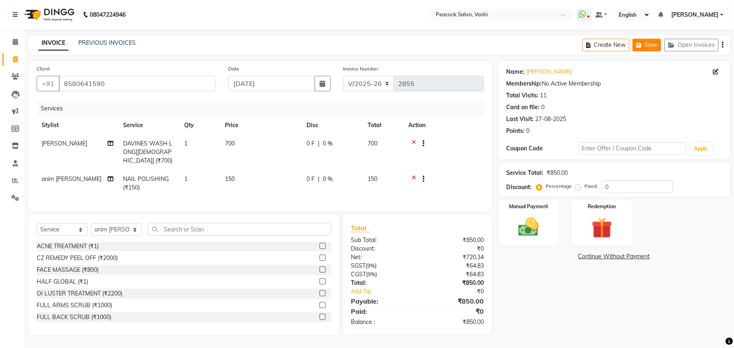
click at [652, 44] on button "Save" at bounding box center [646, 45] width 29 height 13
click at [185, 235] on input "text" at bounding box center [239, 229] width 183 height 13
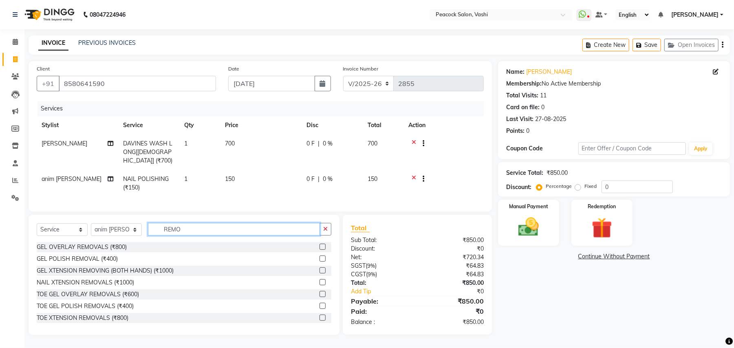
scroll to position [13, 0]
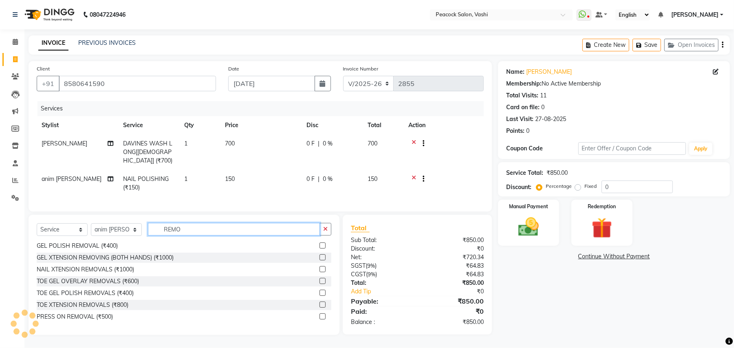
click at [216, 235] on input "REMO" at bounding box center [234, 229] width 172 height 13
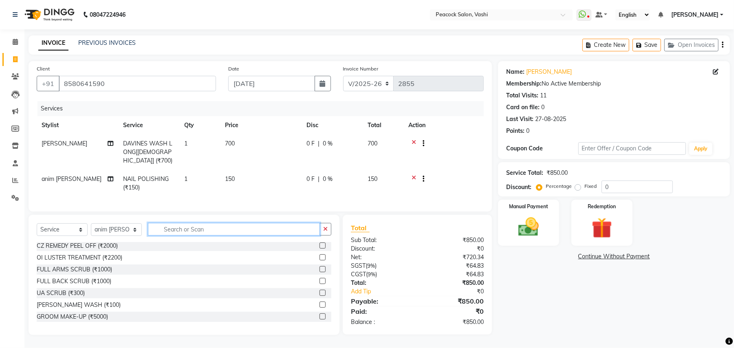
scroll to position [226, 0]
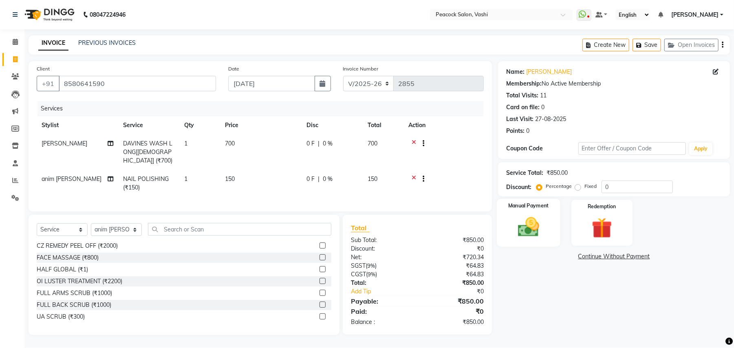
click at [551, 224] on div "Manual Payment" at bounding box center [529, 223] width 64 height 48
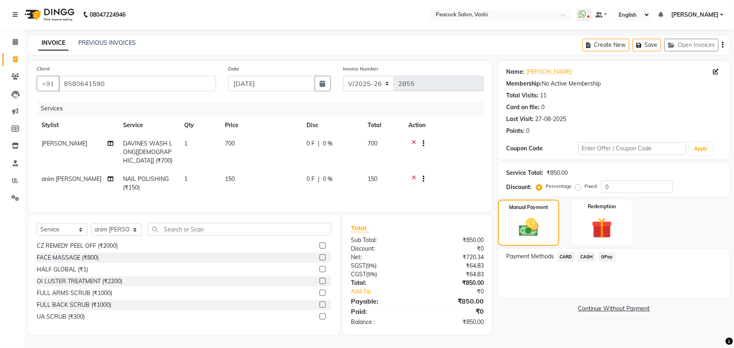
click at [607, 254] on span "GPay" at bounding box center [606, 256] width 17 height 9
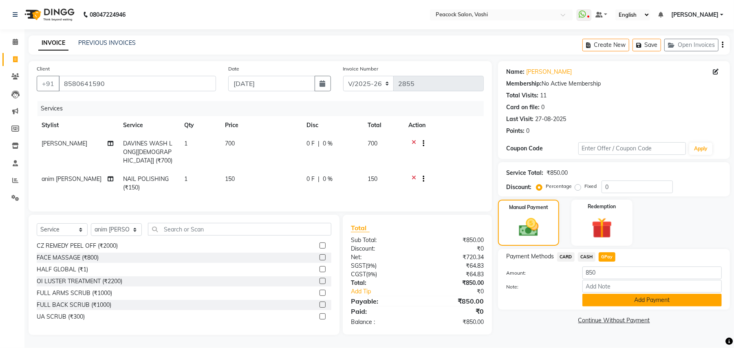
click at [640, 302] on button "Add Payment" at bounding box center [651, 300] width 139 height 13
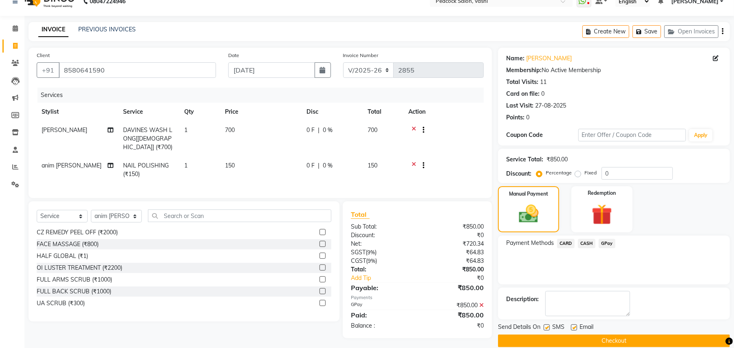
scroll to position [25, 0]
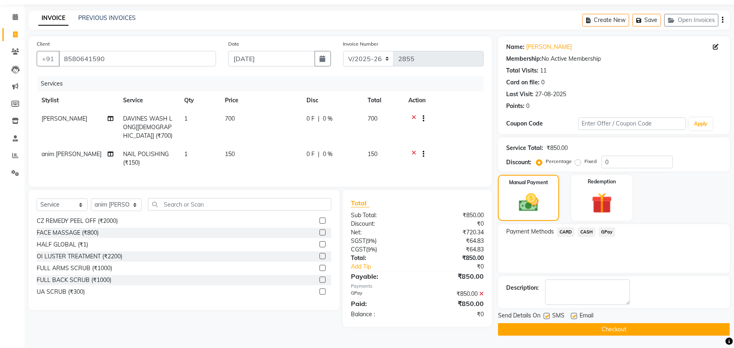
click at [611, 325] on button "Checkout" at bounding box center [614, 329] width 232 height 13
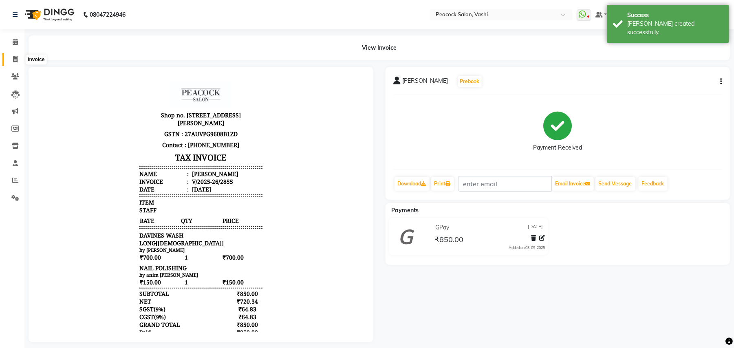
click at [15, 57] on icon at bounding box center [15, 59] width 4 height 6
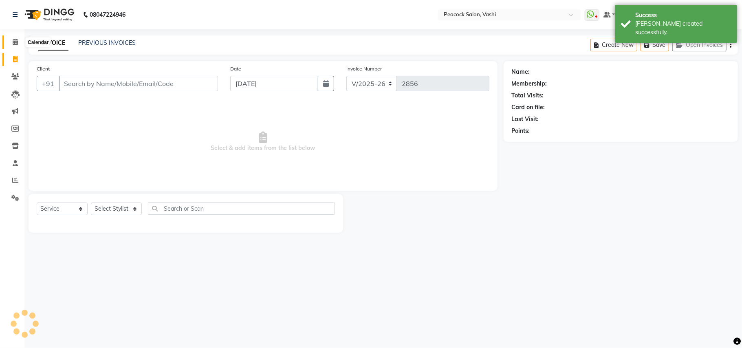
click at [14, 41] on icon at bounding box center [15, 42] width 5 height 6
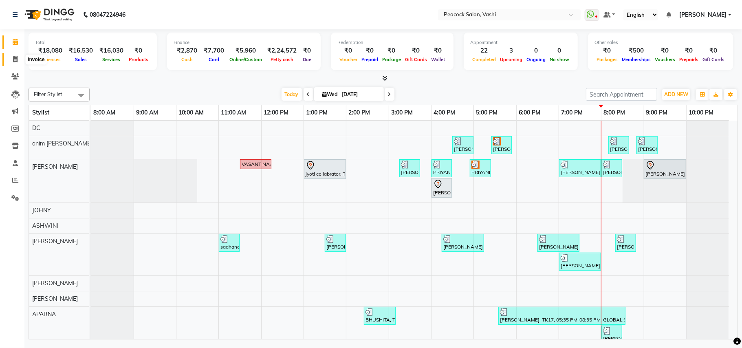
click at [15, 58] on icon at bounding box center [15, 59] width 4 height 6
select select "619"
select select "service"
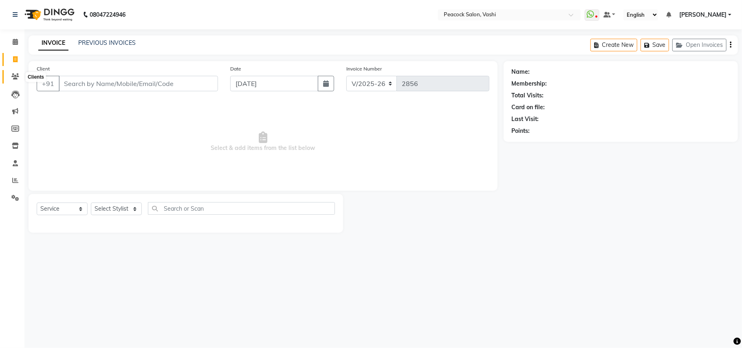
click at [15, 76] on icon at bounding box center [15, 76] width 8 height 6
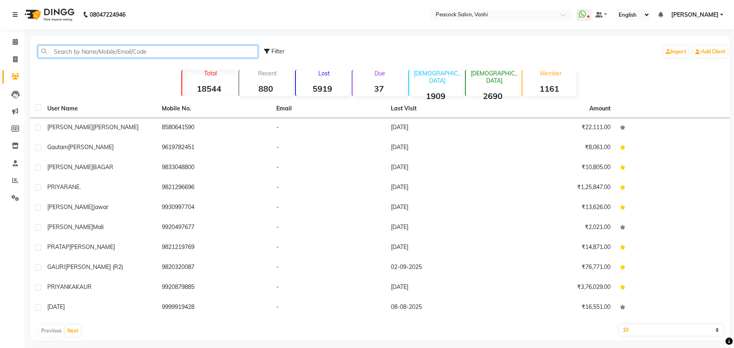
click at [87, 52] on input "text" at bounding box center [148, 51] width 220 height 13
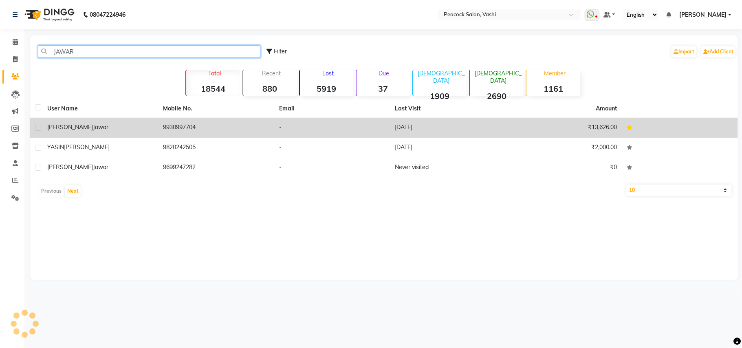
type input "JAWAR"
click at [93, 126] on span "Jawar" at bounding box center [100, 126] width 15 height 7
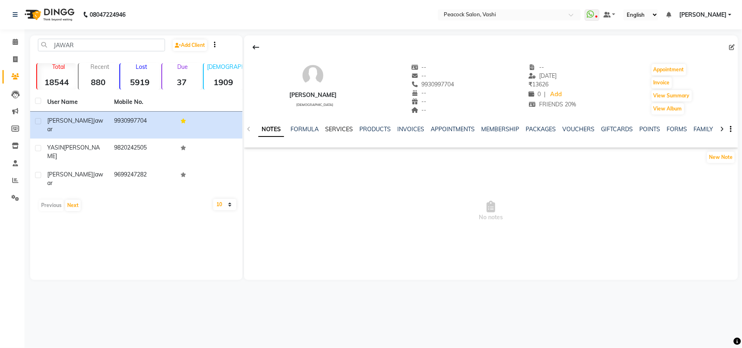
click at [336, 130] on link "SERVICES" at bounding box center [339, 128] width 28 height 7
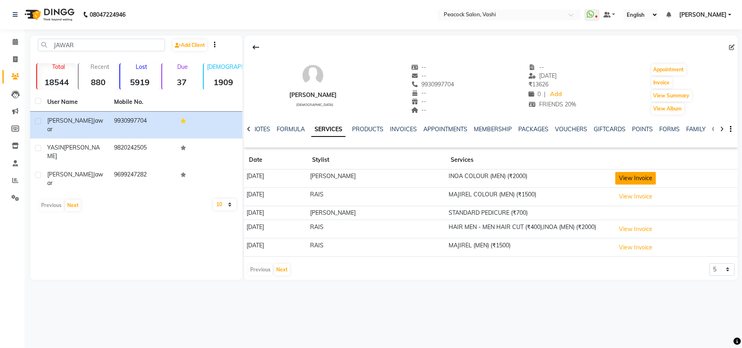
click at [637, 178] on button "View Invoice" at bounding box center [635, 178] width 41 height 13
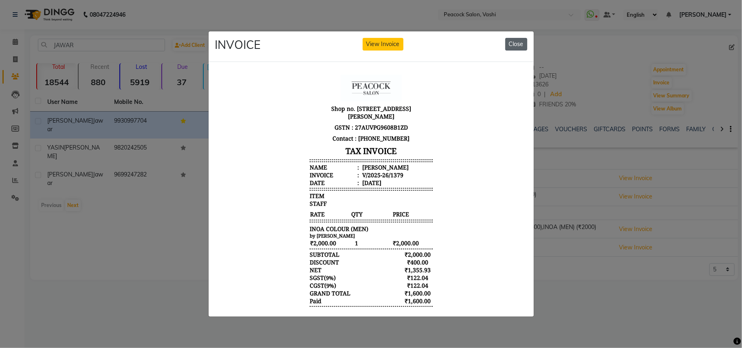
click at [519, 38] on button "Close" at bounding box center [516, 44] width 22 height 13
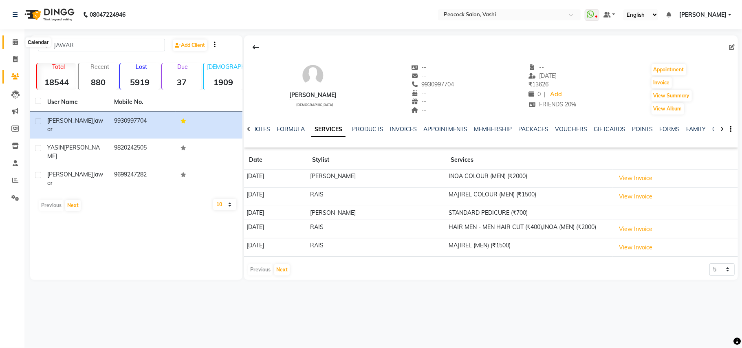
click at [15, 42] on icon at bounding box center [15, 42] width 5 height 6
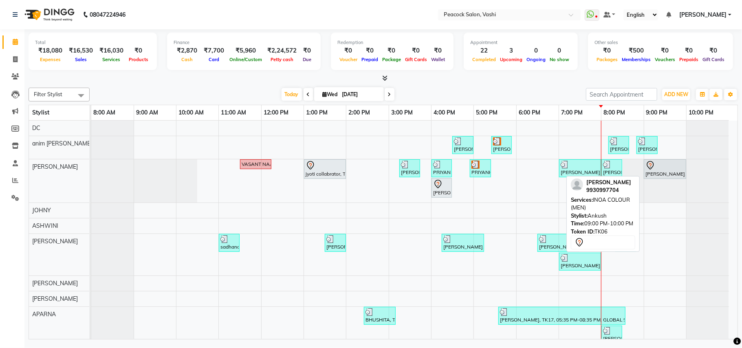
click at [667, 169] on div at bounding box center [664, 165] width 39 height 10
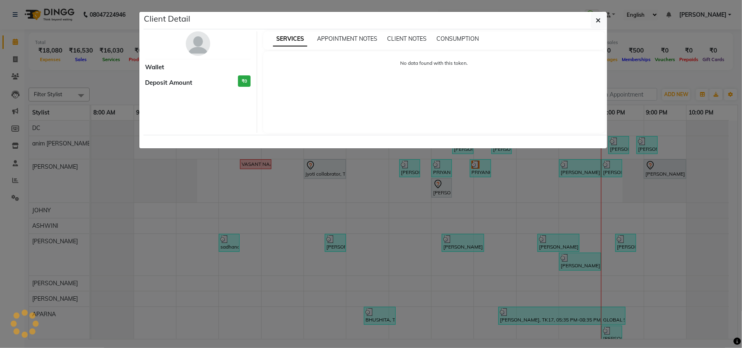
select select "7"
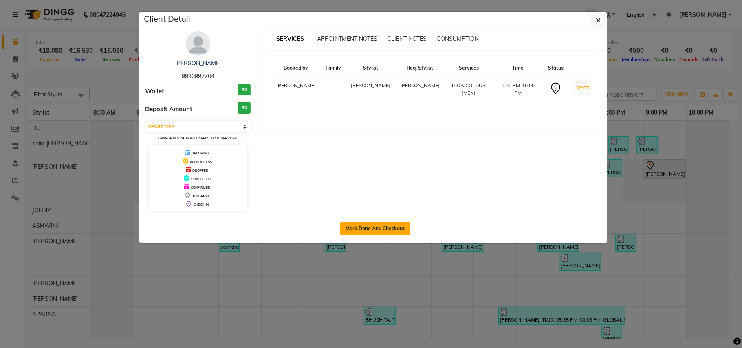
click at [383, 230] on button "Mark Done And Checkout" at bounding box center [375, 228] width 70 height 13
select select "service"
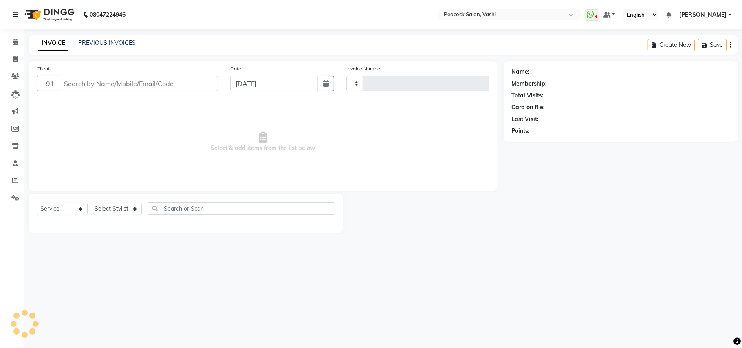
type input "2856"
select select "619"
type input "9930997704"
select select "22386"
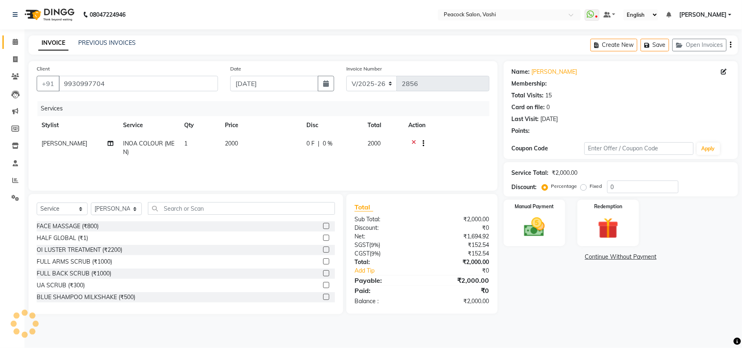
select select "1: Object"
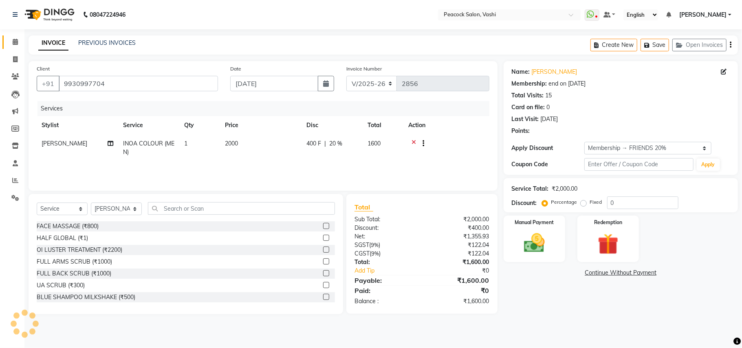
type input "20"
click at [59, 144] on span "[PERSON_NAME]" at bounding box center [65, 143] width 46 height 7
select select "22386"
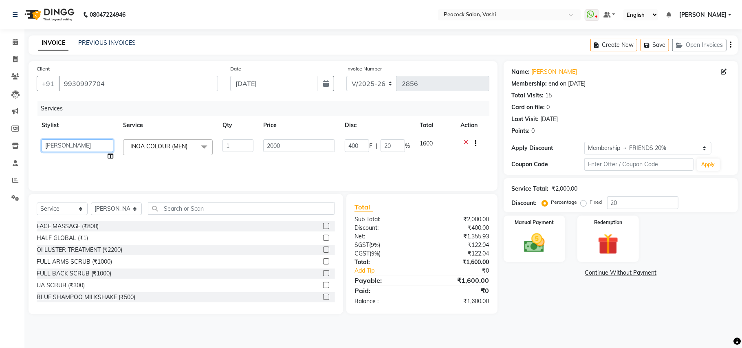
click at [62, 144] on select "anim shinglai ANKUSH APARNA ASHWINI BHAGWATI DC Dingg Support HARSHADA JOHNY PR…" at bounding box center [78, 145] width 72 height 13
select select "86665"
click at [115, 208] on select "Select Stylist anim shinglai ANKUSH APARNA ASHWINI BHAGWATI DC Dingg Support HA…" at bounding box center [116, 208] width 51 height 13
select select "86665"
click at [91, 202] on select "Select Stylist anim shinglai ANKUSH APARNA ASHWINI BHAGWATI DC Dingg Support HA…" at bounding box center [116, 208] width 51 height 13
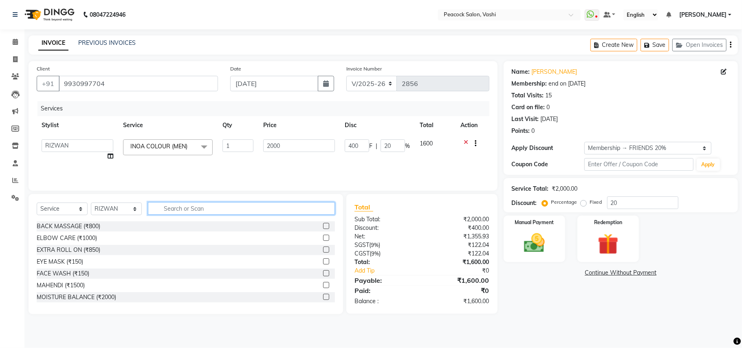
click at [189, 207] on input "text" at bounding box center [241, 208] width 187 height 13
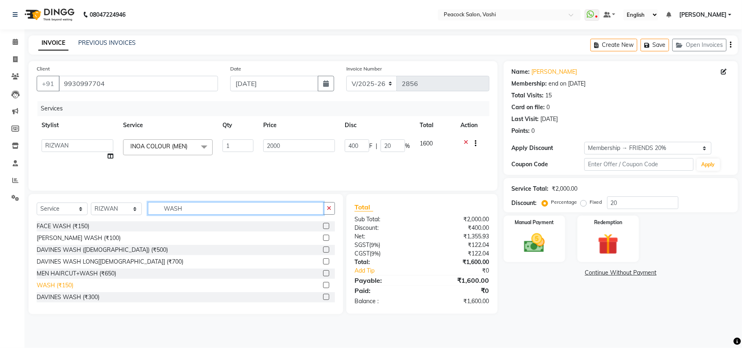
type input "WASH"
click at [49, 284] on div "WASH (₹150)" at bounding box center [55, 285] width 37 height 9
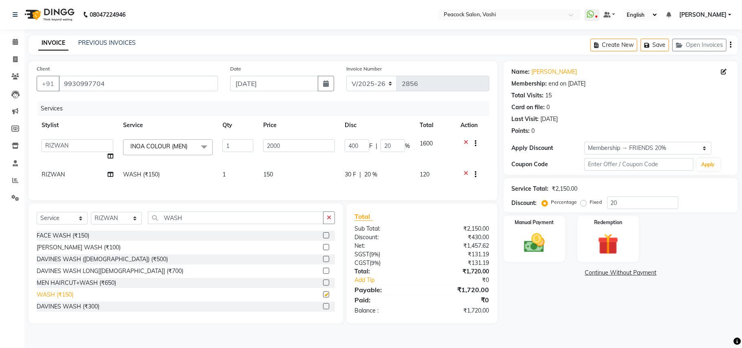
checkbox input "false"
click at [661, 44] on button "Save" at bounding box center [654, 45] width 29 height 13
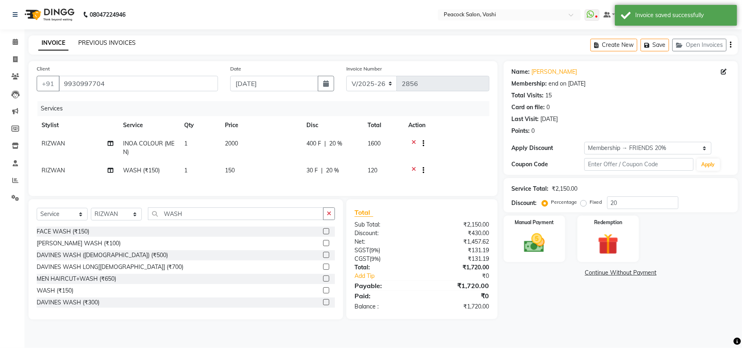
click at [121, 42] on link "PREVIOUS INVOICES" at bounding box center [106, 42] width 57 height 7
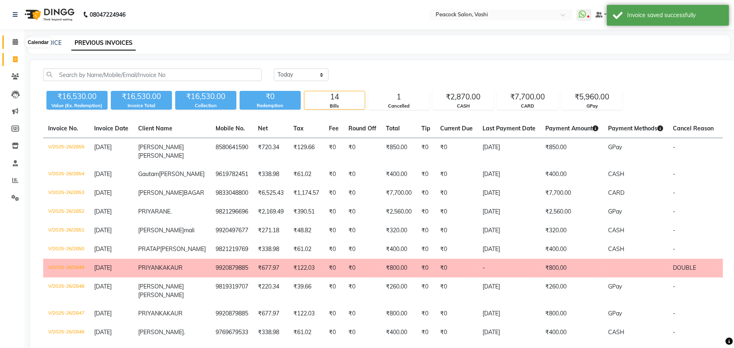
click at [13, 43] on icon at bounding box center [15, 42] width 5 height 6
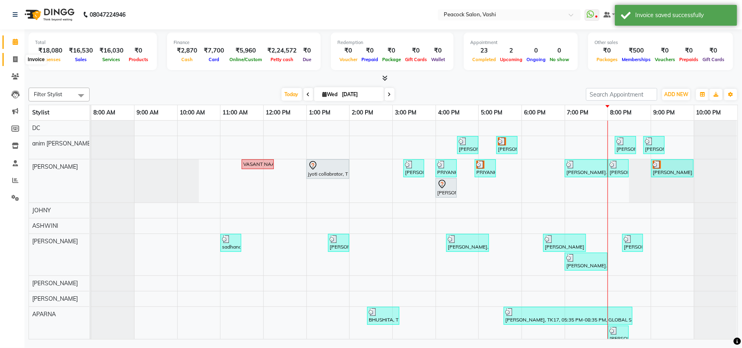
click at [13, 56] on icon at bounding box center [15, 59] width 4 height 6
select select "619"
select select "service"
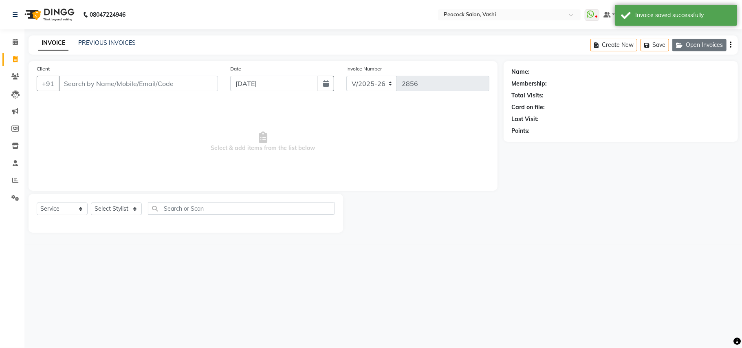
click at [708, 45] on button "Open Invoices" at bounding box center [699, 45] width 54 height 13
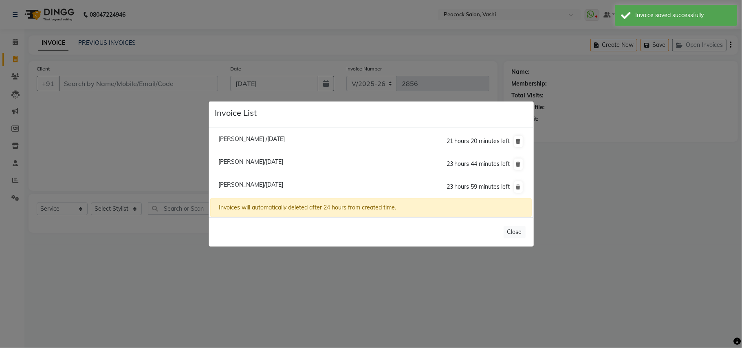
click at [246, 137] on span "Alfiya /03 September 2025" at bounding box center [251, 138] width 66 height 7
type input "9820380405"
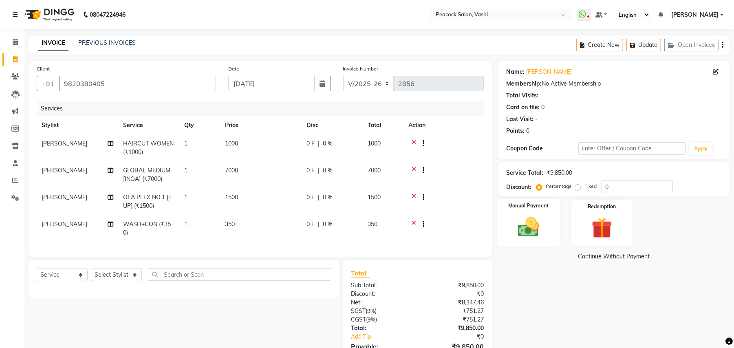
click at [547, 224] on div "Manual Payment" at bounding box center [529, 223] width 64 height 48
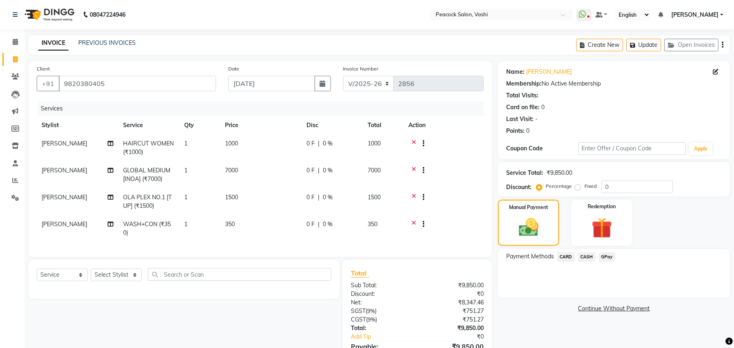
click at [603, 257] on span "GPay" at bounding box center [606, 256] width 17 height 9
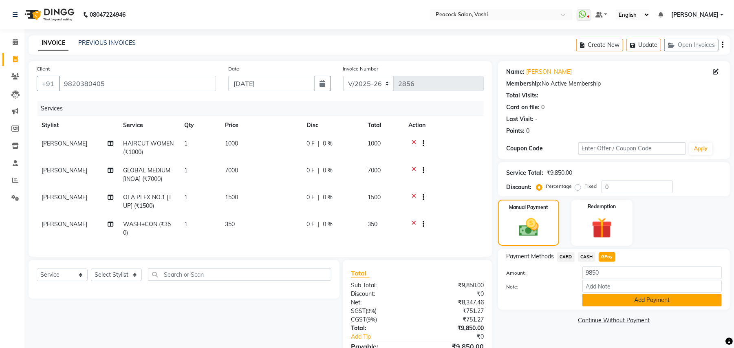
click at [623, 299] on button "Add Payment" at bounding box center [651, 300] width 139 height 13
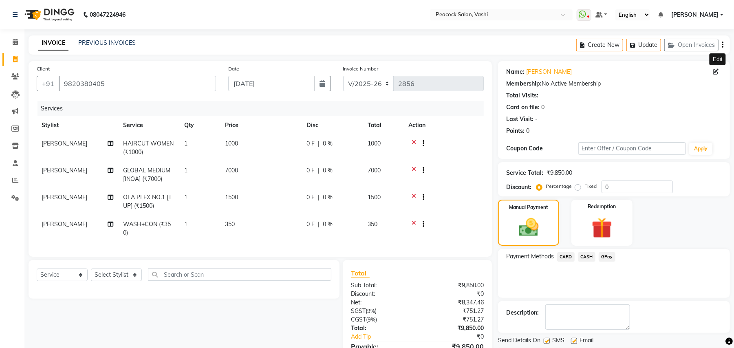
click at [716, 73] on icon at bounding box center [715, 72] width 6 height 6
select select "[DEMOGRAPHIC_DATA]"
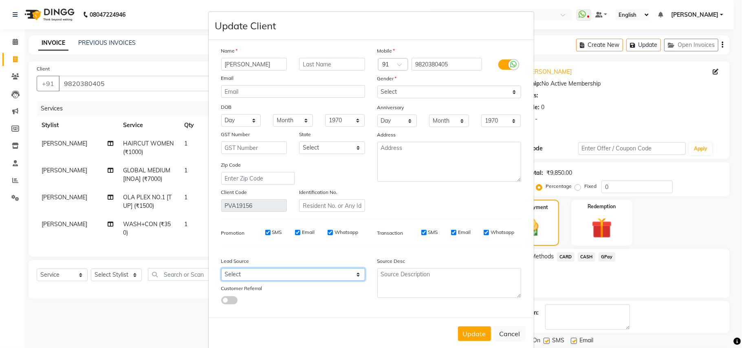
click at [238, 274] on select "Select Walk-in Referral Internet Friend Word of Mouth Advertisement Facebook Ju…" at bounding box center [293, 274] width 144 height 13
select select "10229"
click at [221, 268] on select "Select Walk-in Referral Internet Friend Word of Mouth Advertisement Facebook Ju…" at bounding box center [293, 274] width 144 height 13
click at [465, 328] on button "Update" at bounding box center [474, 333] width 33 height 15
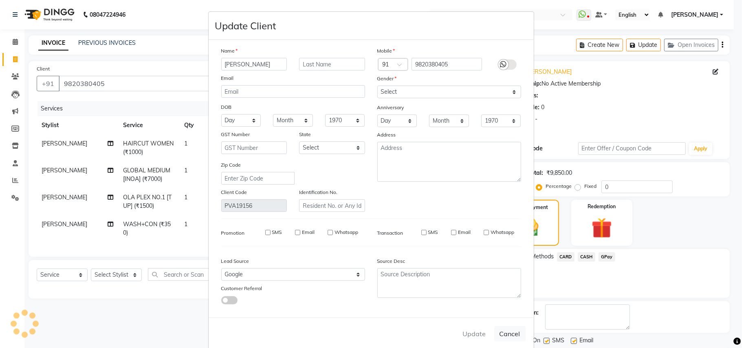
select select
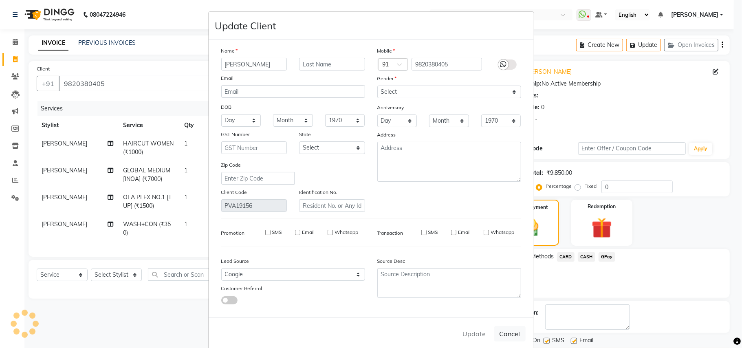
select select
checkbox input "false"
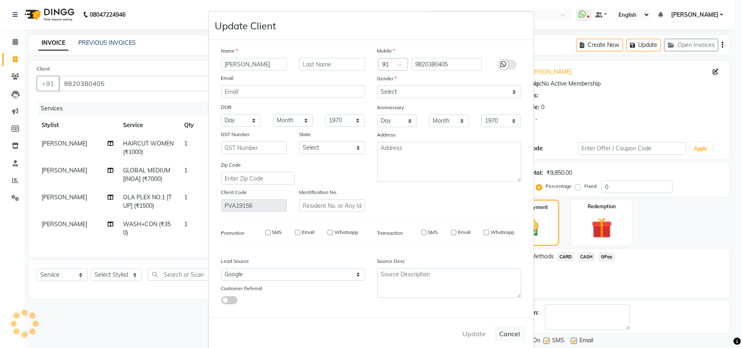
checkbox input "false"
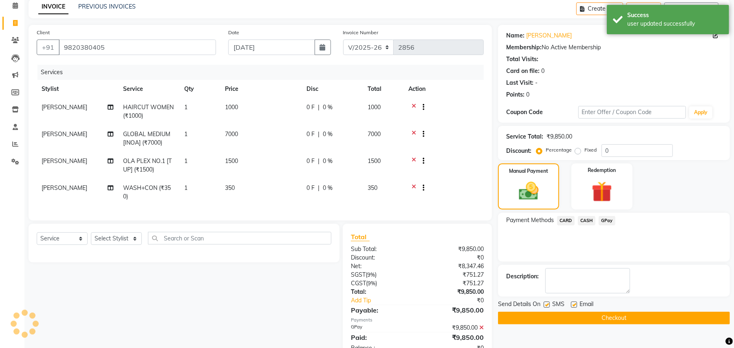
scroll to position [69, 0]
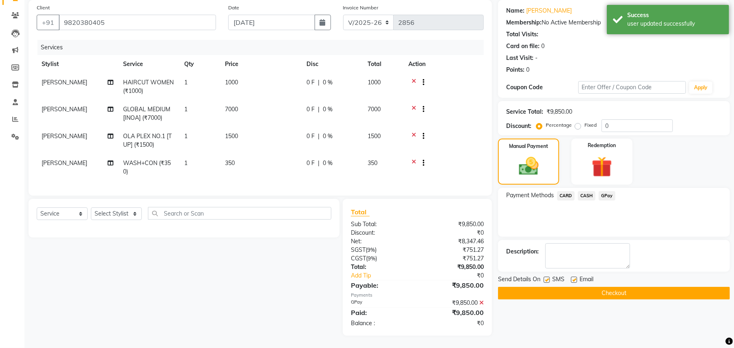
click at [618, 287] on button "Checkout" at bounding box center [614, 293] width 232 height 13
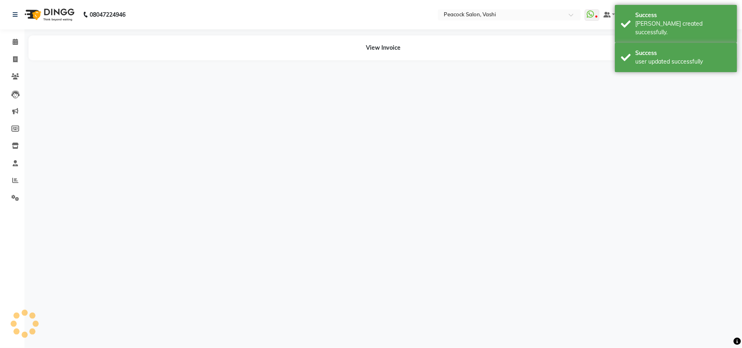
select select "22386"
select select "86665"
select select "22386"
select select "86665"
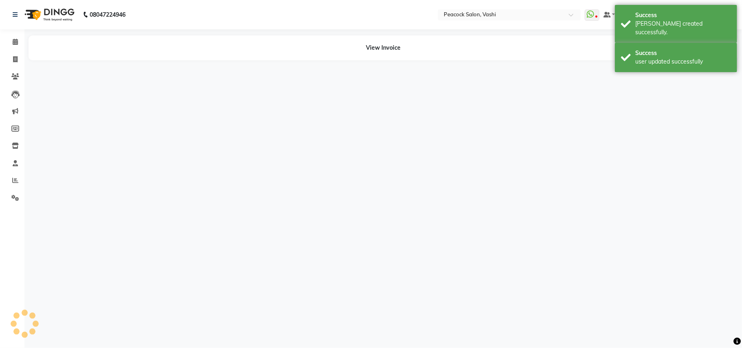
select select "22386"
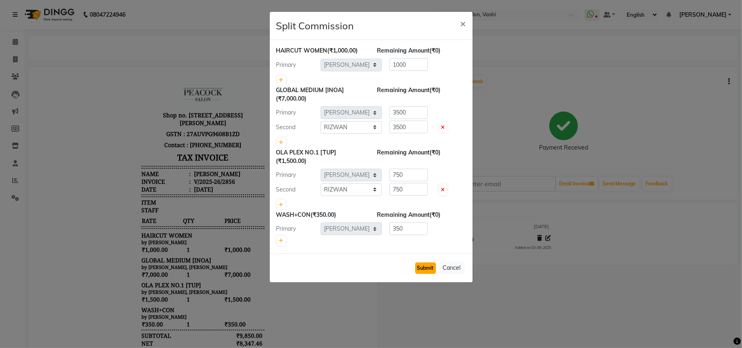
click at [422, 268] on button "Submit" at bounding box center [425, 267] width 21 height 11
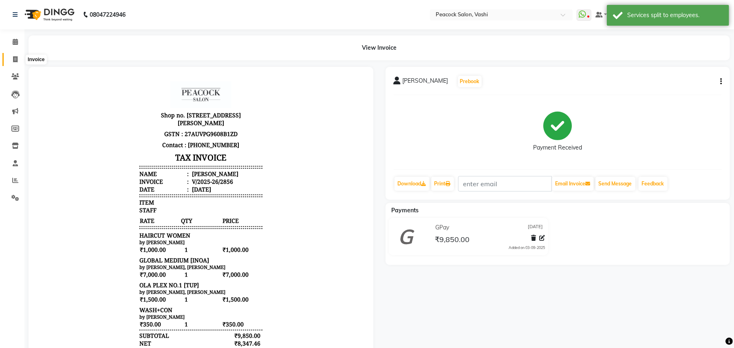
click at [13, 58] on icon at bounding box center [15, 59] width 4 height 6
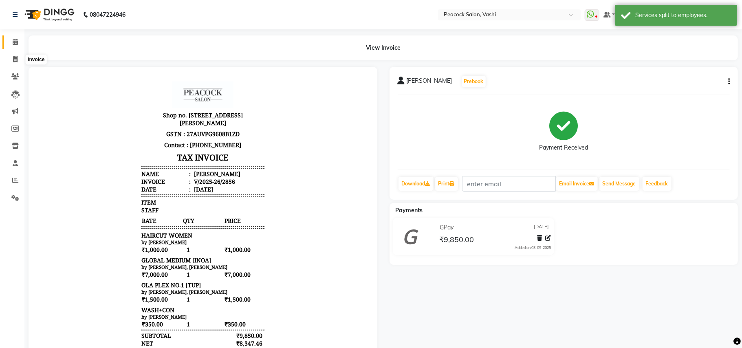
select select "619"
select select "service"
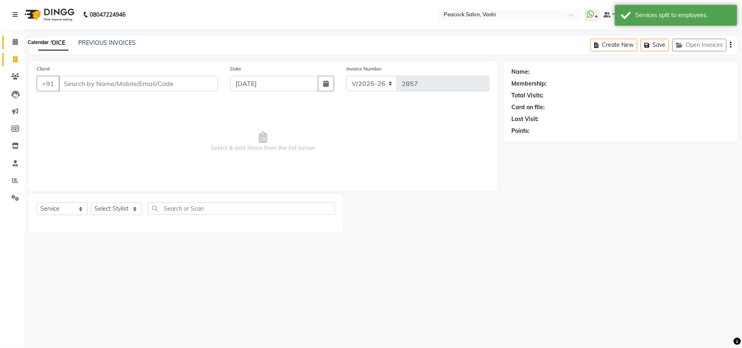
click at [13, 42] on icon at bounding box center [15, 42] width 5 height 6
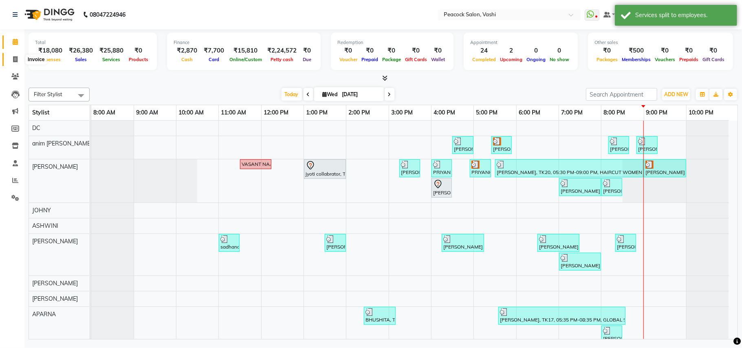
click at [15, 60] on icon at bounding box center [15, 59] width 4 height 6
select select "service"
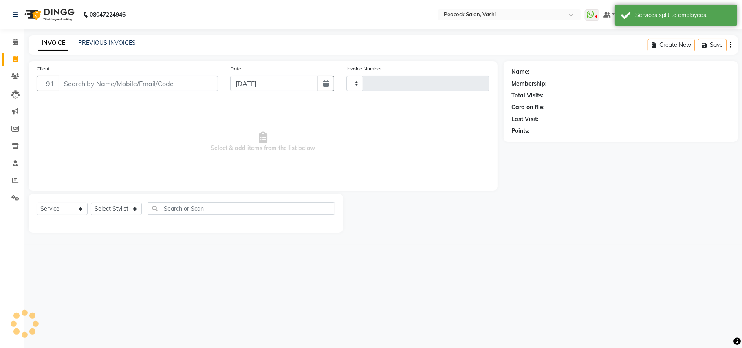
type input "2857"
select select "619"
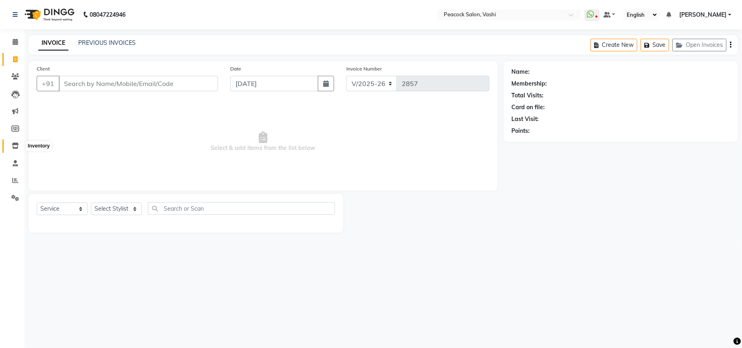
click at [14, 144] on icon at bounding box center [15, 146] width 7 height 6
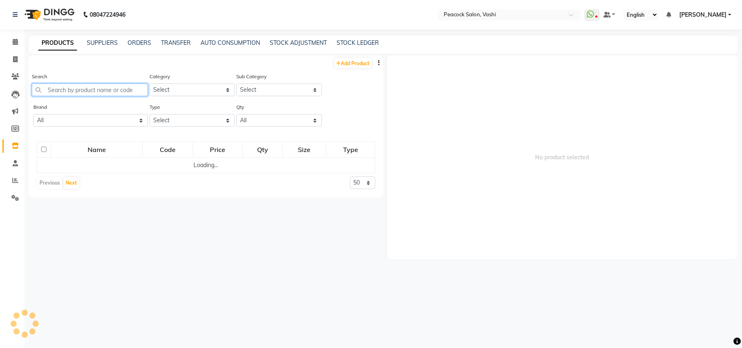
click at [97, 88] on input "text" at bounding box center [90, 90] width 116 height 13
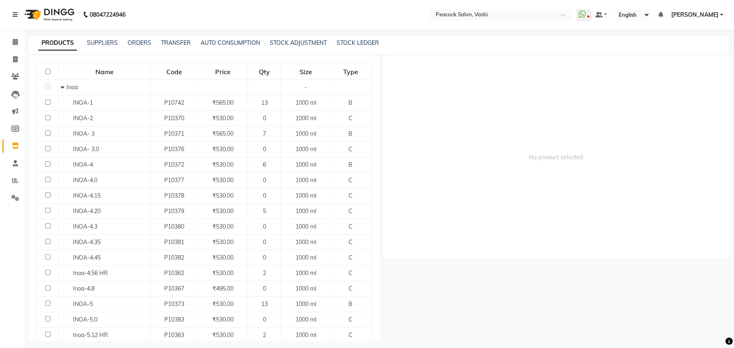
scroll to position [108, 0]
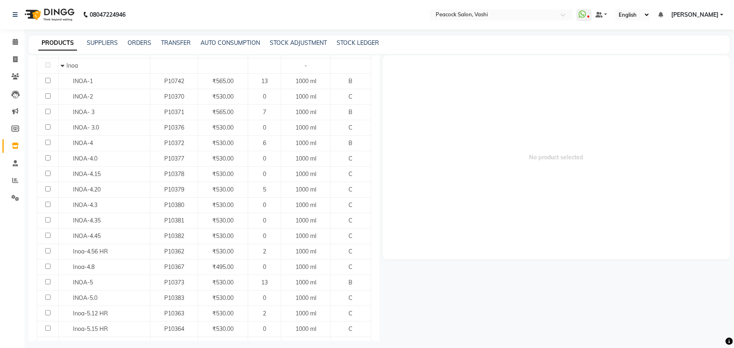
type input "INOA"
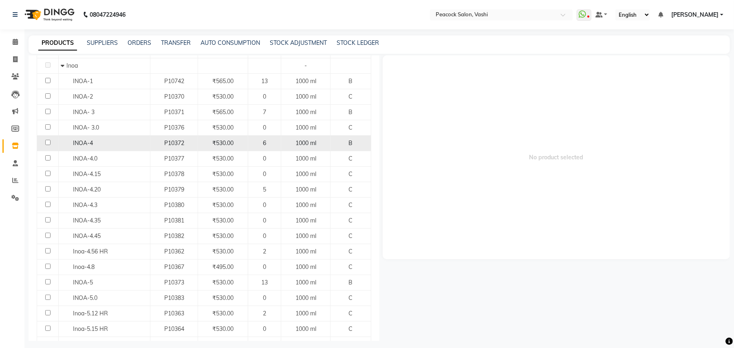
click at [48, 142] on input "checkbox" at bounding box center [47, 142] width 5 height 5
checkbox input "true"
select select
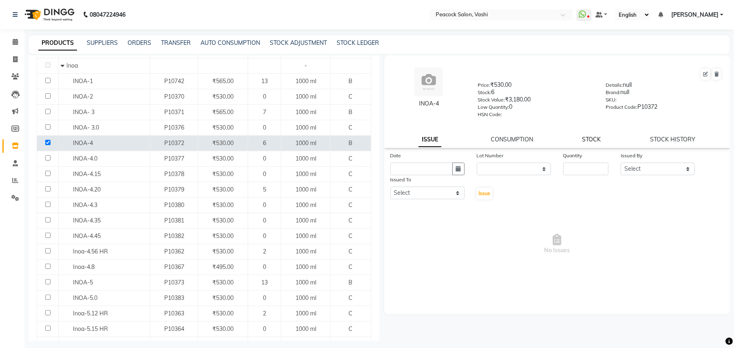
click at [595, 138] on link "STOCK" at bounding box center [591, 139] width 19 height 7
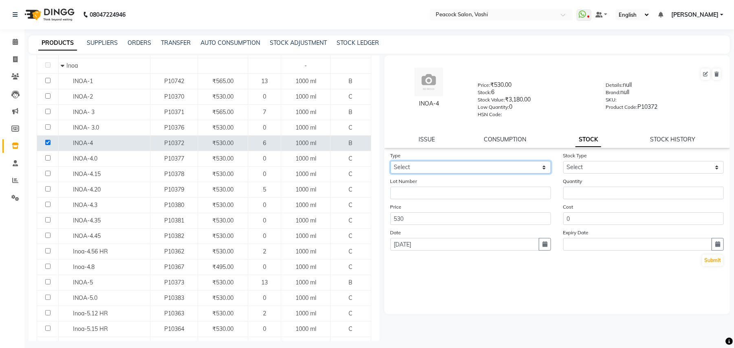
click at [410, 162] on select "Select In Out" at bounding box center [470, 167] width 160 height 13
select select "out"
click at [390, 161] on select "Select In Out" at bounding box center [470, 167] width 160 height 13
select select
click at [584, 165] on select "Select Internal Use Damaged Expired Adjustment Return Other" at bounding box center [643, 167] width 160 height 13
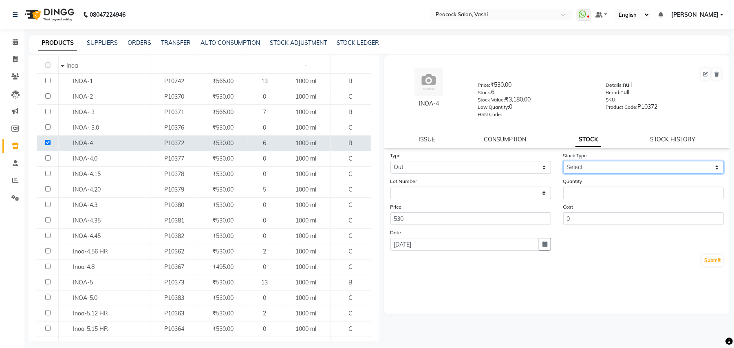
select select "internal use"
click at [563, 161] on select "Select Internal Use Damaged Expired Adjustment Return Other" at bounding box center [643, 167] width 160 height 13
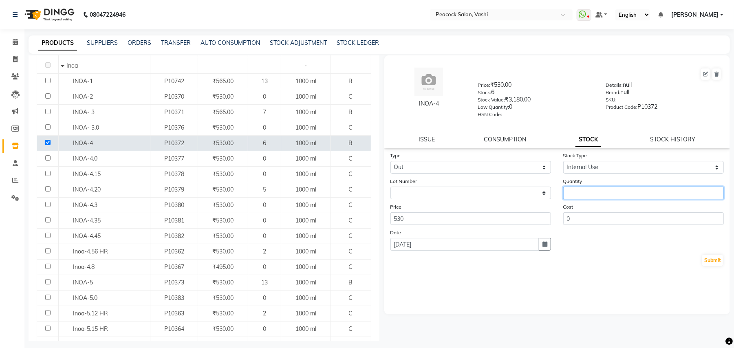
click at [589, 189] on input "number" at bounding box center [643, 193] width 160 height 13
type input "1"
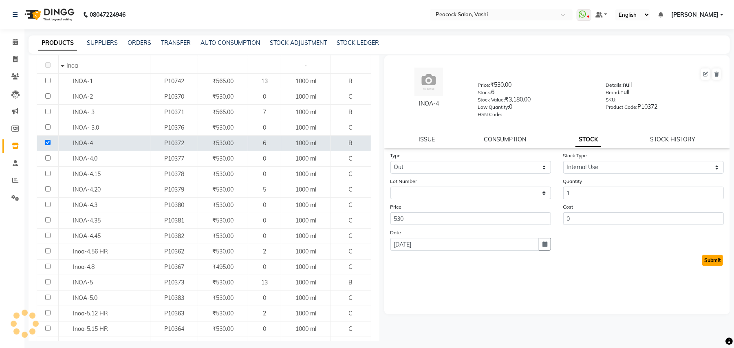
click at [711, 257] on button "Submit" at bounding box center [712, 260] width 21 height 11
select select
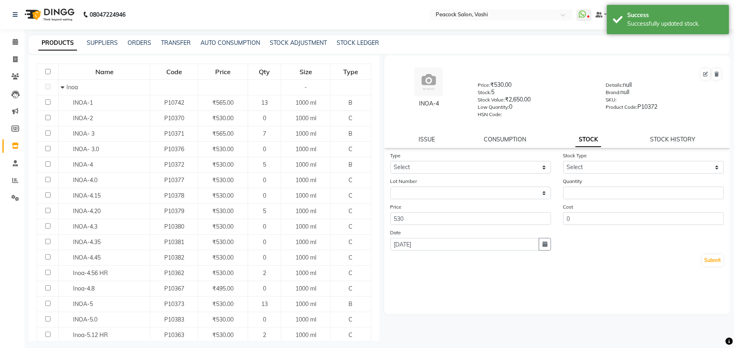
scroll to position [123, 0]
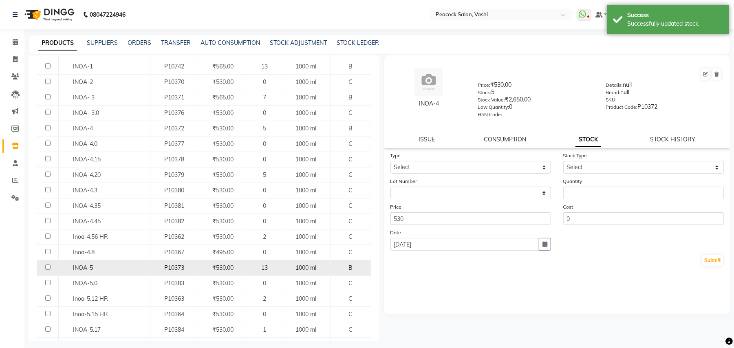
click at [48, 269] on input "checkbox" at bounding box center [47, 266] width 5 height 5
checkbox input "true"
select select
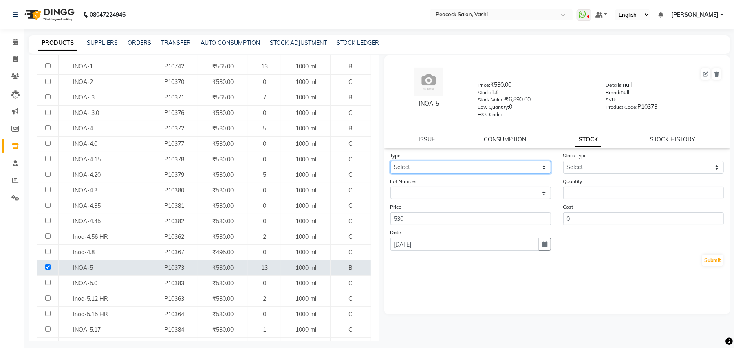
click at [456, 163] on select "Select In Out" at bounding box center [470, 167] width 160 height 13
select select "out"
click at [390, 161] on select "Select In Out" at bounding box center [470, 167] width 160 height 13
click at [580, 163] on select "Select Internal Use Damaged Expired Adjustment Return Other" at bounding box center [643, 167] width 160 height 13
select select "internal use"
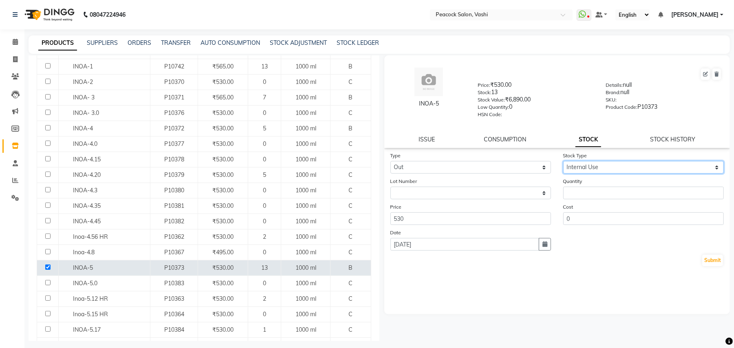
click at [563, 161] on select "Select Internal Use Damaged Expired Adjustment Return Other" at bounding box center [643, 167] width 160 height 13
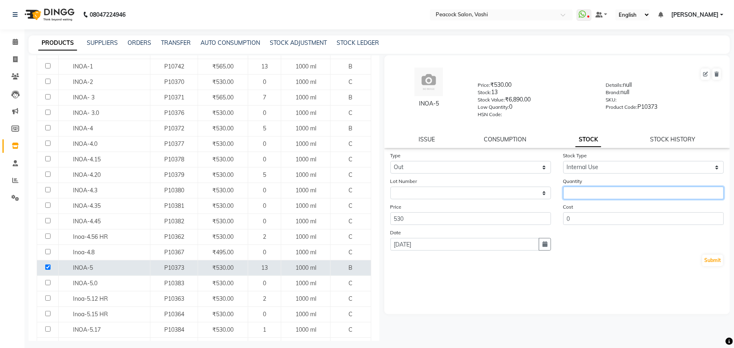
click at [590, 187] on input "number" at bounding box center [643, 193] width 160 height 13
type input "1"
click at [711, 257] on button "Submit" at bounding box center [712, 260] width 21 height 11
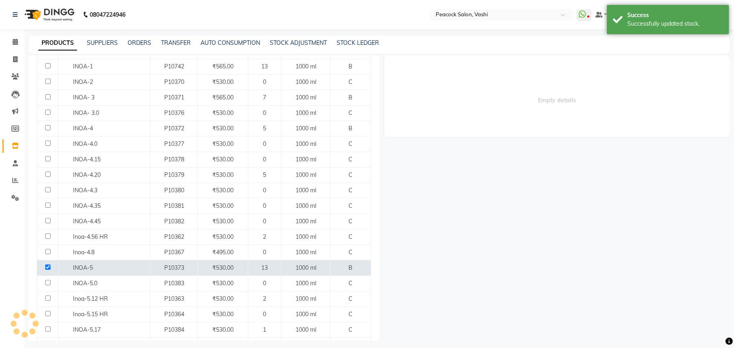
scroll to position [0, 0]
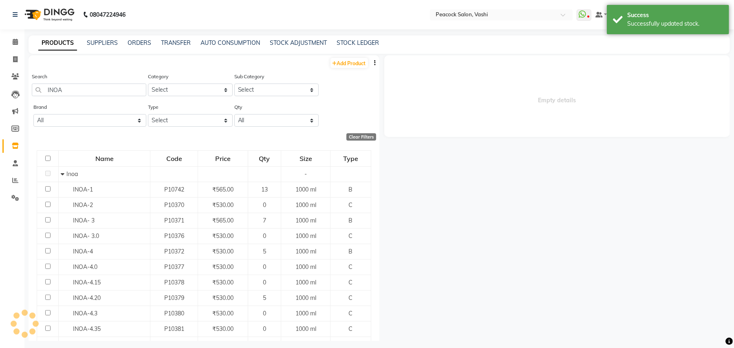
select select
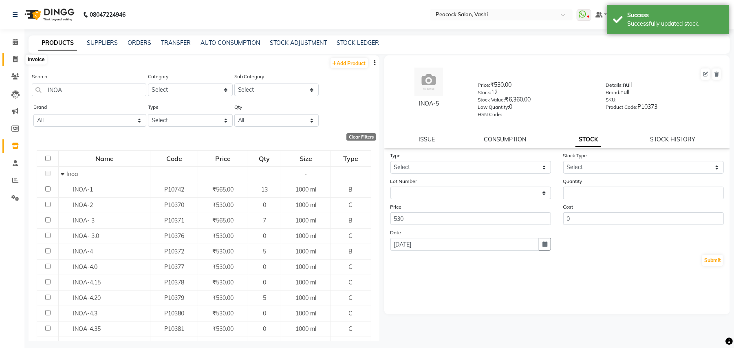
click at [15, 60] on icon at bounding box center [15, 59] width 4 height 6
select select "619"
select select "service"
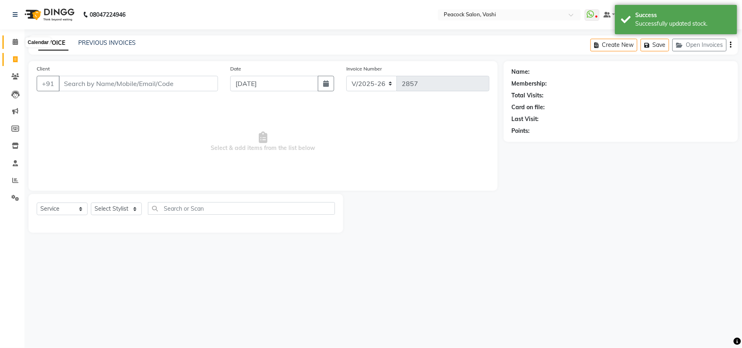
click at [16, 42] on icon at bounding box center [15, 42] width 5 height 6
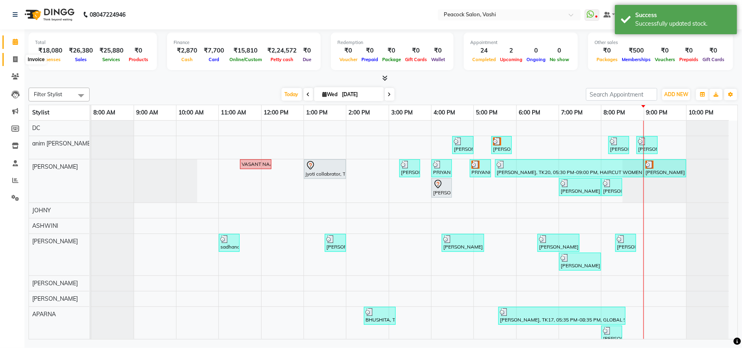
click at [15, 60] on icon at bounding box center [15, 59] width 4 height 6
select select "619"
select select "service"
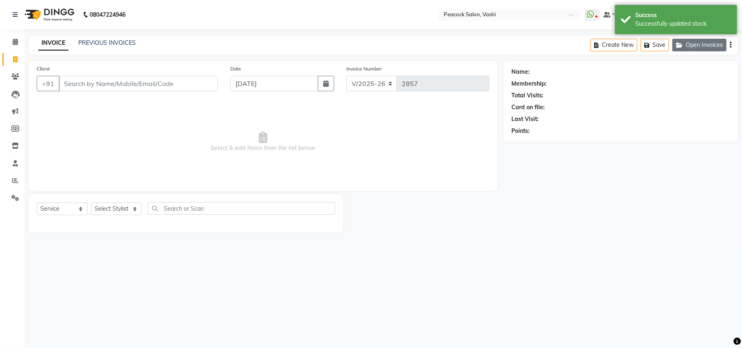
click at [717, 46] on button "Open Invoices" at bounding box center [699, 45] width 54 height 13
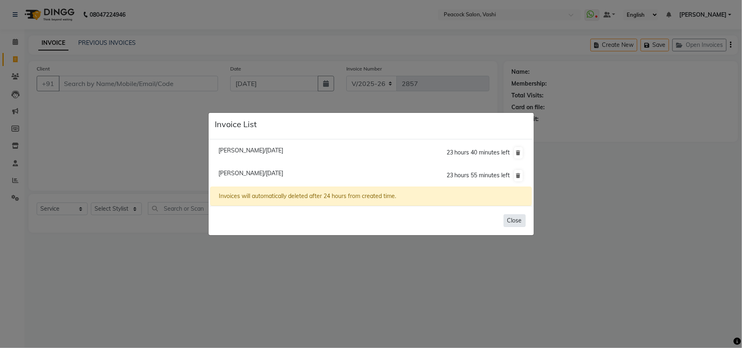
click at [514, 218] on button "Close" at bounding box center [514, 220] width 22 height 13
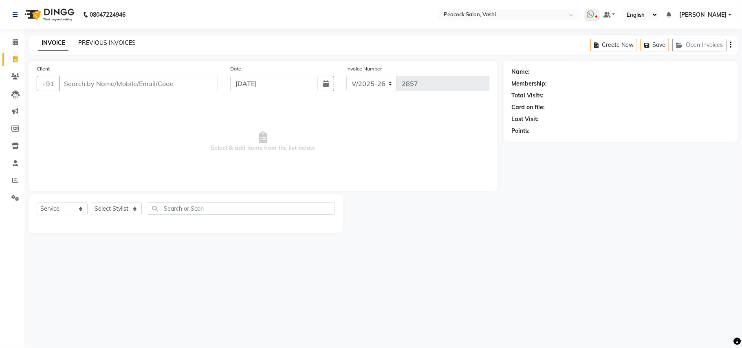
click at [103, 42] on link "PREVIOUS INVOICES" at bounding box center [106, 42] width 57 height 7
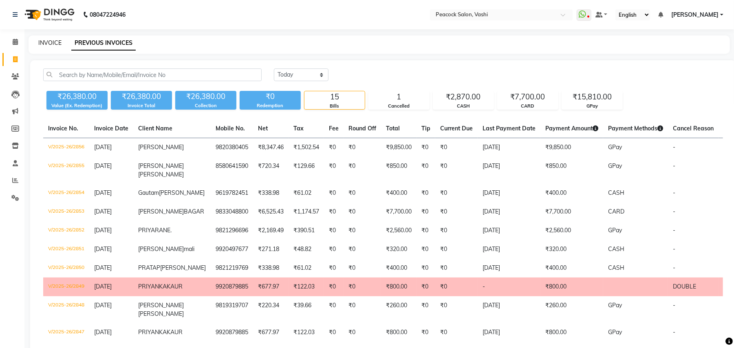
click at [52, 42] on link "INVOICE" at bounding box center [49, 42] width 23 height 7
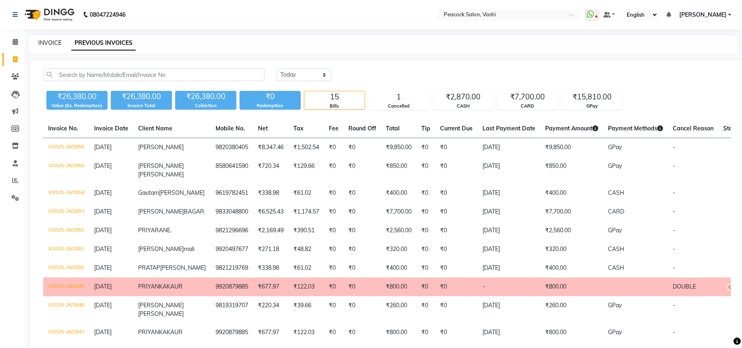
select select "service"
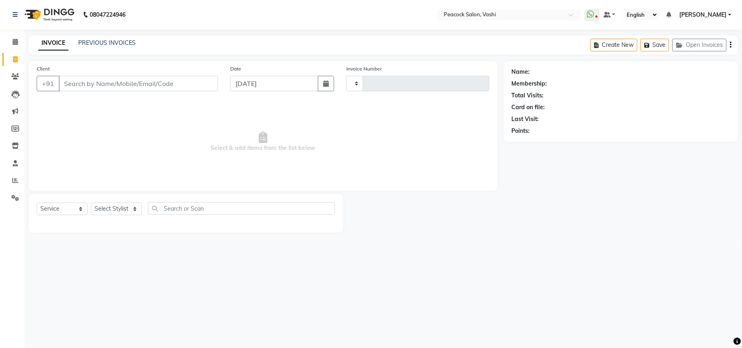
type input "2857"
select select "619"
click at [692, 46] on button "Open Invoices" at bounding box center [699, 45] width 54 height 13
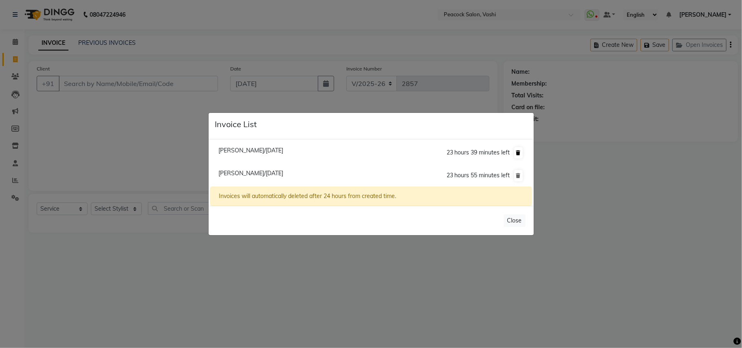
click at [517, 152] on icon at bounding box center [518, 152] width 4 height 5
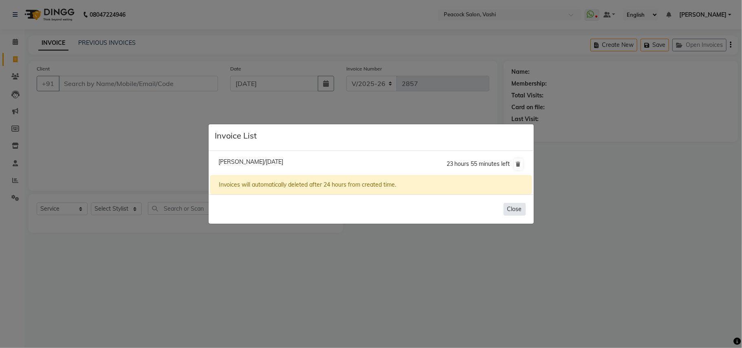
click at [516, 211] on button "Close" at bounding box center [514, 209] width 22 height 13
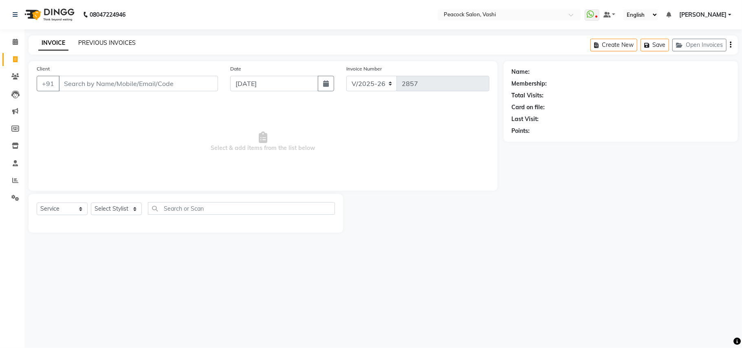
click at [123, 40] on link "PREVIOUS INVOICES" at bounding box center [106, 42] width 57 height 7
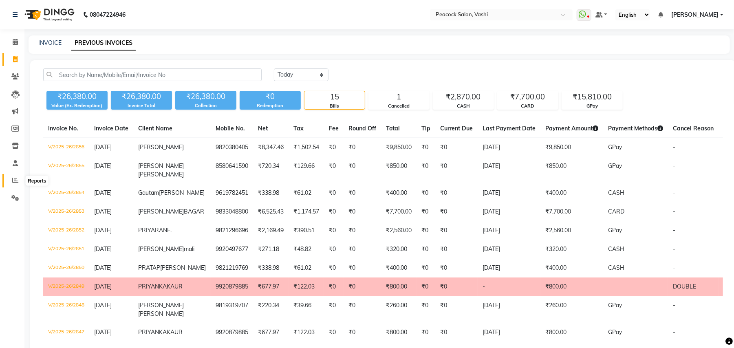
click at [14, 181] on icon at bounding box center [15, 180] width 6 height 6
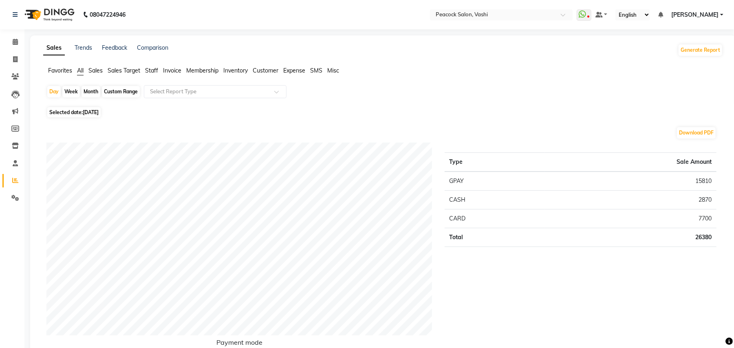
click at [260, 70] on span "Customer" at bounding box center [266, 70] width 26 height 7
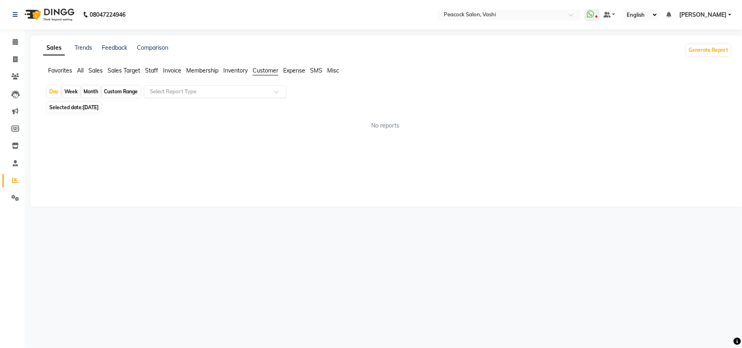
click at [167, 91] on input "text" at bounding box center [206, 92] width 117 height 8
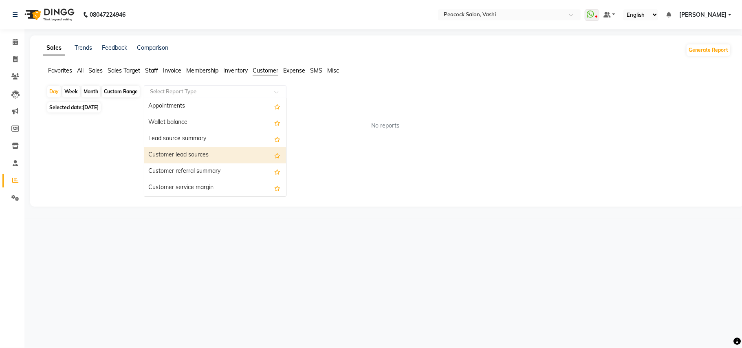
click at [193, 154] on div "Customer lead sources" at bounding box center [215, 155] width 142 height 16
select select "filtered_report"
select select "pdf"
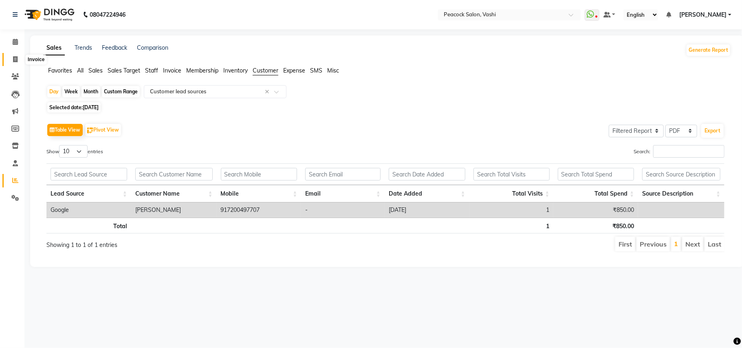
click at [14, 59] on icon at bounding box center [15, 59] width 4 height 6
select select "619"
select select "service"
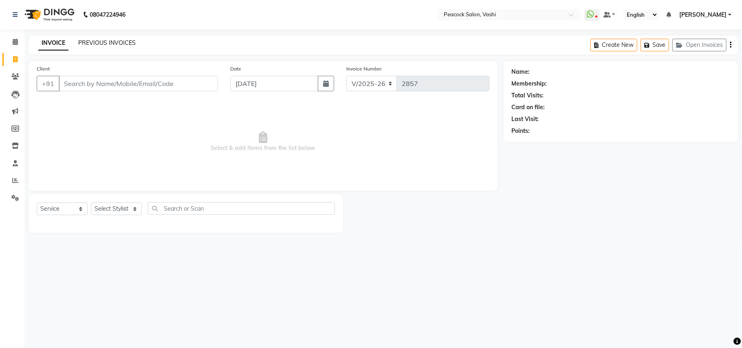
click at [101, 41] on link "PREVIOUS INVOICES" at bounding box center [106, 42] width 57 height 7
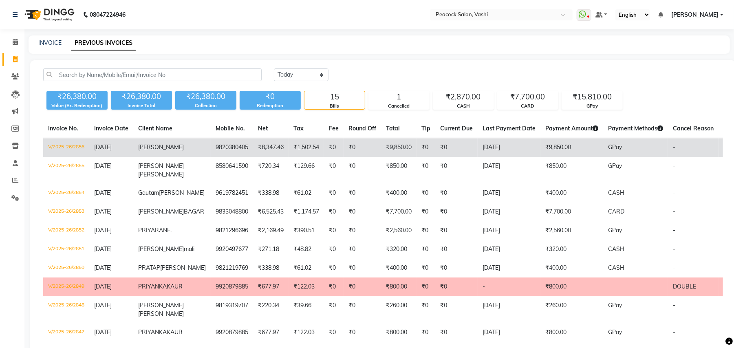
click at [156, 148] on span "ALFIYA" at bounding box center [161, 146] width 46 height 7
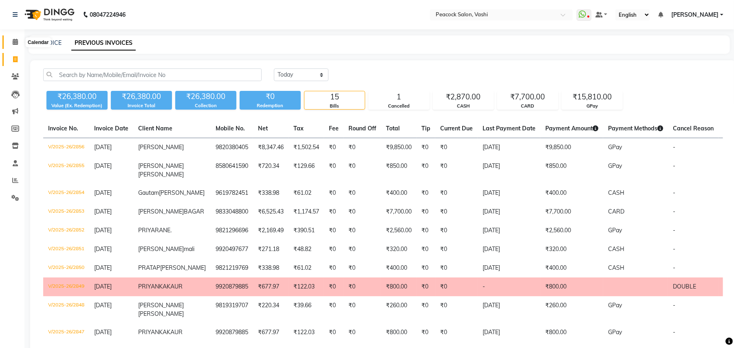
click at [15, 42] on icon at bounding box center [15, 42] width 5 height 6
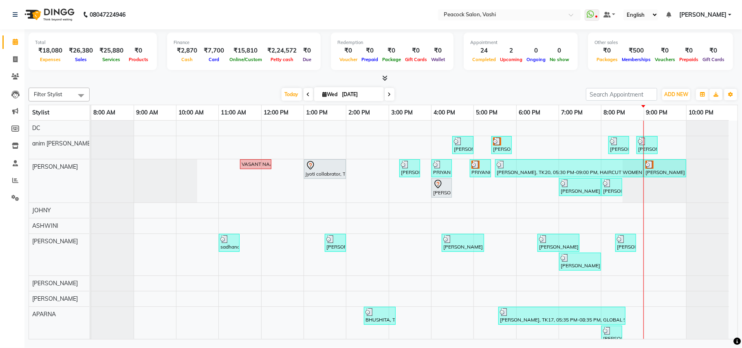
click at [388, 94] on icon at bounding box center [389, 94] width 3 height 5
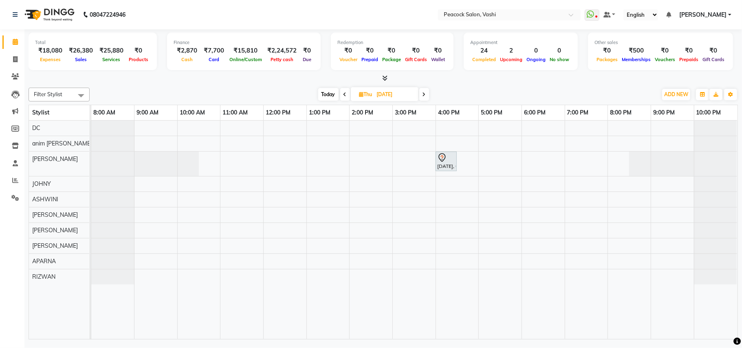
click at [330, 94] on span "Today" at bounding box center [328, 94] width 20 height 13
type input "03-09-2025"
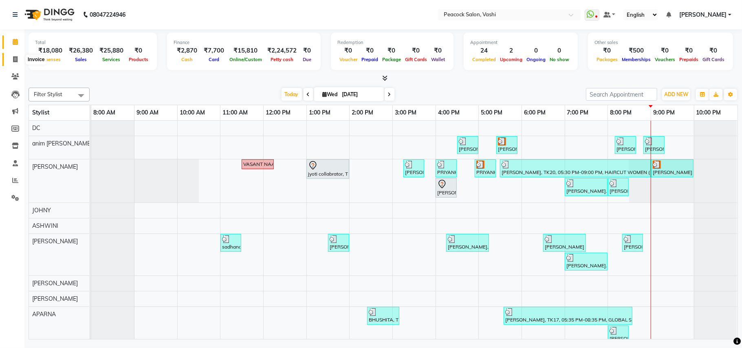
click at [15, 59] on icon at bounding box center [15, 59] width 4 height 6
select select "619"
select select "service"
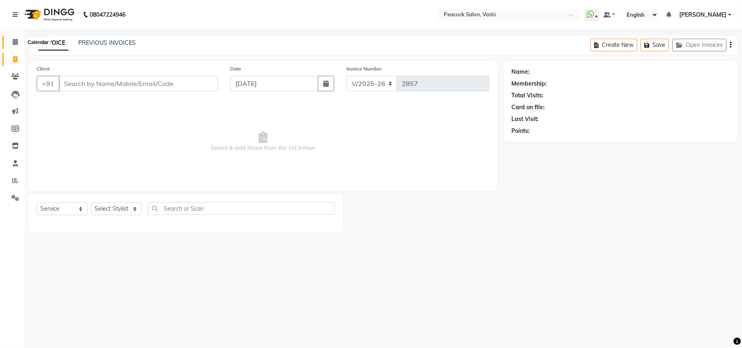
click at [15, 42] on icon at bounding box center [15, 42] width 5 height 6
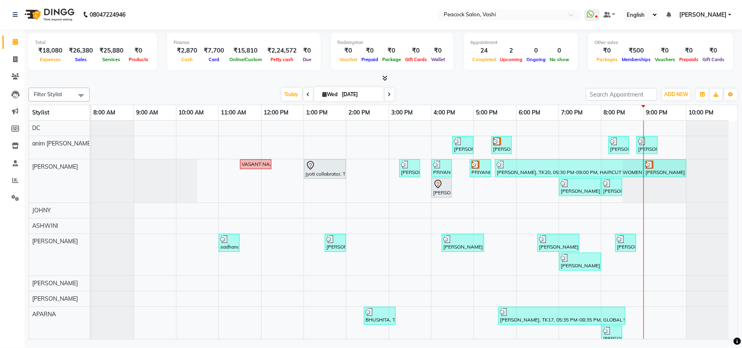
click at [387, 79] on icon at bounding box center [384, 78] width 5 height 6
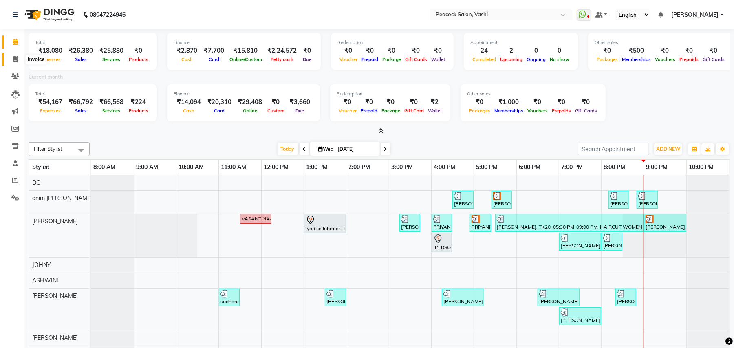
click at [15, 59] on icon at bounding box center [15, 59] width 4 height 6
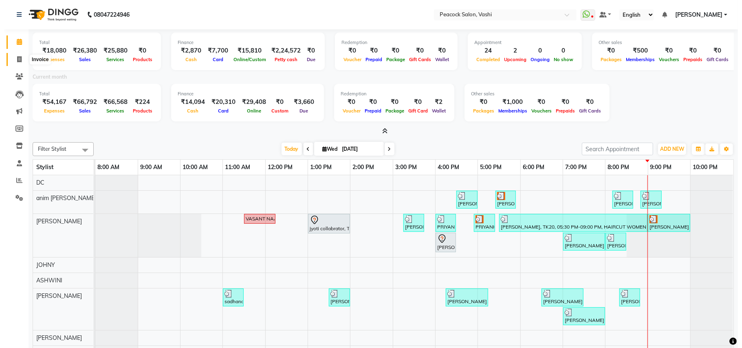
select select "619"
select select "service"
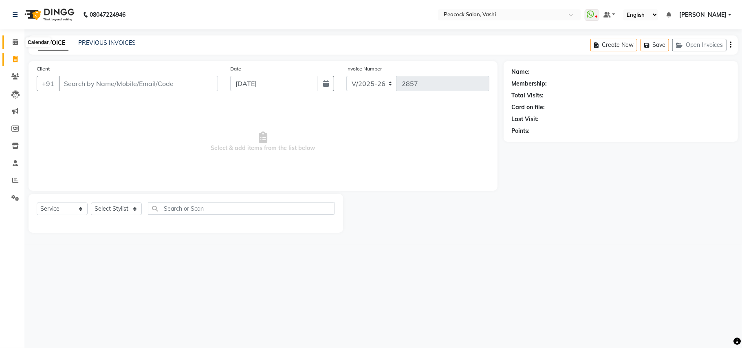
click at [10, 42] on span at bounding box center [15, 41] width 14 height 9
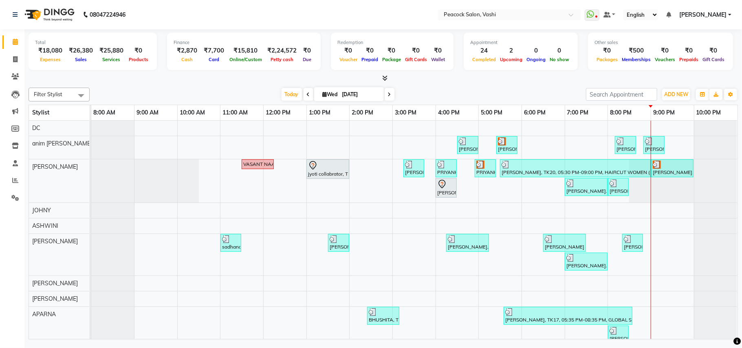
click at [388, 95] on icon at bounding box center [389, 94] width 3 height 5
type input "04-09-2025"
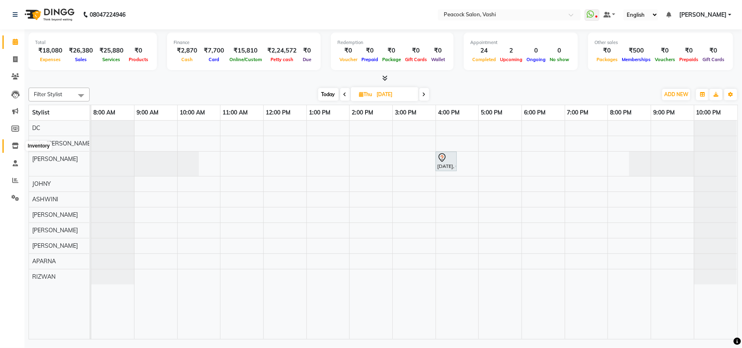
click at [17, 144] on icon at bounding box center [15, 146] width 7 height 6
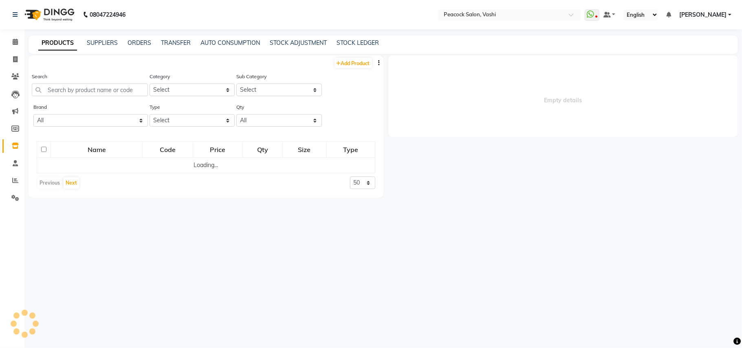
select select
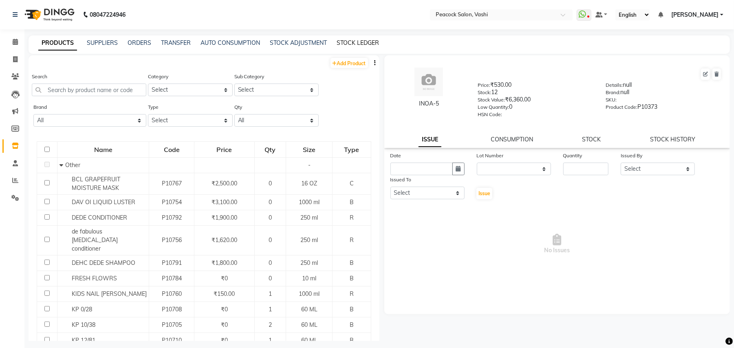
click at [349, 41] on link "STOCK LEDGER" at bounding box center [357, 42] width 42 height 7
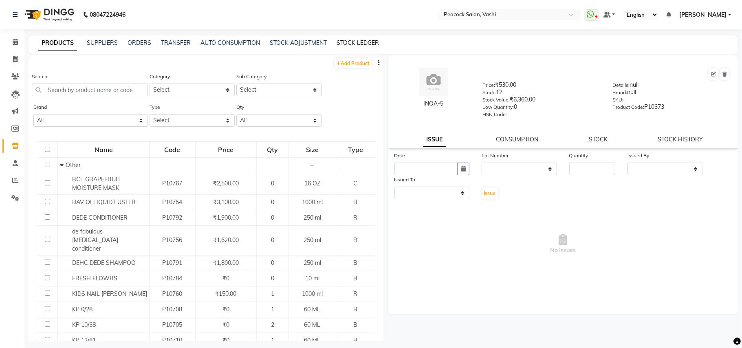
select select "all"
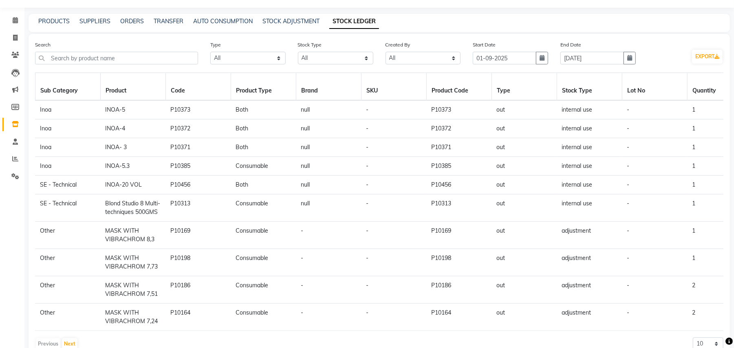
scroll to position [0, 87]
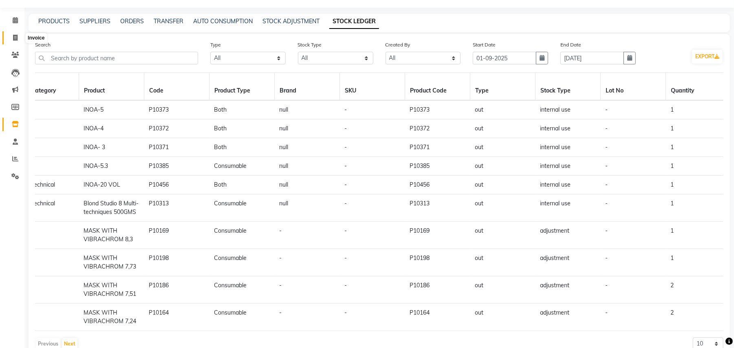
click at [15, 38] on icon at bounding box center [15, 38] width 4 height 6
select select "619"
select select "service"
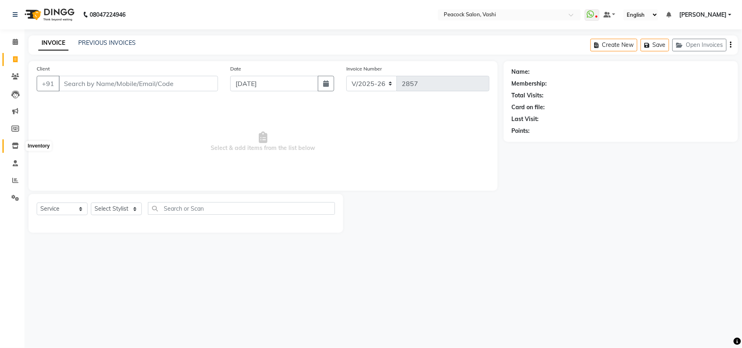
click at [13, 146] on icon at bounding box center [15, 146] width 7 height 6
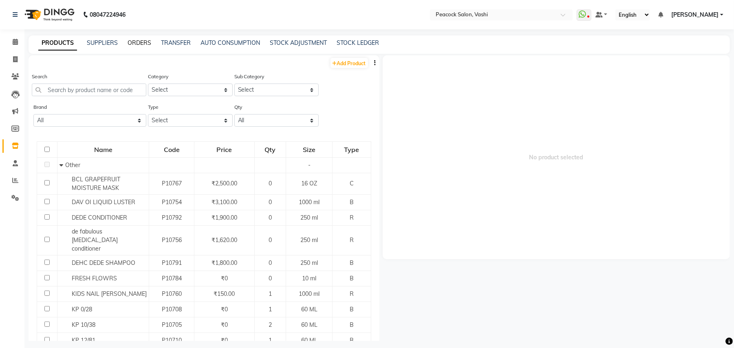
click at [141, 44] on link "ORDERS" at bounding box center [139, 42] width 24 height 7
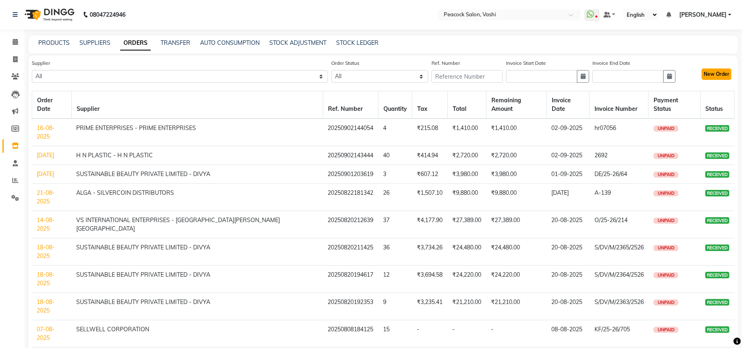
click at [719, 73] on button "New Order" at bounding box center [716, 73] width 30 height 11
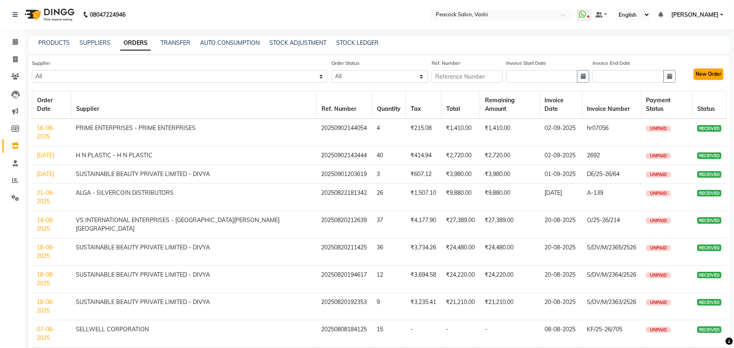
select select "true"
select select "812"
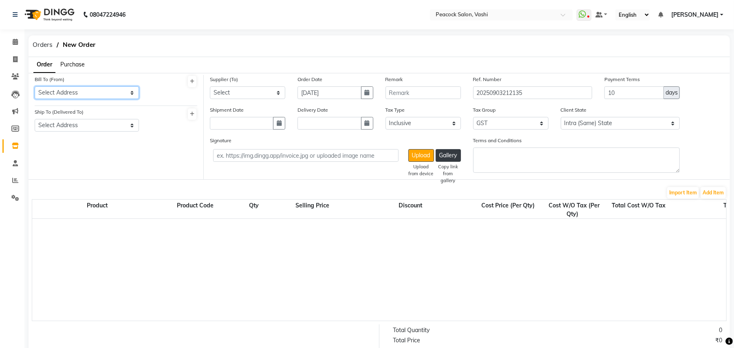
click at [72, 92] on select "Select Address Salon SALON" at bounding box center [87, 92] width 104 height 13
select select "566"
click at [35, 86] on select "Select Address Salon SALON" at bounding box center [87, 92] width 104 height 13
click at [66, 123] on select "Select Address Salon" at bounding box center [87, 125] width 104 height 13
select select "481"
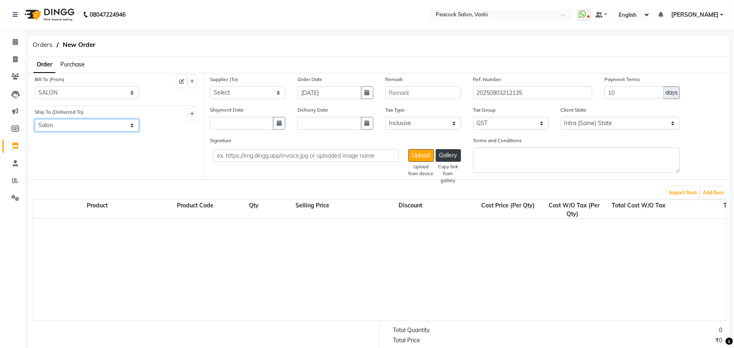
click at [35, 119] on select "Select Address Salon" at bounding box center [87, 125] width 104 height 13
click at [244, 90] on select "Select Peacock - person nakoda tradepoint llp - NAKODA TRADEPOINT LLP SUSTAINAB…" at bounding box center [247, 92] width 75 height 13
select select "1166"
click at [210, 86] on select "Select Peacock - person nakoda tradepoint llp - NAKODA TRADEPOINT LLP SUSTAINAB…" at bounding box center [247, 92] width 75 height 13
click at [240, 124] on input "text" at bounding box center [242, 123] width 64 height 13
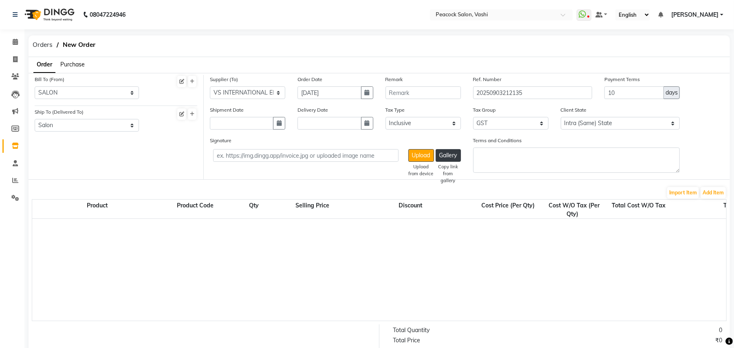
select select "9"
select select "2025"
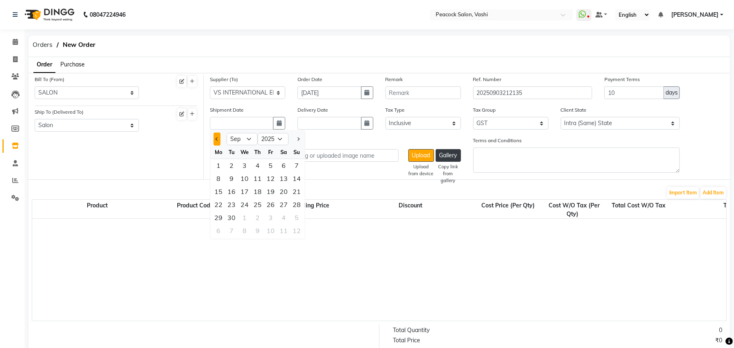
click at [215, 139] on button "Previous month" at bounding box center [216, 138] width 7 height 13
select select "8"
click at [259, 218] on div "28" at bounding box center [257, 217] width 13 height 13
type input "28-08-2025"
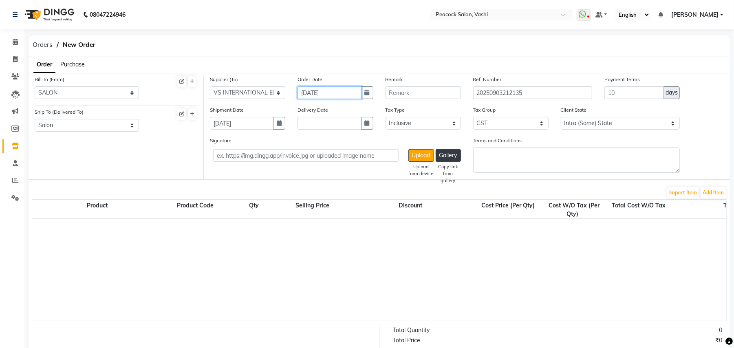
click at [321, 93] on input "03-09-2025" at bounding box center [329, 92] width 64 height 13
select select "9"
select select "2025"
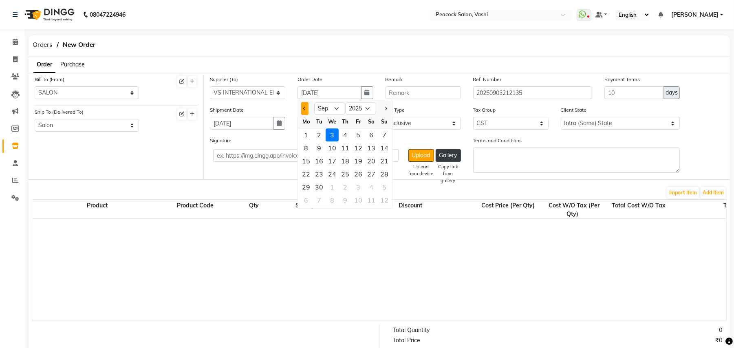
click at [303, 108] on span "Previous month" at bounding box center [304, 108] width 3 height 3
select select "8"
click at [347, 186] on div "28" at bounding box center [344, 186] width 13 height 13
type input "28-08-2025"
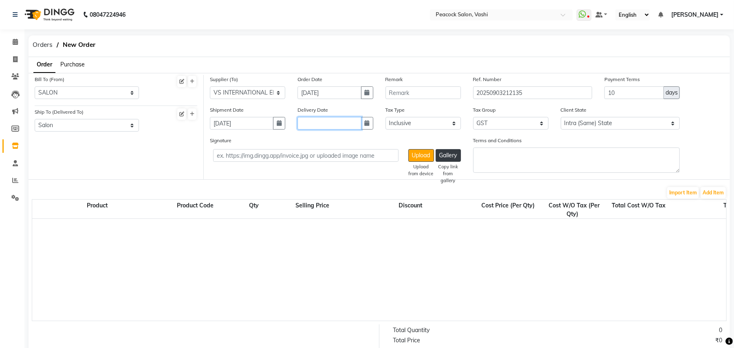
click at [345, 129] on input "text" at bounding box center [329, 123] width 64 height 13
select select "9"
select select "2025"
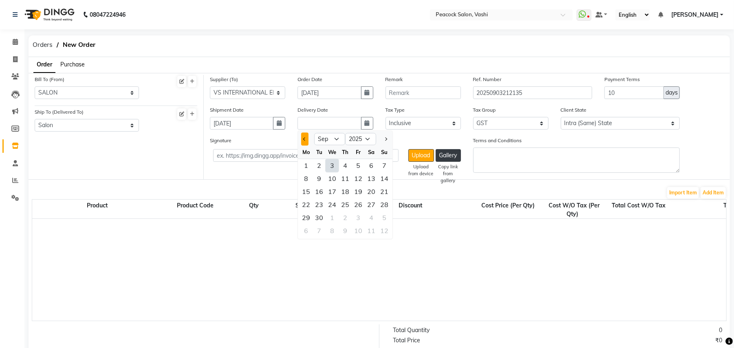
click at [305, 138] on span "Previous month" at bounding box center [304, 138] width 3 height 3
select select "8"
click at [344, 214] on div "28" at bounding box center [344, 217] width 13 height 13
type input "28-08-2025"
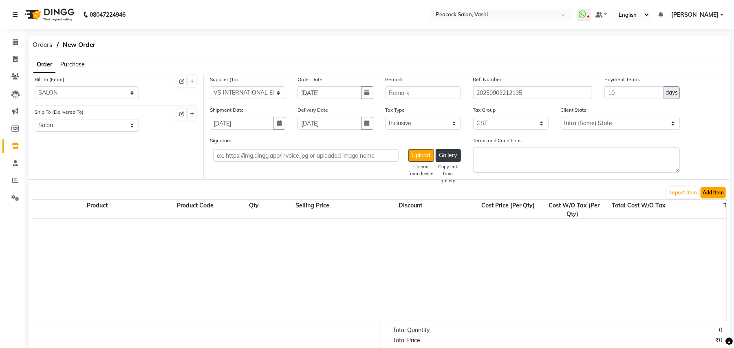
click at [711, 193] on button "Add Item" at bounding box center [712, 192] width 25 height 11
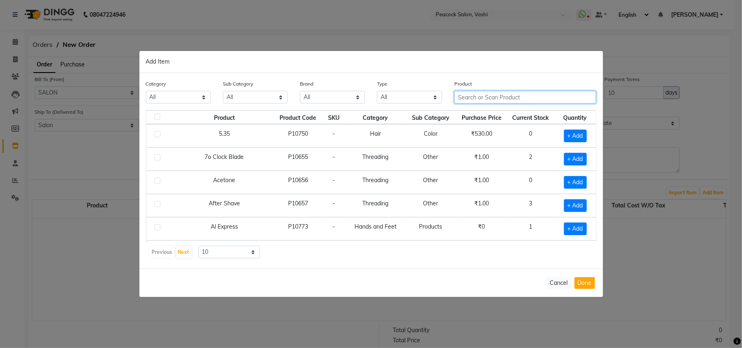
click at [484, 98] on input "text" at bounding box center [525, 97] width 142 height 13
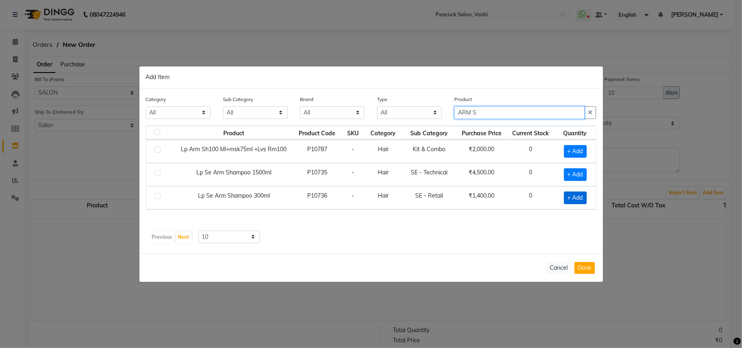
type input "ARM S"
click at [582, 201] on span "+ Add" at bounding box center [575, 197] width 23 height 13
checkbox input "true"
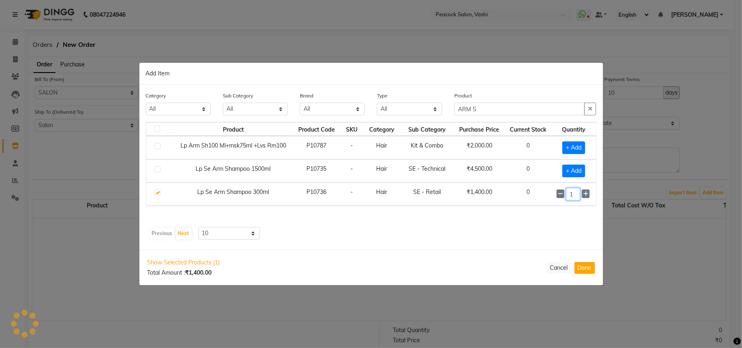
click at [574, 193] on input "1" at bounding box center [573, 194] width 14 height 13
type input "1"
click at [584, 264] on button "Done" at bounding box center [584, 268] width 20 height 12
select select "812"
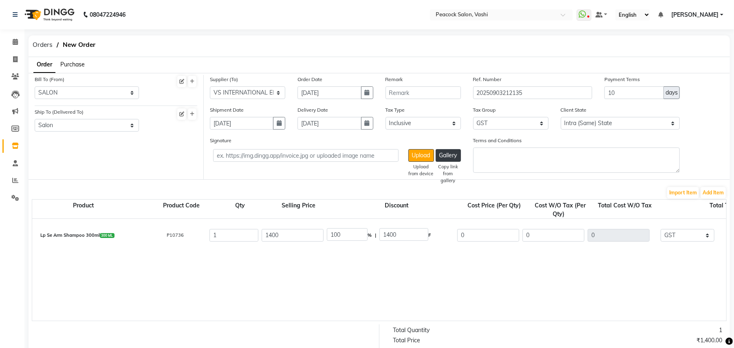
scroll to position [0, 22]
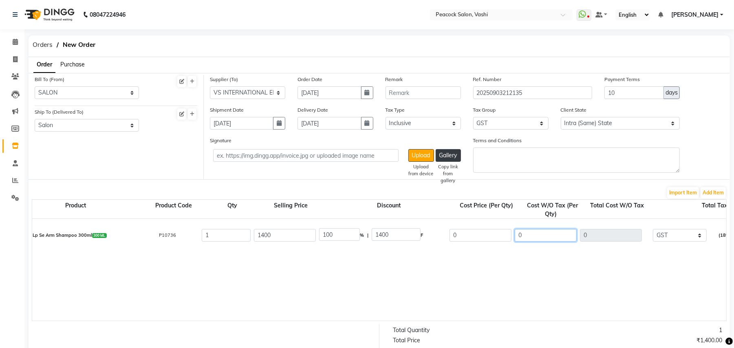
click at [546, 235] on input "0" at bounding box center [545, 235] width 62 height 13
click at [492, 237] on input "0" at bounding box center [480, 235] width 62 height 13
type input "1060.68"
type input "24.24"
type input "339.32"
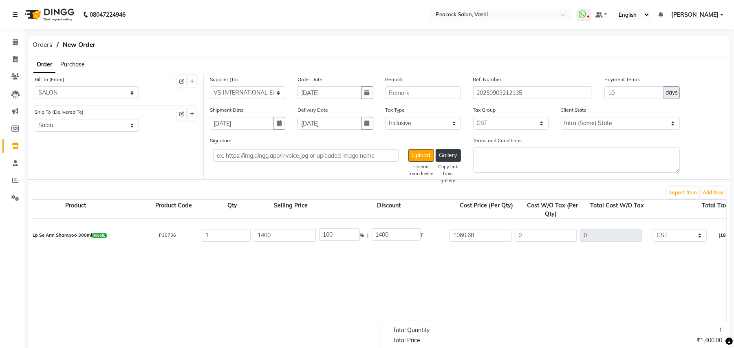
type input "898.88"
type input "161.8"
type input "1060.68"
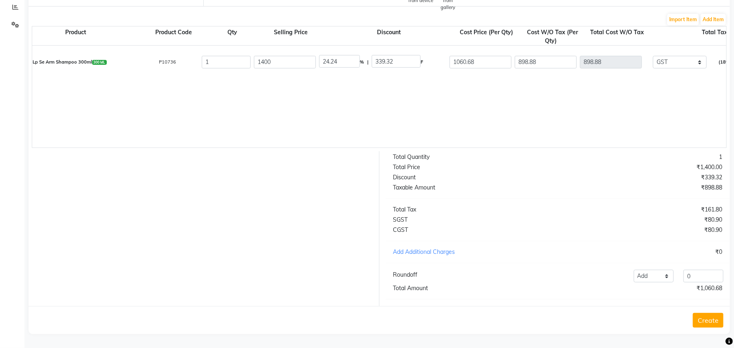
scroll to position [0, 0]
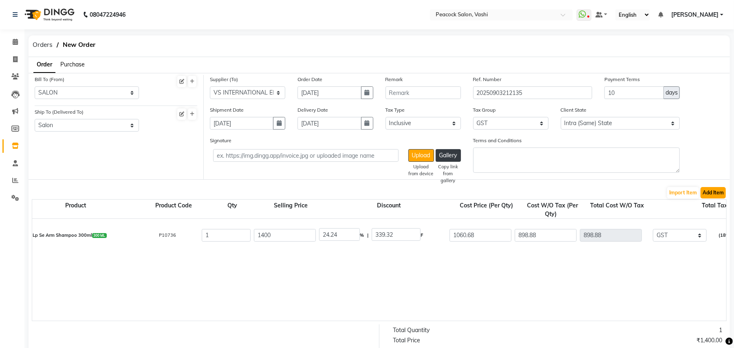
click at [712, 191] on button "Add Item" at bounding box center [712, 192] width 25 height 11
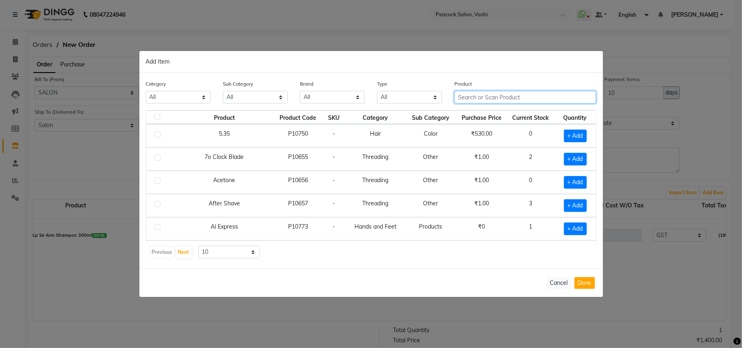
click at [490, 95] on input "text" at bounding box center [525, 97] width 142 height 13
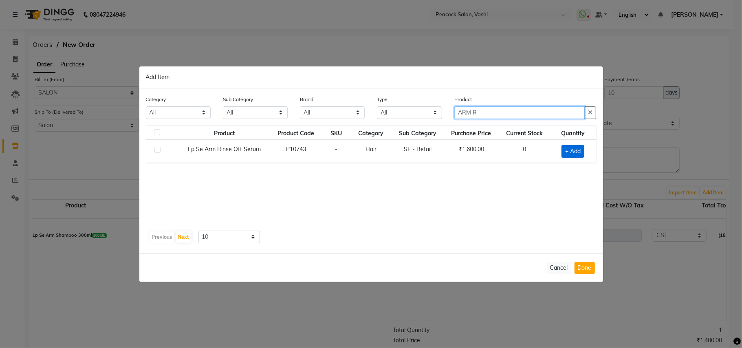
type input "ARM R"
click at [577, 154] on span "+ Add" at bounding box center [572, 151] width 23 height 13
checkbox input "true"
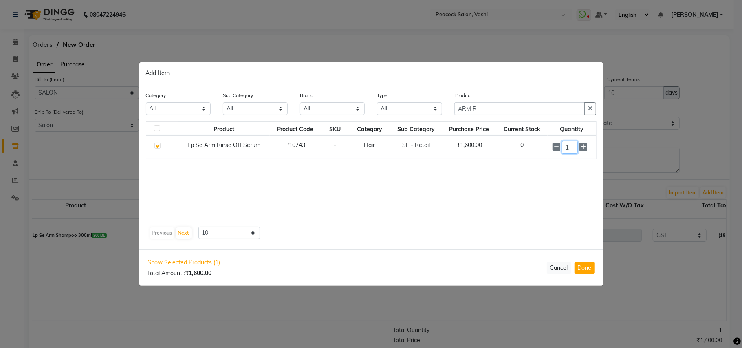
click at [576, 149] on input "1" at bounding box center [570, 147] width 16 height 13
click at [582, 265] on button "Done" at bounding box center [584, 268] width 20 height 12
select select "812"
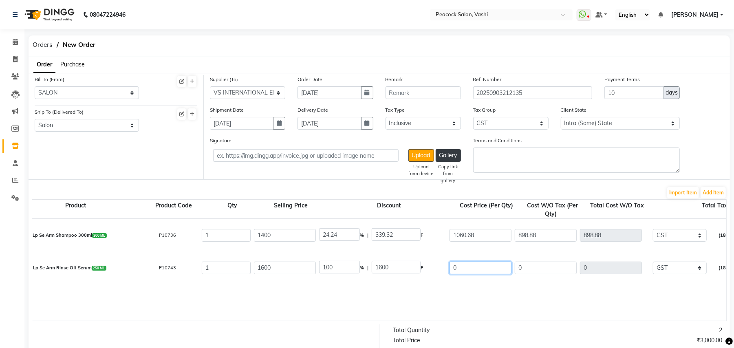
click at [481, 269] on input "0" at bounding box center [480, 268] width 62 height 13
type input "1138.98"
type input "28.81"
type input "461.02"
type input "965.24"
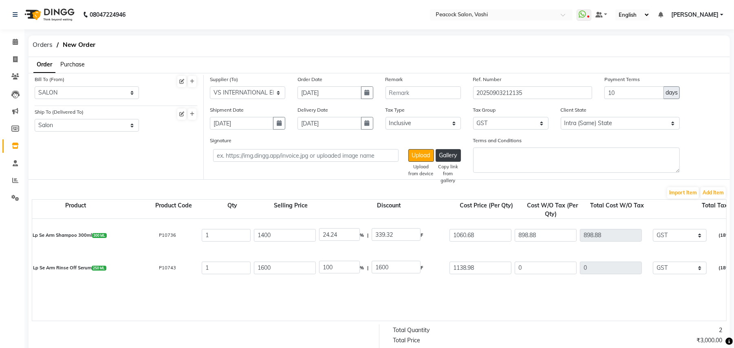
type input "965.24"
type input "173.74"
type input "1138.98"
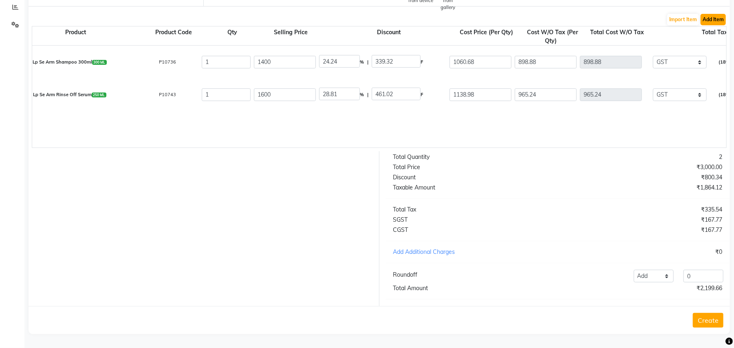
click at [716, 14] on button "Add Item" at bounding box center [712, 19] width 25 height 11
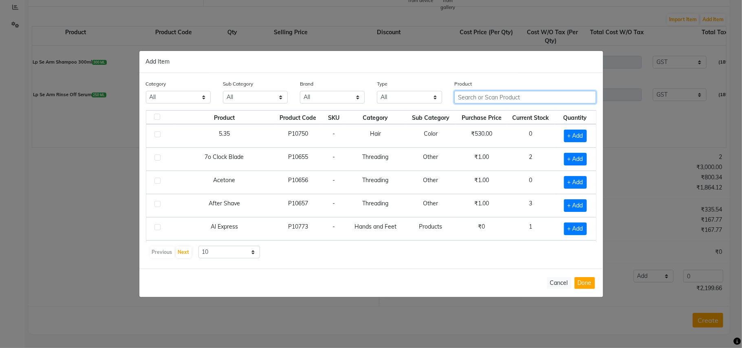
click at [485, 98] on input "text" at bounding box center [525, 97] width 142 height 13
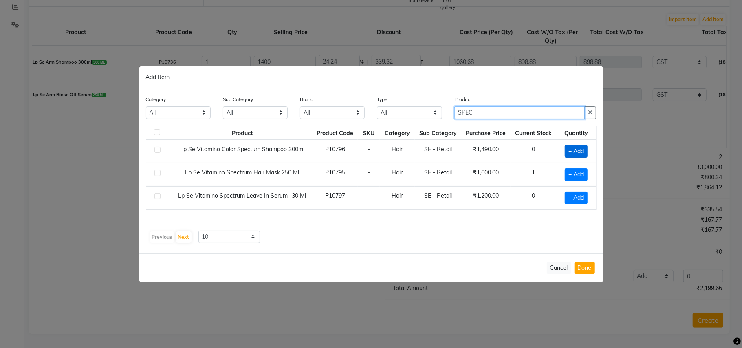
type input "SPEC"
click at [572, 147] on span "+ Add" at bounding box center [576, 151] width 23 height 13
checkbox input "true"
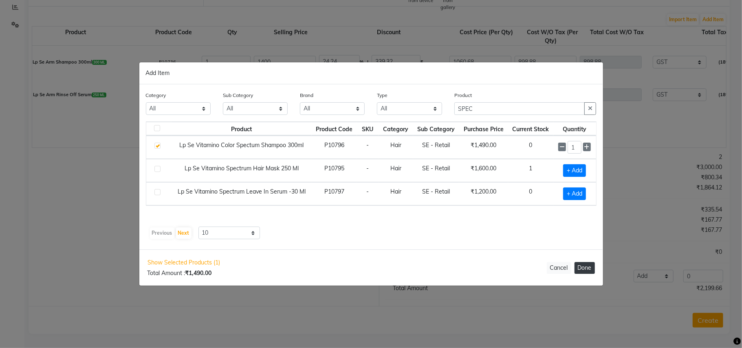
click at [582, 269] on button "Done" at bounding box center [584, 268] width 20 height 12
select select "812"
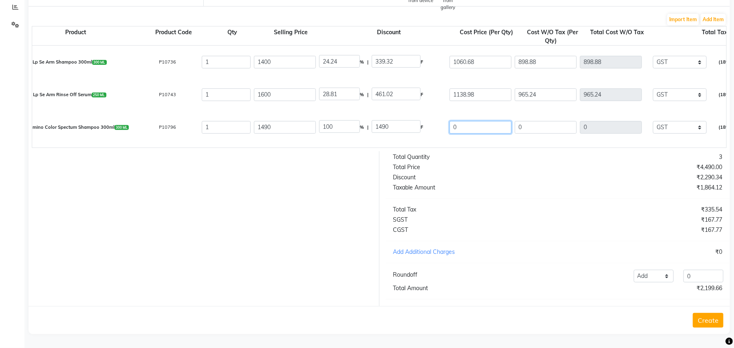
click at [482, 121] on input "0" at bounding box center [480, 127] width 62 height 13
type input "1060.68"
type input "28.81"
type input "429.32"
type input "898.88"
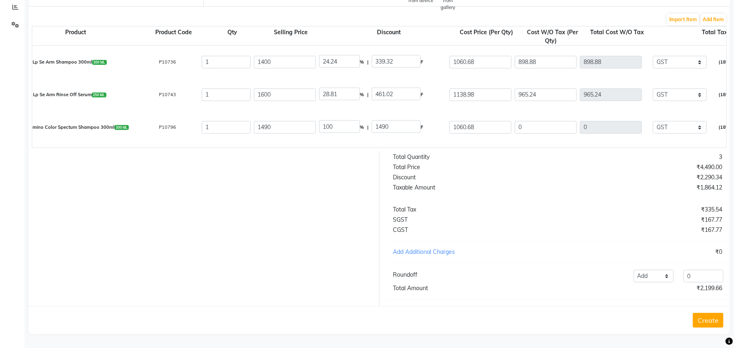
type input "898.88"
type input "161.8"
type input "1060.68"
click at [264, 178] on div at bounding box center [200, 228] width 357 height 155
click at [718, 14] on button "Add Item" at bounding box center [712, 19] width 25 height 11
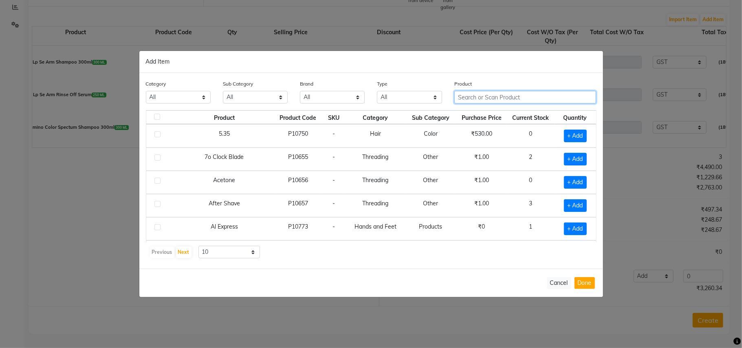
click at [490, 93] on input "text" at bounding box center [525, 97] width 142 height 13
click at [484, 97] on input "text" at bounding box center [525, 97] width 142 height 13
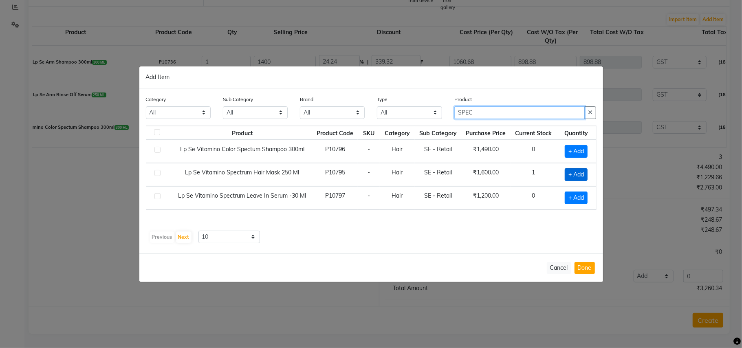
type input "SPEC"
click at [565, 170] on span "+ Add" at bounding box center [576, 174] width 23 height 13
checkbox input "true"
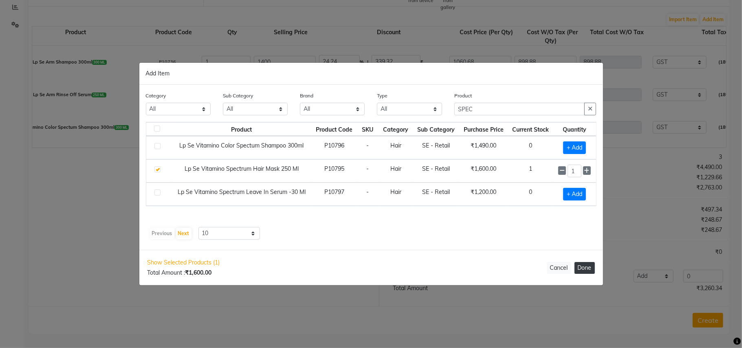
click at [582, 268] on button "Done" at bounding box center [584, 268] width 20 height 12
select select "812"
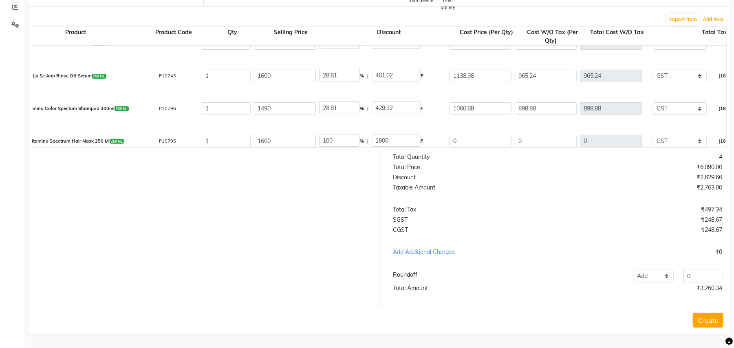
scroll to position [28, 0]
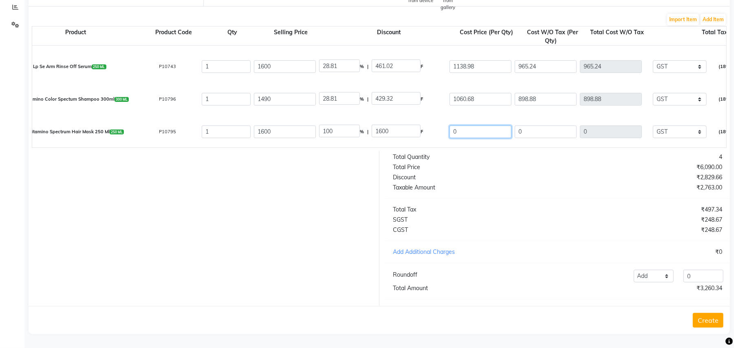
click at [479, 125] on input "0" at bounding box center [480, 131] width 62 height 13
type input "1138.98"
type input "28.81"
type input "461.02"
type input "965.24"
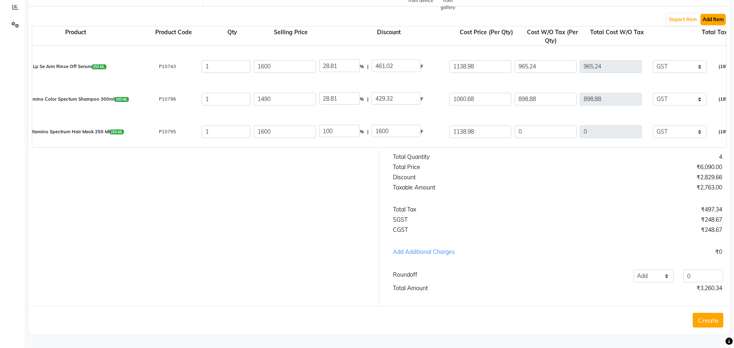
type input "965.24"
type input "173.74"
type input "1138.98"
click at [718, 14] on button "Add Item" at bounding box center [712, 19] width 25 height 11
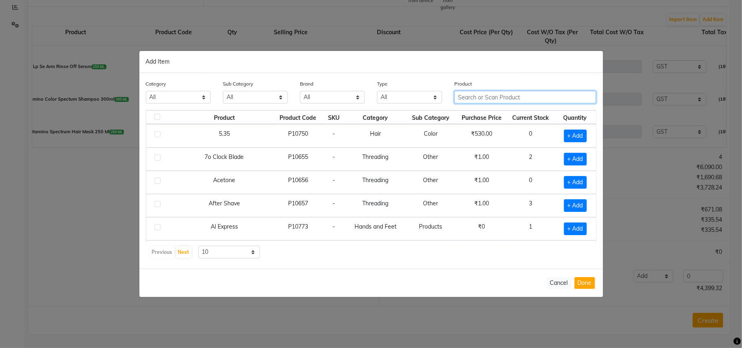
click at [484, 99] on input "text" at bounding box center [525, 97] width 142 height 13
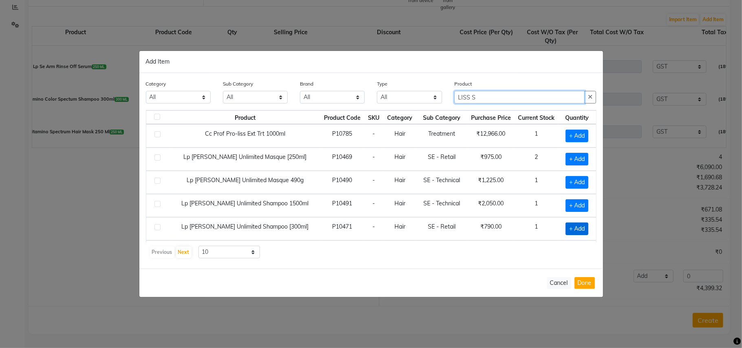
type input "LISS S"
click at [567, 232] on span "+ Add" at bounding box center [576, 228] width 23 height 13
checkbox input "true"
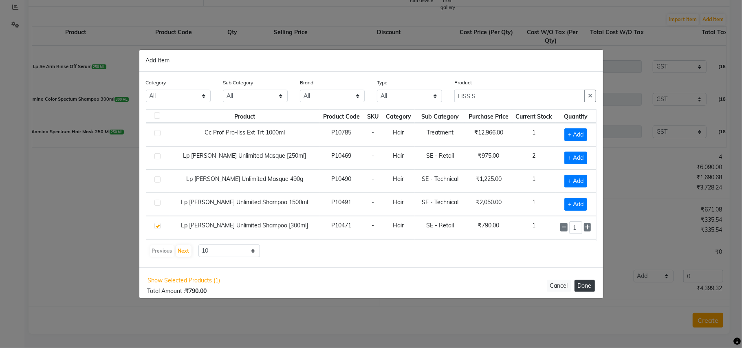
click at [582, 287] on button "Done" at bounding box center [584, 286] width 20 height 12
select select "812"
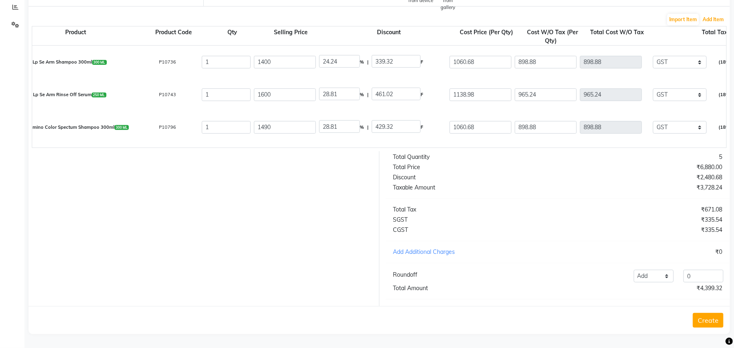
scroll to position [61, 0]
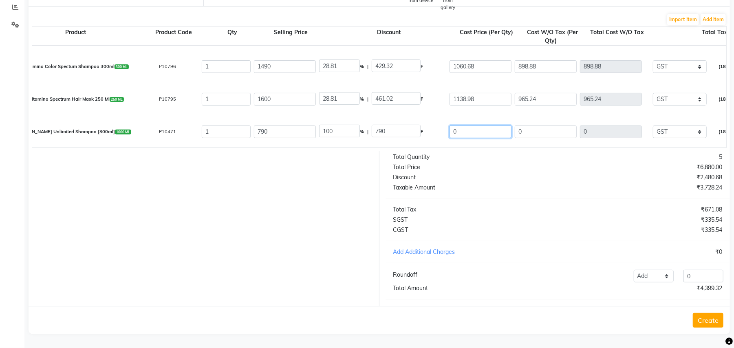
click at [476, 125] on input "0" at bounding box center [480, 131] width 62 height 13
type input "562.37"
type input "28.81"
type input "227.63"
type input "476.58"
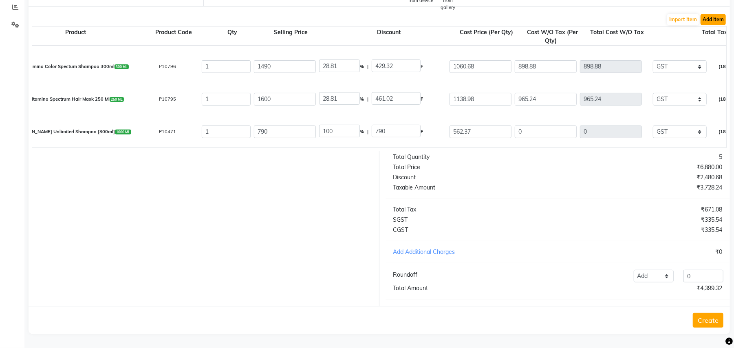
type input "476.58"
type input "85.78"
type input "562.36"
click at [710, 14] on button "Add Item" at bounding box center [712, 19] width 25 height 11
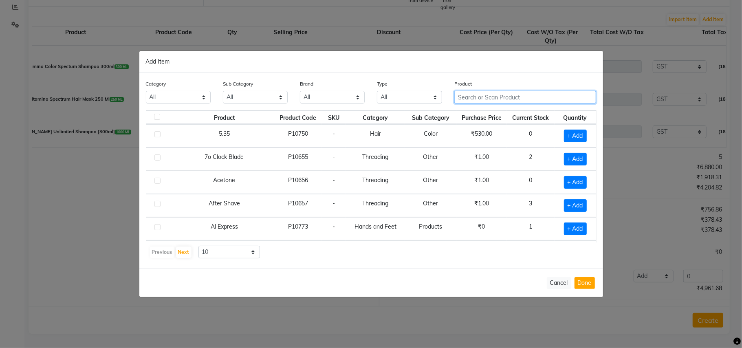
click at [486, 95] on input "text" at bounding box center [525, 97] width 142 height 13
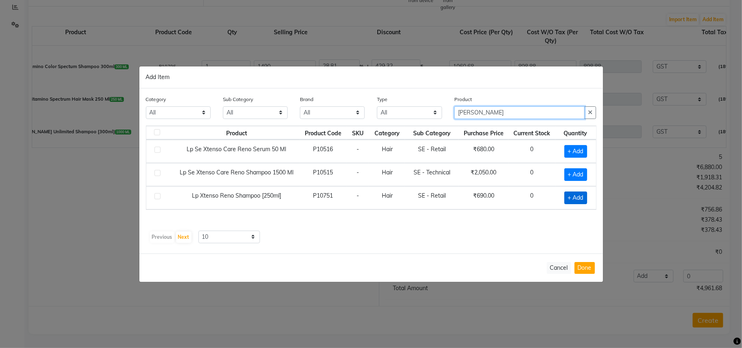
type input "RENO S"
click at [580, 199] on span "+ Add" at bounding box center [575, 197] width 23 height 13
checkbox input "true"
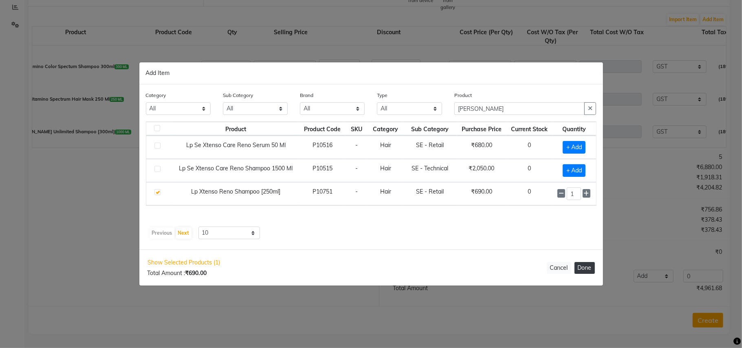
click at [581, 264] on button "Done" at bounding box center [584, 268] width 20 height 12
select select "812"
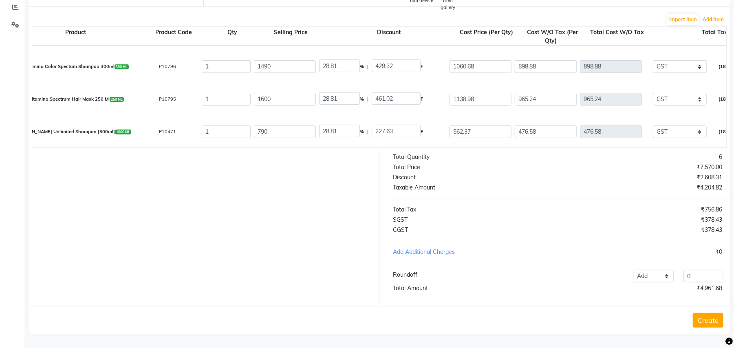
scroll to position [93, 0]
click at [484, 125] on input "0" at bounding box center [480, 131] width 62 height 13
type input "491.19"
type input "28.81"
type input "198.81"
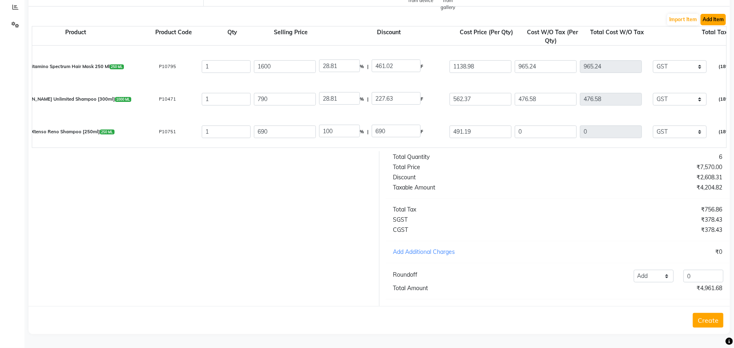
type input "416.26"
type input "74.93"
type input "491.19"
click at [716, 14] on button "Add Item" at bounding box center [712, 19] width 25 height 11
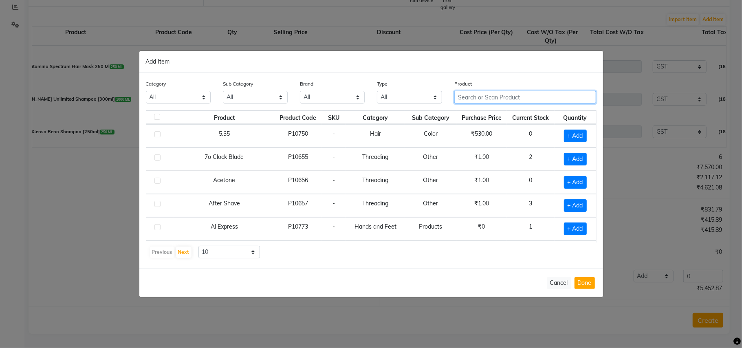
click at [502, 95] on input "text" at bounding box center [525, 97] width 142 height 13
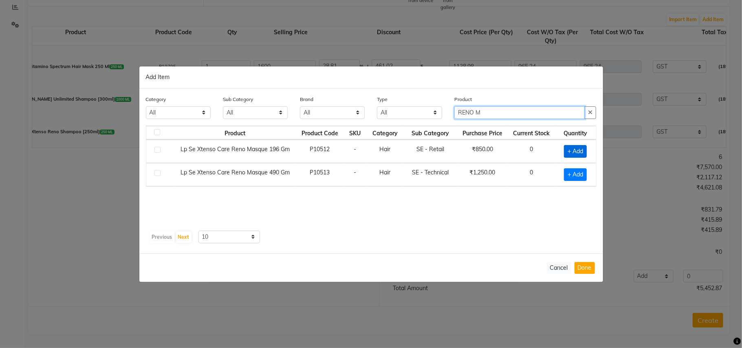
type input "RENO M"
click at [575, 152] on span "+ Add" at bounding box center [575, 151] width 23 height 13
checkbox input "true"
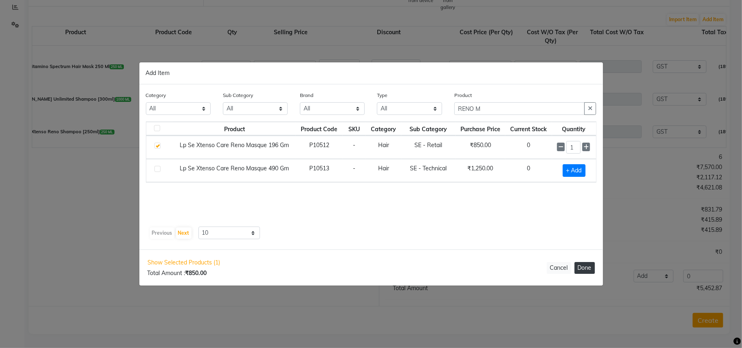
click at [591, 268] on button "Done" at bounding box center [584, 268] width 20 height 12
select select "812"
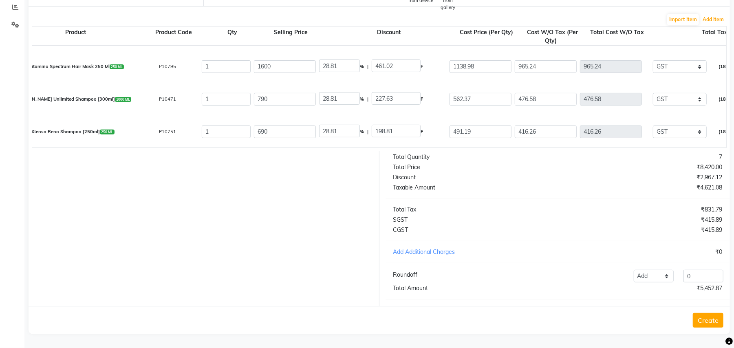
scroll to position [126, 0]
click at [463, 125] on input "0" at bounding box center [480, 131] width 62 height 13
type input "605.09"
type input "28.81"
type input "244.91"
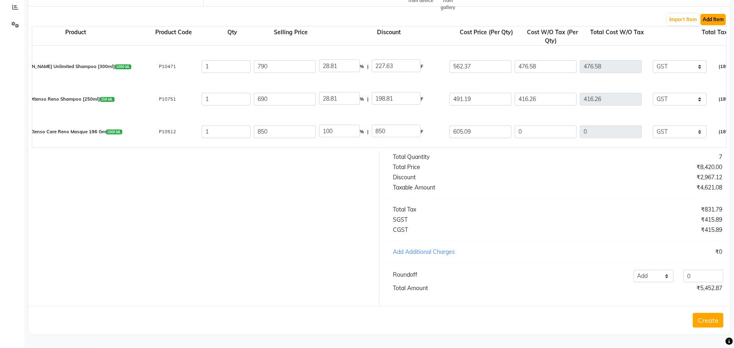
type input "512.79"
type input "92.3"
type input "605.09"
click at [711, 14] on button "Add Item" at bounding box center [712, 19] width 25 height 11
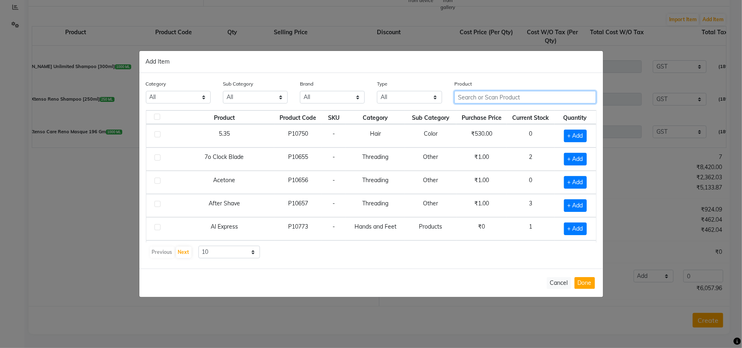
click at [492, 93] on input "text" at bounding box center [525, 97] width 142 height 13
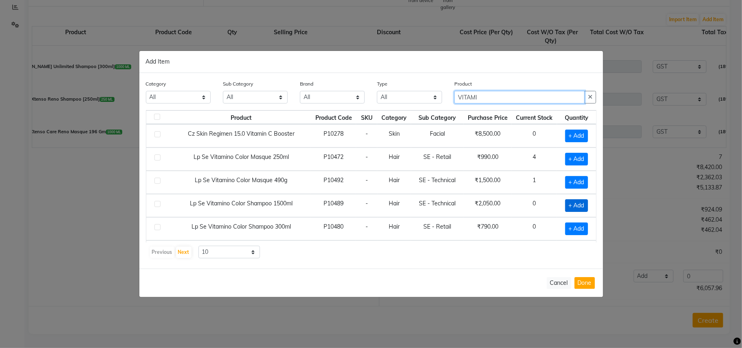
type input "VITAMI"
click at [568, 204] on span "+ Add" at bounding box center [576, 205] width 23 height 13
checkbox input "true"
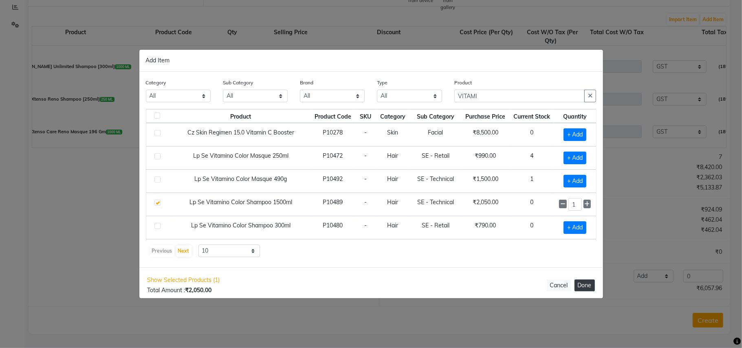
click at [585, 282] on button "Done" at bounding box center [584, 285] width 20 height 12
select select "812"
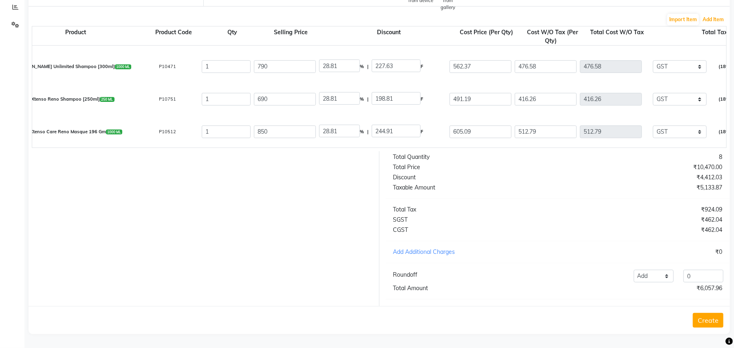
scroll to position [158, 0]
click at [475, 125] on input "0" at bounding box center [480, 131] width 62 height 13
type input "02241.53"
type input "0"
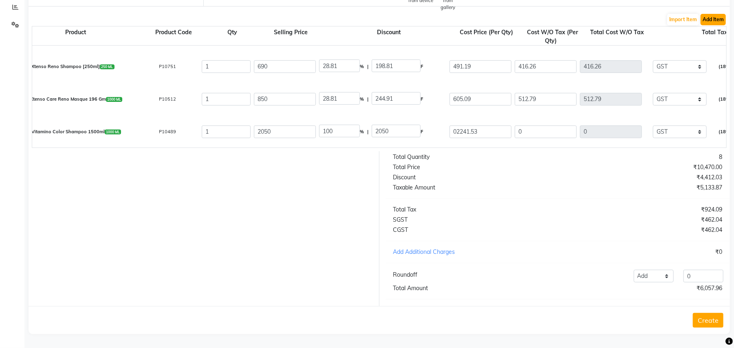
type input "1899.6"
type input "341.93"
type input "2241.53"
click at [720, 14] on button "Add Item" at bounding box center [712, 19] width 25 height 11
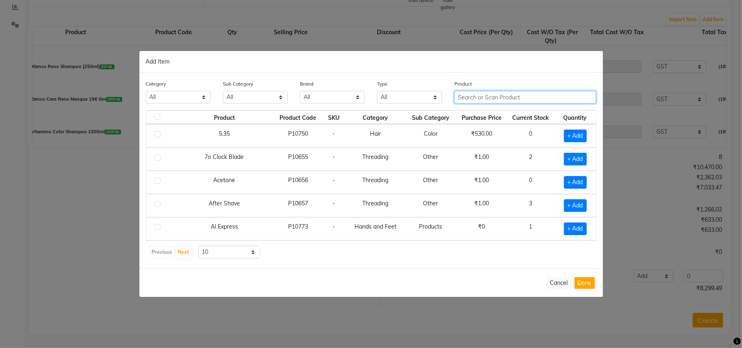
click at [485, 97] on input "text" at bounding box center [525, 97] width 142 height 13
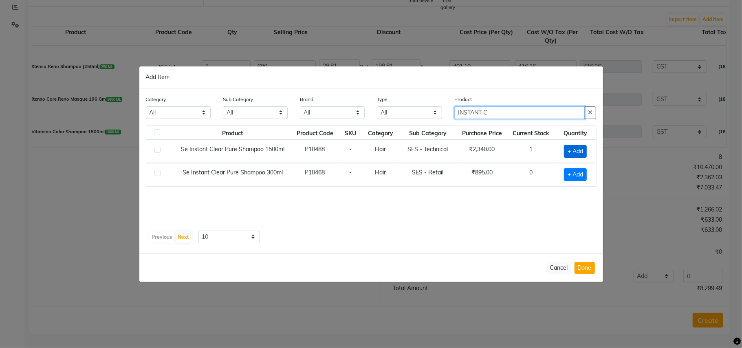
type input "INSTANT C"
click at [576, 151] on span "+ Add" at bounding box center [575, 151] width 23 height 13
checkbox input "true"
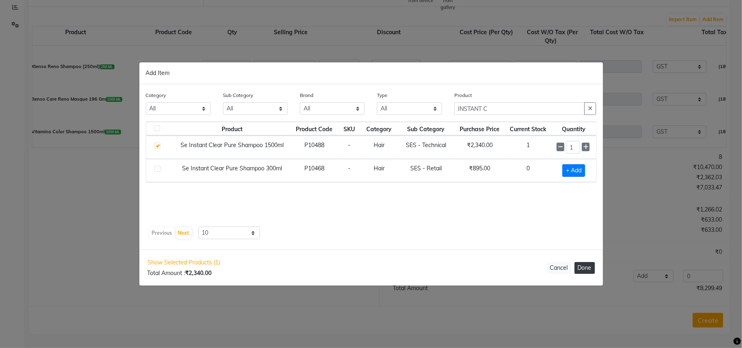
click at [581, 270] on button "Done" at bounding box center [584, 268] width 20 height 12
select select "812"
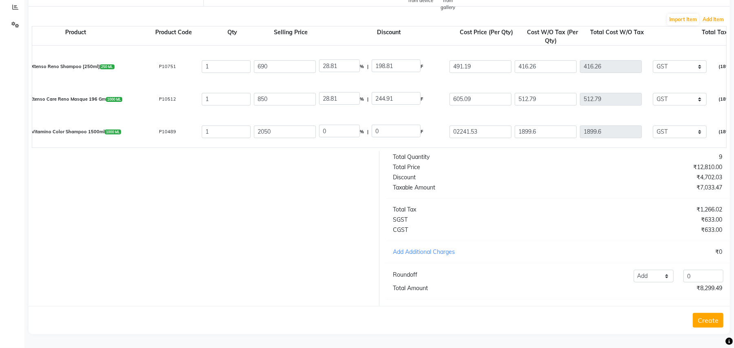
scroll to position [191, 0]
click at [477, 125] on input "0" at bounding box center [480, 131] width 62 height 13
type input "2542.37"
type input "0"
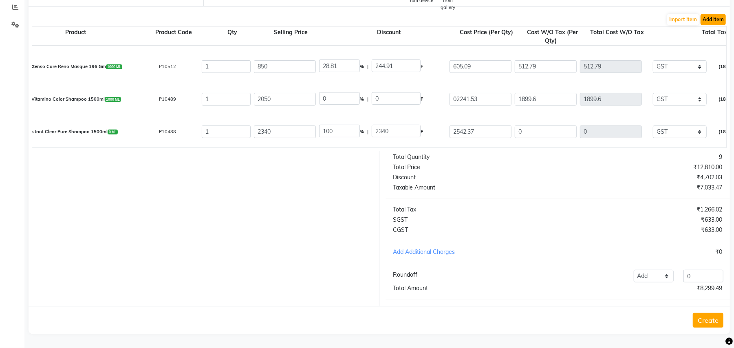
type input "2154.55"
type input "387.82"
type input "2542.37"
click at [712, 14] on button "Add Item" at bounding box center [712, 19] width 25 height 11
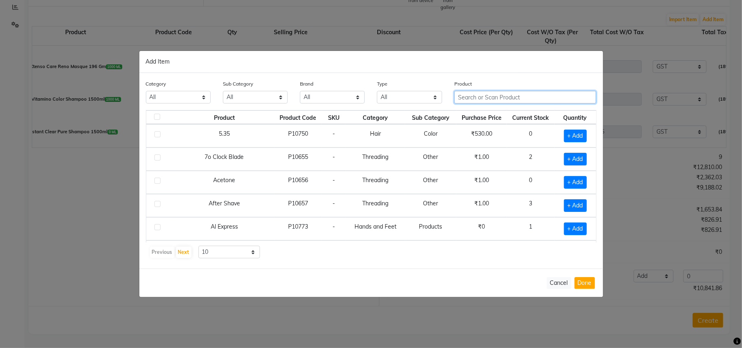
click at [499, 93] on input "text" at bounding box center [525, 97] width 142 height 13
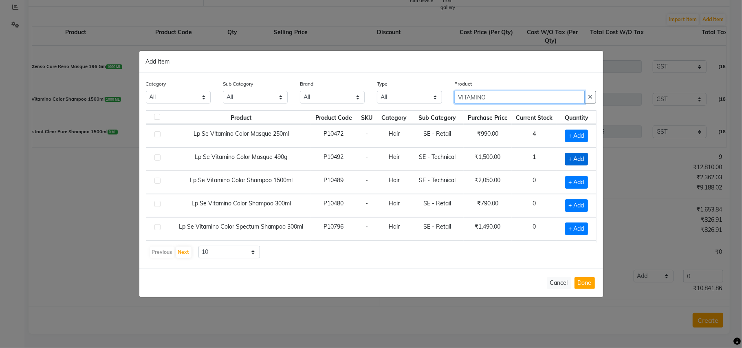
type input "VITAMINO"
click at [575, 162] on span "+ Add" at bounding box center [576, 159] width 23 height 13
checkbox input "true"
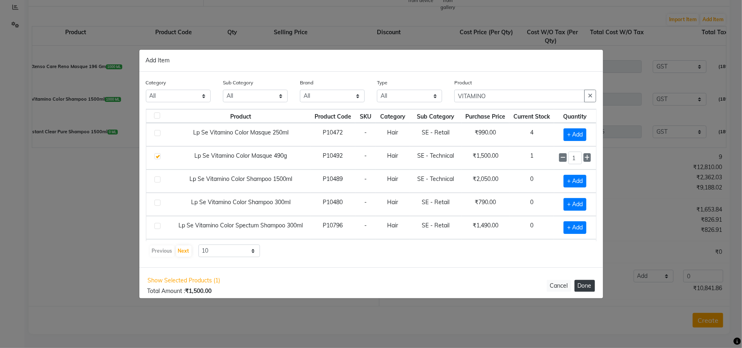
click at [582, 282] on button "Done" at bounding box center [584, 286] width 20 height 12
select select "812"
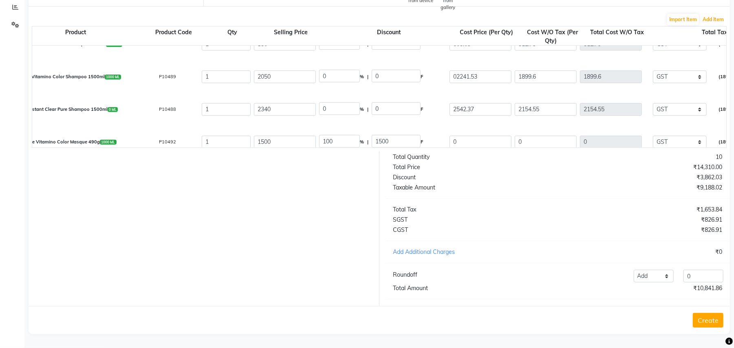
scroll to position [224, 0]
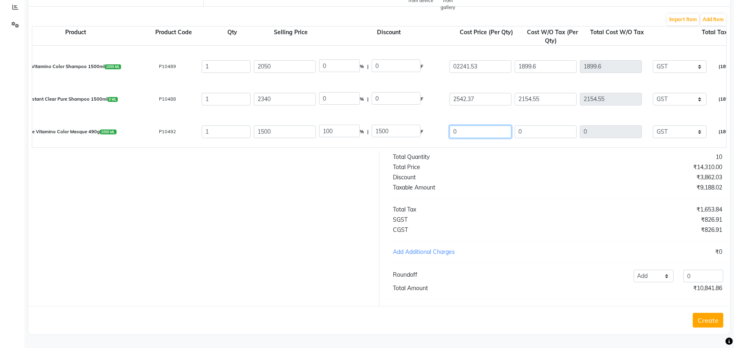
click at [477, 125] on input "0" at bounding box center [480, 131] width 62 height 13
type input "0.01"
type input "1499.99"
type input "0.01"
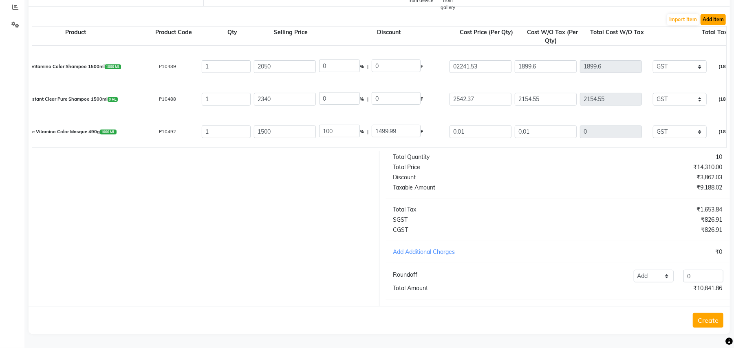
type input "0.01"
click at [714, 14] on button "Add Item" at bounding box center [712, 19] width 25 height 11
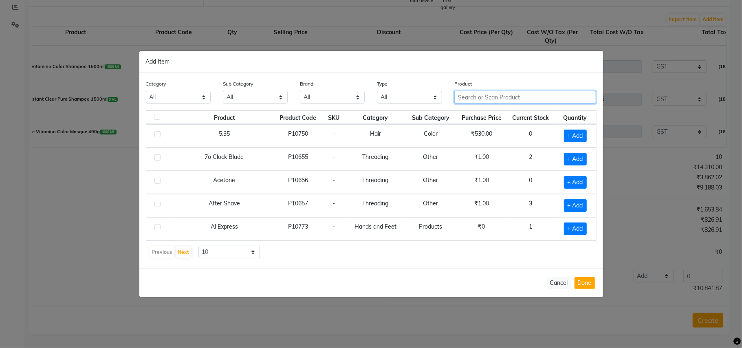
click at [502, 97] on input "text" at bounding box center [525, 97] width 142 height 13
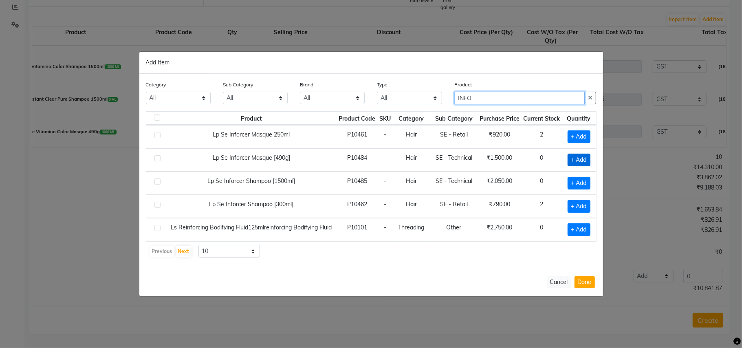
type input "INFO"
click at [572, 160] on span "+ Add" at bounding box center [578, 160] width 23 height 13
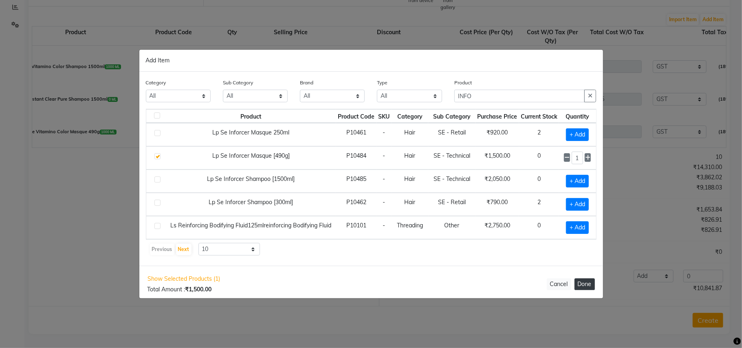
click at [583, 283] on button "Done" at bounding box center [584, 284] width 20 height 12
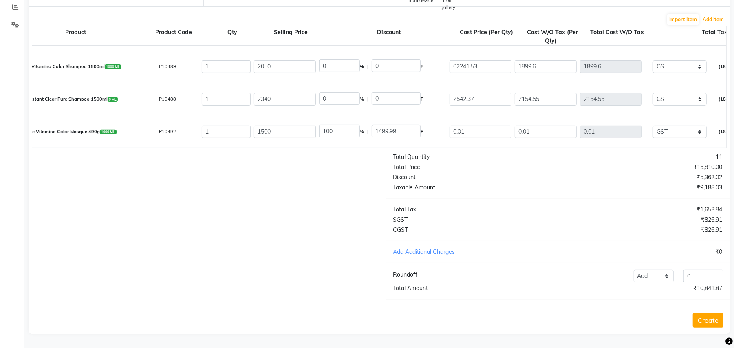
scroll to position [256, 0]
click at [492, 125] on input "0" at bounding box center [480, 131] width 62 height 13
click at [717, 14] on button "Add Item" at bounding box center [712, 19] width 25 height 11
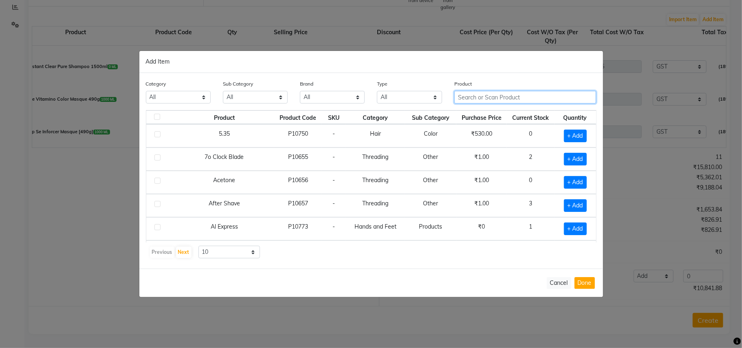
click at [507, 98] on input "text" at bounding box center [525, 97] width 142 height 13
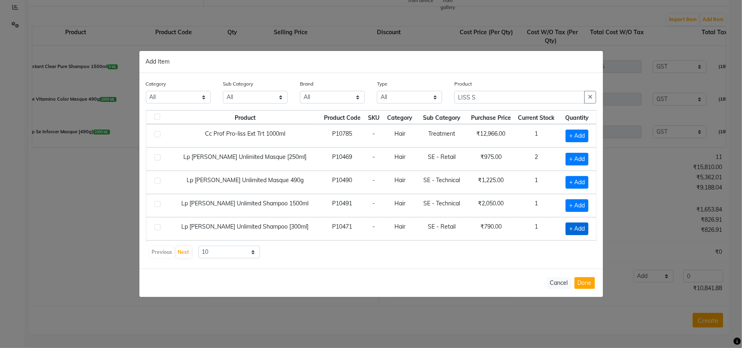
click at [568, 230] on span "+ Add" at bounding box center [576, 228] width 23 height 13
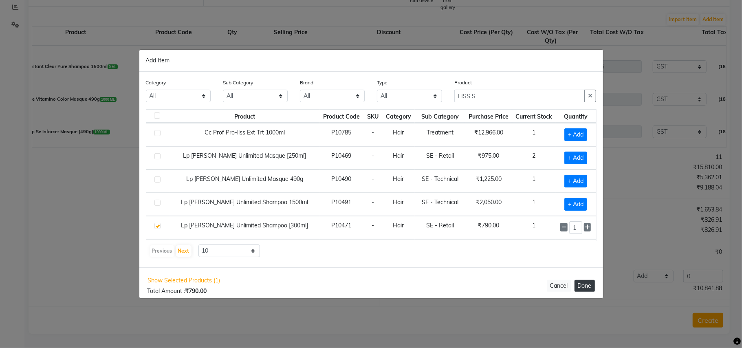
click at [584, 282] on button "Done" at bounding box center [584, 286] width 20 height 12
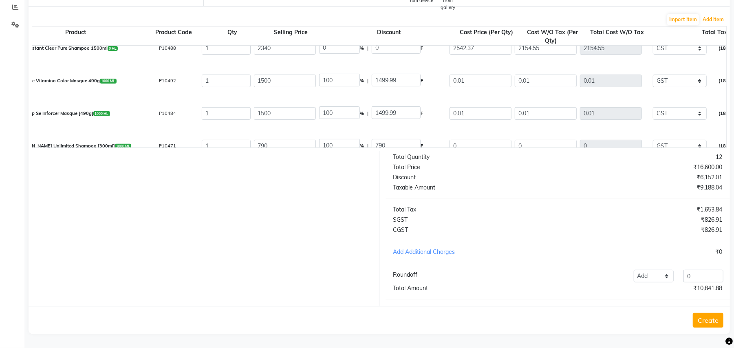
scroll to position [289, 0]
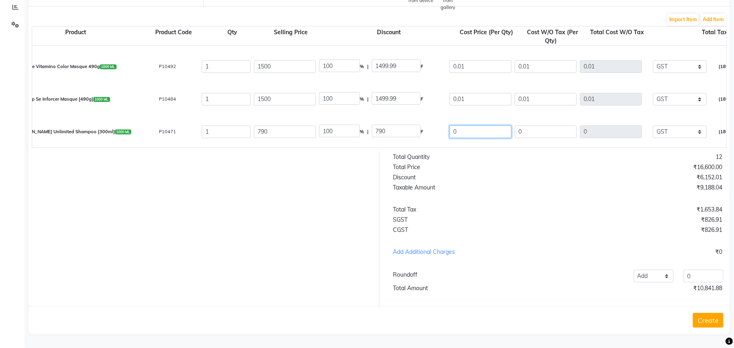
click at [482, 125] on input "0" at bounding box center [480, 131] width 62 height 13
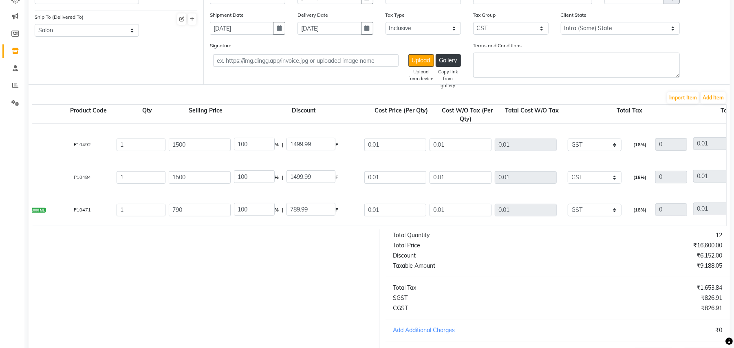
scroll to position [0, 0]
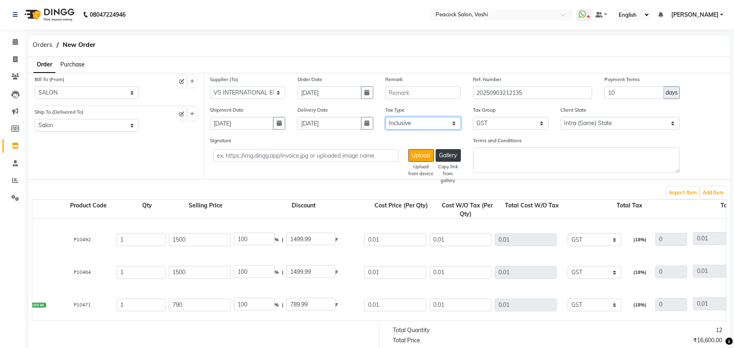
click at [421, 118] on select "Select Inclusive Exclusive" at bounding box center [422, 123] width 75 height 13
click at [385, 117] on select "Select Inclusive Exclusive" at bounding box center [422, 123] width 75 height 13
click at [399, 124] on select "Select Inclusive Exclusive" at bounding box center [422, 123] width 75 height 13
click at [385, 117] on select "Select Inclusive Exclusive" at bounding box center [422, 123] width 75 height 13
click at [419, 125] on select "Select Inclusive Exclusive" at bounding box center [422, 123] width 75 height 13
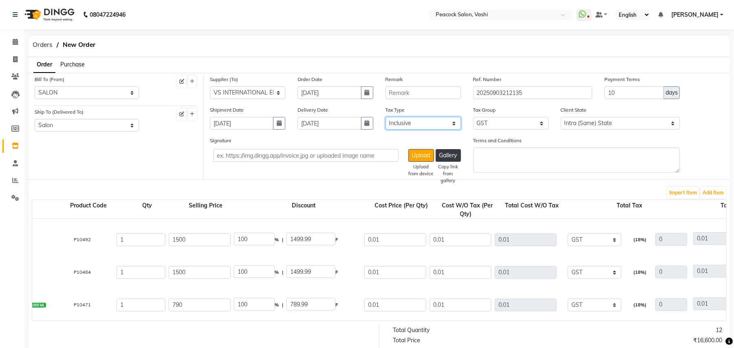
click at [385, 117] on select "Select Inclusive Exclusive" at bounding box center [422, 123] width 75 height 13
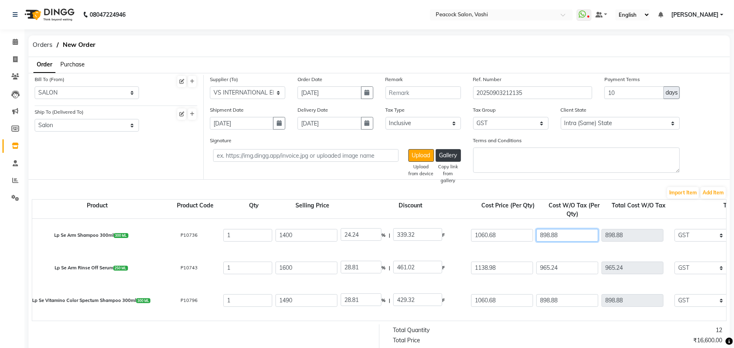
click at [582, 236] on input "898.88" at bounding box center [567, 235] width 62 height 13
click at [567, 270] on input "965.24" at bounding box center [567, 268] width 62 height 13
click at [574, 267] on input "965.24" at bounding box center [567, 268] width 62 height 13
click at [567, 303] on input "898.88" at bounding box center [567, 300] width 62 height 13
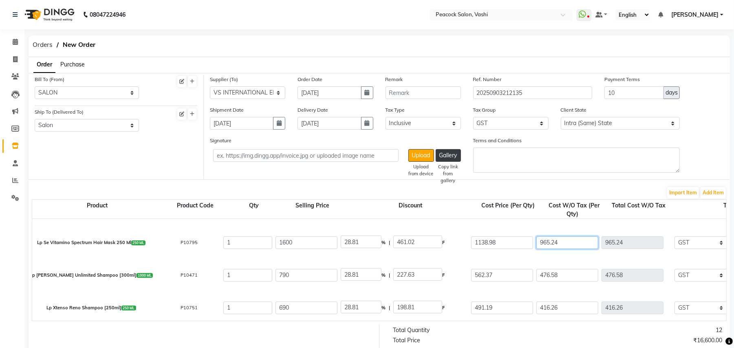
click at [571, 246] on input "965.24" at bounding box center [567, 242] width 62 height 13
click at [567, 277] on input "476.58" at bounding box center [567, 275] width 62 height 13
click at [572, 308] on input "416.26" at bounding box center [567, 307] width 62 height 13
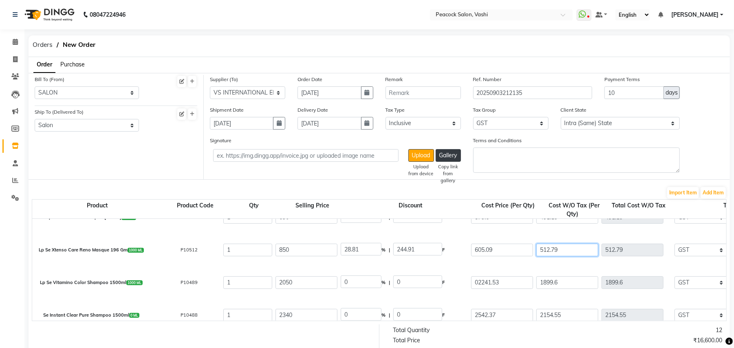
click at [571, 248] on input "512.79" at bounding box center [567, 250] width 62 height 13
click at [573, 280] on input "1899.6" at bounding box center [567, 282] width 62 height 13
click at [568, 312] on input "2154.55" at bounding box center [567, 315] width 62 height 13
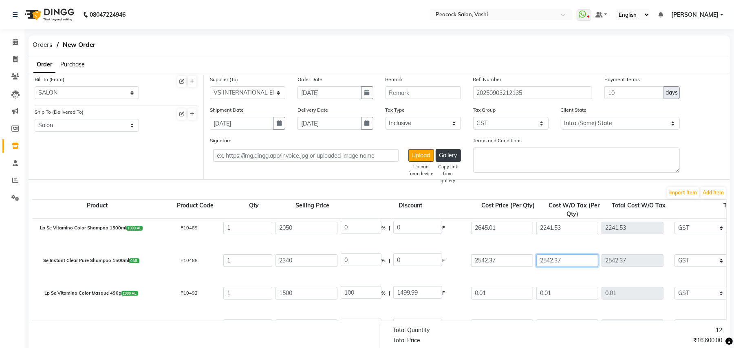
scroll to position [271, 0]
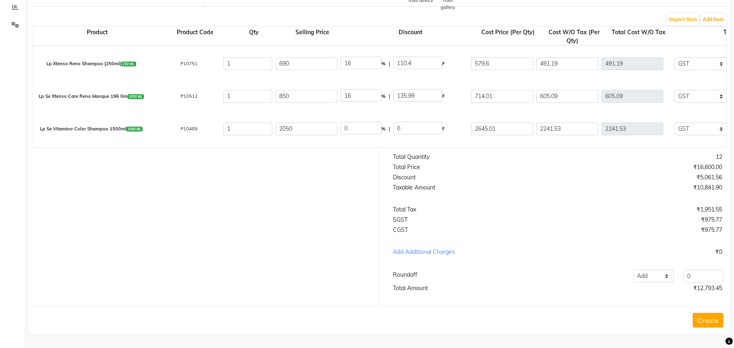
scroll to position [198, 0]
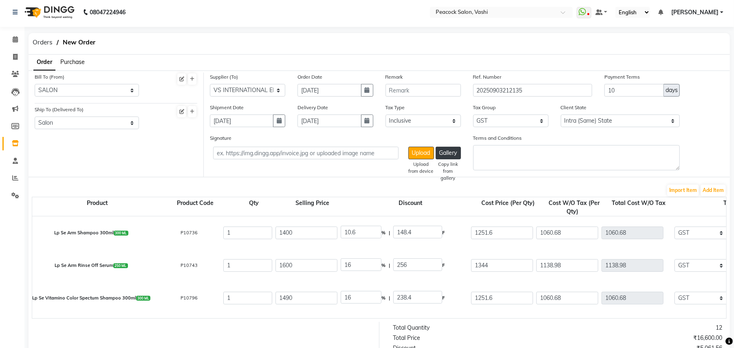
scroll to position [0, 0]
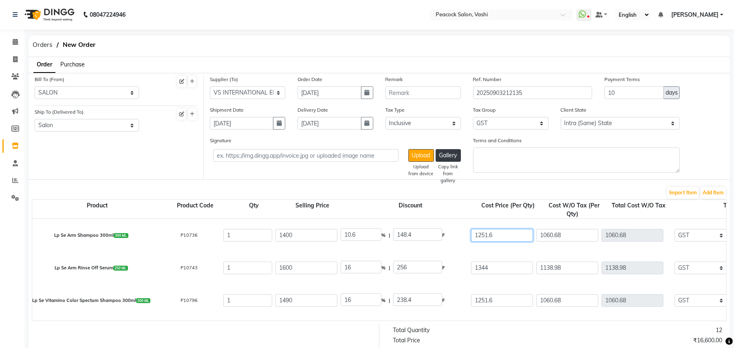
click at [510, 240] on input "1251.6" at bounding box center [502, 235] width 62 height 13
click at [369, 234] on input "10.6" at bounding box center [361, 234] width 41 height 13
click at [505, 235] on input "1176" at bounding box center [502, 235] width 62 height 13
click at [368, 234] on input "9.81" at bounding box center [361, 234] width 41 height 13
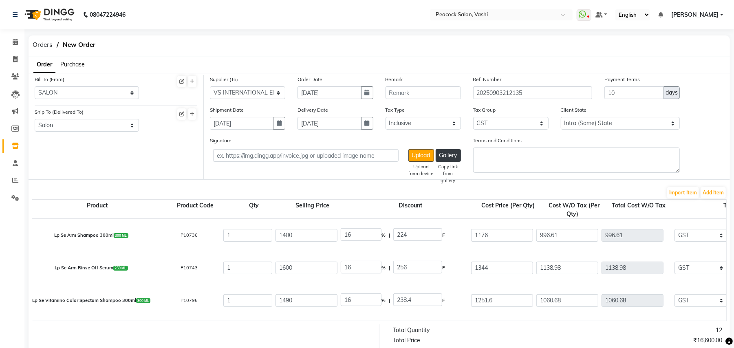
click at [566, 234] on input "996.61" at bounding box center [567, 235] width 62 height 13
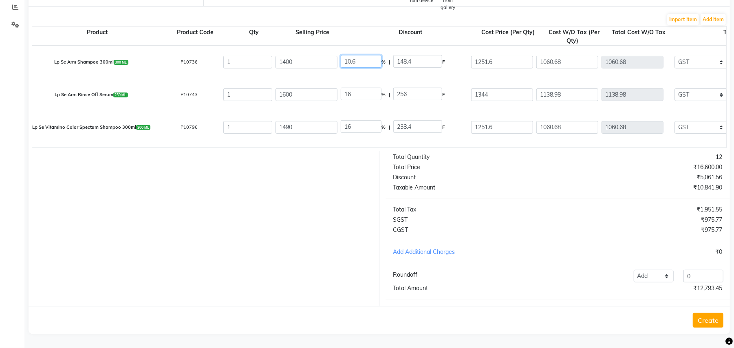
click at [357, 55] on input "10.6" at bounding box center [361, 61] width 41 height 13
click at [356, 57] on input "16" at bounding box center [361, 61] width 41 height 13
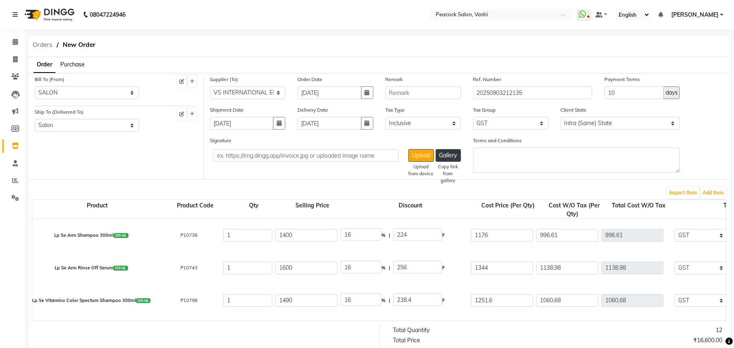
click at [36, 44] on span "Orders" at bounding box center [43, 44] width 28 height 15
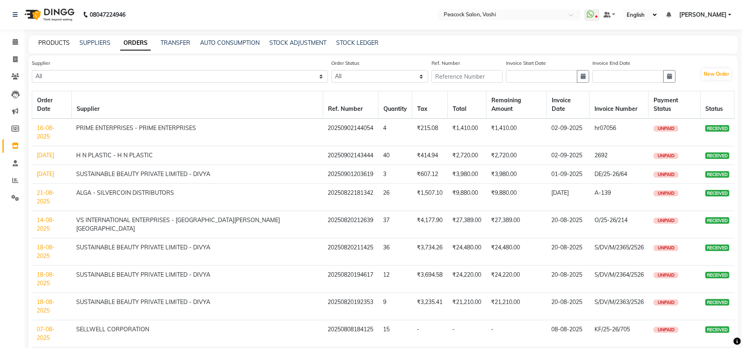
click at [52, 40] on link "PRODUCTS" at bounding box center [53, 42] width 31 height 7
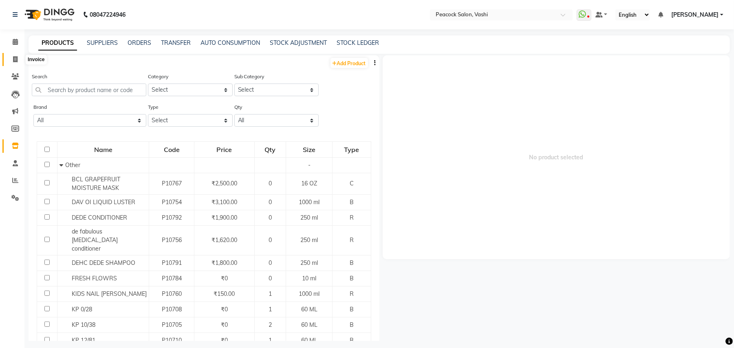
click at [15, 59] on icon at bounding box center [15, 59] width 4 height 6
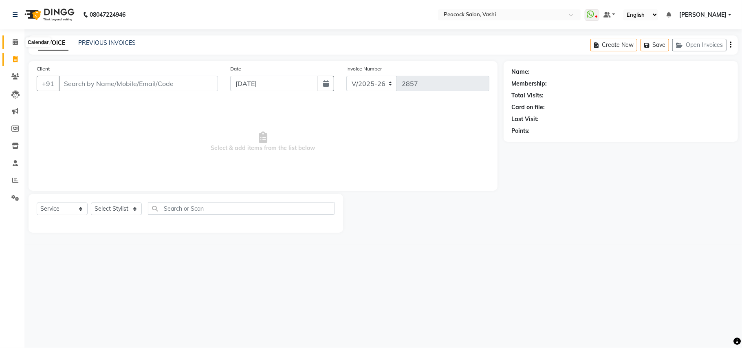
click at [16, 42] on icon at bounding box center [15, 42] width 5 height 6
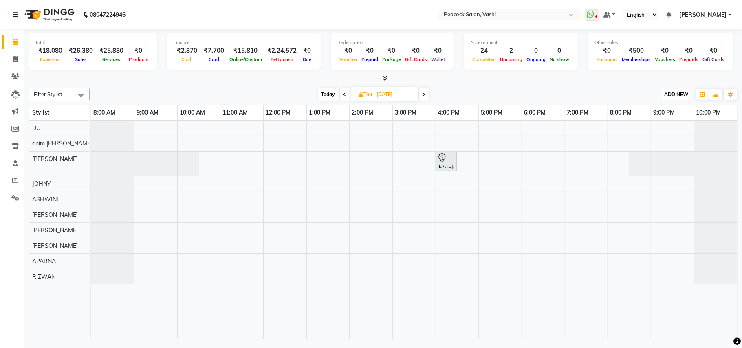
click at [680, 94] on span "ADD NEW" at bounding box center [676, 94] width 24 height 6
click at [660, 129] on link "Add Expense" at bounding box center [657, 131] width 64 height 11
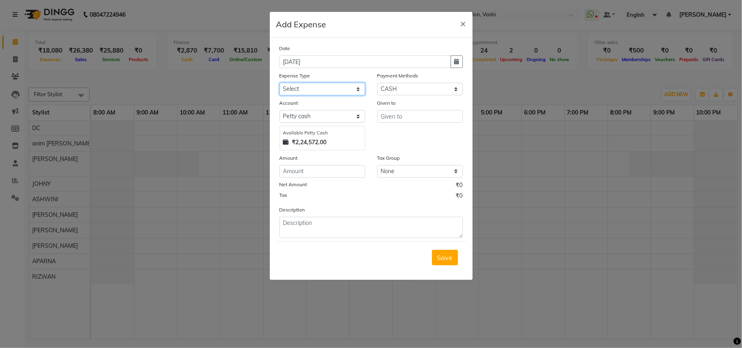
click at [308, 90] on select "Select Advance Salary apmc BANK beauty studio bevarages bonus cable cake Car ma…" at bounding box center [322, 89] width 86 height 13
click at [279, 83] on select "Select Advance Salary apmc BANK beauty studio bevarages bonus cable cake Car ma…" at bounding box center [322, 89] width 86 height 13
click at [301, 172] on input "number" at bounding box center [322, 171] width 86 height 13
click at [409, 114] on input "text" at bounding box center [420, 116] width 86 height 13
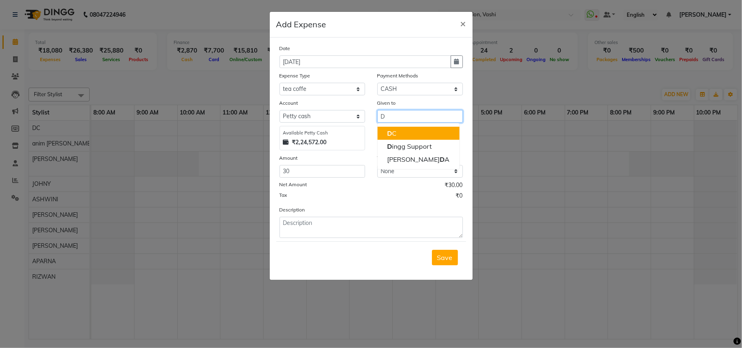
click at [398, 132] on button "D C" at bounding box center [418, 133] width 82 height 13
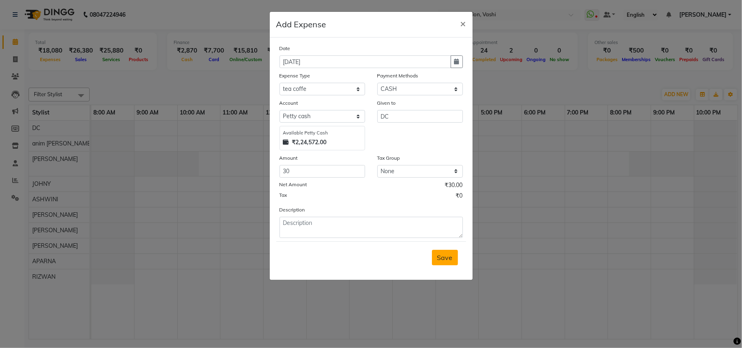
click at [442, 259] on span "Save" at bounding box center [444, 257] width 15 height 8
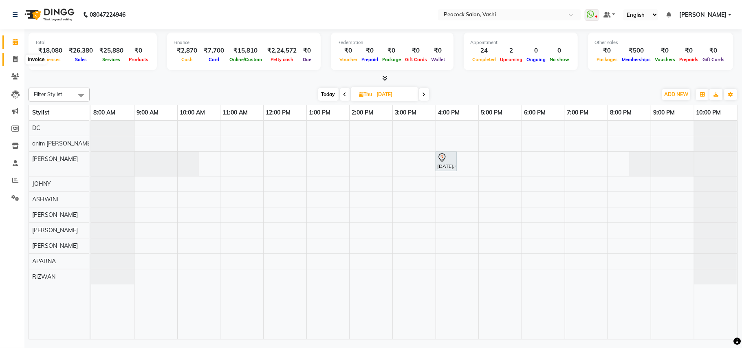
click at [14, 61] on icon at bounding box center [15, 59] width 4 height 6
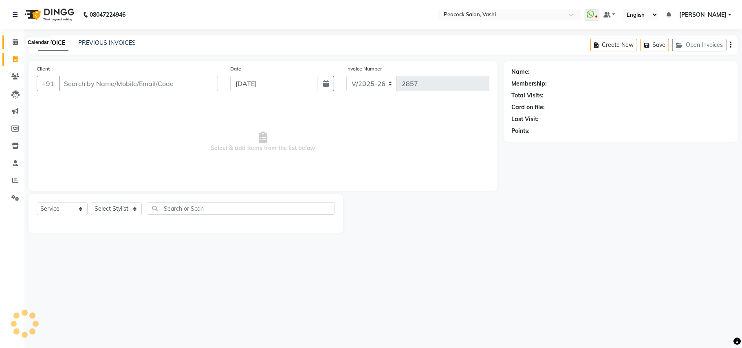
click at [17, 44] on icon at bounding box center [15, 42] width 5 height 6
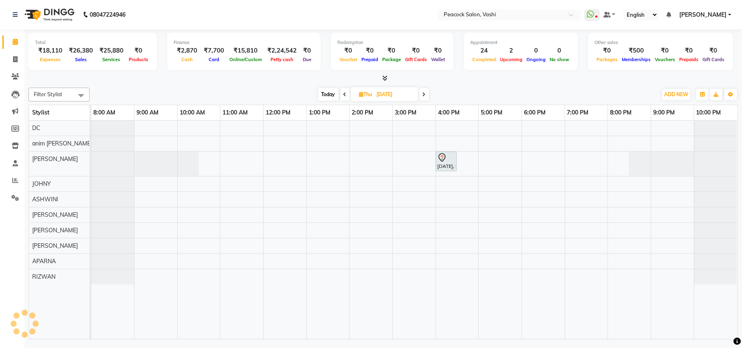
click at [271, 191] on div "KARTIK, 04:00 PM-04:30 PM, MEN HAIR CUT" at bounding box center [414, 230] width 646 height 218
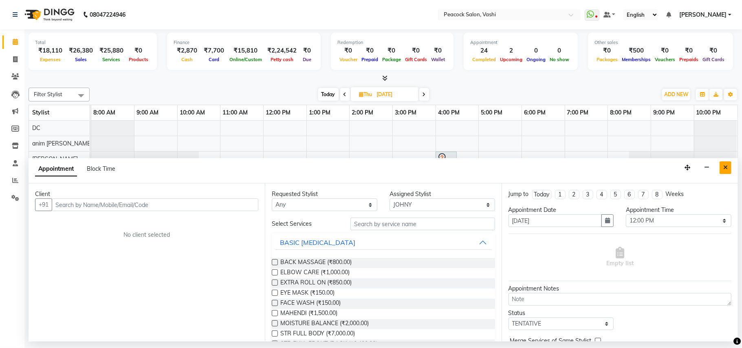
click at [724, 168] on icon "Close" at bounding box center [725, 168] width 4 height 6
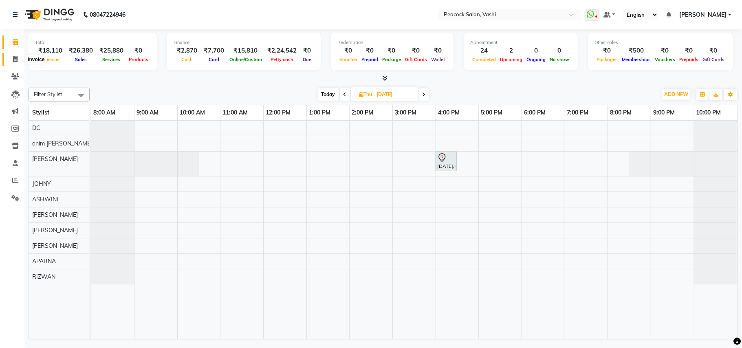
click at [15, 57] on icon at bounding box center [15, 59] width 4 height 6
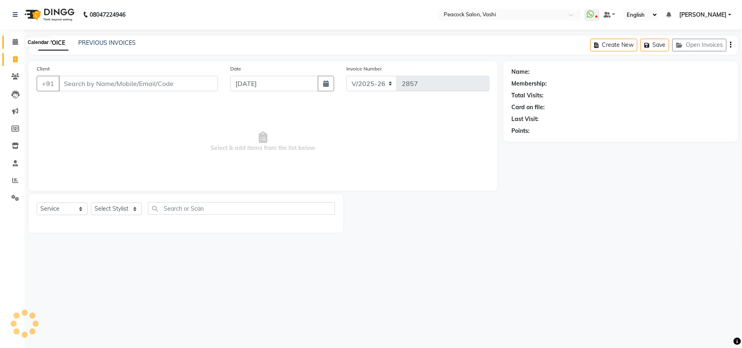
click at [15, 40] on icon at bounding box center [15, 42] width 5 height 6
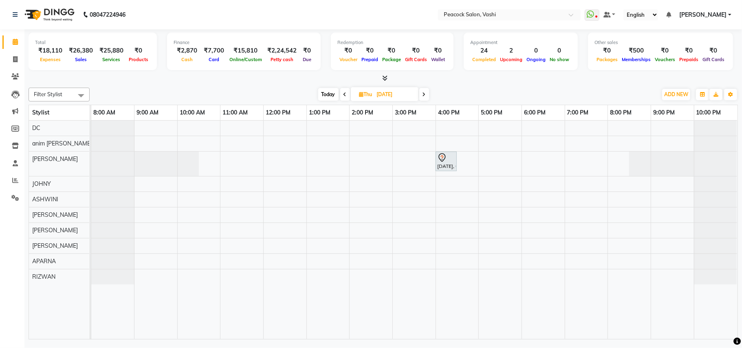
click at [427, 95] on span at bounding box center [424, 94] width 10 height 13
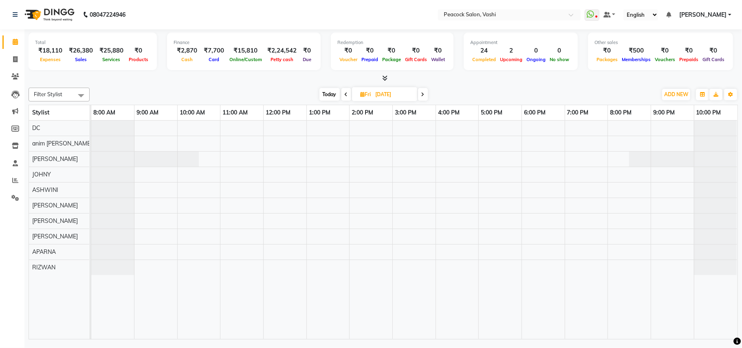
click at [423, 96] on icon at bounding box center [422, 94] width 3 height 5
click at [423, 96] on icon at bounding box center [423, 94] width 3 height 5
click at [423, 96] on icon at bounding box center [424, 94] width 3 height 5
click at [15, 58] on icon at bounding box center [15, 59] width 4 height 6
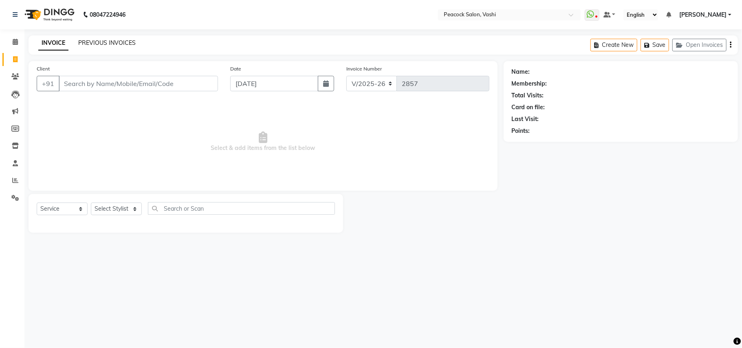
click at [110, 43] on link "PREVIOUS INVOICES" at bounding box center [106, 42] width 57 height 7
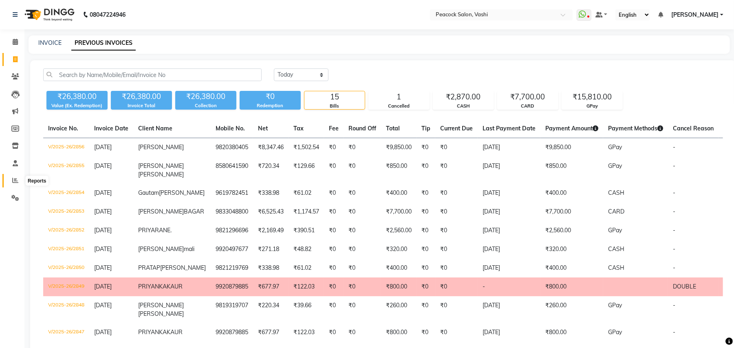
click at [13, 181] on icon at bounding box center [15, 180] width 6 height 6
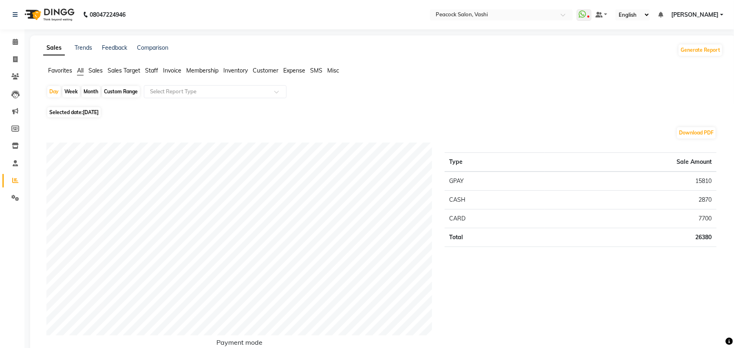
click at [264, 71] on span "Customer" at bounding box center [266, 70] width 26 height 7
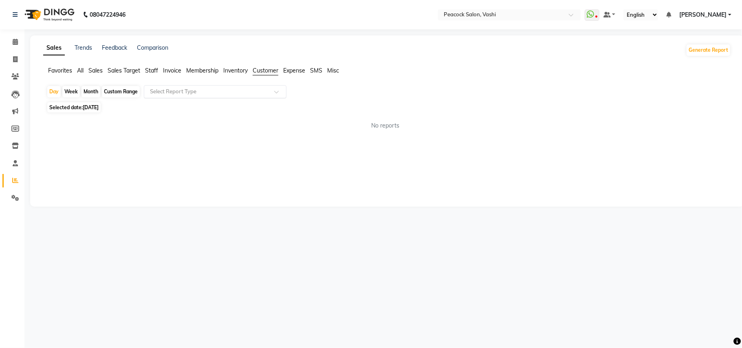
click at [249, 87] on div "Select Report Type" at bounding box center [215, 91] width 143 height 13
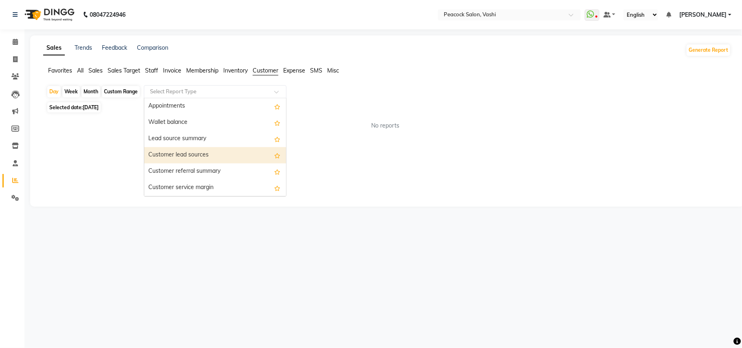
click at [205, 155] on div "Customer lead sources" at bounding box center [215, 155] width 142 height 16
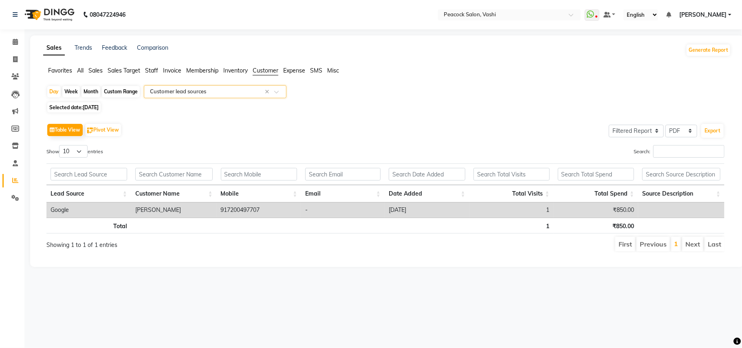
click at [101, 149] on label "Show 10 25 50 100 entries" at bounding box center [74, 151] width 57 height 13
click at [88, 149] on select "10 25 50 100" at bounding box center [73, 151] width 29 height 13
click at [692, 248] on li "Next" at bounding box center [692, 244] width 21 height 15
click at [677, 251] on li "1" at bounding box center [676, 244] width 10 height 15
click at [622, 247] on li "First" at bounding box center [625, 244] width 20 height 15
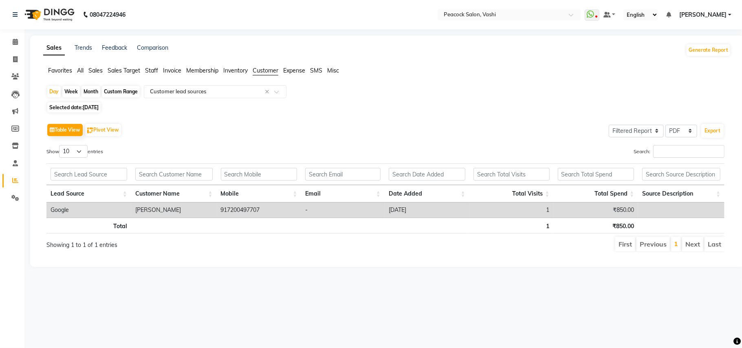
click at [639, 245] on li "Previous" at bounding box center [652, 244] width 33 height 15
click at [13, 59] on icon at bounding box center [15, 59] width 4 height 6
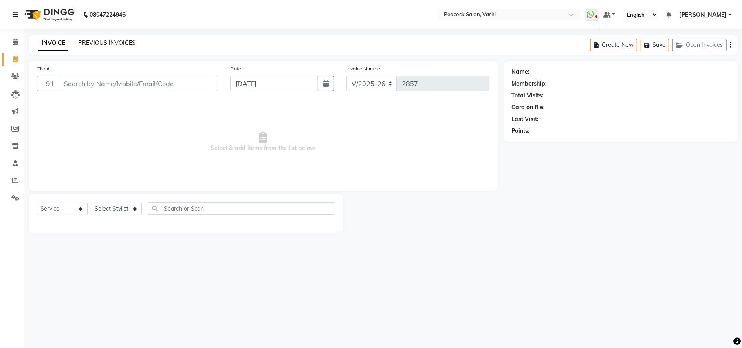
click at [105, 40] on link "PREVIOUS INVOICES" at bounding box center [106, 42] width 57 height 7
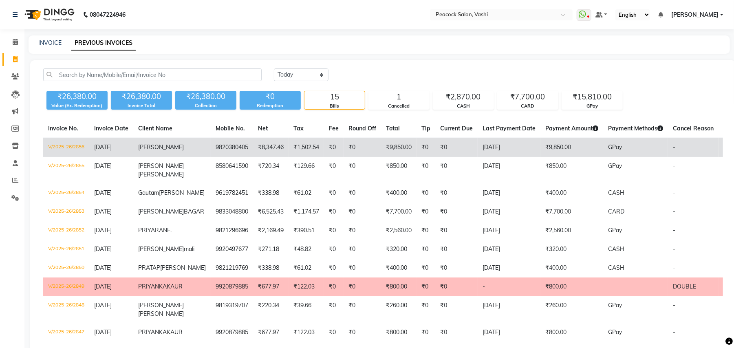
click at [155, 144] on span "ALFIYA" at bounding box center [161, 146] width 46 height 7
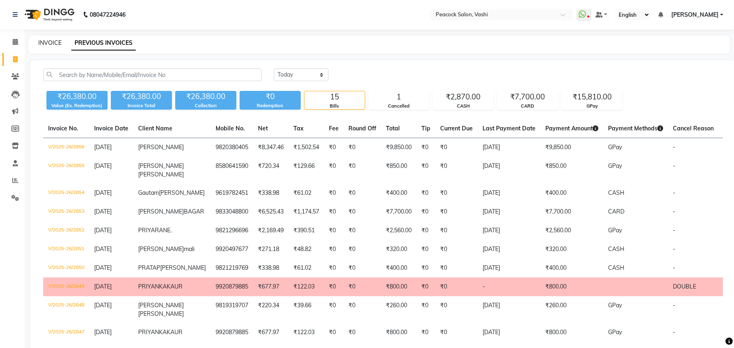
click at [51, 40] on link "INVOICE" at bounding box center [49, 42] width 23 height 7
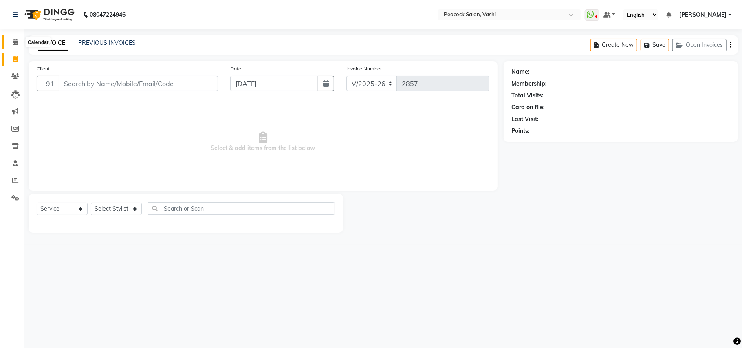
click at [17, 43] on icon at bounding box center [15, 42] width 5 height 6
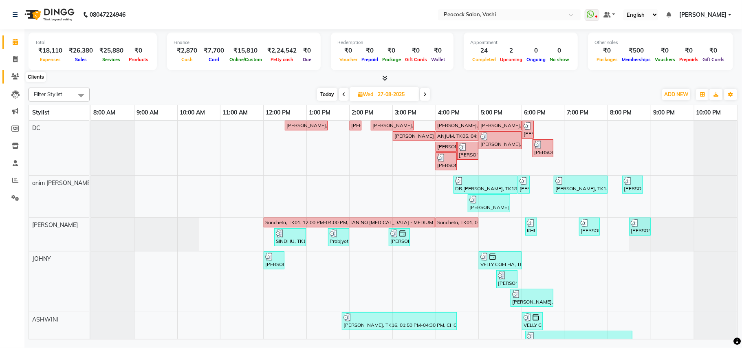
click at [12, 75] on icon at bounding box center [15, 76] width 8 height 6
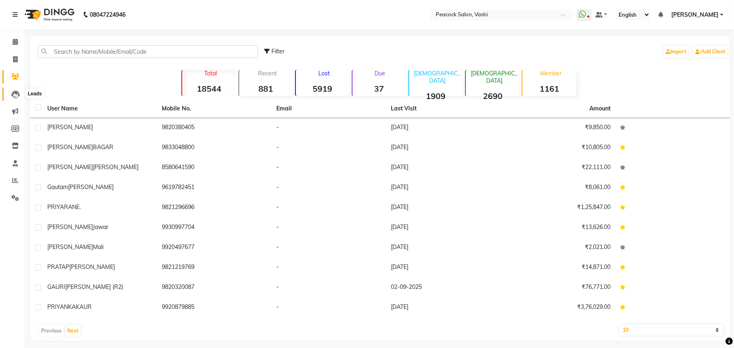
click at [14, 91] on icon at bounding box center [15, 94] width 8 height 8
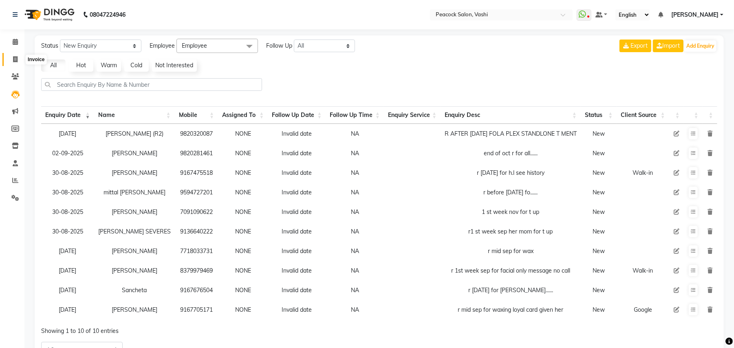
click at [14, 60] on icon at bounding box center [15, 59] width 4 height 6
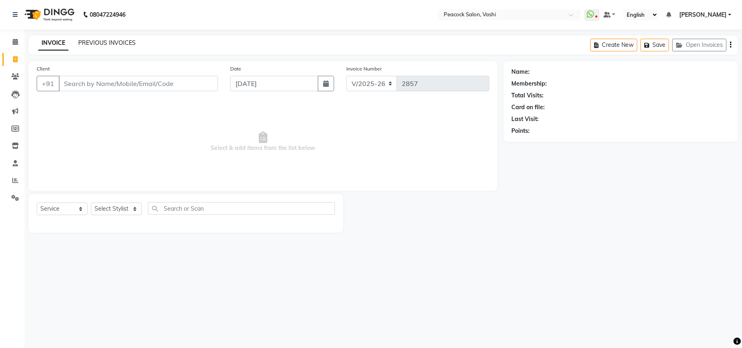
click at [108, 42] on link "PREVIOUS INVOICES" at bounding box center [106, 42] width 57 height 7
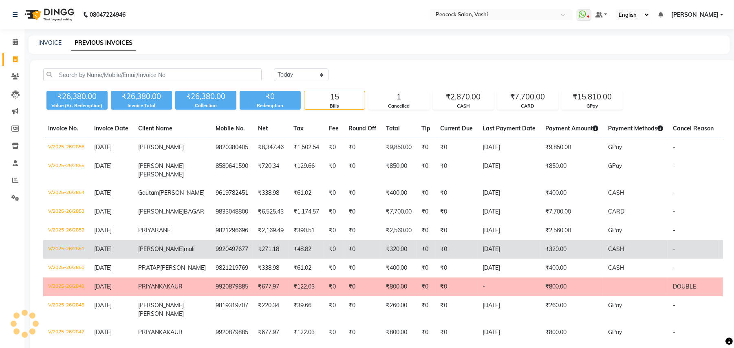
scroll to position [90, 0]
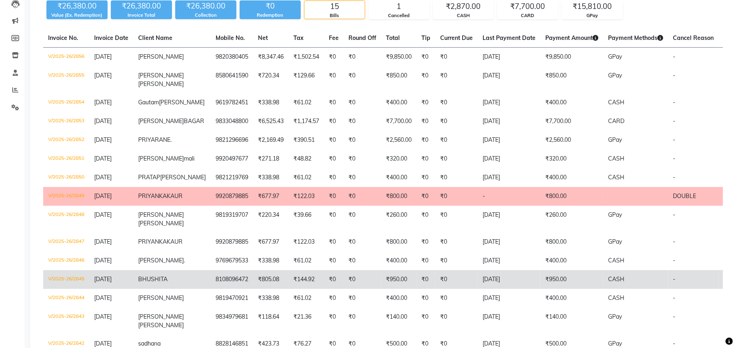
click at [148, 283] on span "BHUSHITA" at bounding box center [152, 278] width 29 height 7
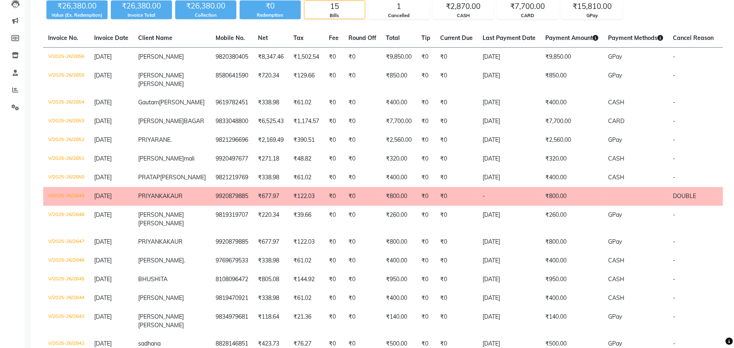
scroll to position [0, 0]
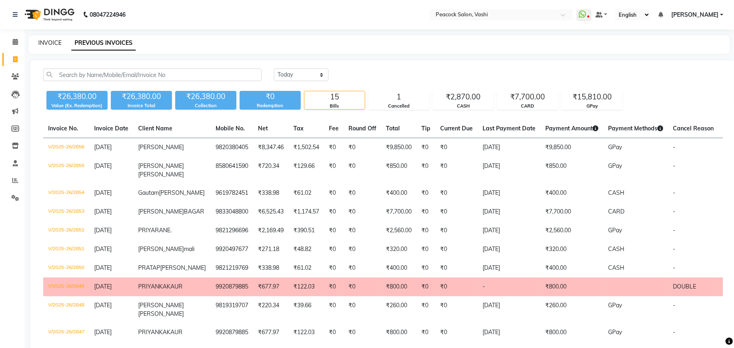
click at [48, 43] on link "INVOICE" at bounding box center [49, 42] width 23 height 7
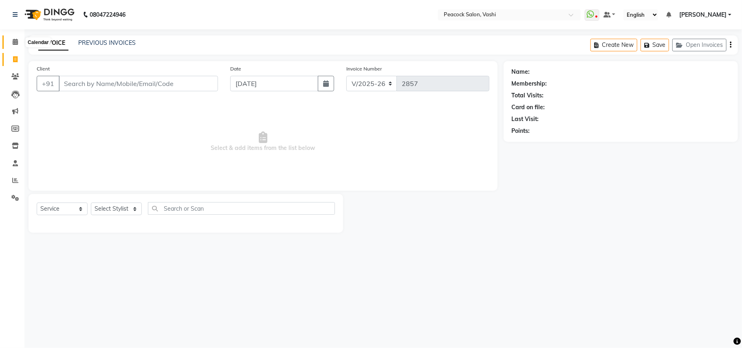
click at [9, 42] on span at bounding box center [15, 41] width 14 height 9
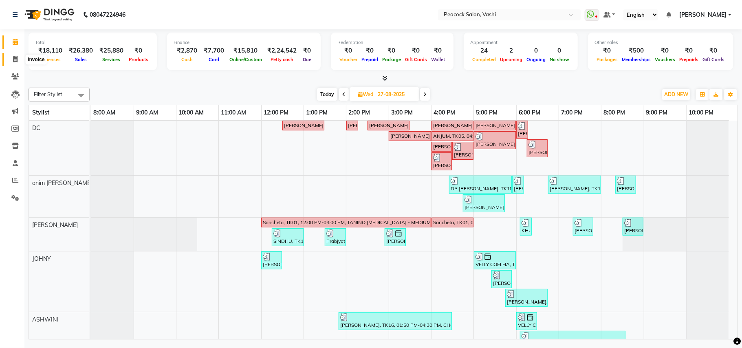
click at [15, 61] on icon at bounding box center [15, 59] width 4 height 6
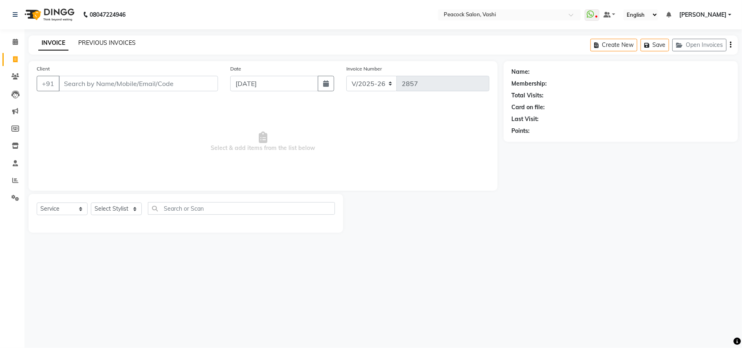
click at [100, 40] on link "PREVIOUS INVOICES" at bounding box center [106, 42] width 57 height 7
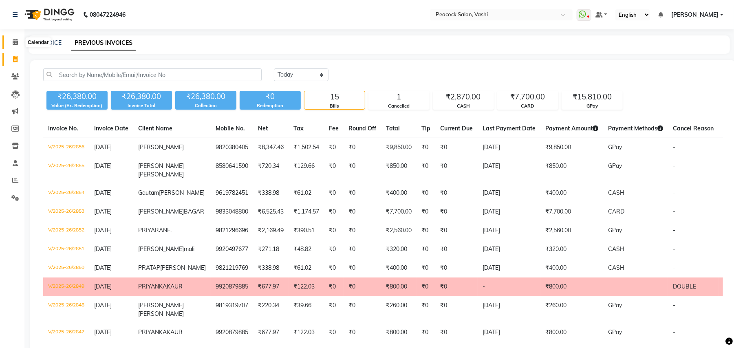
click at [17, 41] on icon at bounding box center [15, 42] width 5 height 6
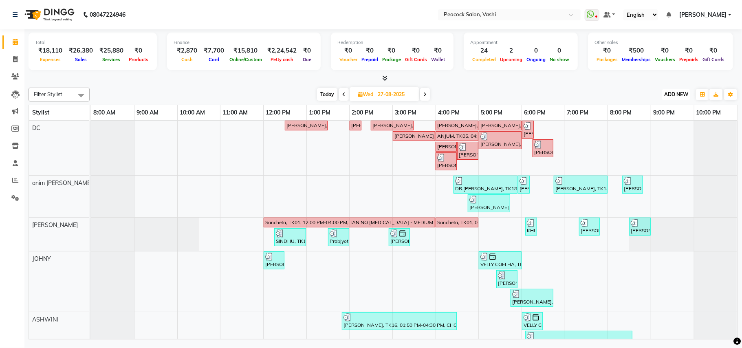
click at [677, 93] on span "ADD NEW" at bounding box center [676, 94] width 24 height 6
click at [661, 165] on link "Add Transaction" at bounding box center [657, 163] width 64 height 11
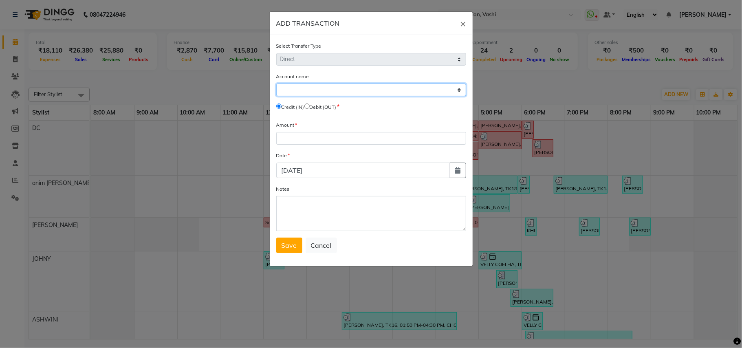
click at [308, 90] on select "Select Default Account Petty Cash" at bounding box center [371, 90] width 190 height 13
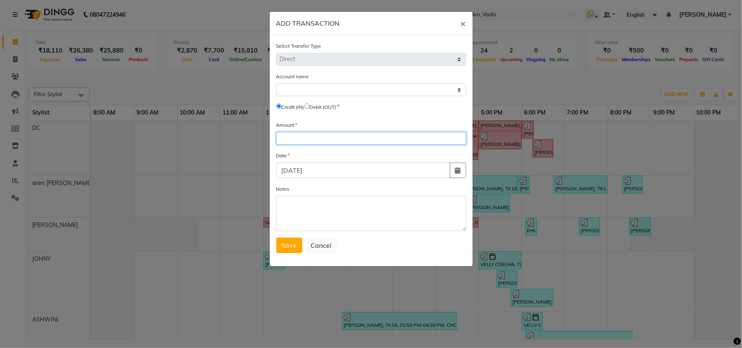
click at [293, 132] on input "number" at bounding box center [371, 138] width 190 height 13
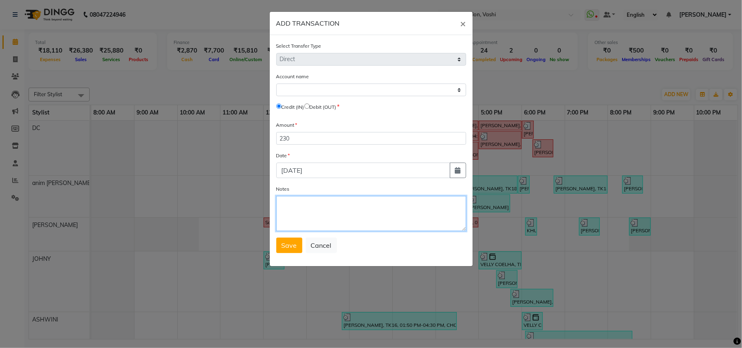
click at [300, 209] on textarea "Notes" at bounding box center [371, 213] width 190 height 35
click at [284, 248] on span "Save" at bounding box center [288, 245] width 15 height 8
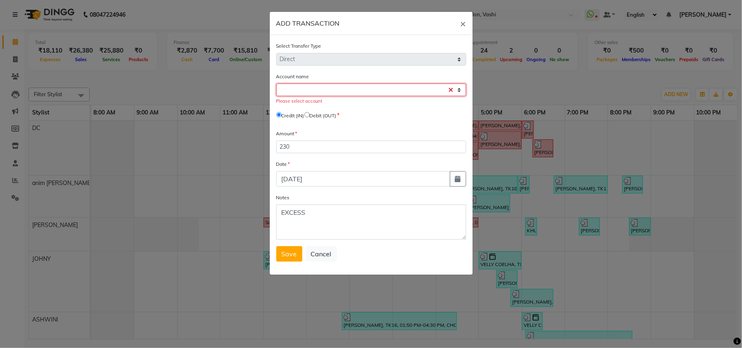
click at [310, 91] on select "Select Default Account Petty Cash" at bounding box center [371, 90] width 190 height 13
click at [276, 84] on select "Select Default Account Petty Cash" at bounding box center [371, 90] width 190 height 13
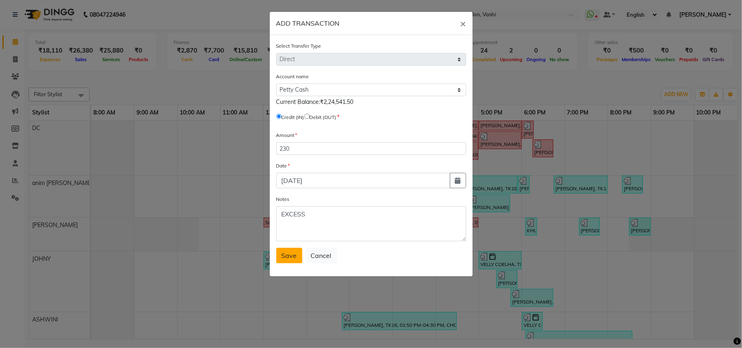
click at [294, 254] on span "Save" at bounding box center [288, 255] width 15 height 8
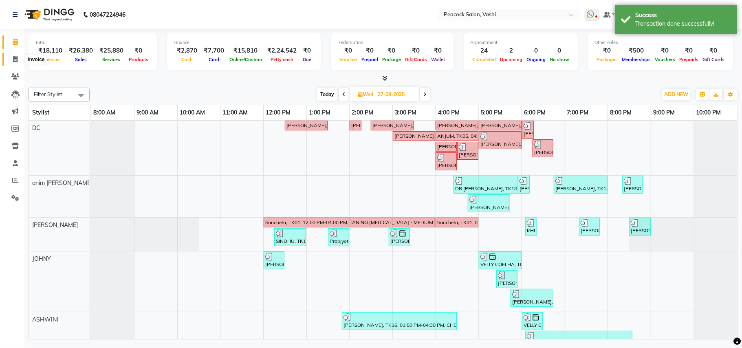
click at [17, 58] on icon at bounding box center [15, 59] width 4 height 6
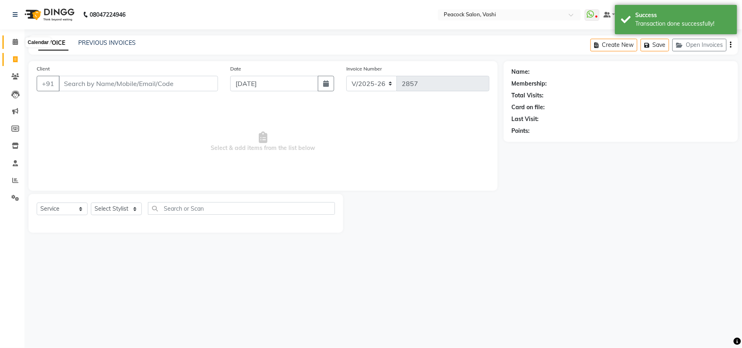
click at [17, 42] on icon at bounding box center [15, 42] width 5 height 6
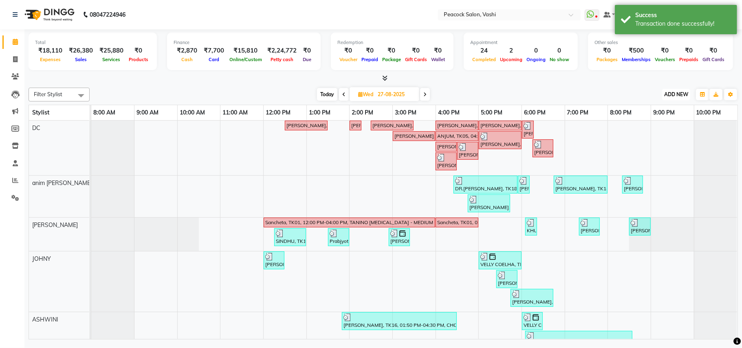
click at [682, 94] on span "ADD NEW" at bounding box center [676, 94] width 24 height 6
click at [660, 130] on link "Add Expense" at bounding box center [657, 131] width 64 height 11
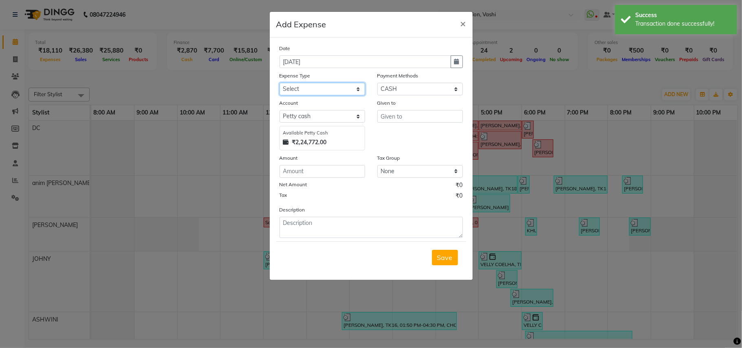
click at [322, 92] on select "Select Advance Salary apmc BANK beauty studio bevarages bonus cable cake Car ma…" at bounding box center [322, 89] width 86 height 13
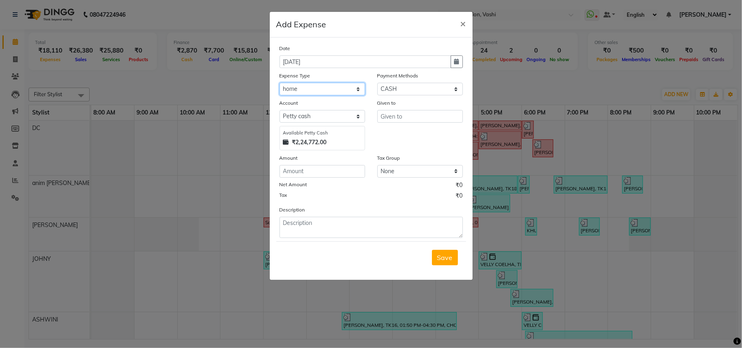
click at [279, 83] on select "Select Advance Salary apmc BANK beauty studio bevarages bonus cable cake Car ma…" at bounding box center [322, 89] width 86 height 13
click at [320, 171] on input "number" at bounding box center [322, 171] width 86 height 13
drag, startPoint x: 421, startPoint y: 98, endPoint x: 420, endPoint y: 107, distance: 8.7
click at [421, 99] on div "Given to" at bounding box center [420, 104] width 86 height 11
click at [418, 113] on input "text" at bounding box center [420, 116] width 86 height 13
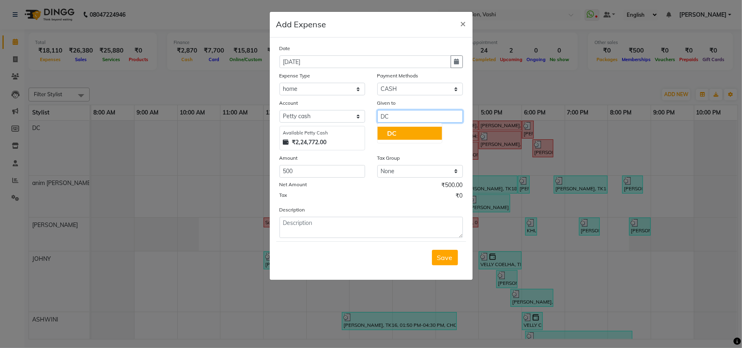
click at [406, 129] on button "DC" at bounding box center [409, 133] width 64 height 13
click at [448, 258] on span "Save" at bounding box center [444, 257] width 15 height 8
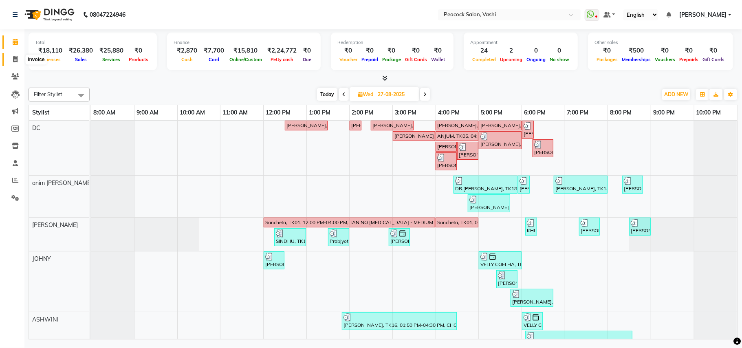
click at [16, 57] on icon at bounding box center [15, 59] width 4 height 6
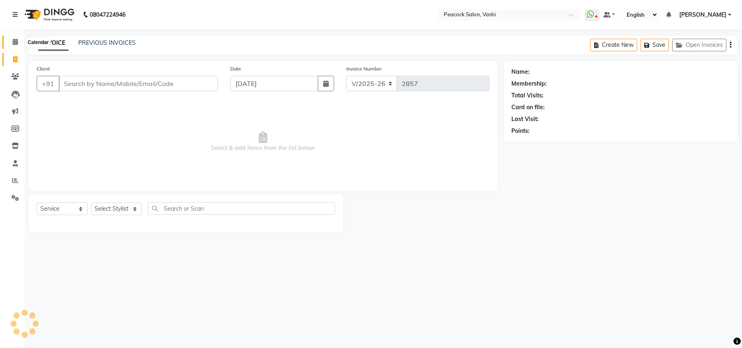
click at [17, 42] on icon at bounding box center [15, 42] width 5 height 6
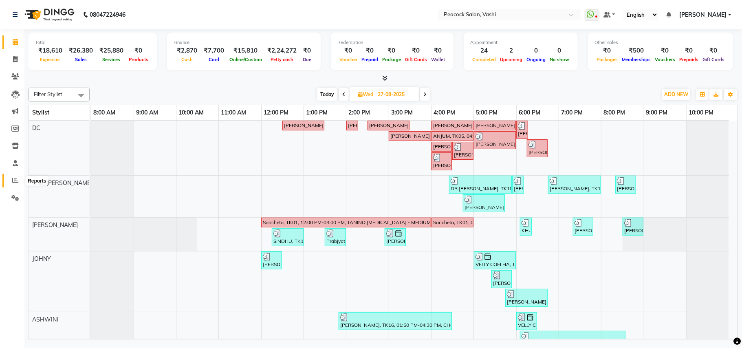
click at [13, 181] on icon at bounding box center [15, 180] width 6 height 6
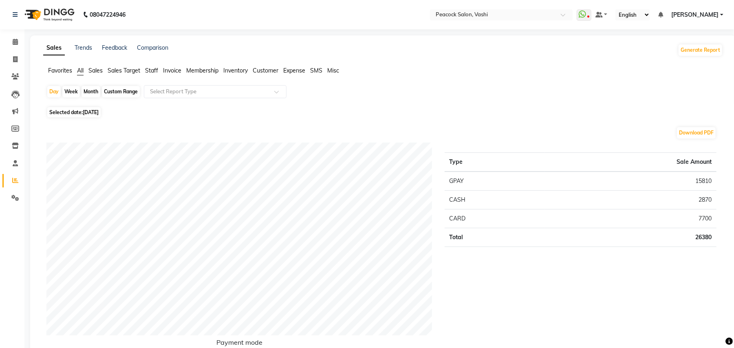
click at [90, 93] on div "Month" at bounding box center [90, 91] width 19 height 11
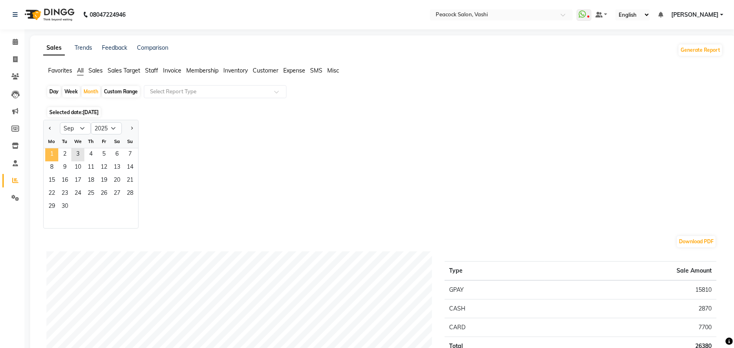
click at [50, 157] on span "1" at bounding box center [51, 154] width 13 height 13
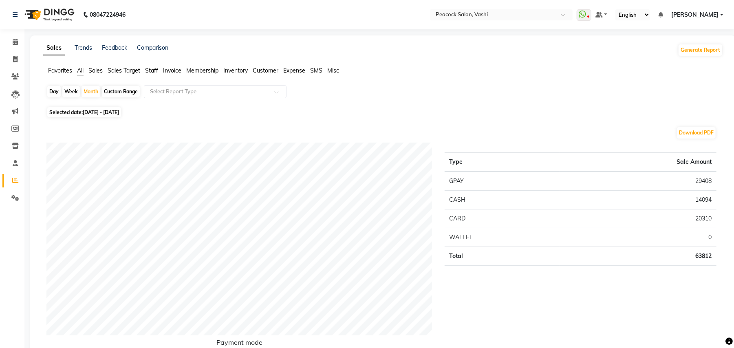
click at [149, 70] on span "Staff" at bounding box center [151, 70] width 13 height 7
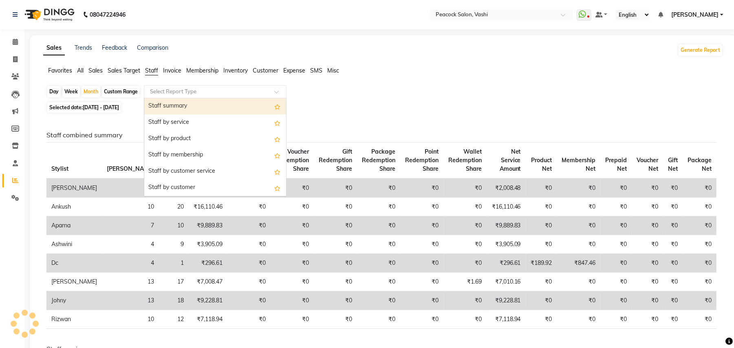
click at [178, 93] on input "text" at bounding box center [206, 92] width 117 height 8
click at [178, 102] on div "Staff summary" at bounding box center [215, 106] width 142 height 16
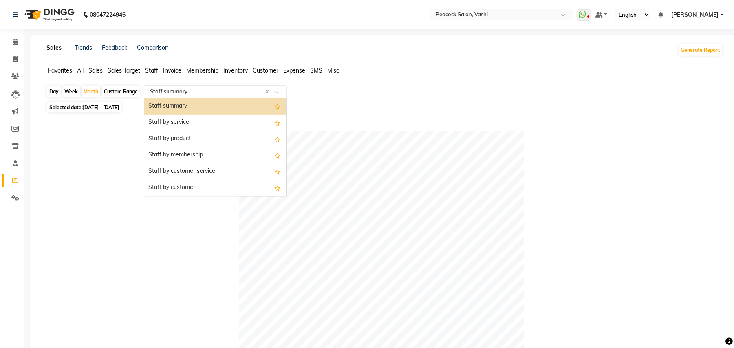
click at [212, 92] on input "text" at bounding box center [206, 92] width 117 height 8
click at [199, 168] on div "Staff by customer service" at bounding box center [215, 171] width 142 height 16
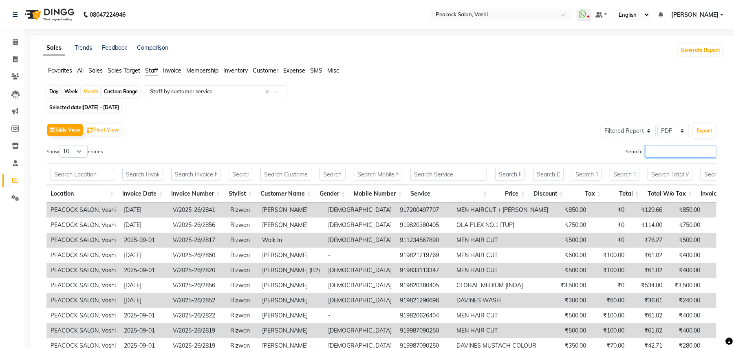
click at [661, 152] on input "Search:" at bounding box center [680, 151] width 71 height 13
click at [15, 56] on icon at bounding box center [15, 59] width 4 height 6
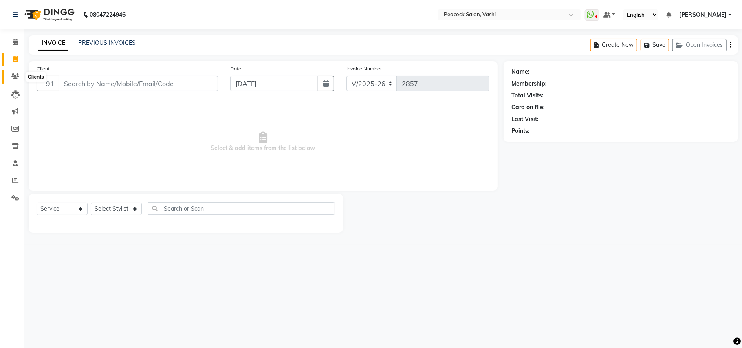
click at [16, 74] on icon at bounding box center [15, 76] width 8 height 6
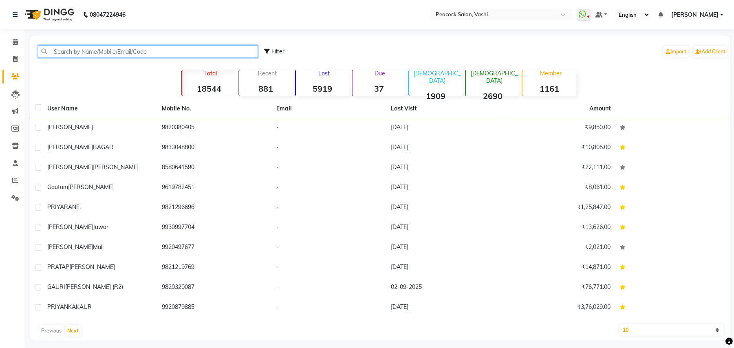
click at [87, 54] on input "text" at bounding box center [148, 51] width 220 height 13
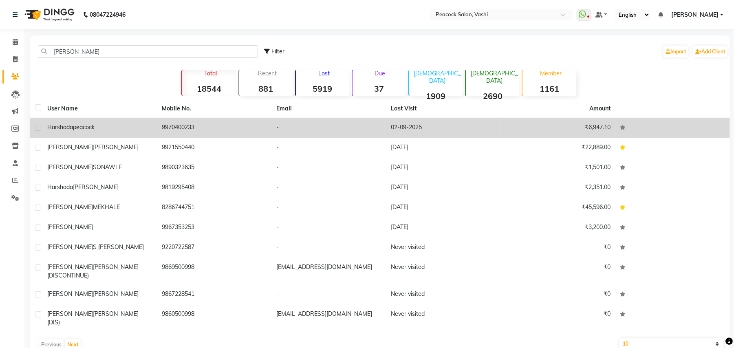
click at [90, 129] on span "peacock" at bounding box center [84, 126] width 22 height 7
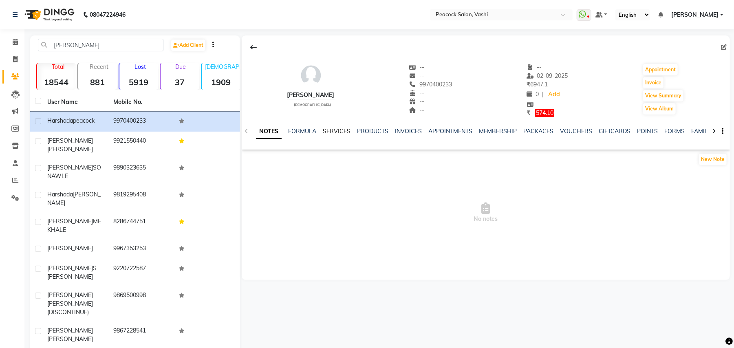
click at [333, 130] on link "SERVICES" at bounding box center [337, 130] width 28 height 7
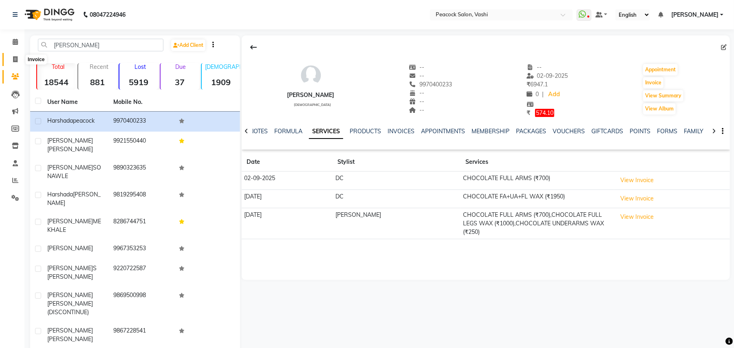
click at [15, 59] on icon at bounding box center [15, 59] width 4 height 6
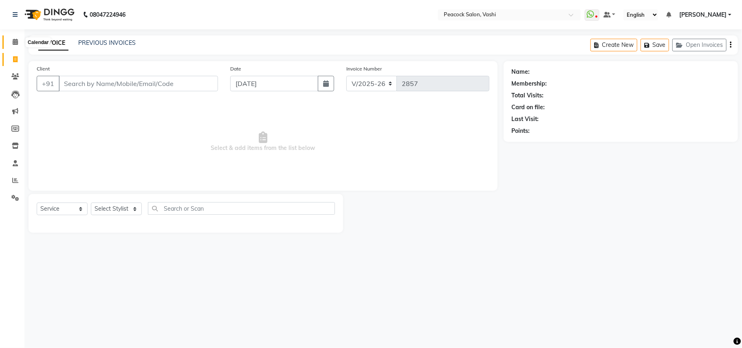
click at [15, 43] on icon at bounding box center [15, 42] width 5 height 6
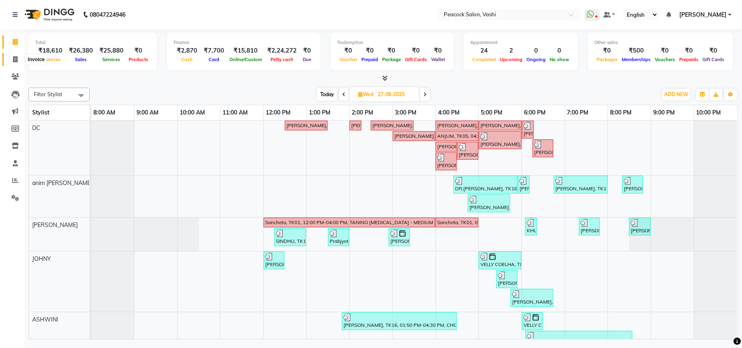
click at [13, 59] on icon at bounding box center [15, 59] width 4 height 6
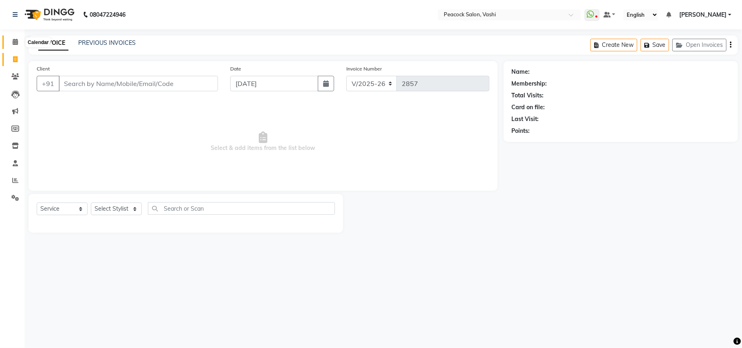
click at [15, 43] on icon at bounding box center [15, 42] width 5 height 6
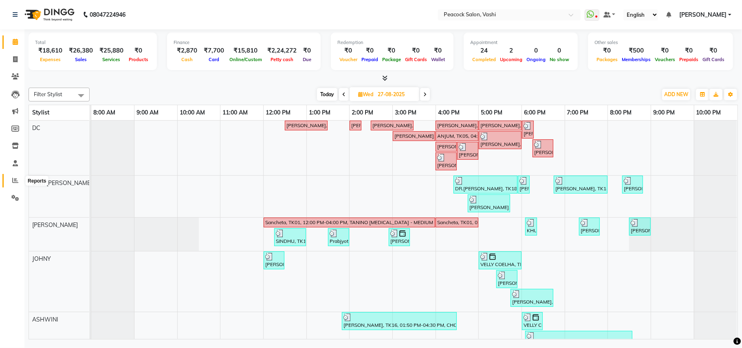
click at [13, 181] on icon at bounding box center [15, 180] width 6 height 6
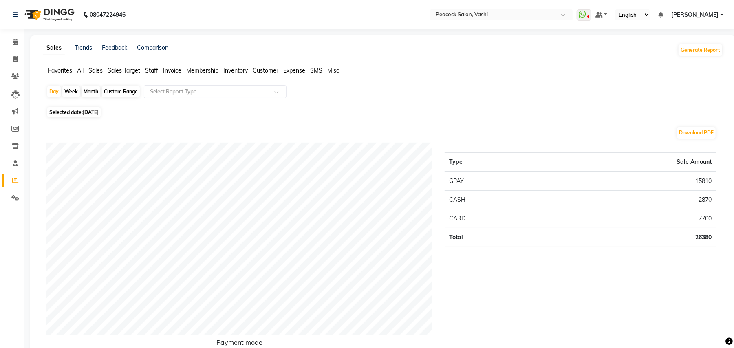
click at [95, 93] on div "Month" at bounding box center [90, 91] width 19 height 11
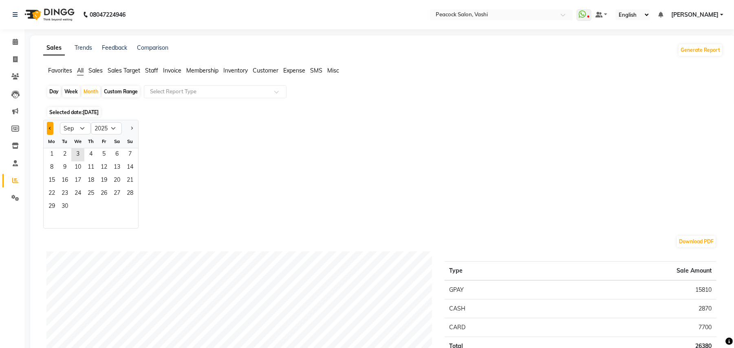
click at [50, 129] on span "Previous month" at bounding box center [50, 127] width 3 height 3
click at [102, 153] on span "1" at bounding box center [103, 154] width 13 height 13
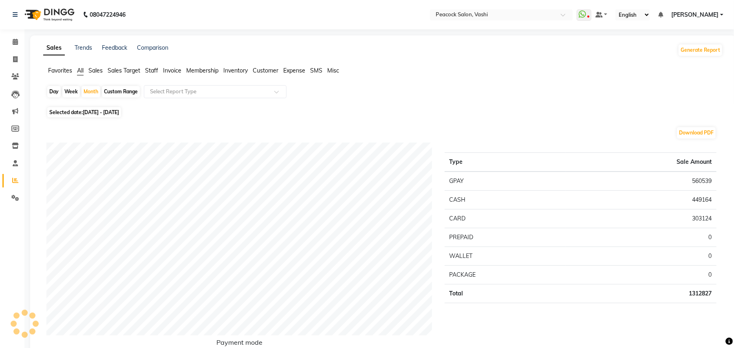
click at [155, 68] on span "Staff" at bounding box center [151, 70] width 13 height 7
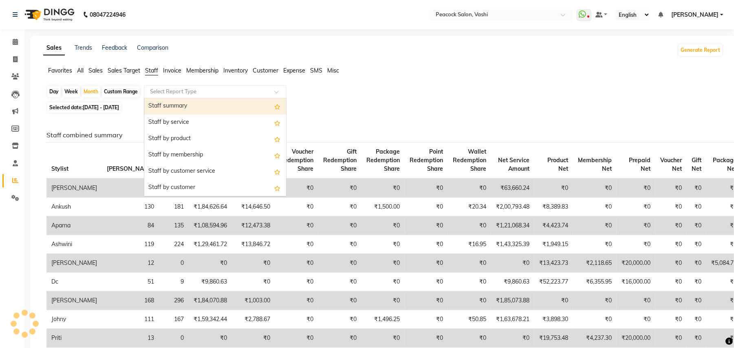
click at [170, 90] on input "text" at bounding box center [206, 92] width 117 height 8
click at [171, 99] on div "Staff summary" at bounding box center [215, 106] width 142 height 16
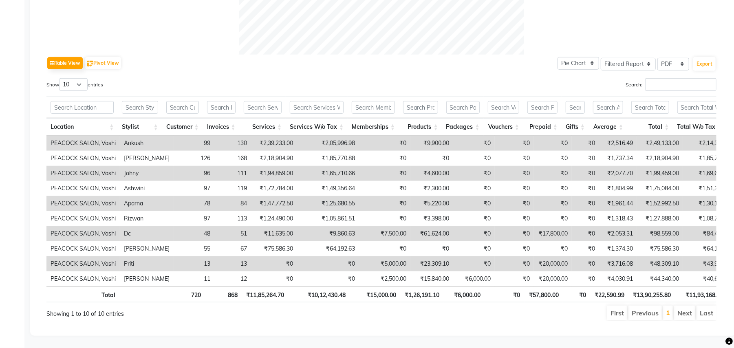
scroll to position [75, 0]
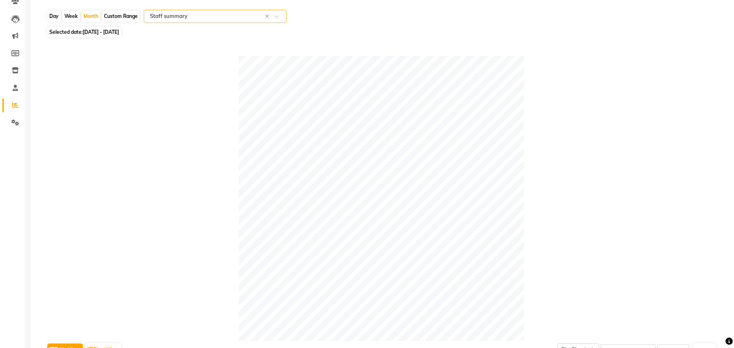
click at [202, 17] on input "text" at bounding box center [206, 16] width 117 height 8
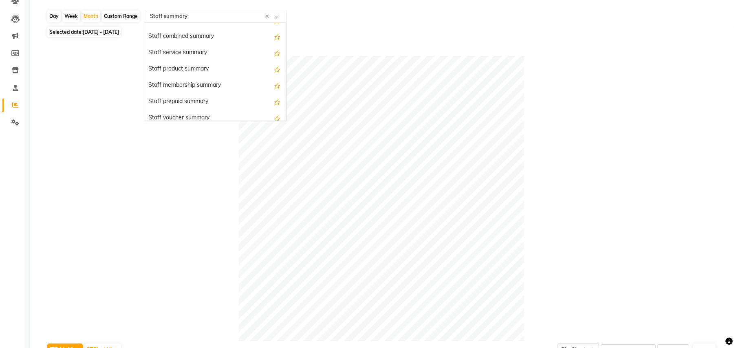
scroll to position [196, 0]
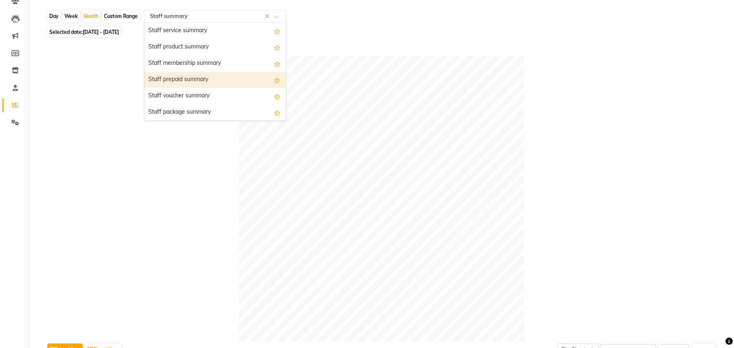
click at [183, 79] on div "Staff prepaid summary" at bounding box center [215, 80] width 142 height 16
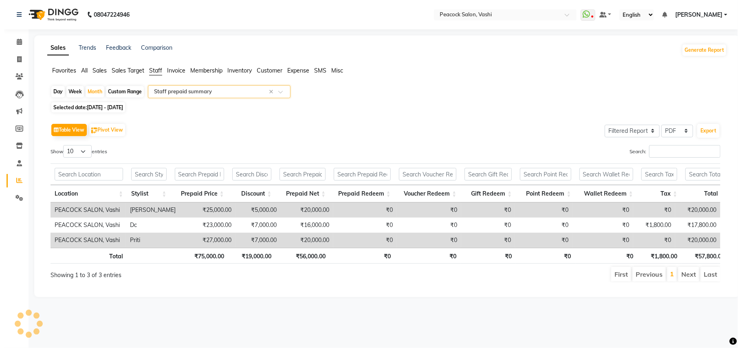
scroll to position [0, 0]
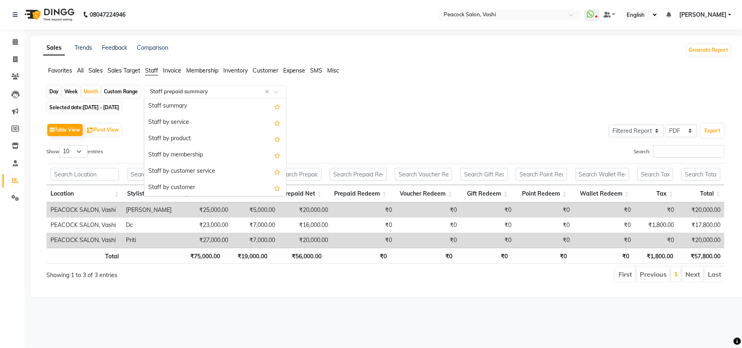
click at [196, 90] on input "text" at bounding box center [206, 92] width 117 height 8
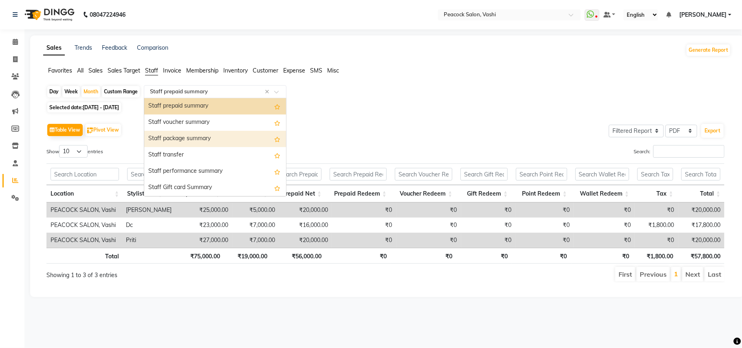
click at [192, 135] on div "Staff package summary" at bounding box center [215, 139] width 142 height 16
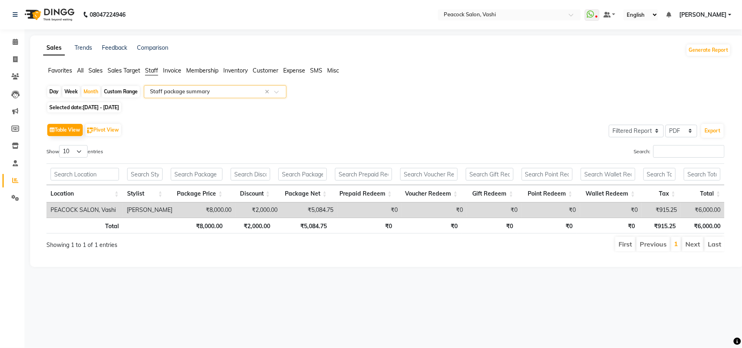
click at [174, 93] on input "text" at bounding box center [206, 92] width 117 height 8
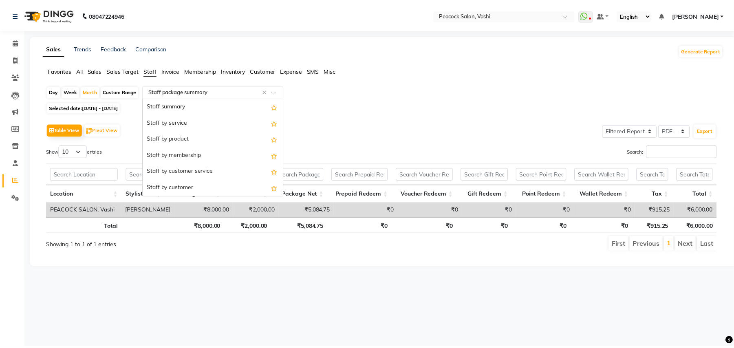
scroll to position [261, 0]
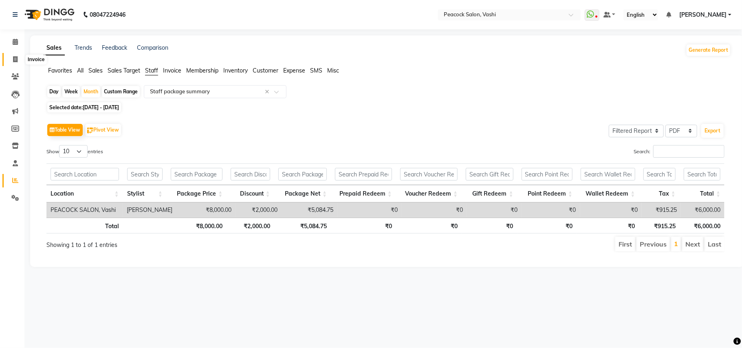
click at [15, 56] on icon at bounding box center [15, 59] width 4 height 6
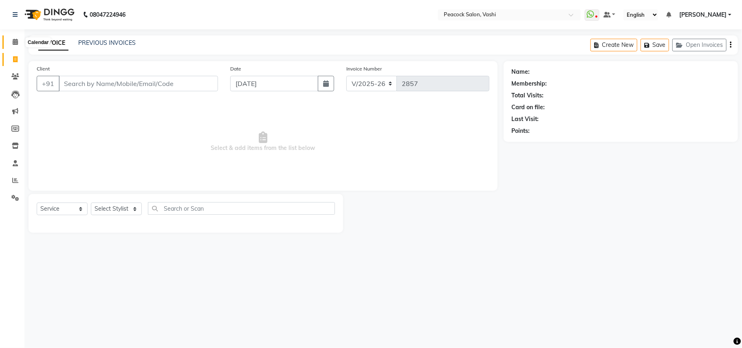
click at [17, 44] on icon at bounding box center [15, 42] width 5 height 6
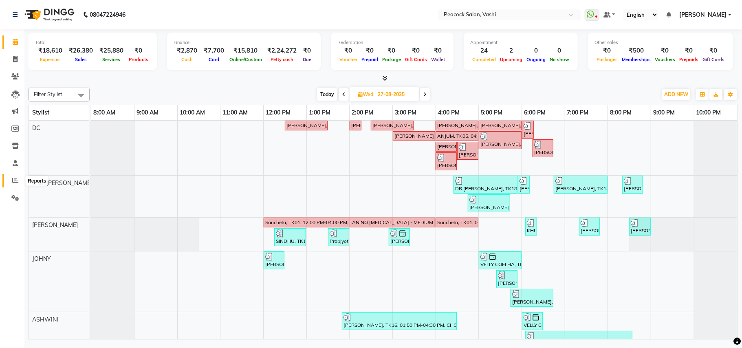
click at [15, 176] on span at bounding box center [15, 180] width 14 height 9
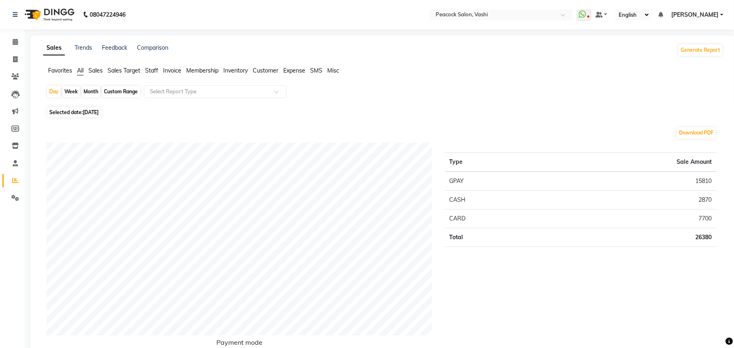
click at [88, 93] on div "Month" at bounding box center [90, 91] width 19 height 11
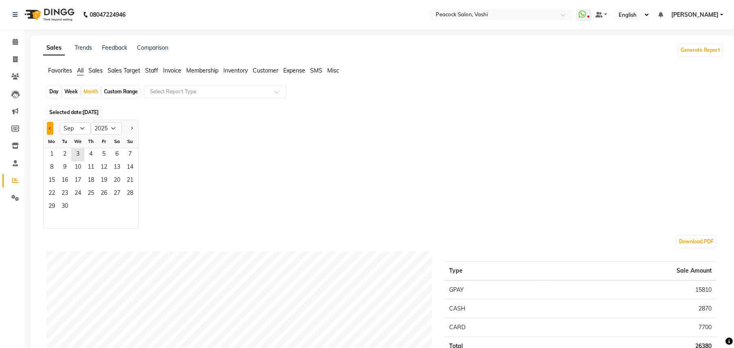
click at [51, 130] on button "Previous month" at bounding box center [50, 128] width 7 height 13
click at [105, 155] on span "1" at bounding box center [103, 154] width 13 height 13
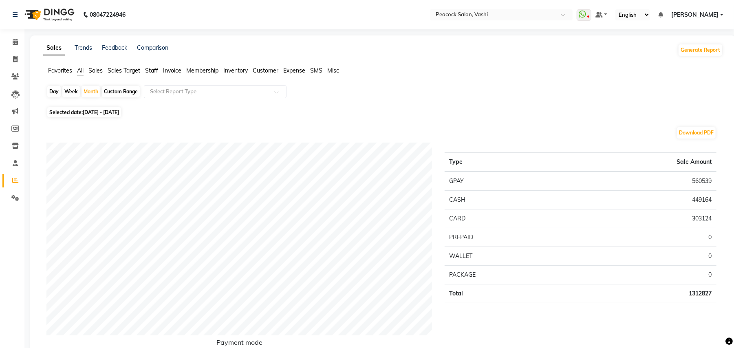
click at [158, 68] on ul "Favorites All Sales Sales Target Staff Invoice Membership Inventory Customer Ex…" at bounding box center [382, 70] width 679 height 9
click at [96, 68] on span "Sales" at bounding box center [95, 70] width 14 height 7
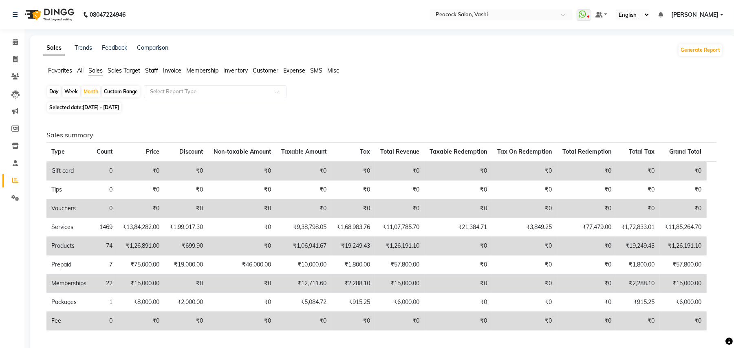
click at [121, 68] on span "Sales Target" at bounding box center [124, 70] width 33 height 7
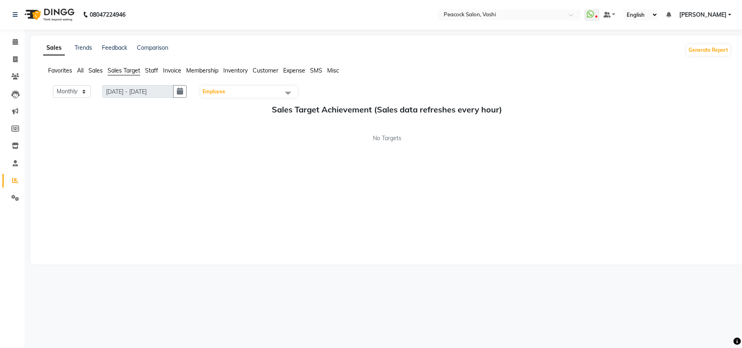
click at [82, 69] on span "All" at bounding box center [80, 70] width 7 height 7
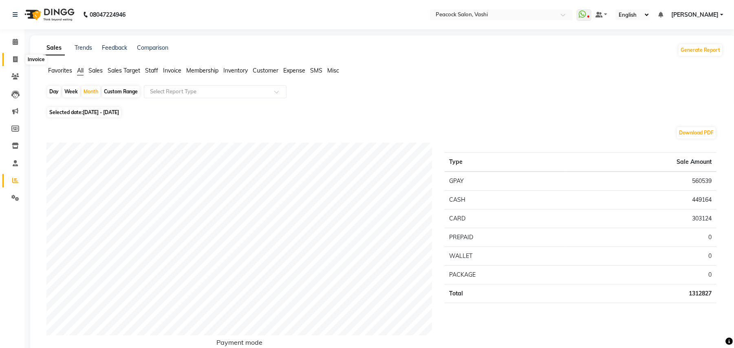
click at [15, 58] on icon at bounding box center [15, 59] width 4 height 6
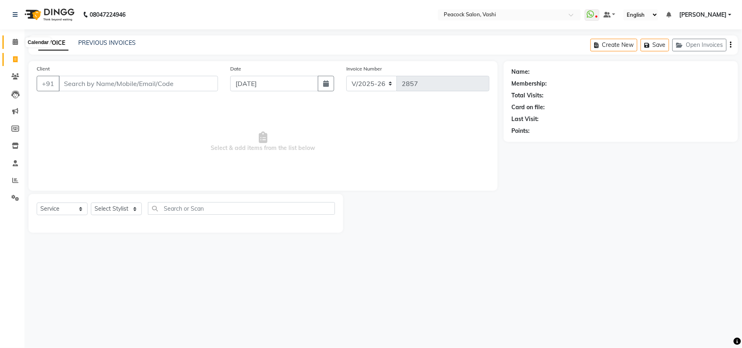
click at [15, 43] on icon at bounding box center [15, 42] width 5 height 6
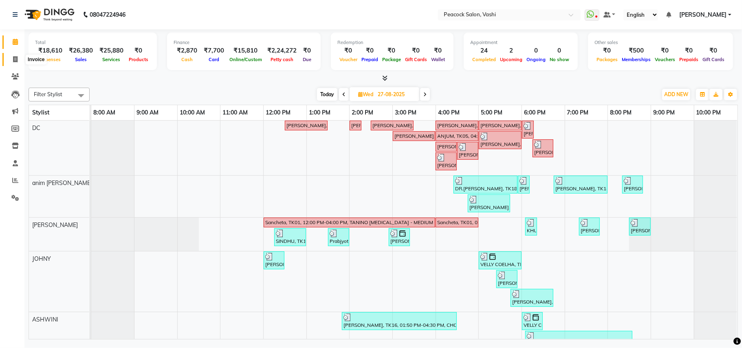
click at [15, 60] on icon at bounding box center [15, 59] width 4 height 6
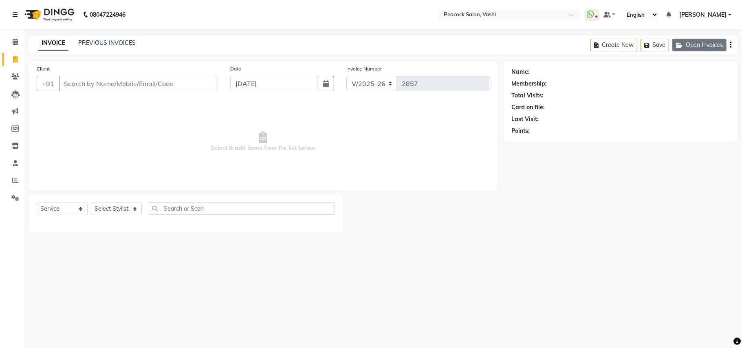
click at [704, 40] on button "Open Invoices" at bounding box center [699, 45] width 54 height 13
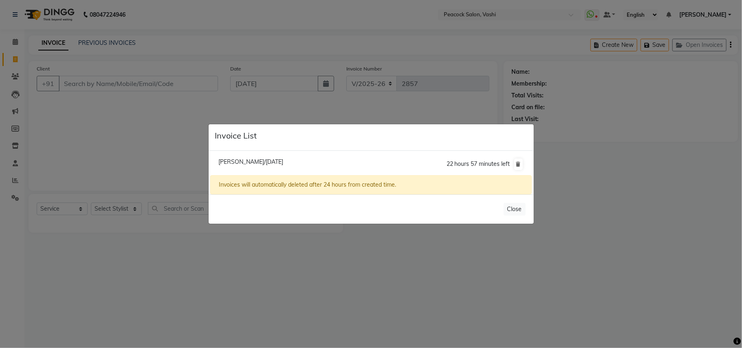
click at [248, 160] on span "Nitish Jawar/03 September 2025" at bounding box center [250, 161] width 65 height 7
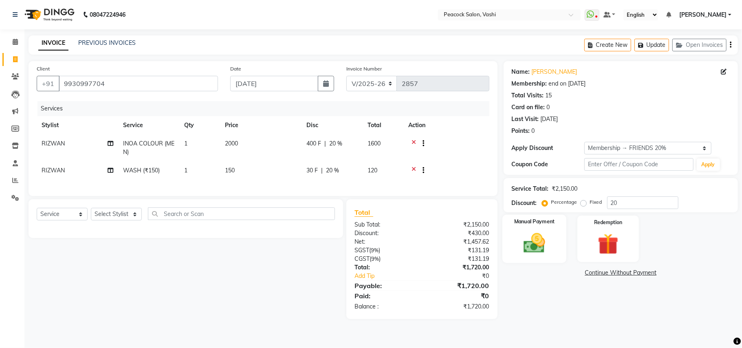
click at [548, 230] on div "Manual Payment" at bounding box center [534, 239] width 64 height 48
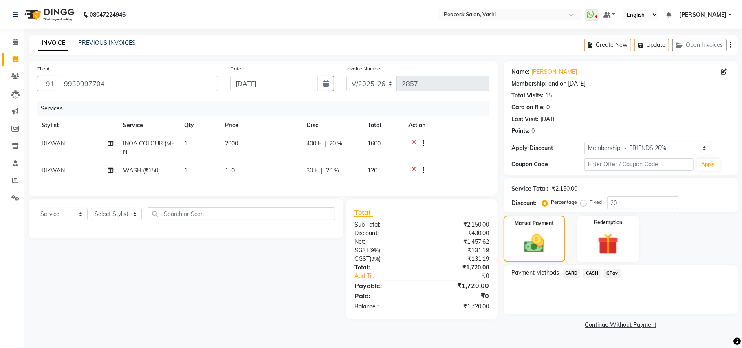
click at [572, 273] on span "CARD" at bounding box center [572, 272] width 18 height 9
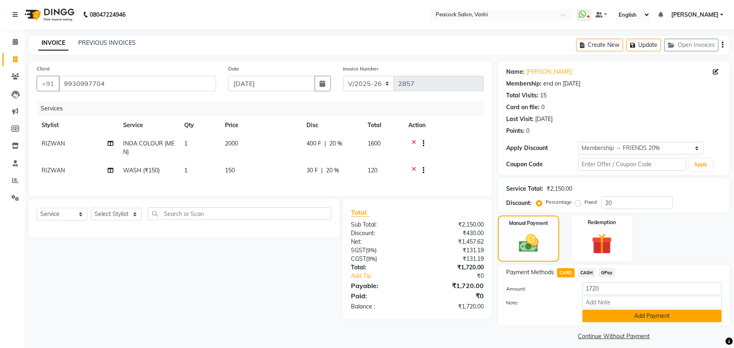
click at [628, 316] on button "Add Payment" at bounding box center [651, 316] width 139 height 13
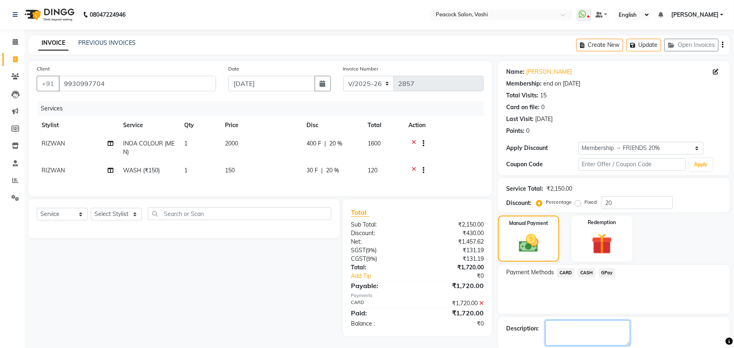
click at [593, 323] on textarea at bounding box center [587, 332] width 85 height 25
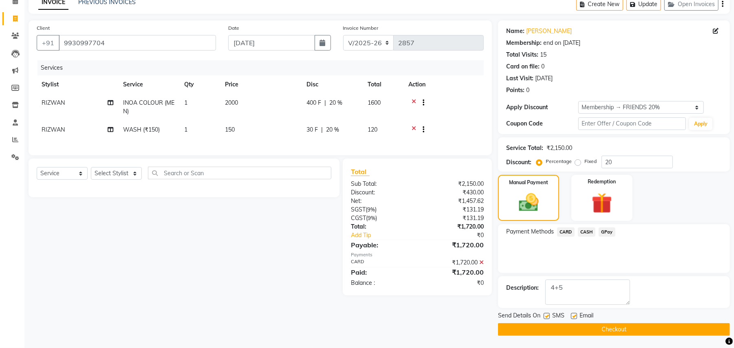
click at [637, 332] on button "Checkout" at bounding box center [614, 329] width 232 height 13
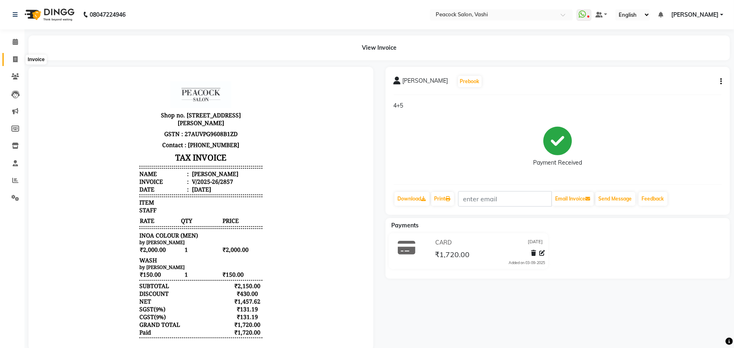
click at [17, 58] on icon at bounding box center [15, 59] width 4 height 6
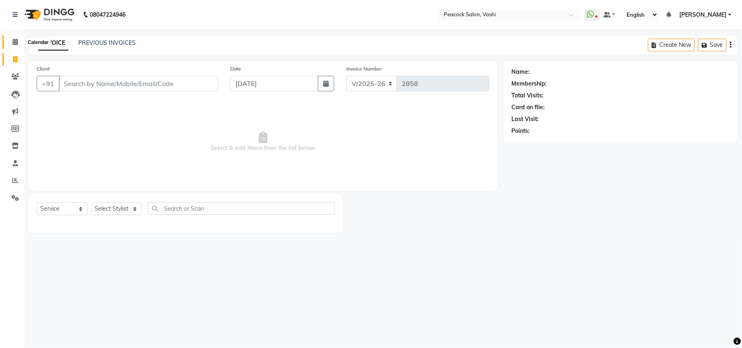
click at [15, 41] on icon at bounding box center [15, 42] width 5 height 6
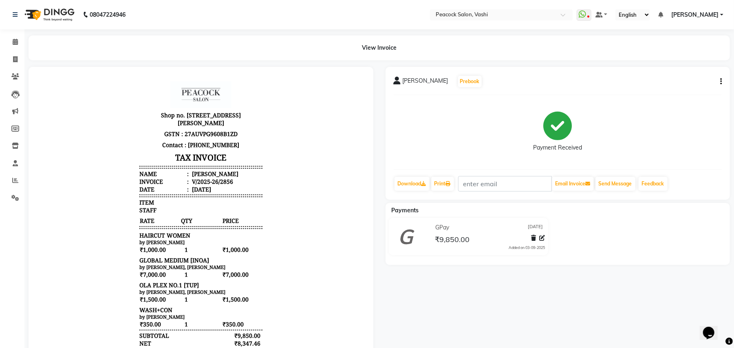
click at [720, 82] on icon "button" at bounding box center [721, 81] width 2 height 0
click at [675, 86] on div "Edit Invoice" at bounding box center [680, 86] width 56 height 10
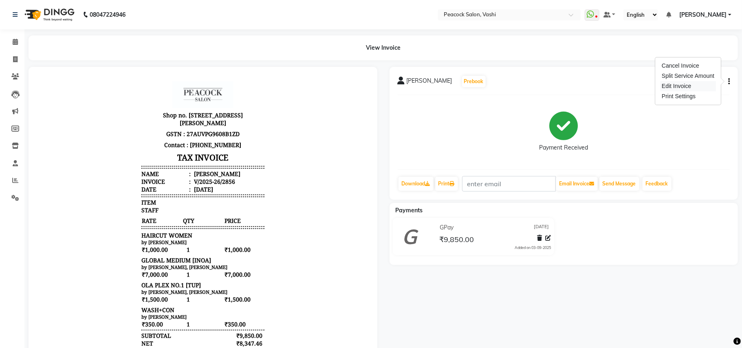
select select "service"
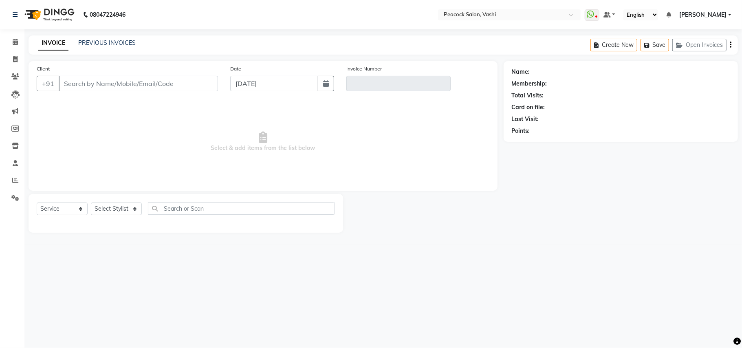
type input "9820380405"
type input "V/2025-26/2856"
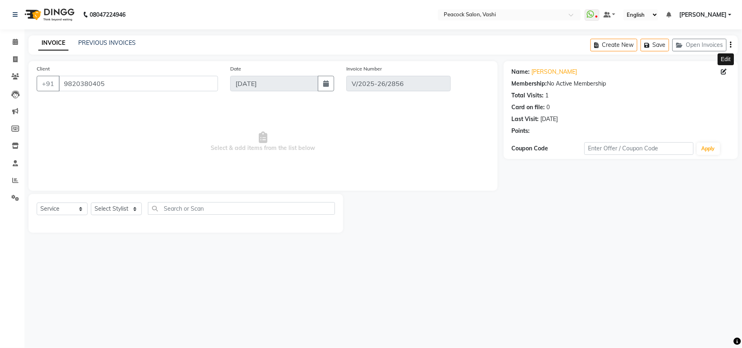
select select "select"
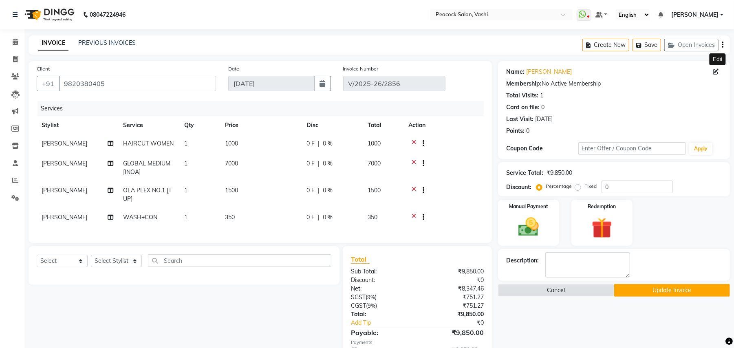
click at [717, 72] on icon at bounding box center [715, 72] width 6 height 6
select select "[DEMOGRAPHIC_DATA]"
select select "10229"
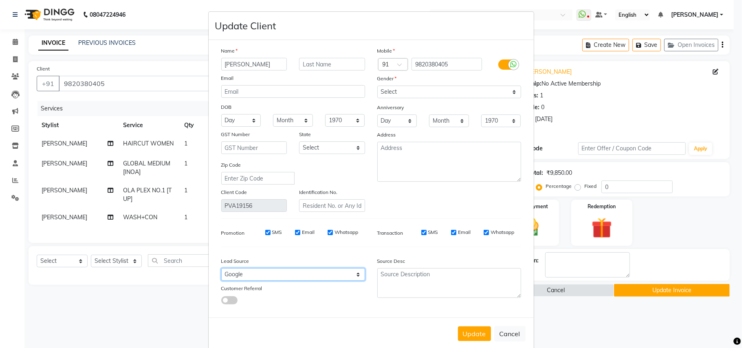
click at [249, 271] on select "Select Walk-in Referral Internet Friend Word of Mouth Advertisement Facebook Ju…" at bounding box center [293, 274] width 144 height 13
click at [221, 268] on select "Select Walk-in Referral Internet Friend Word of Mouth Advertisement Facebook Ju…" at bounding box center [293, 274] width 144 height 13
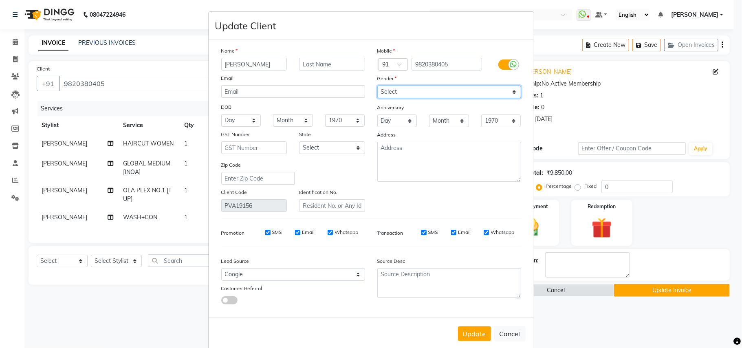
click at [417, 90] on select "Select [DEMOGRAPHIC_DATA] [DEMOGRAPHIC_DATA] Other Prefer Not To Say" at bounding box center [449, 92] width 144 height 13
click at [377, 86] on select "Select [DEMOGRAPHIC_DATA] [DEMOGRAPHIC_DATA] Other Prefer Not To Say" at bounding box center [449, 92] width 144 height 13
click at [472, 326] on button "Update" at bounding box center [474, 333] width 33 height 15
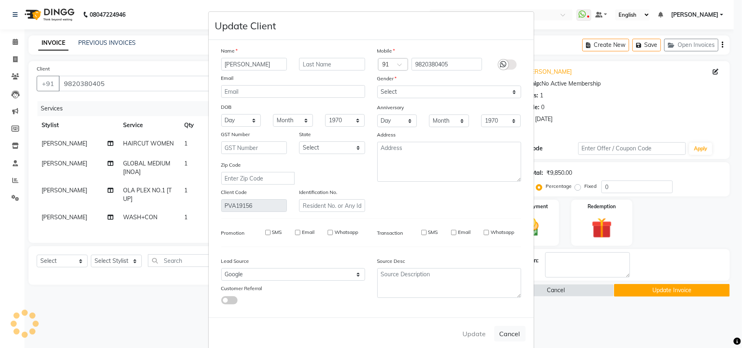
select select
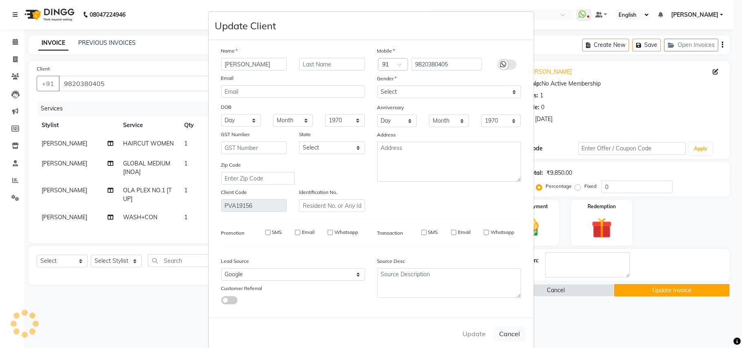
select select
checkbox input "false"
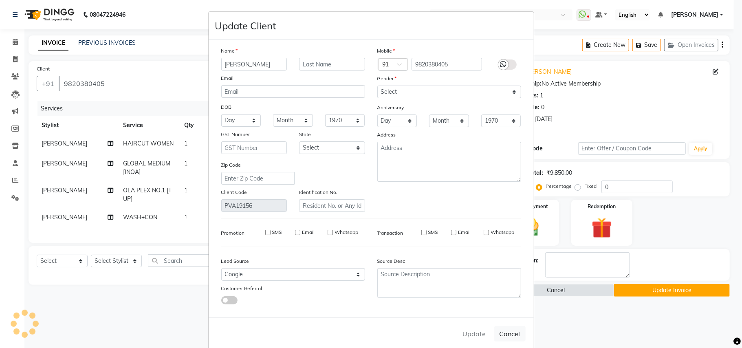
checkbox input "false"
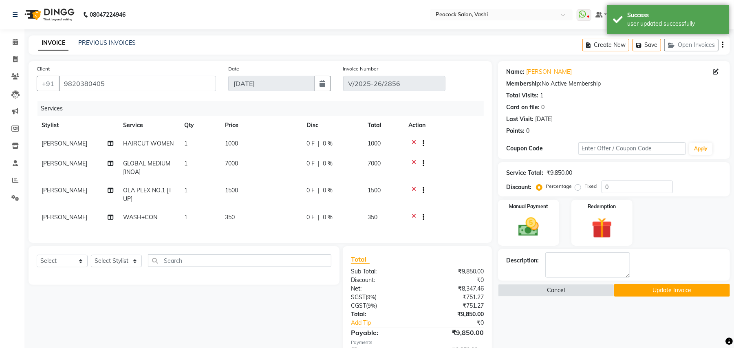
click at [659, 292] on button "Update Invoice" at bounding box center [672, 290] width 116 height 13
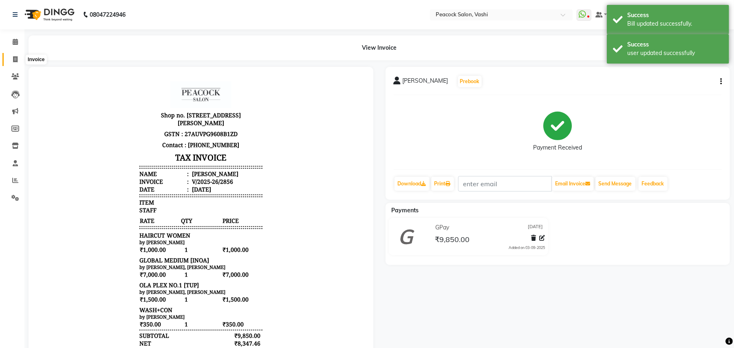
click at [15, 57] on icon at bounding box center [15, 59] width 4 height 6
select select "619"
select select "service"
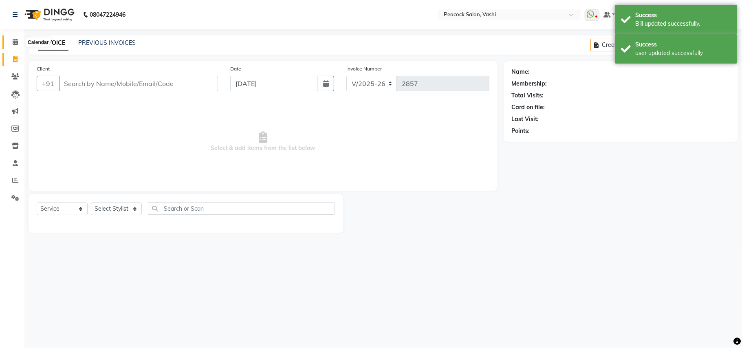
click at [15, 39] on icon at bounding box center [15, 42] width 5 height 6
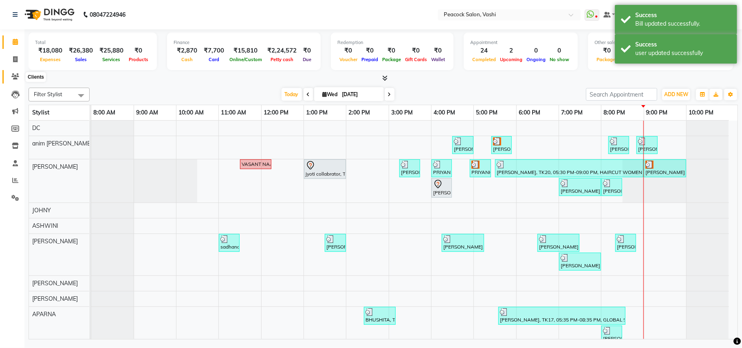
click at [15, 73] on icon at bounding box center [15, 76] width 8 height 6
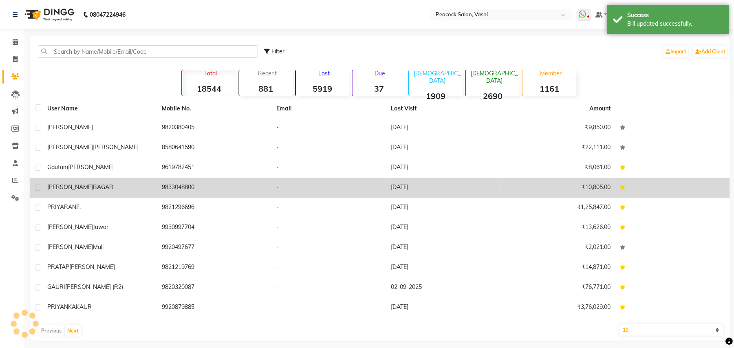
click at [93, 186] on span "BAGAR" at bounding box center [103, 186] width 20 height 7
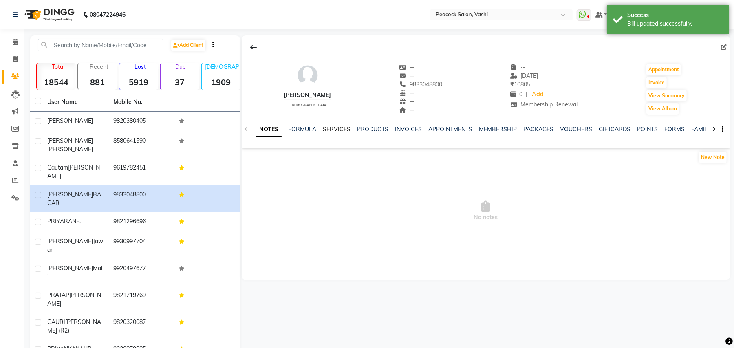
click at [339, 129] on link "SERVICES" at bounding box center [337, 128] width 28 height 7
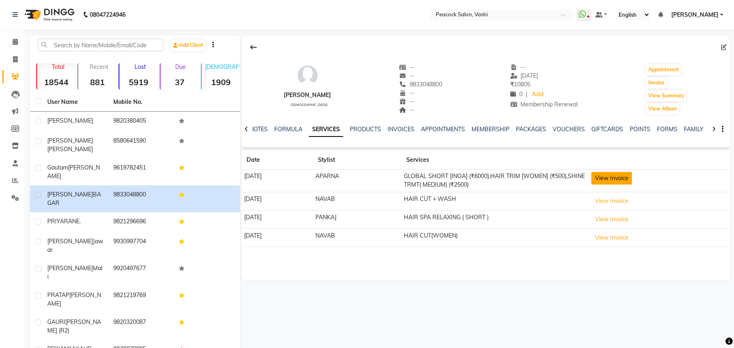
click at [618, 178] on button "View Invoice" at bounding box center [611, 178] width 41 height 13
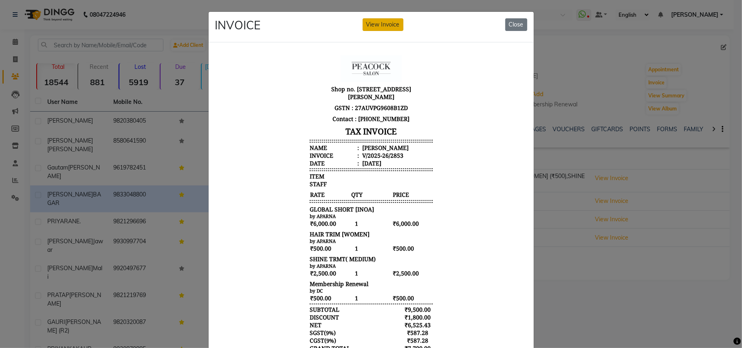
click at [385, 23] on button "View Invoice" at bounding box center [383, 24] width 41 height 13
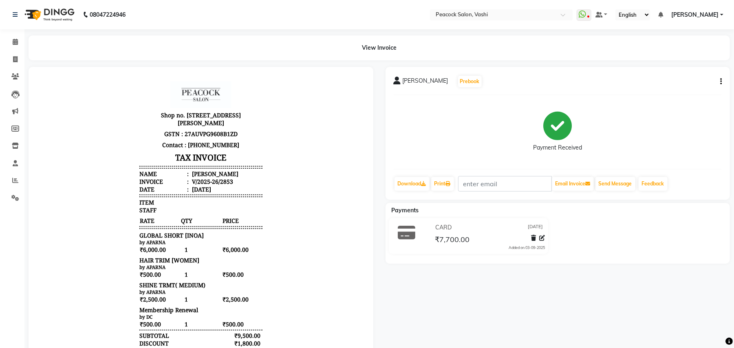
click at [721, 81] on icon "button" at bounding box center [721, 81] width 2 height 0
click at [679, 88] on div "Edit Invoice" at bounding box center [680, 86] width 56 height 10
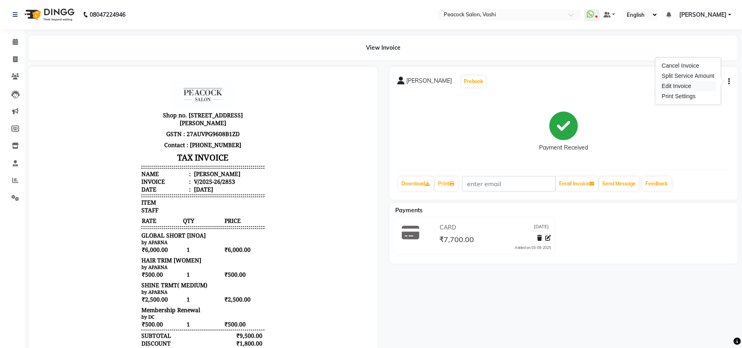
select select "service"
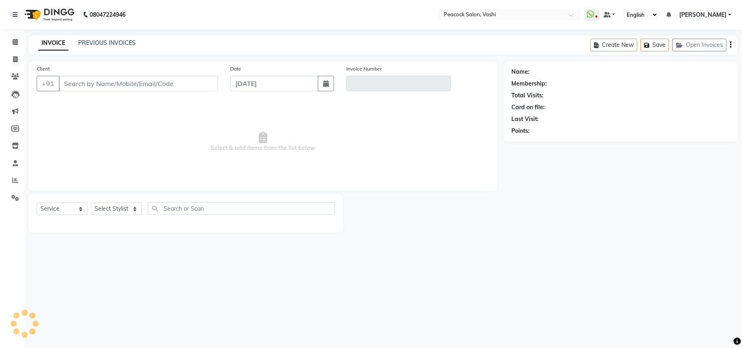
type input "9833048800"
type input "V/2025-26/2853"
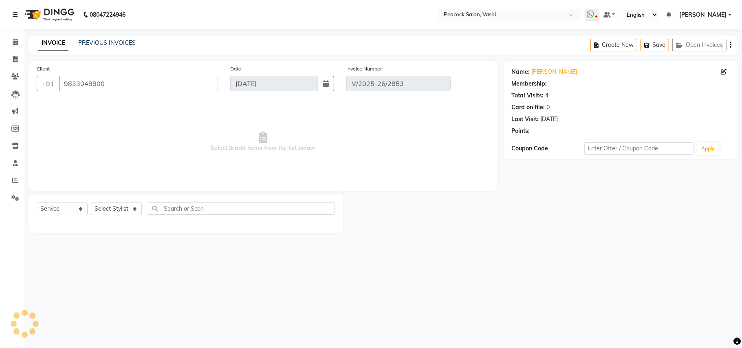
select select "select"
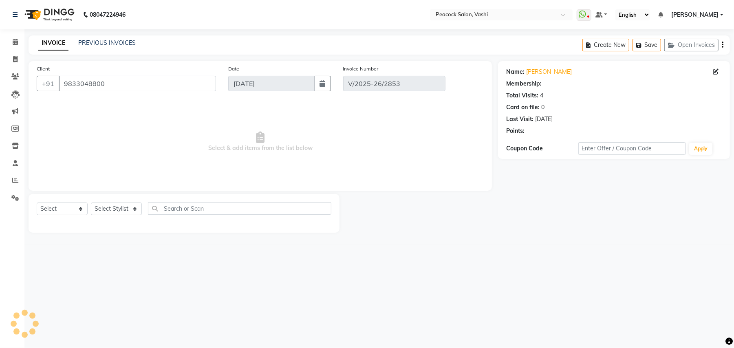
select select "1: Object"
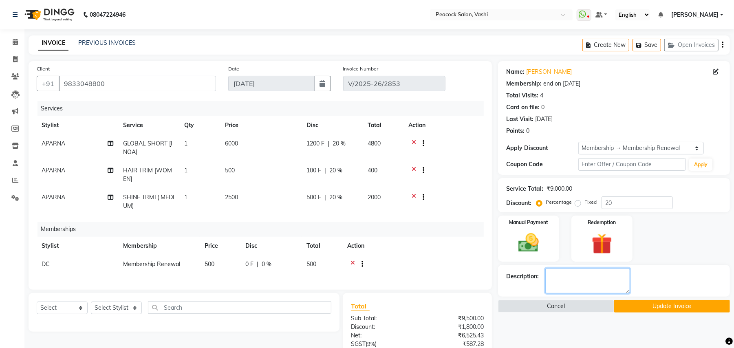
click at [561, 273] on textarea at bounding box center [587, 280] width 85 height 25
type textarea "3+5.3 VERY LESS DENSITY SO SHORT AMT TAKEN FOR GLOBAL"
click at [672, 304] on button "Update Invoice" at bounding box center [672, 306] width 116 height 13
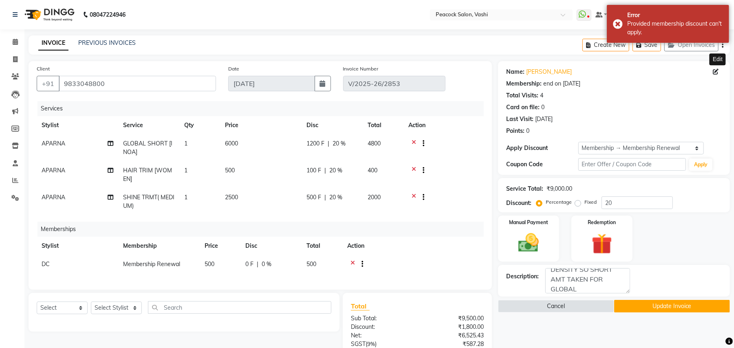
click at [714, 73] on icon at bounding box center [715, 72] width 6 height 6
select select "female"
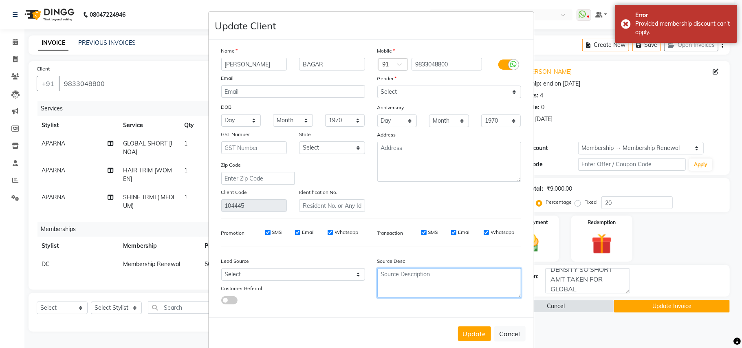
click at [388, 282] on textarea at bounding box center [449, 283] width 144 height 30
type textarea "3+5.3"
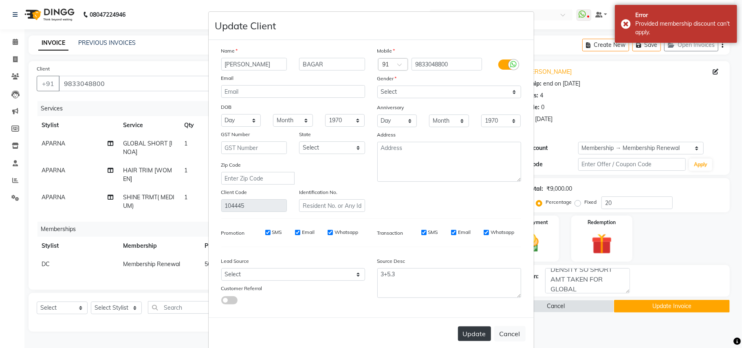
click at [465, 331] on button "Update" at bounding box center [474, 333] width 33 height 15
select select
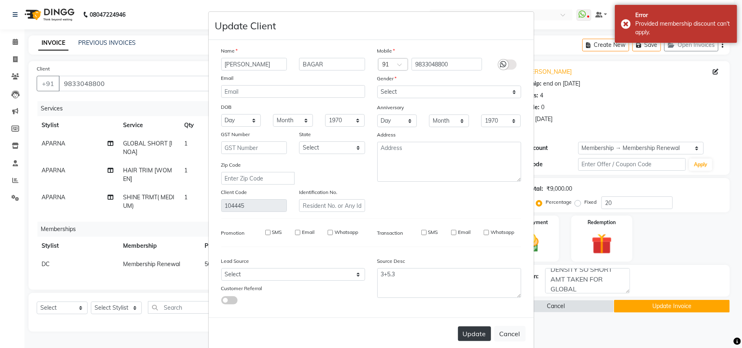
select select
checkbox input "false"
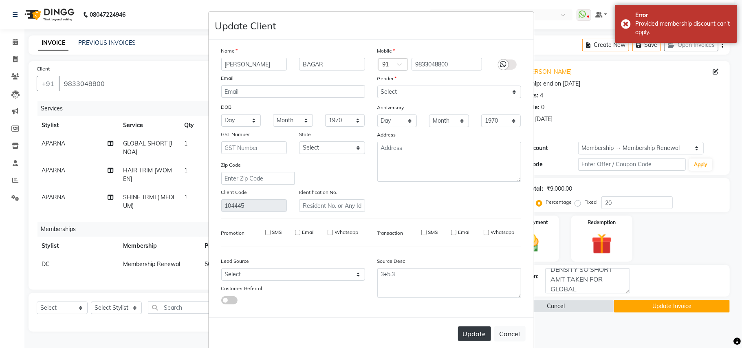
checkbox input "false"
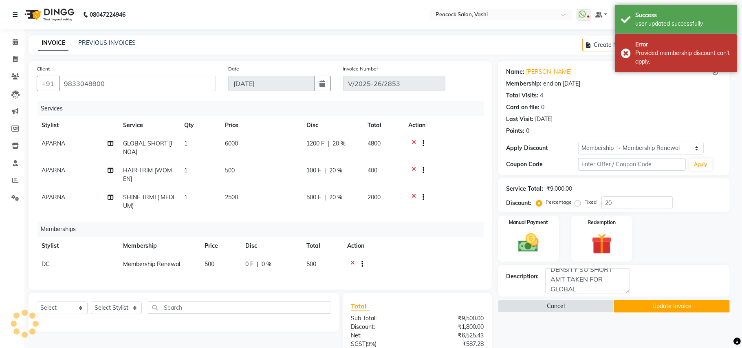
type input "0"
select select "2: Object"
type input "20"
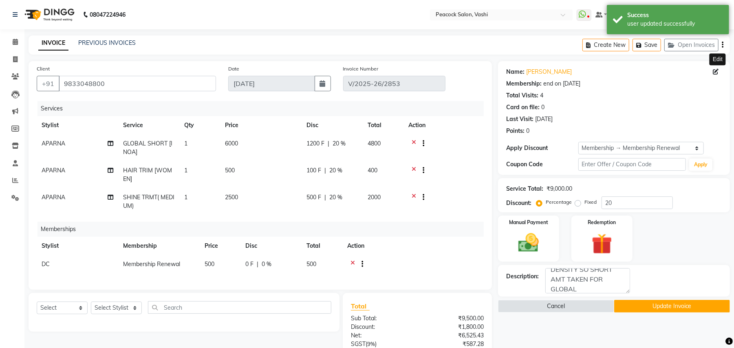
click at [646, 302] on button "Update Invoice" at bounding box center [672, 306] width 116 height 13
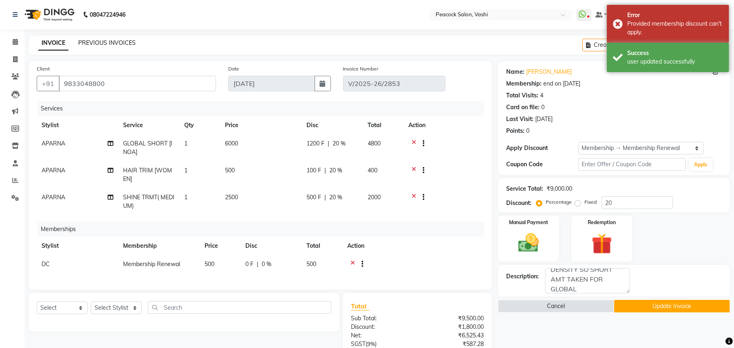
click at [113, 41] on link "PREVIOUS INVOICES" at bounding box center [106, 42] width 57 height 7
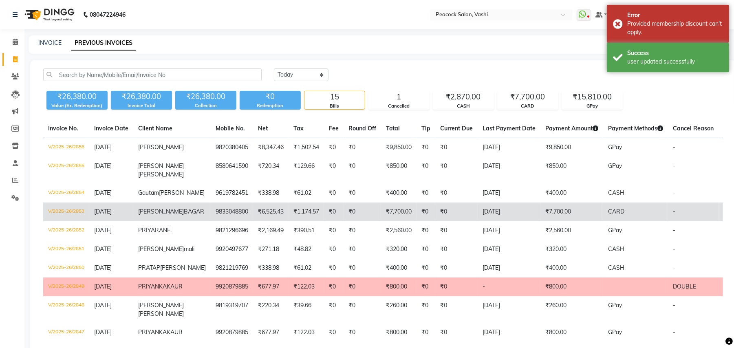
click at [184, 215] on span "BAGAR" at bounding box center [194, 211] width 20 height 7
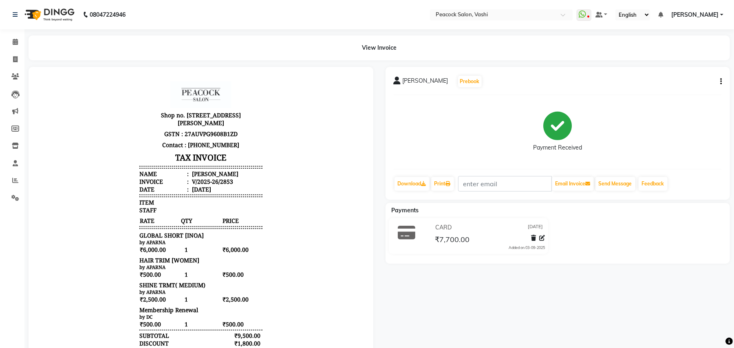
click at [727, 81] on div "REETA BAGAR Prebook Payment Received Download Print Email Invoice Send Message …" at bounding box center [557, 133] width 345 height 133
click at [721, 81] on icon "button" at bounding box center [721, 81] width 2 height 0
click at [675, 85] on div "Edit Invoice" at bounding box center [680, 86] width 56 height 10
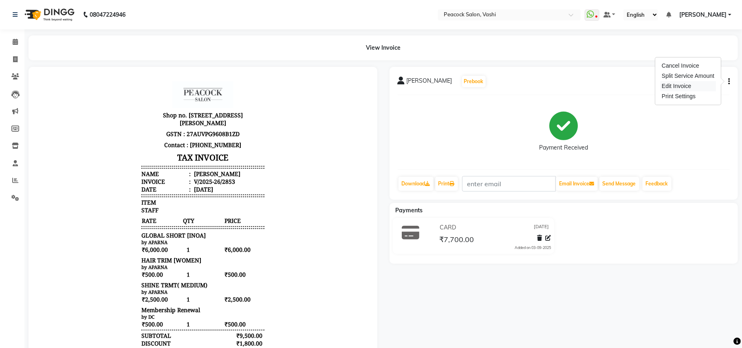
select select "service"
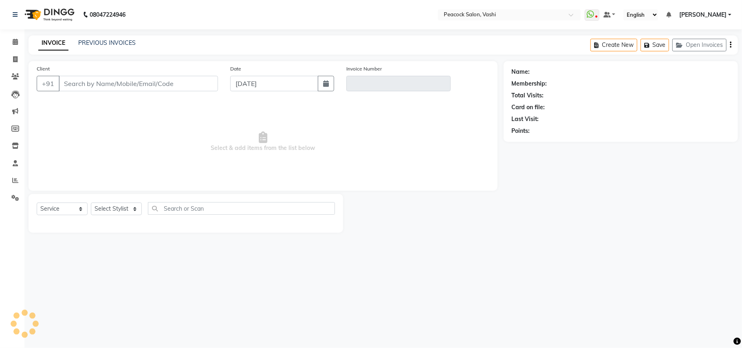
type input "9833048800"
type input "V/2025-26/2853"
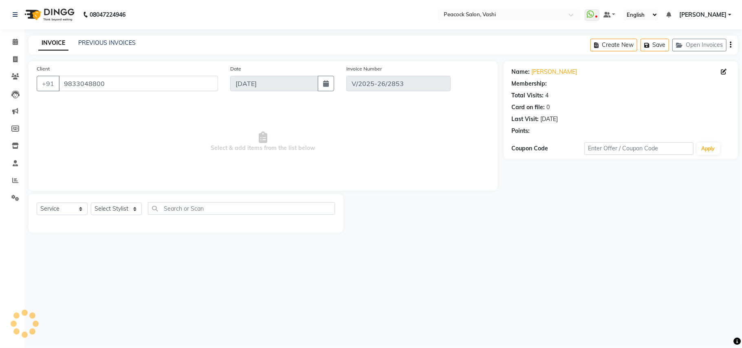
select select "select"
select select "1: Object"
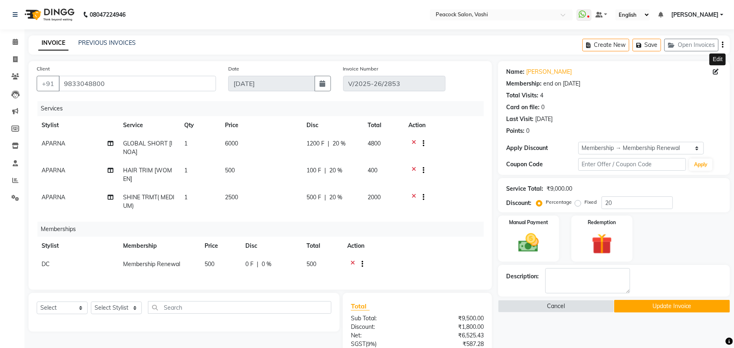
click at [716, 71] on icon at bounding box center [715, 72] width 6 height 6
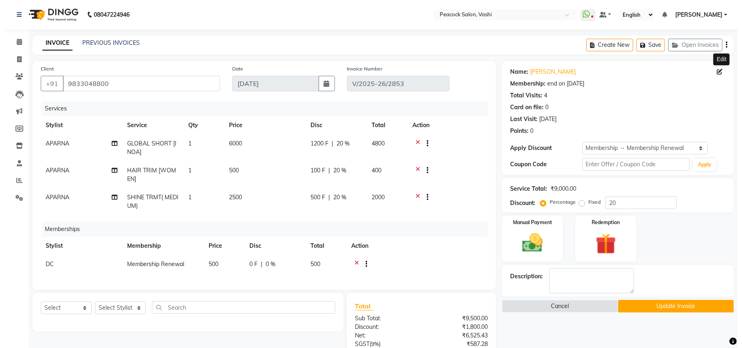
select select "[DEMOGRAPHIC_DATA]"
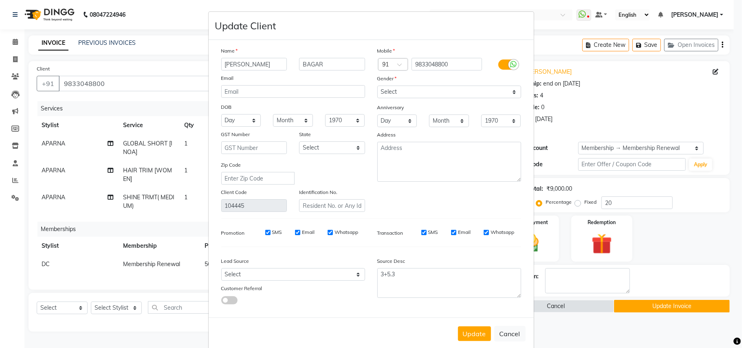
click at [683, 299] on ngb-modal-window "Update Client Name REETA BAGAR Email DOB Day 01 02 03 04 05 06 07 08 09 10 11 1…" at bounding box center [371, 174] width 742 height 348
click at [512, 332] on button "Cancel" at bounding box center [509, 333] width 31 height 15
select select
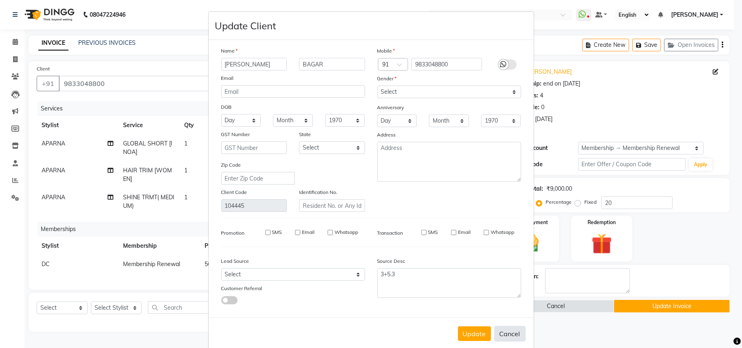
select select
checkbox input "false"
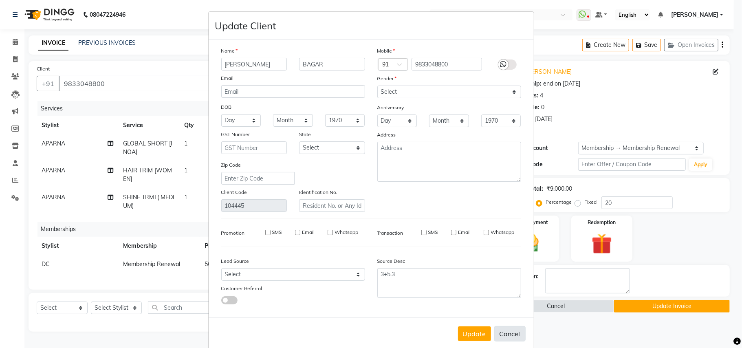
checkbox input "false"
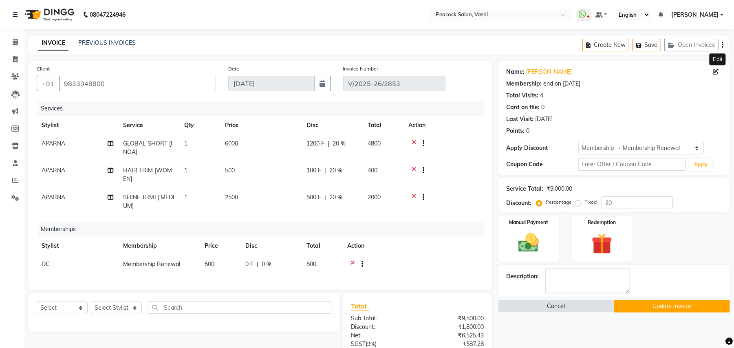
click at [698, 308] on button "Update Invoice" at bounding box center [672, 306] width 116 height 13
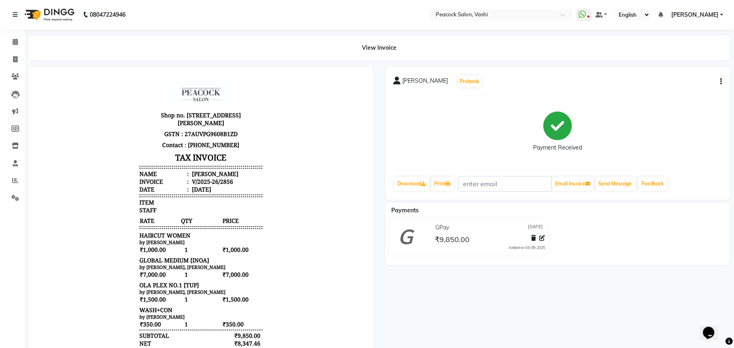
click at [721, 81] on icon "button" at bounding box center [721, 81] width 2 height 0
click at [681, 86] on div "Edit Invoice" at bounding box center [680, 86] width 56 height 10
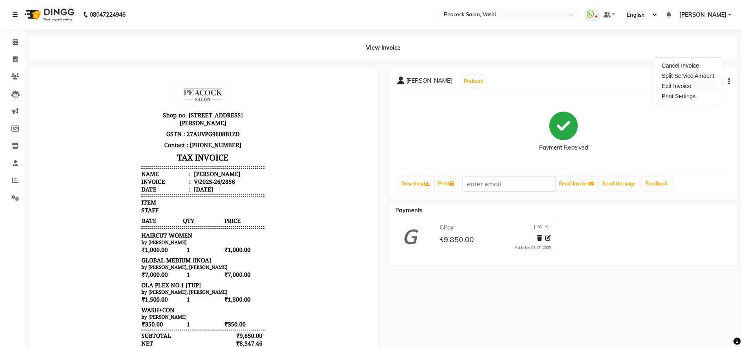
select select "service"
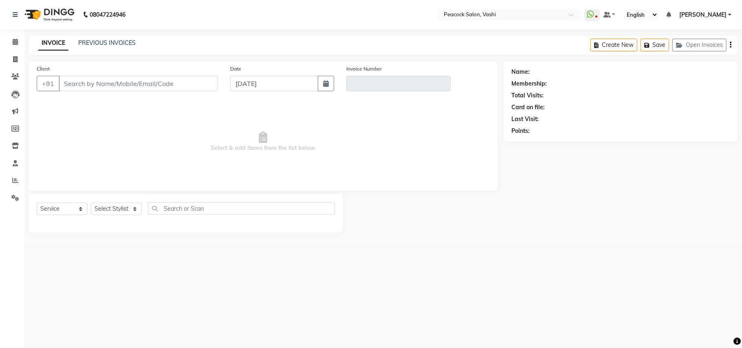
type input "9820380405"
type input "V/2025-26/2856"
select select "select"
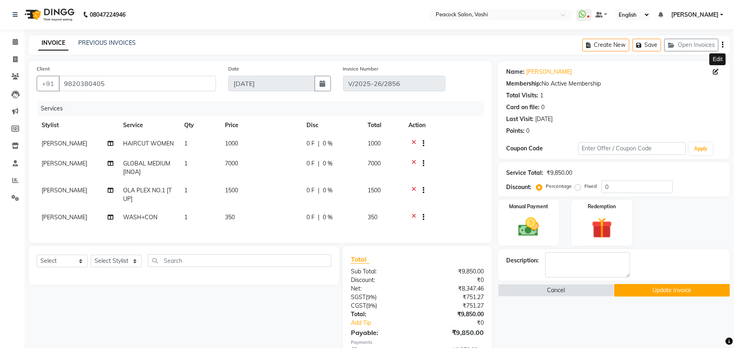
click at [717, 72] on icon at bounding box center [715, 72] width 6 height 6
select select "[DEMOGRAPHIC_DATA]"
select select "10229"
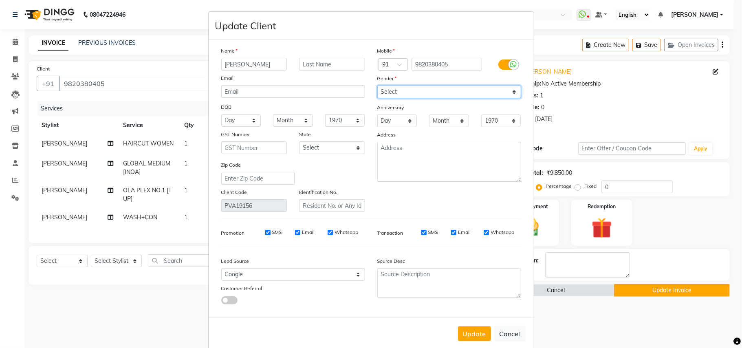
click at [408, 90] on select "Select [DEMOGRAPHIC_DATA] [DEMOGRAPHIC_DATA] Other Prefer Not To Say" at bounding box center [449, 92] width 144 height 13
click at [377, 86] on select "Select [DEMOGRAPHIC_DATA] [DEMOGRAPHIC_DATA] Other Prefer Not To Say" at bounding box center [449, 92] width 144 height 13
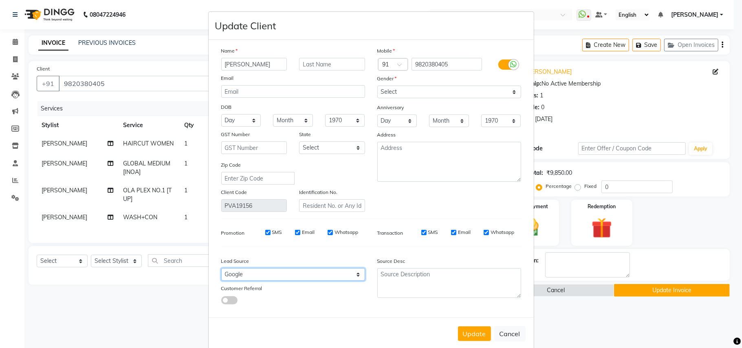
click at [253, 274] on select "Select Walk-in Referral Internet Friend Word of Mouth Advertisement Facebook Ju…" at bounding box center [293, 274] width 144 height 13
click at [221, 268] on select "Select Walk-in Referral Internet Friend Word of Mouth Advertisement Facebook Ju…" at bounding box center [293, 274] width 144 height 13
click at [472, 333] on button "Update" at bounding box center [474, 333] width 33 height 15
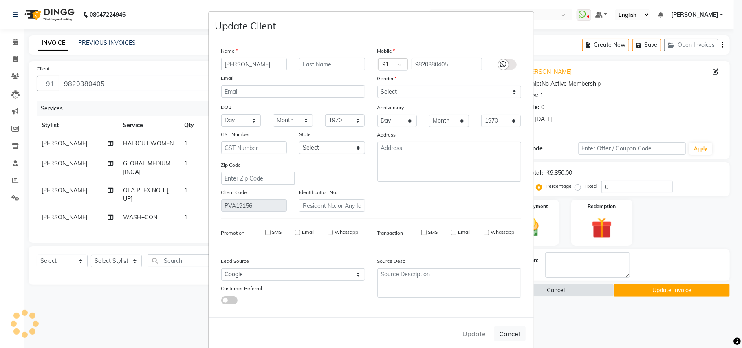
select select
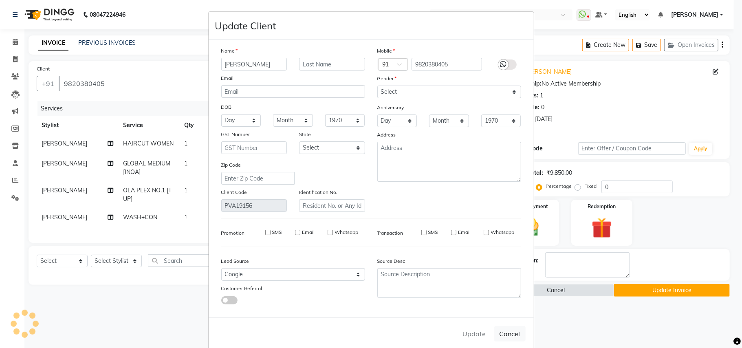
select select
checkbox input "false"
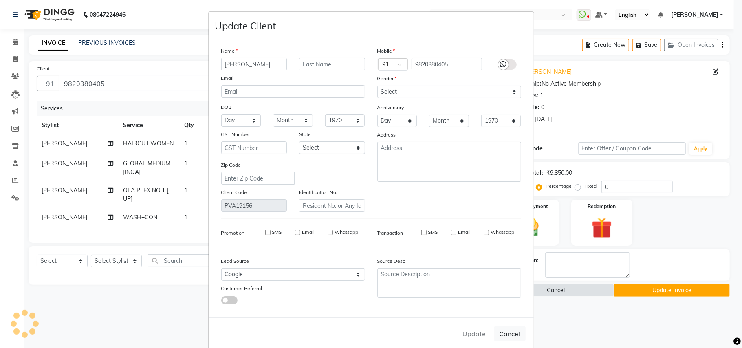
checkbox input "false"
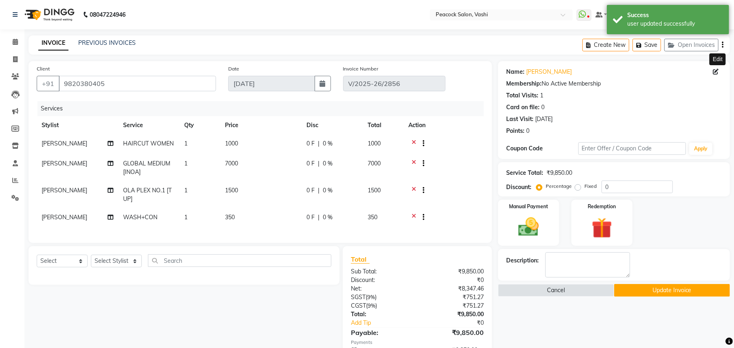
click at [713, 71] on icon at bounding box center [715, 72] width 6 height 6
select select "[DEMOGRAPHIC_DATA]"
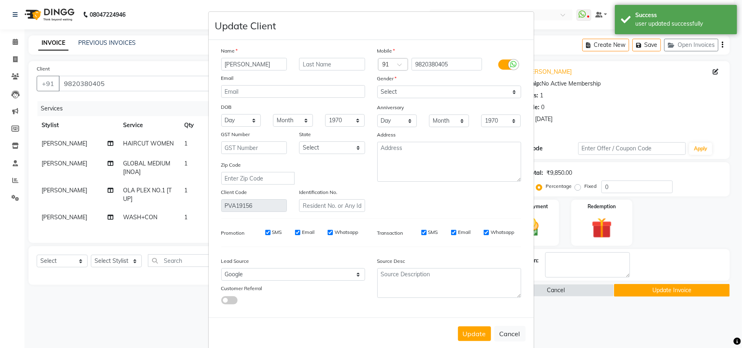
click at [230, 297] on span at bounding box center [229, 300] width 16 height 8
click at [221, 301] on input "checkbox" at bounding box center [221, 301] width 0 height 0
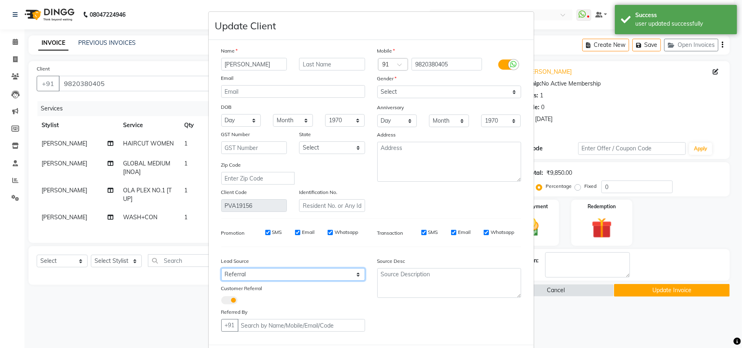
click at [248, 273] on select "Select Walk-in Referral Internet Friend Word of Mouth Advertisement Facebook Ju…" at bounding box center [293, 274] width 144 height 13
click at [221, 268] on select "Select Walk-in Referral Internet Friend Word of Mouth Advertisement Facebook Ju…" at bounding box center [293, 274] width 144 height 13
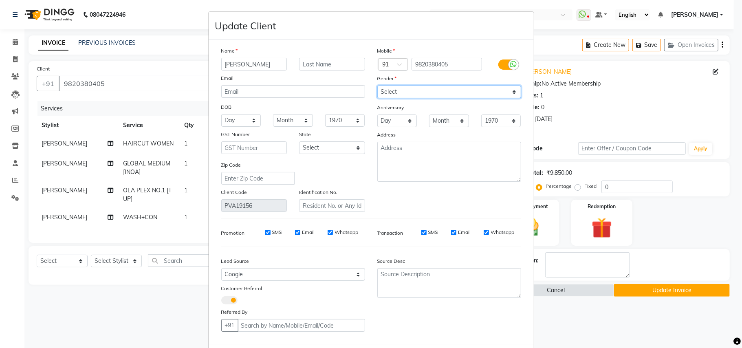
click at [398, 87] on select "Select [DEMOGRAPHIC_DATA] [DEMOGRAPHIC_DATA] Other Prefer Not To Say" at bounding box center [449, 92] width 144 height 13
click at [377, 86] on select "Select [DEMOGRAPHIC_DATA] [DEMOGRAPHIC_DATA] Other Prefer Not To Say" at bounding box center [449, 92] width 144 height 13
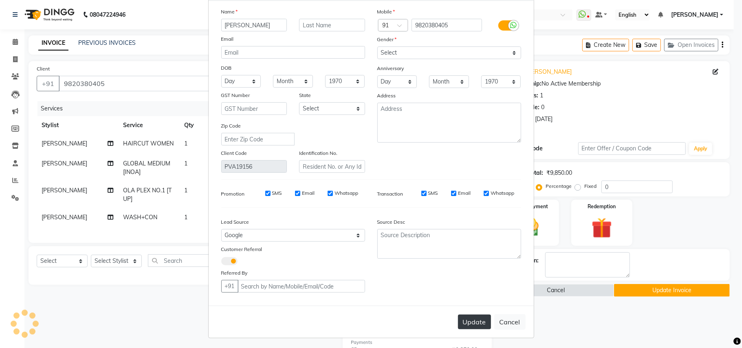
click at [470, 323] on button "Update" at bounding box center [474, 321] width 33 height 15
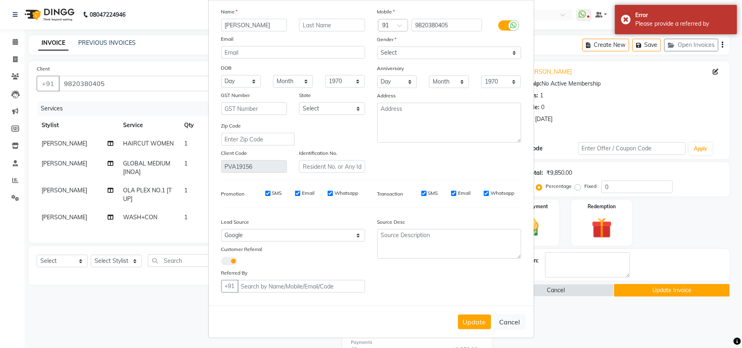
click at [221, 259] on span at bounding box center [229, 261] width 16 height 8
click at [221, 262] on input "checkbox" at bounding box center [221, 262] width 0 height 0
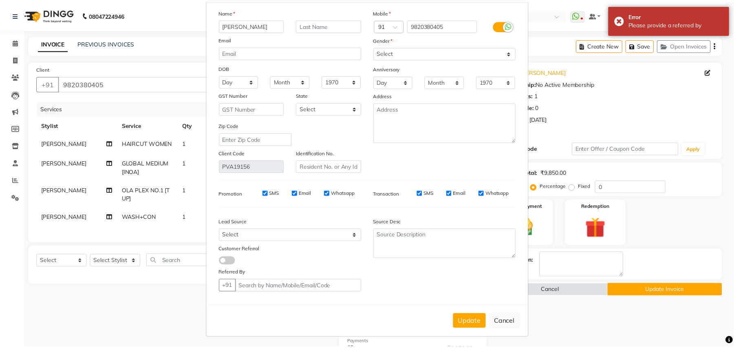
scroll to position [11, 0]
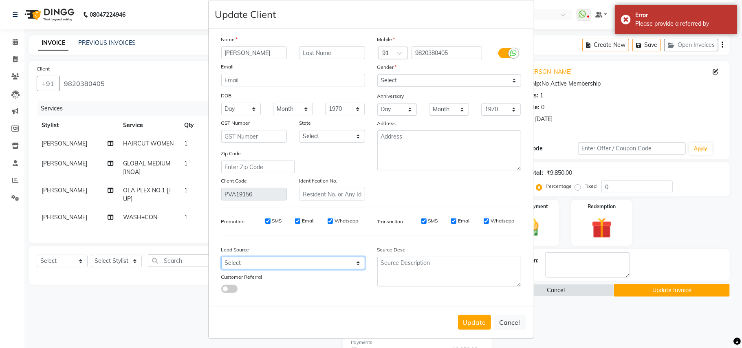
click at [251, 260] on select "Select Walk-in Referral Internet Friend Word of Mouth Advertisement Facebook Ju…" at bounding box center [293, 263] width 144 height 13
select select "10229"
click at [221, 257] on select "Select Walk-in Referral Internet Friend Word of Mouth Advertisement Facebook Ju…" at bounding box center [293, 263] width 144 height 13
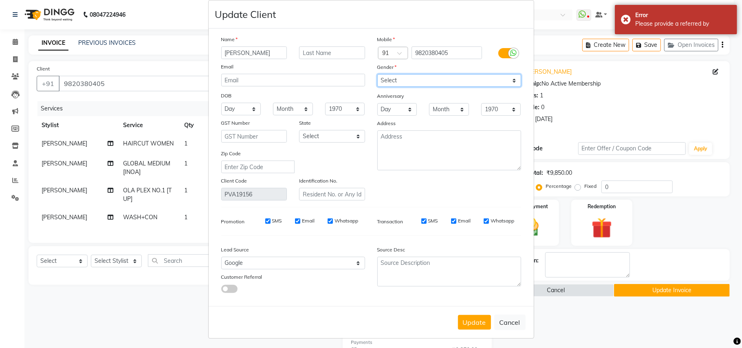
click at [397, 76] on select "Select [DEMOGRAPHIC_DATA] [DEMOGRAPHIC_DATA] Other Prefer Not To Say" at bounding box center [449, 80] width 144 height 13
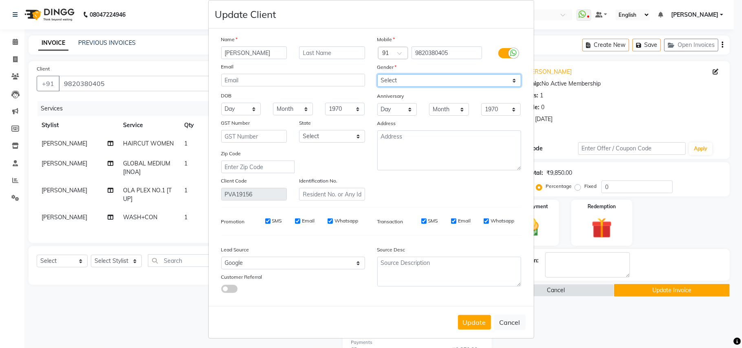
click at [377, 74] on select "Select [DEMOGRAPHIC_DATA] [DEMOGRAPHIC_DATA] Other Prefer Not To Say" at bounding box center [449, 80] width 144 height 13
click at [470, 319] on button "Update" at bounding box center [474, 322] width 33 height 15
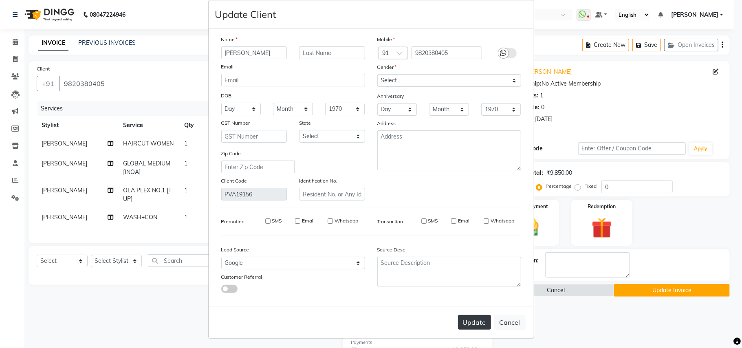
select select
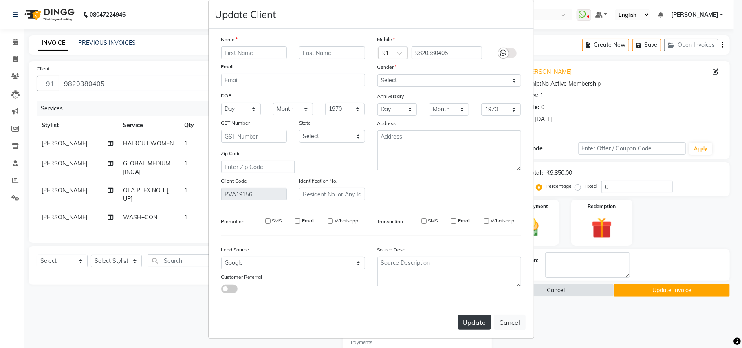
select select
checkbox input "false"
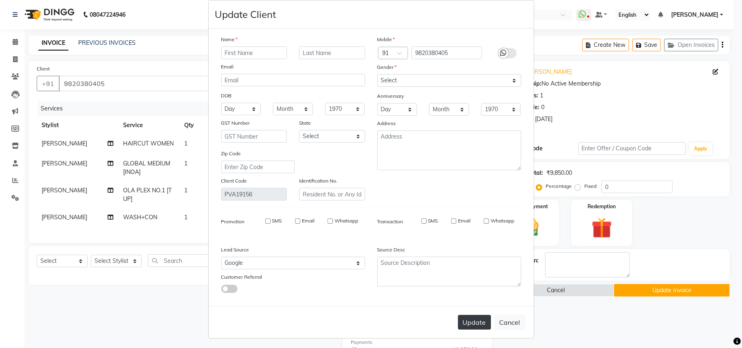
checkbox input "false"
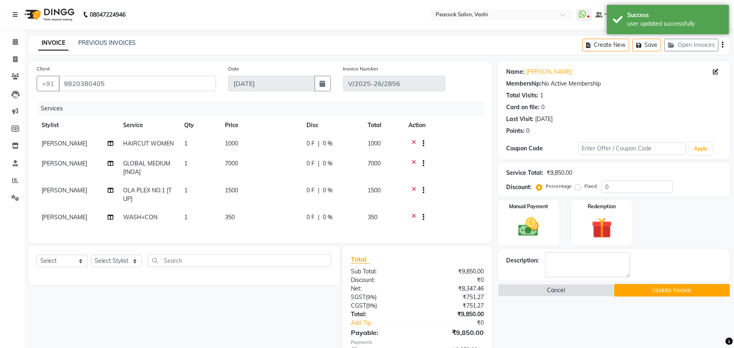
click at [672, 292] on button "Update Invoice" at bounding box center [672, 290] width 116 height 13
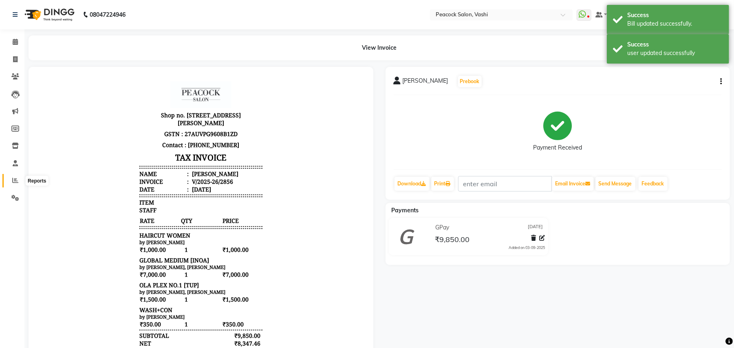
click at [15, 179] on icon at bounding box center [15, 180] width 6 height 6
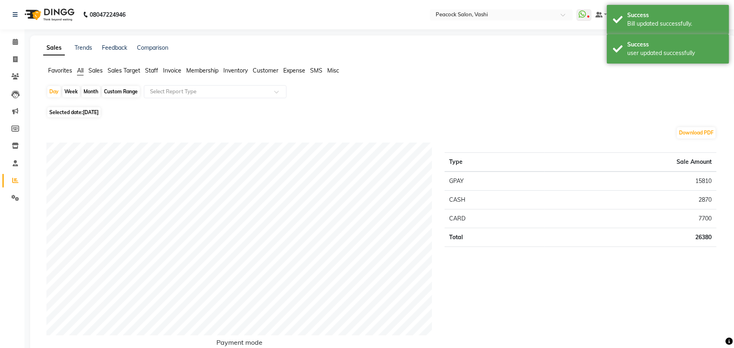
click at [268, 70] on span "Customer" at bounding box center [266, 70] width 26 height 7
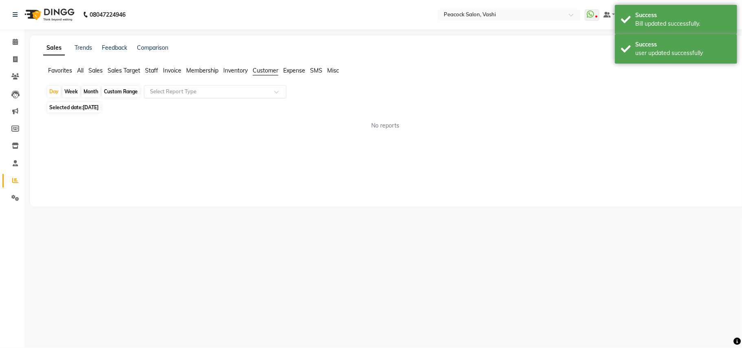
click at [217, 91] on input "text" at bounding box center [206, 92] width 117 height 8
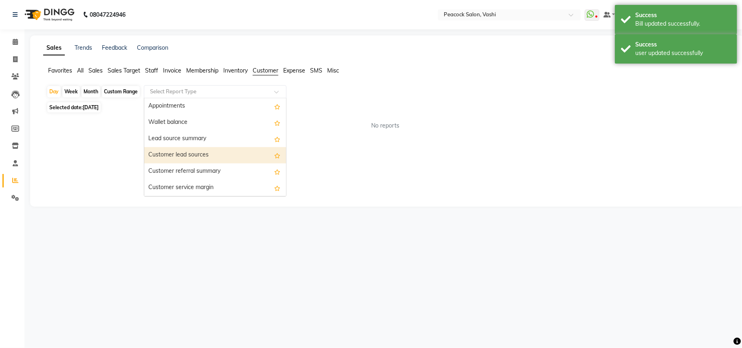
click at [192, 156] on div "Customer lead sources" at bounding box center [215, 155] width 142 height 16
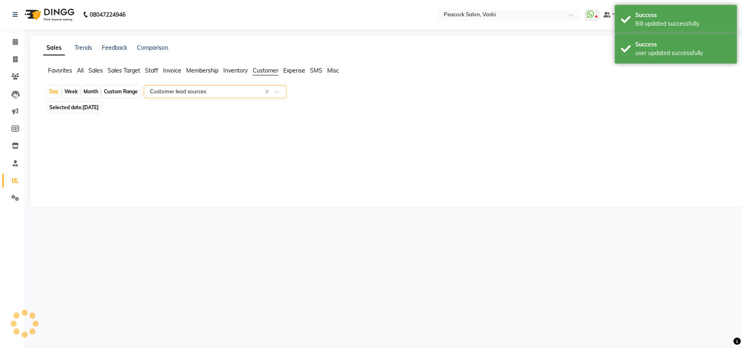
select select "filtered_report"
select select "pdf"
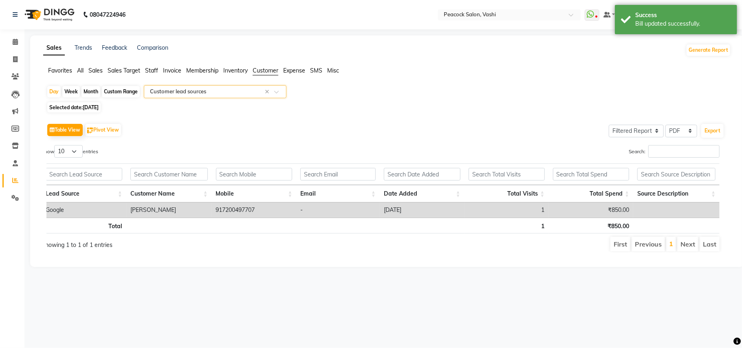
scroll to position [0, 6]
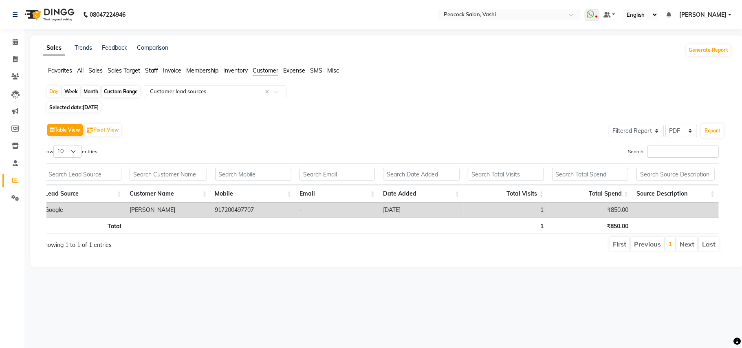
click at [712, 248] on li "Last" at bounding box center [709, 244] width 20 height 15
click at [16, 40] on icon at bounding box center [15, 42] width 5 height 6
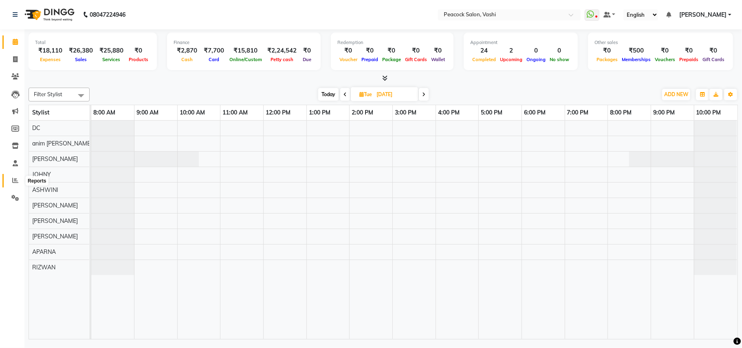
click at [20, 178] on span at bounding box center [15, 180] width 14 height 9
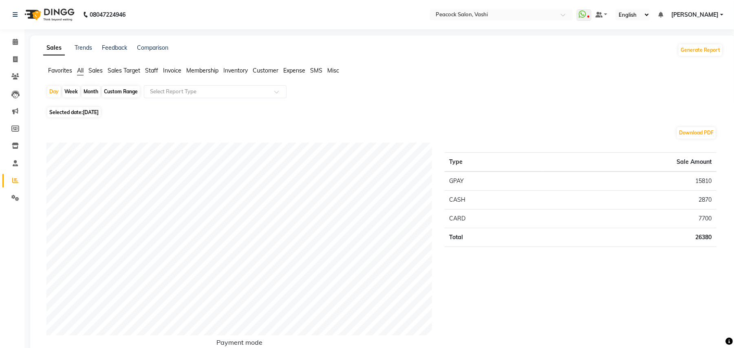
click at [266, 71] on span "Customer" at bounding box center [266, 70] width 26 height 7
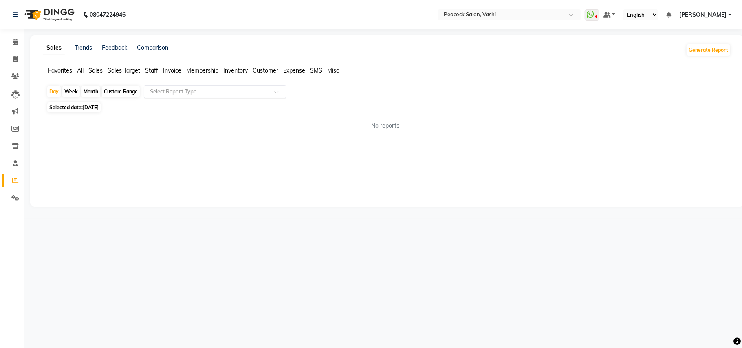
click at [202, 94] on input "text" at bounding box center [206, 92] width 117 height 8
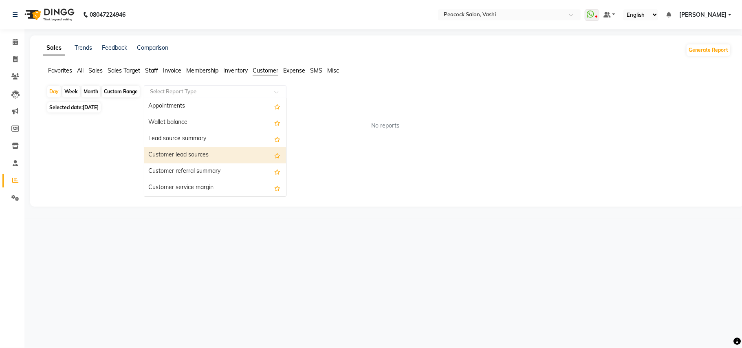
click at [196, 155] on div "Customer lead sources" at bounding box center [215, 155] width 142 height 16
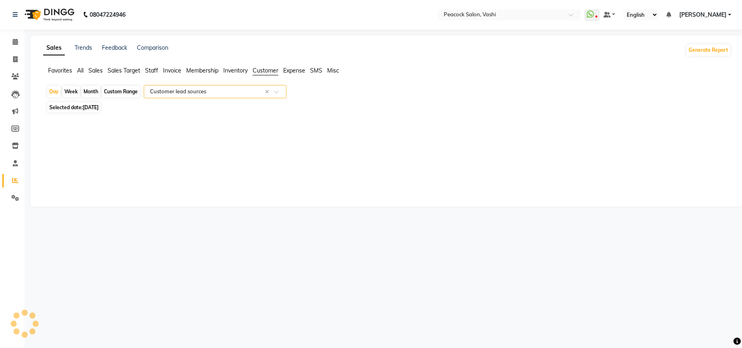
select select "filtered_report"
select select "pdf"
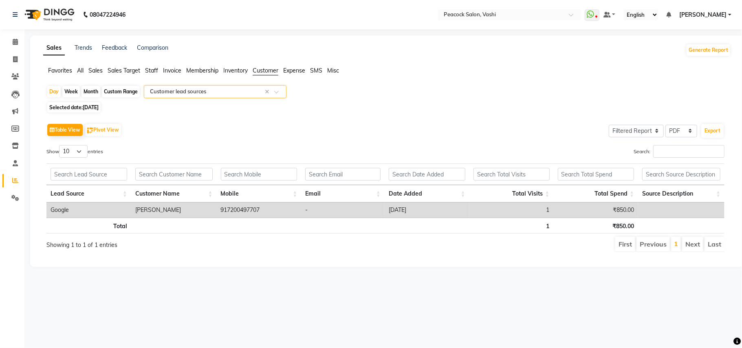
click at [194, 95] on input "text" at bounding box center [206, 92] width 117 height 8
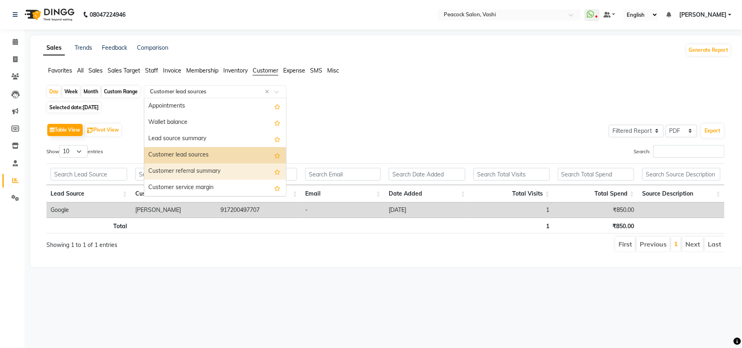
click at [196, 169] on div "Customer referral summary" at bounding box center [215, 171] width 142 height 16
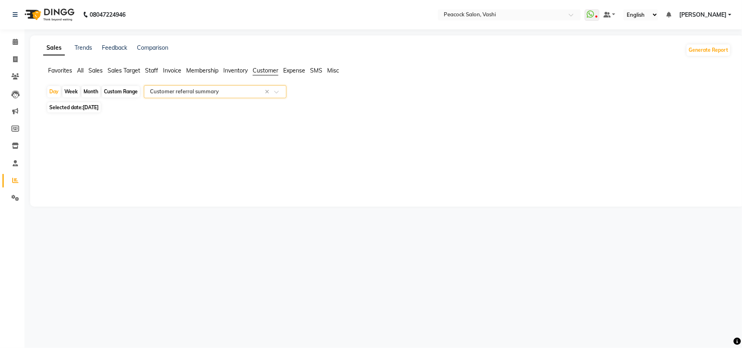
click at [268, 68] on span "Customer" at bounding box center [266, 70] width 26 height 7
click at [191, 97] on div "Select Report Type" at bounding box center [215, 91] width 143 height 13
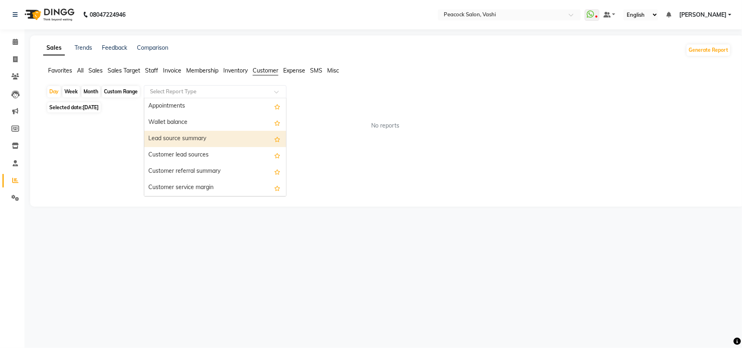
click at [194, 135] on div "Lead source summary" at bounding box center [215, 139] width 142 height 16
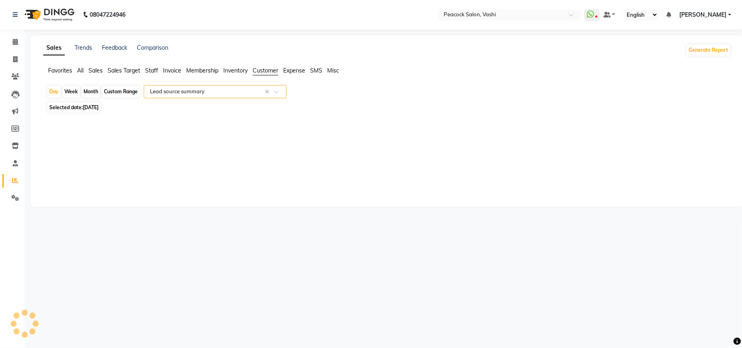
select select "filtered_report"
select select "pdf"
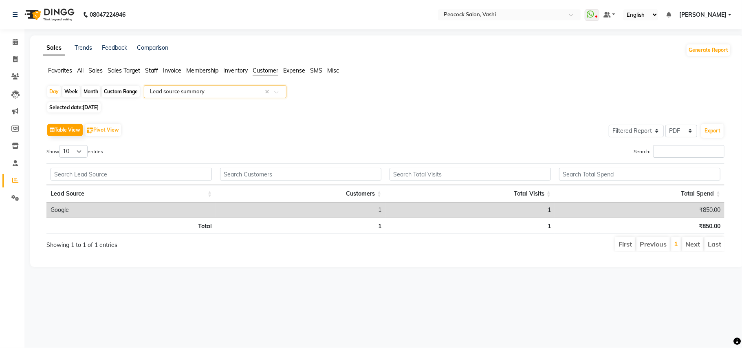
click at [199, 93] on input "text" at bounding box center [206, 92] width 117 height 8
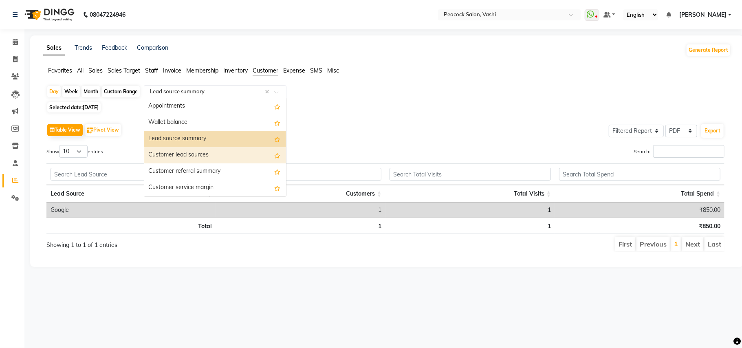
click at [188, 152] on div "Customer lead sources" at bounding box center [215, 155] width 142 height 16
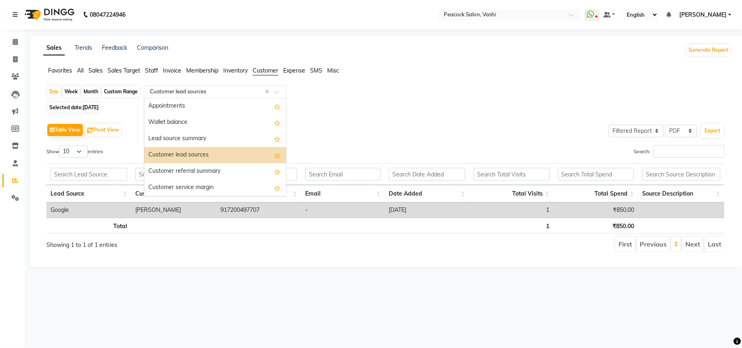
click at [194, 90] on input "text" at bounding box center [206, 92] width 117 height 8
click at [212, 172] on div "Customer referral summary" at bounding box center [215, 171] width 142 height 16
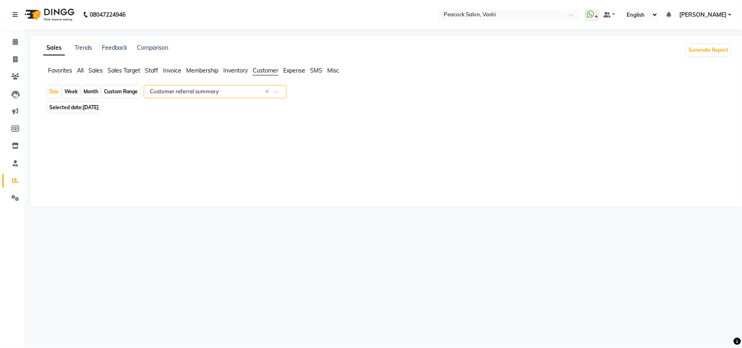
click at [198, 93] on input "text" at bounding box center [206, 92] width 117 height 8
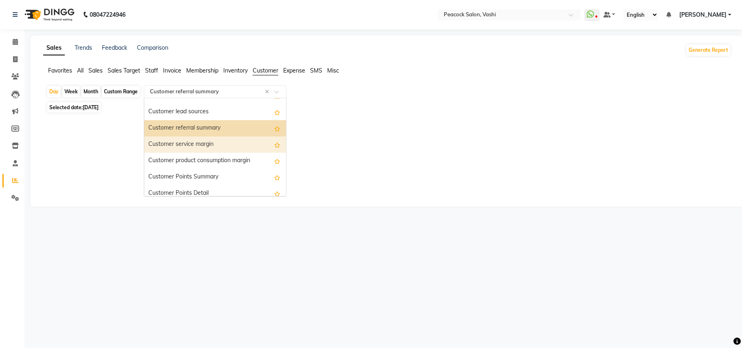
scroll to position [65, 0]
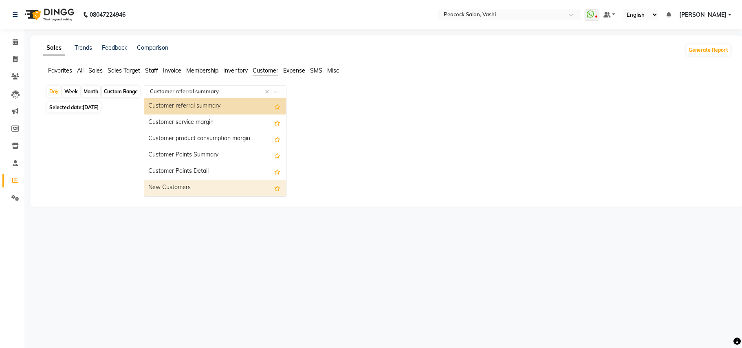
click at [182, 189] on div "New Customers" at bounding box center [215, 188] width 142 height 16
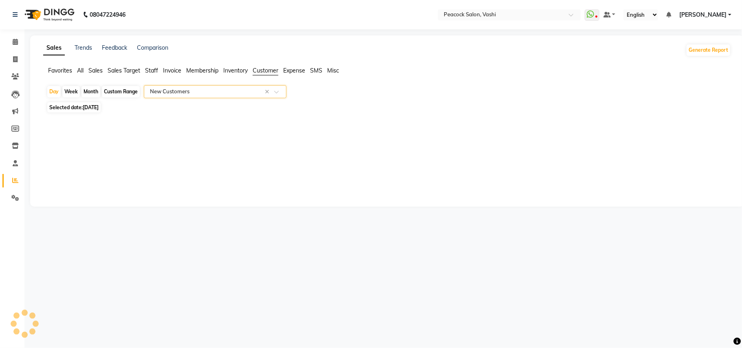
select select "filtered_report"
select select "pdf"
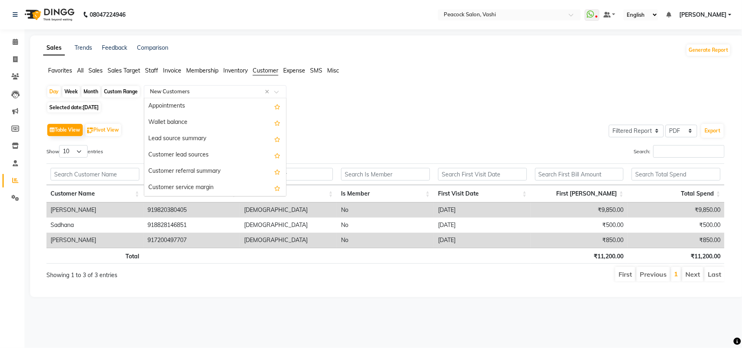
click at [206, 90] on input "text" at bounding box center [206, 92] width 117 height 8
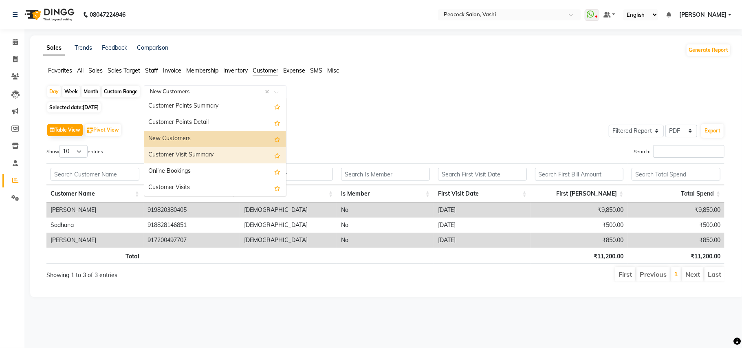
click at [192, 150] on div "Customer Visit Summary" at bounding box center [215, 155] width 142 height 16
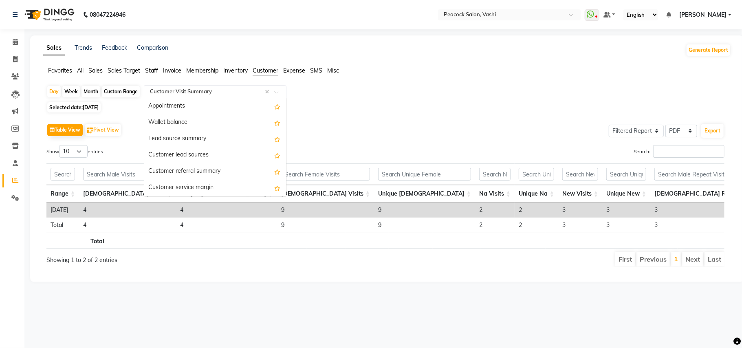
click at [211, 89] on input "text" at bounding box center [206, 92] width 117 height 8
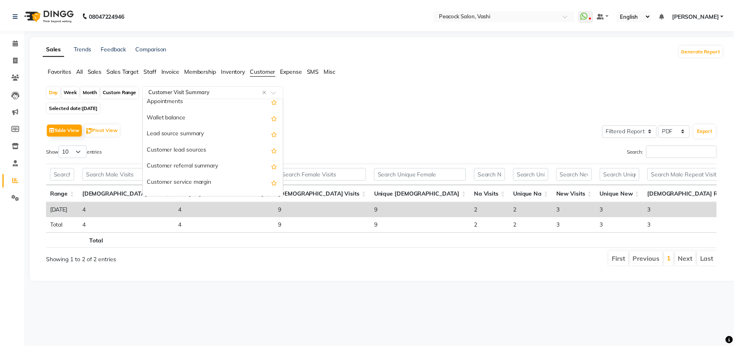
scroll to position [0, 0]
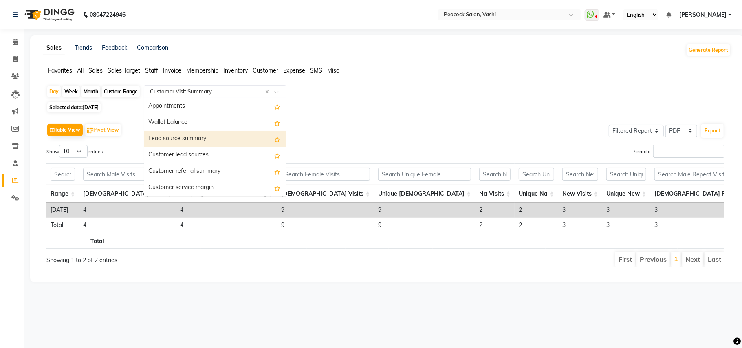
click at [171, 138] on div "Lead source summary" at bounding box center [215, 139] width 142 height 16
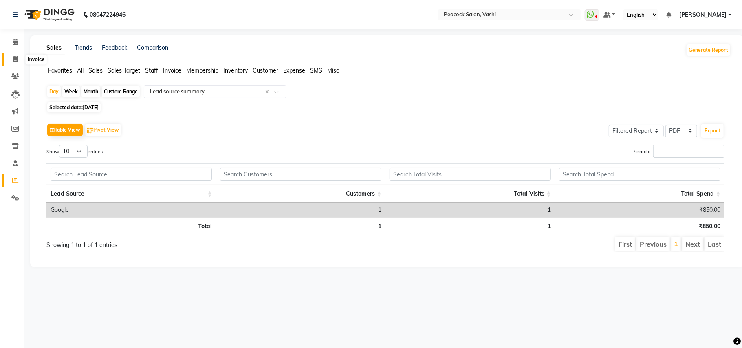
click at [17, 58] on icon at bounding box center [15, 59] width 4 height 6
select select "619"
select select "service"
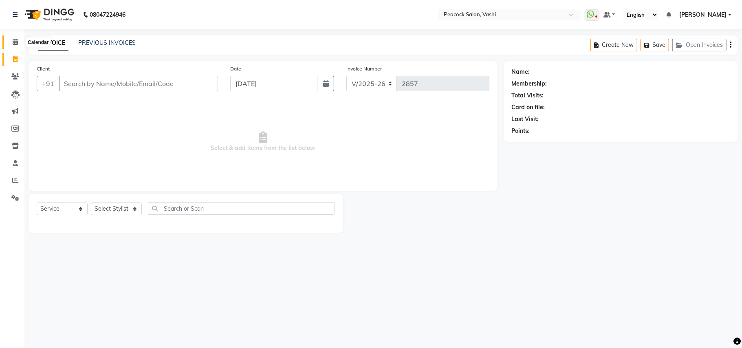
click at [14, 42] on icon at bounding box center [15, 42] width 5 height 6
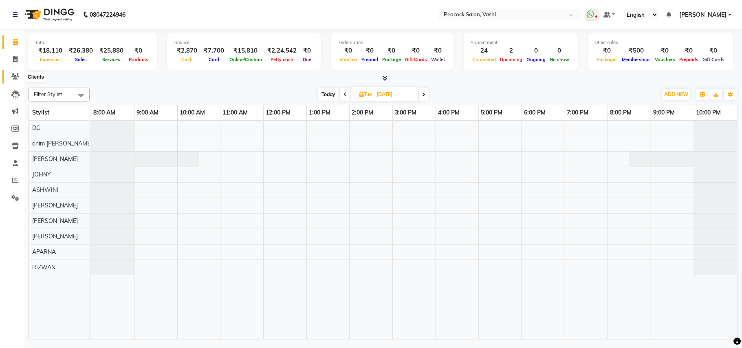
click at [10, 75] on span at bounding box center [15, 76] width 14 height 9
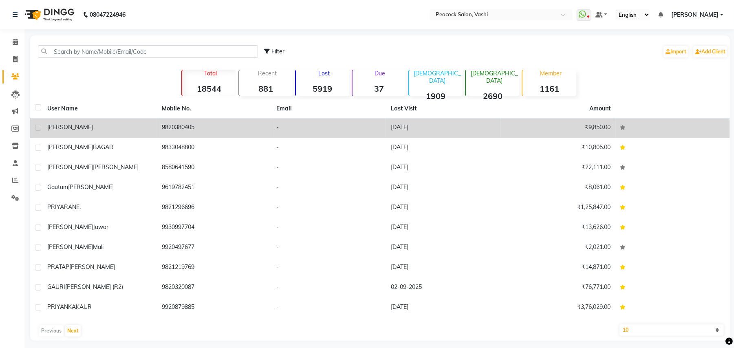
click at [57, 125] on span "[PERSON_NAME]" at bounding box center [70, 126] width 46 height 7
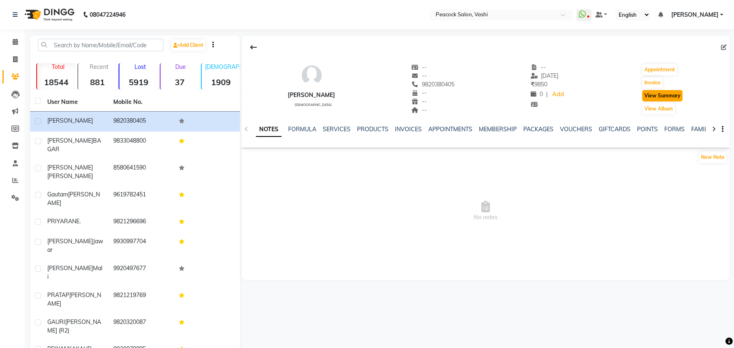
click at [666, 94] on button "View Summary" at bounding box center [662, 95] width 40 height 11
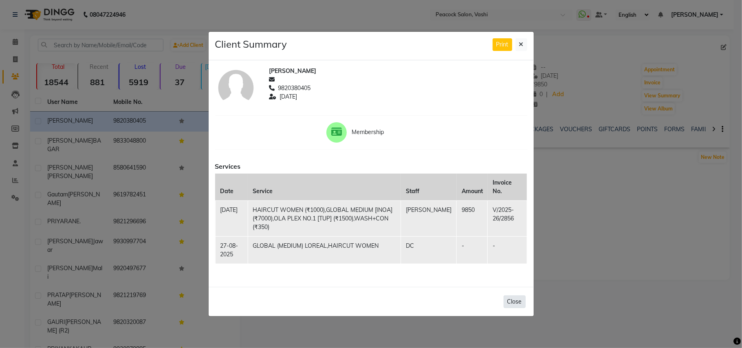
click at [519, 295] on button "Close" at bounding box center [514, 301] width 22 height 13
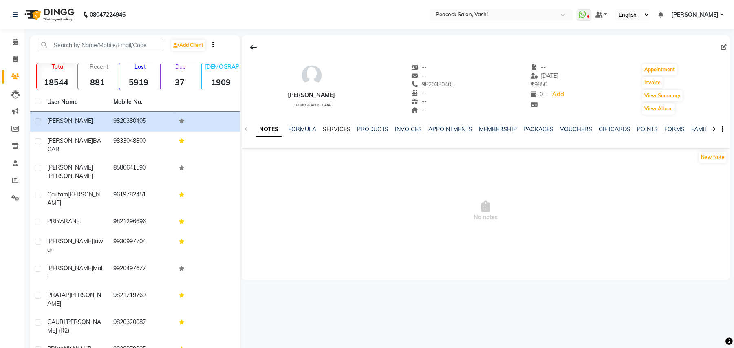
click at [331, 126] on link "SERVICES" at bounding box center [337, 128] width 28 height 7
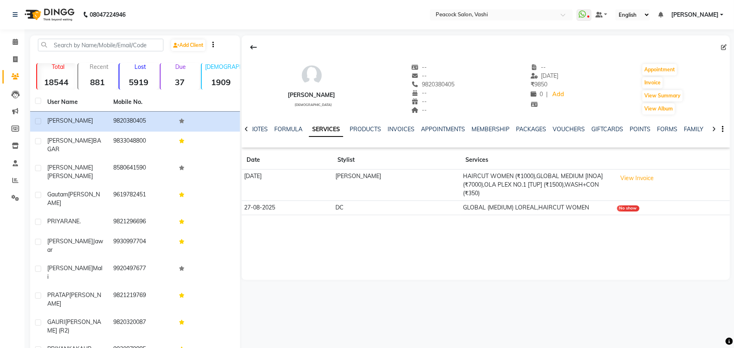
click at [273, 200] on td "27-08-2025" at bounding box center [287, 207] width 91 height 14
click at [723, 46] on icon at bounding box center [724, 47] width 6 height 6
select select "[DEMOGRAPHIC_DATA]"
select select "10229"
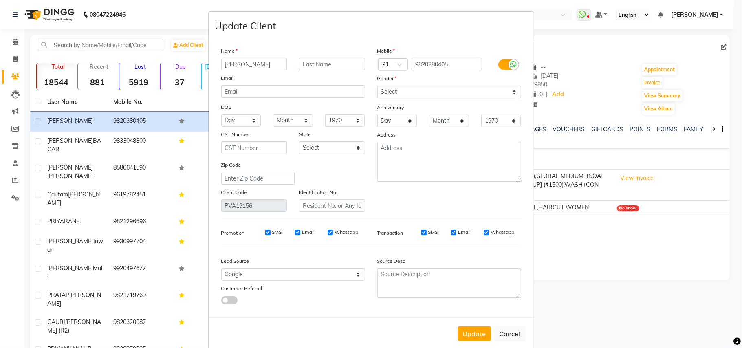
click at [721, 235] on ngb-modal-window "Update Client Name [PERSON_NAME] Email DOB Day 01 02 03 04 05 06 07 08 09 10 11…" at bounding box center [371, 174] width 742 height 348
click at [472, 328] on button "Update" at bounding box center [474, 333] width 33 height 15
select select
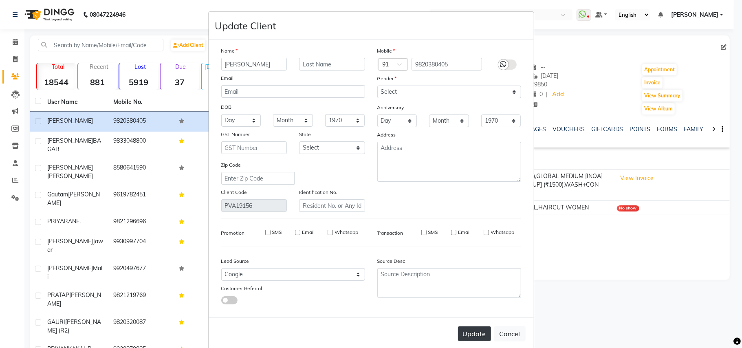
select select
checkbox input "false"
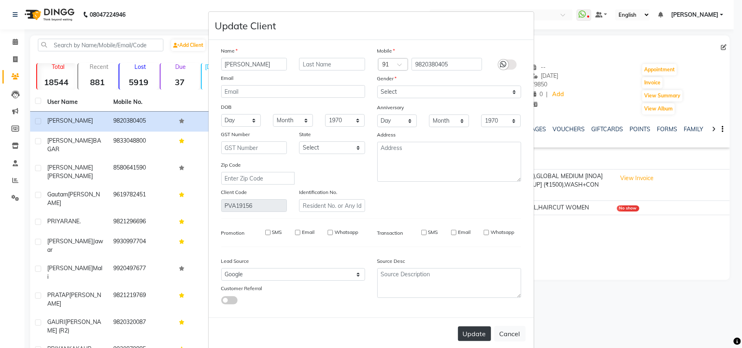
checkbox input "false"
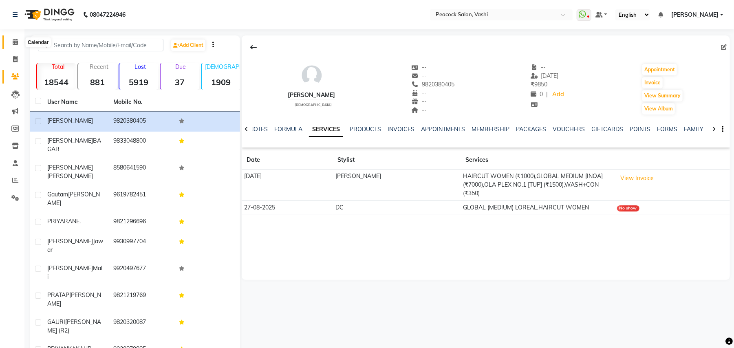
click at [17, 38] on span at bounding box center [15, 41] width 14 height 9
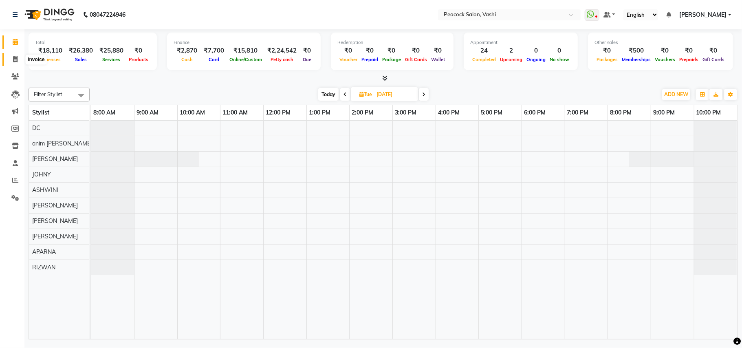
click at [15, 59] on icon at bounding box center [15, 59] width 4 height 6
select select "service"
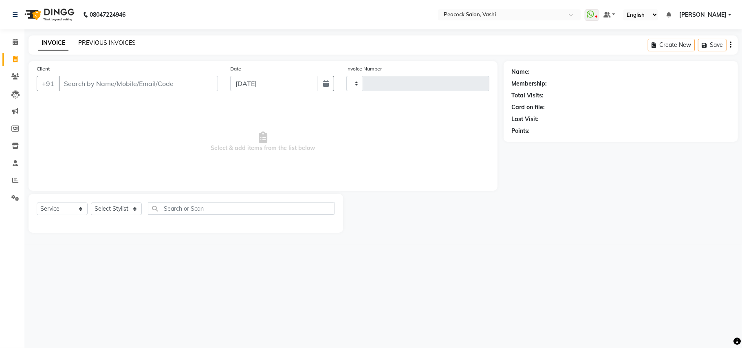
type input "2857"
select select "619"
click at [124, 42] on link "PREVIOUS INVOICES" at bounding box center [106, 42] width 57 height 7
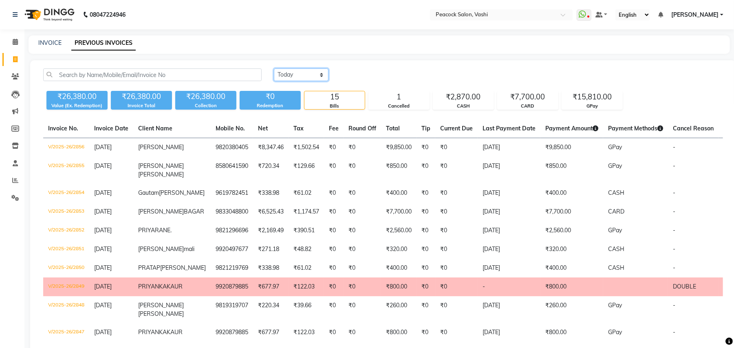
click at [297, 77] on select "[DATE] [DATE] Custom Range" at bounding box center [301, 74] width 55 height 13
select select "range"
click at [274, 68] on select "[DATE] [DATE] Custom Range" at bounding box center [301, 74] width 55 height 13
click at [367, 76] on input "[DATE]" at bounding box center [367, 74] width 57 height 11
select select "9"
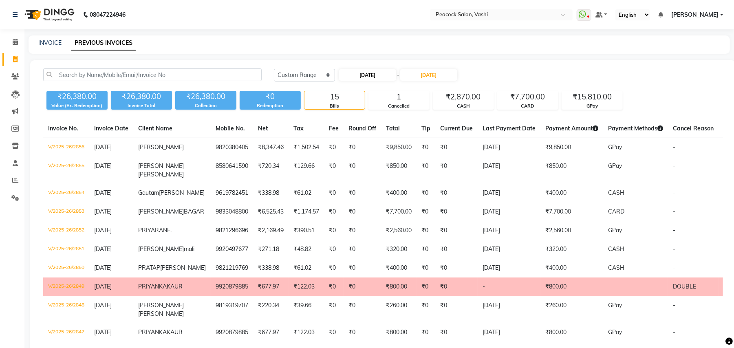
select select "2025"
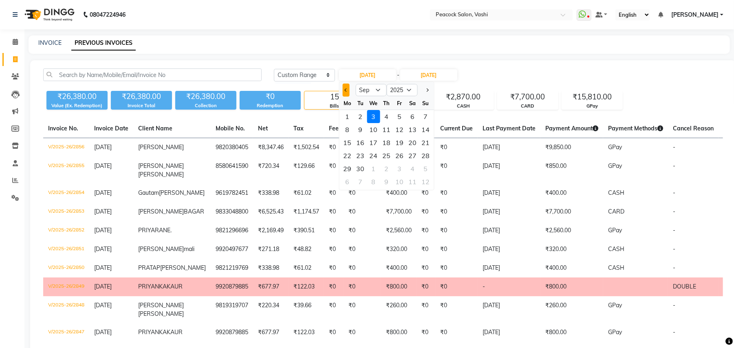
click at [345, 88] on button "Previous month" at bounding box center [346, 90] width 7 height 13
select select "8"
click at [375, 169] on div "27" at bounding box center [373, 168] width 13 height 13
type input "27-08-2025"
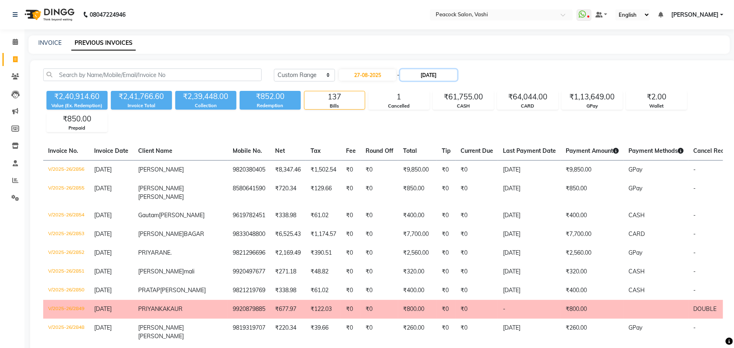
click at [428, 74] on input "[DATE]" at bounding box center [428, 74] width 57 height 11
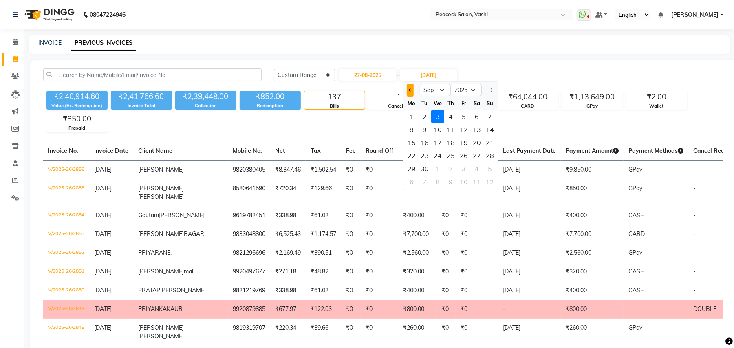
click at [407, 85] on button "Previous month" at bounding box center [410, 90] width 7 height 13
select select "8"
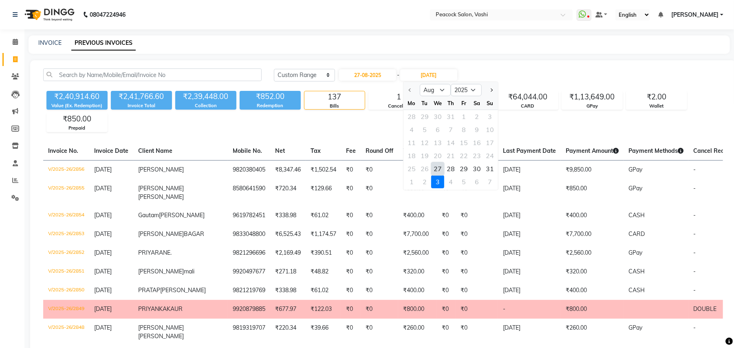
click at [435, 166] on div "27" at bounding box center [437, 168] width 13 height 13
type input "27-08-2025"
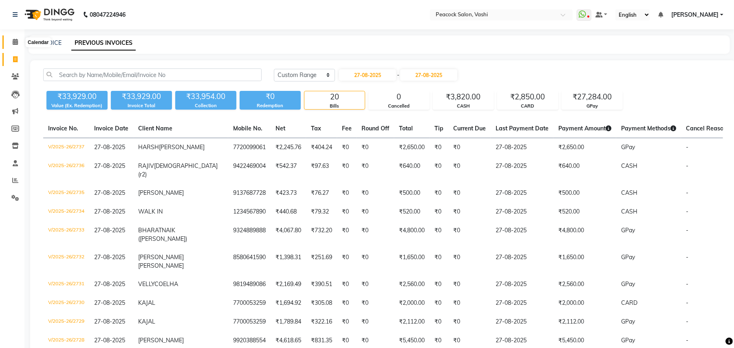
click at [13, 38] on span at bounding box center [15, 41] width 14 height 9
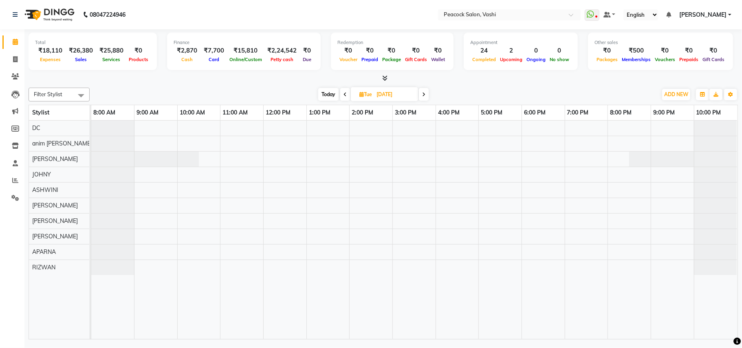
click at [344, 96] on icon at bounding box center [344, 94] width 3 height 5
click at [345, 96] on icon at bounding box center [346, 94] width 3 height 5
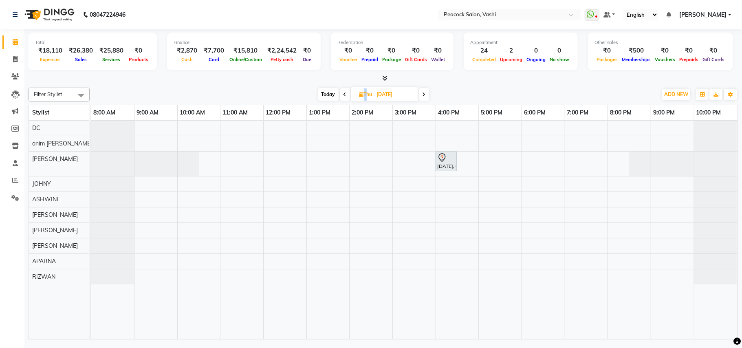
click at [344, 96] on icon at bounding box center [344, 94] width 3 height 5
type input "[DATE]"
click at [374, 96] on input "[DATE]" at bounding box center [394, 94] width 41 height 12
select select "9"
select select "2025"
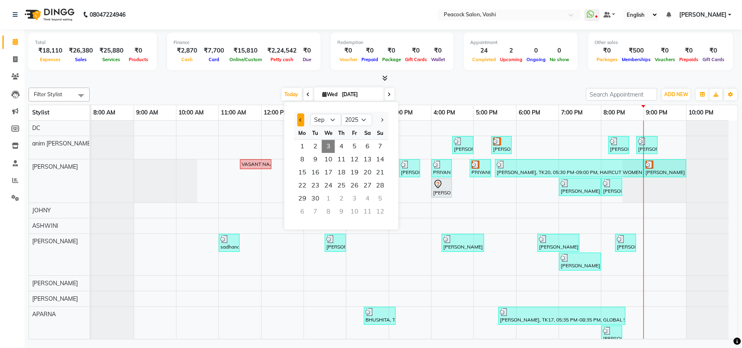
click at [301, 121] on button "Previous month" at bounding box center [300, 119] width 7 height 13
select select "8"
click at [327, 197] on span "27" at bounding box center [328, 198] width 13 height 13
type input "27-08-2025"
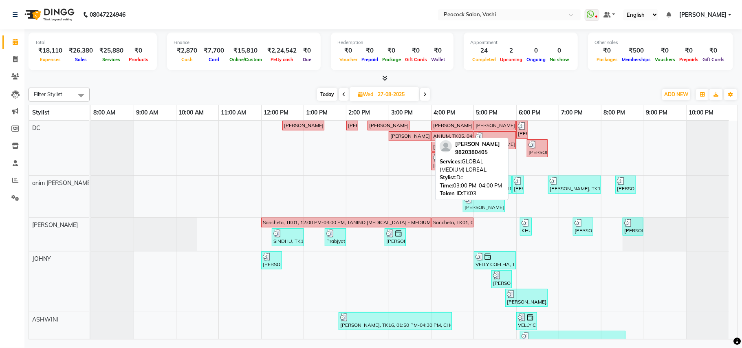
click at [400, 138] on div "[PERSON_NAME], TK03, 03:00 PM-04:00 PM, GLOBAL (MEDIUM) LOREAL" at bounding box center [409, 135] width 41 height 7
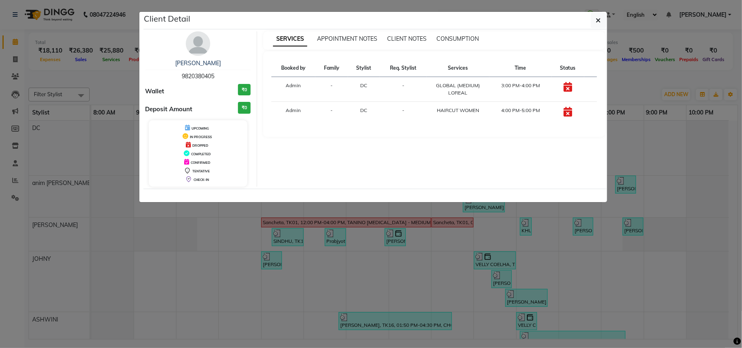
click at [334, 129] on div "Booked by Family Stylist Req. Stylist Services Time Status Admin - DC - GLOBAL …" at bounding box center [434, 94] width 342 height 86
click at [197, 60] on link "[PERSON_NAME]" at bounding box center [198, 62] width 46 height 7
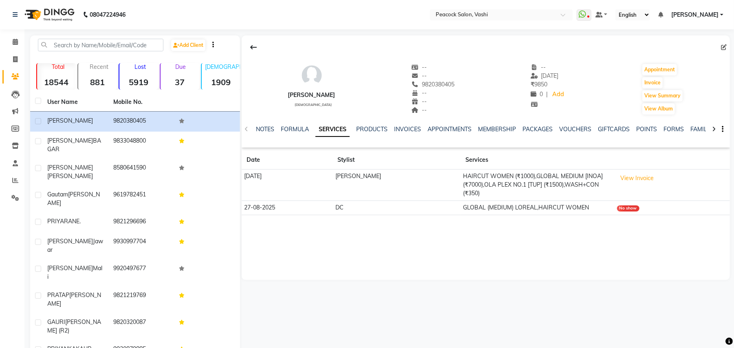
drag, startPoint x: 256, startPoint y: 204, endPoint x: 261, endPoint y: 200, distance: 5.8
click at [259, 201] on td "27-08-2025" at bounding box center [287, 207] width 91 height 14
click at [261, 200] on td "27-08-2025" at bounding box center [287, 207] width 91 height 14
click at [266, 200] on td "27-08-2025" at bounding box center [287, 207] width 91 height 14
click at [725, 46] on icon at bounding box center [724, 47] width 6 height 6
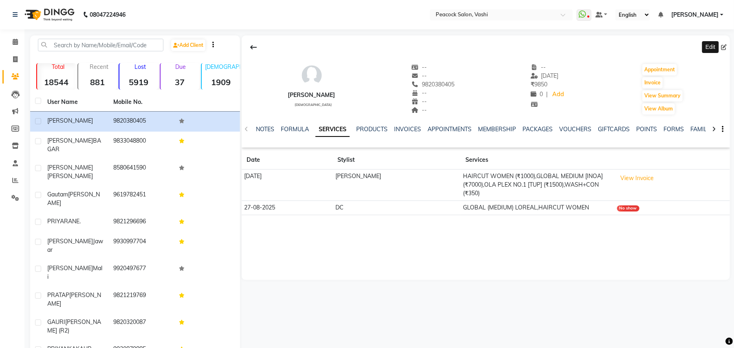
select select "[DEMOGRAPHIC_DATA]"
select select "10229"
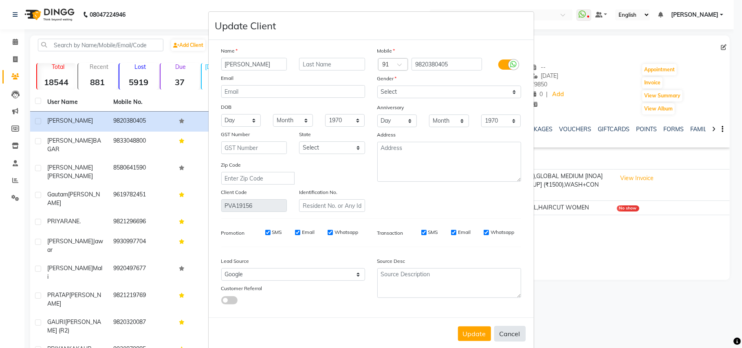
click at [499, 328] on button "Cancel" at bounding box center [509, 333] width 31 height 15
select select
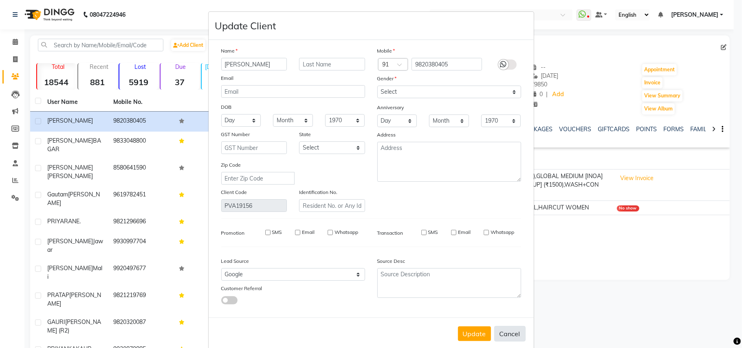
select select
checkbox input "false"
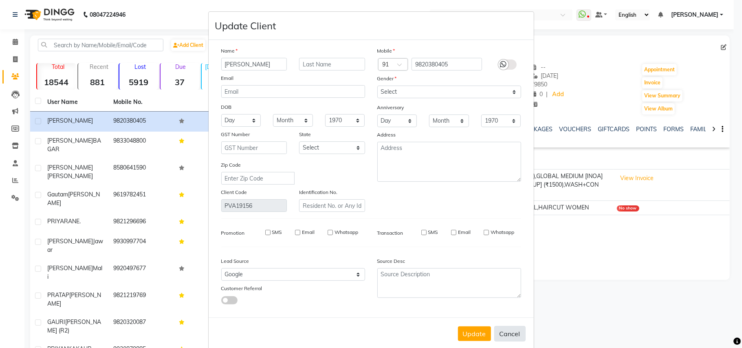
checkbox input "false"
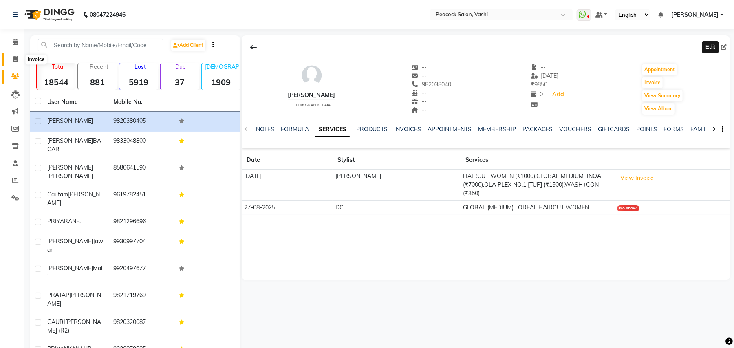
click at [15, 57] on icon at bounding box center [15, 59] width 4 height 6
select select "service"
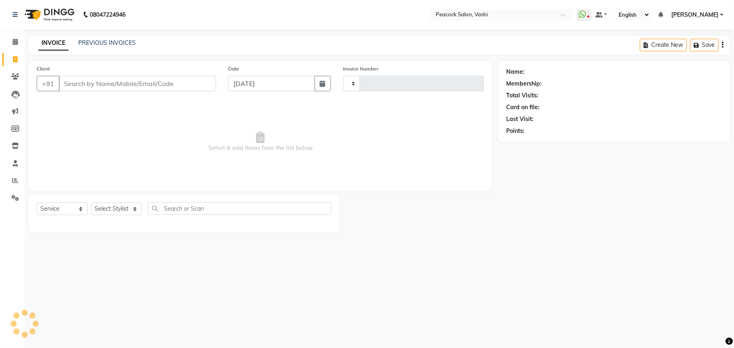
type input "2857"
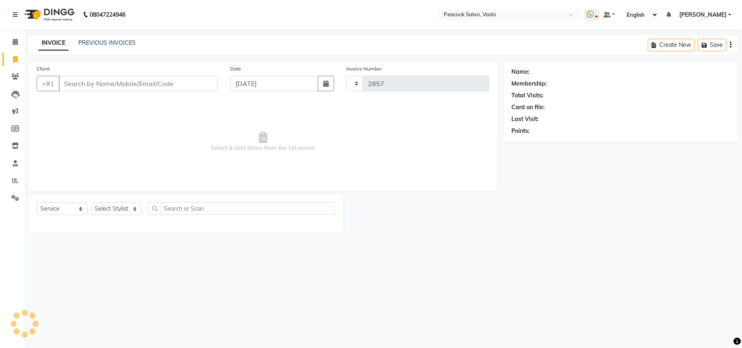
select select "619"
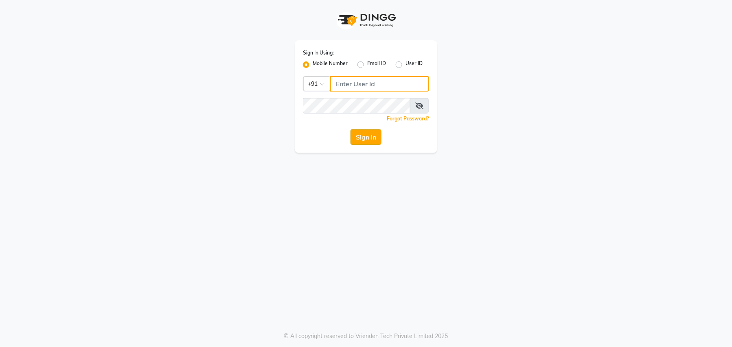
type input "9820460325"
click at [357, 132] on button "Sign In" at bounding box center [366, 137] width 31 height 15
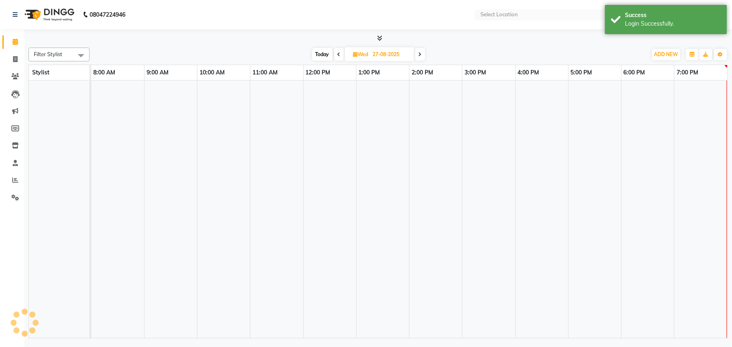
select select "en"
